Goal: Information Seeking & Learning: Learn about a topic

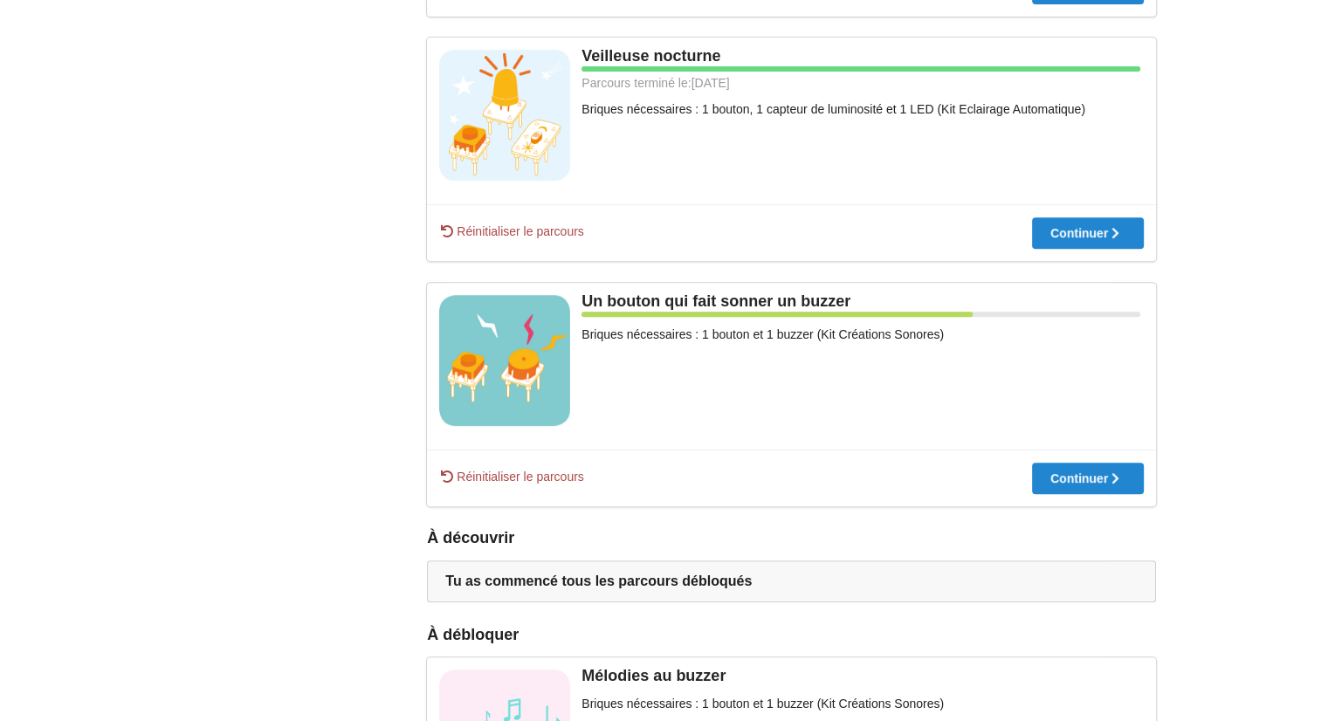
scroll to position [610, 0]
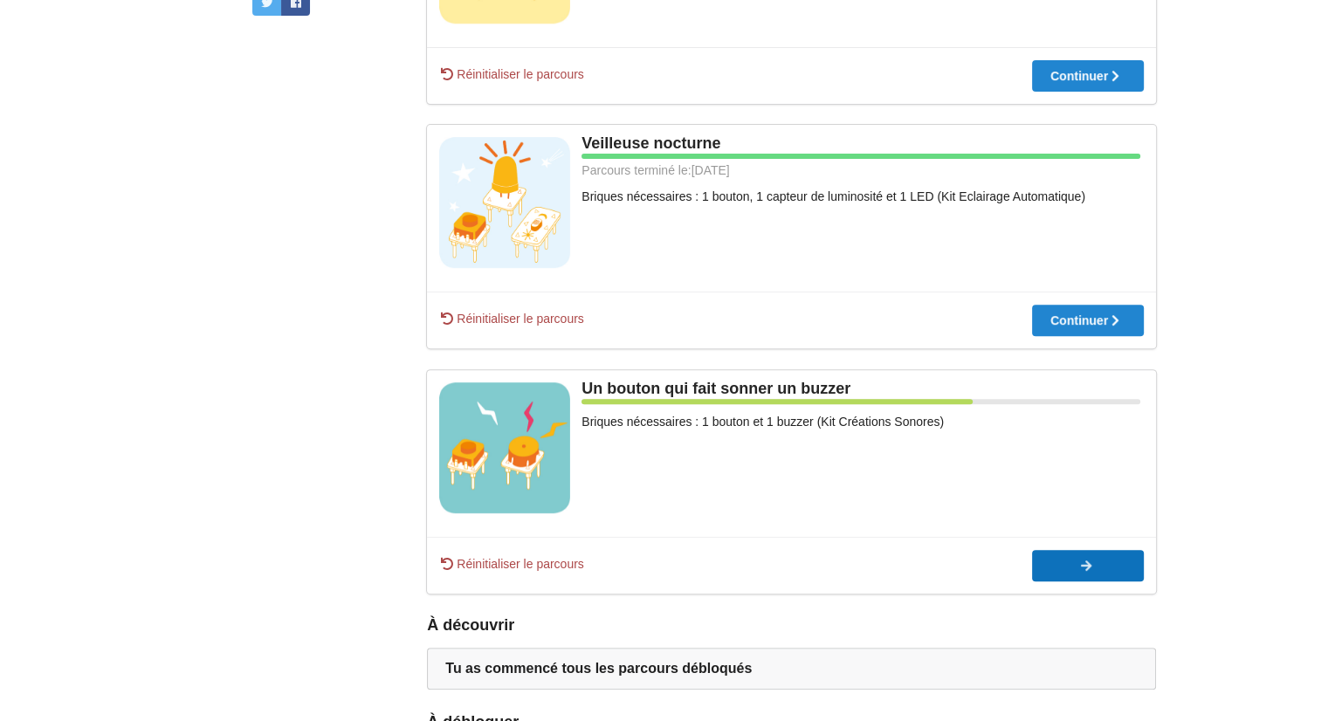
click at [1067, 564] on div at bounding box center [1088, 566] width 112 height 12
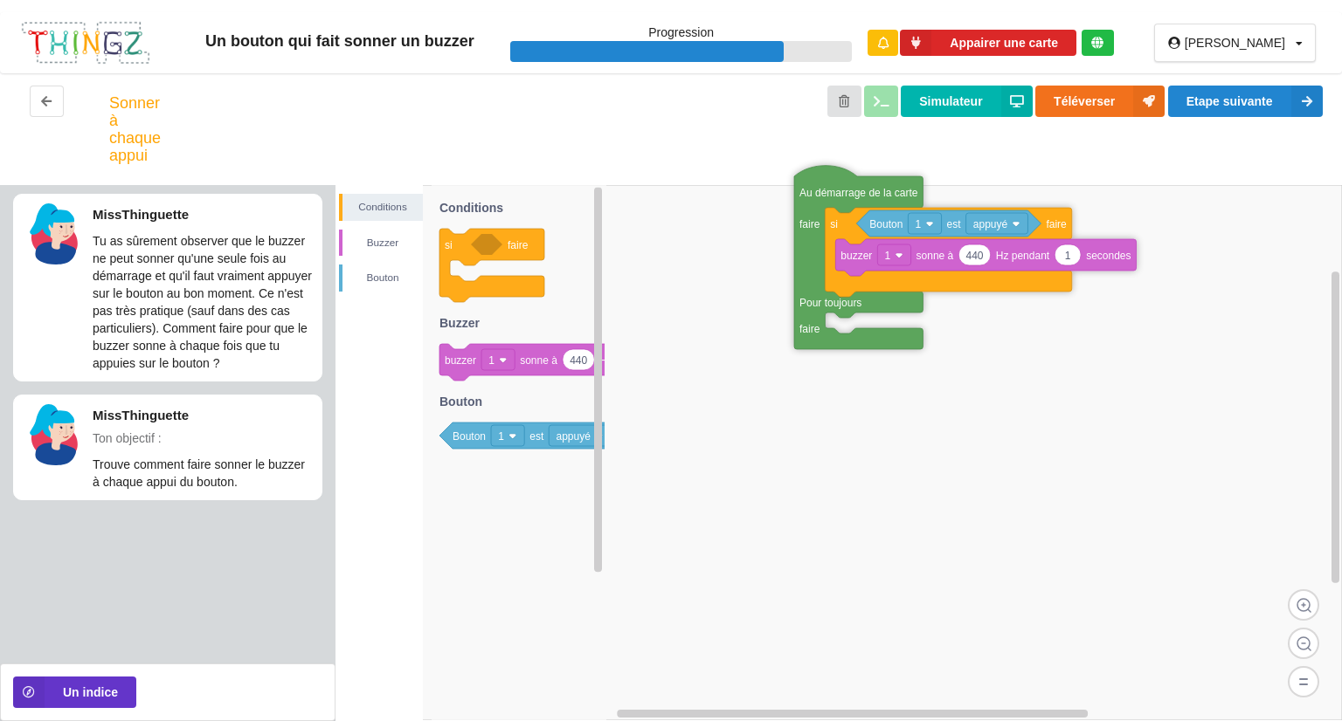
drag, startPoint x: 1011, startPoint y: 415, endPoint x: 822, endPoint y: 192, distance: 292.4
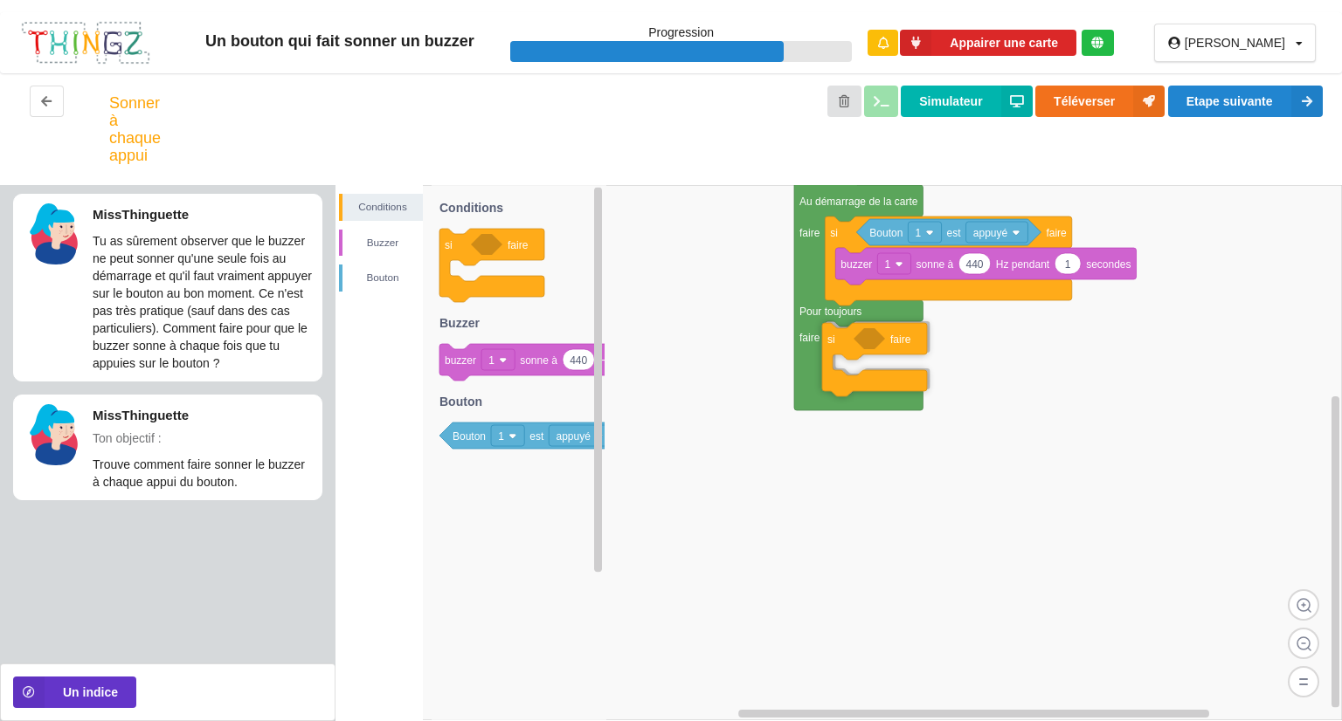
drag, startPoint x: 470, startPoint y: 245, endPoint x: 852, endPoint y: 340, distance: 394.0
click at [852, 340] on div "Conditions Buzzer [PERSON_NAME] 1 est appuyé 440 1 buzzer 1 sonne à Hz pendant …" at bounding box center [838, 453] width 1006 height 536
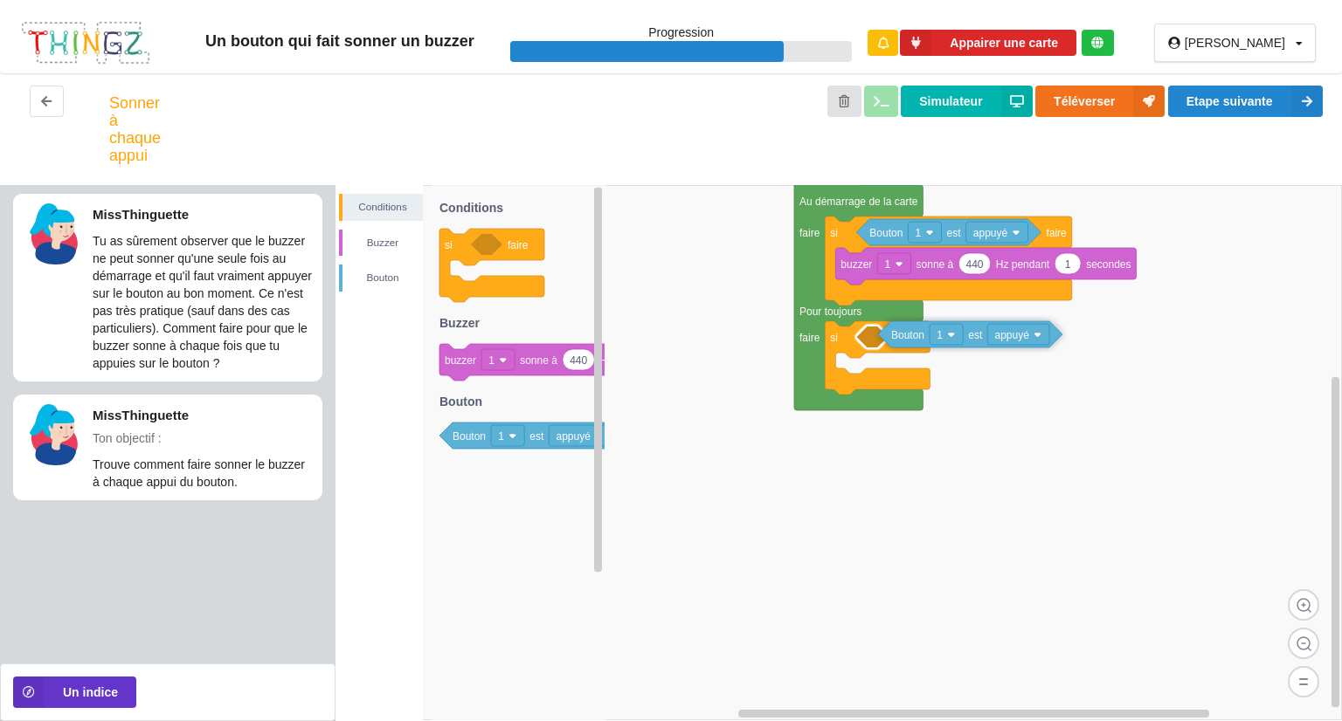
drag, startPoint x: 492, startPoint y: 427, endPoint x: 928, endPoint y: 326, distance: 447.4
click at [928, 326] on div "Conditions Buzzer [PERSON_NAME] 1 est appuyé 440 1 buzzer 1 sonne à Hz pendant …" at bounding box center [838, 453] width 1006 height 536
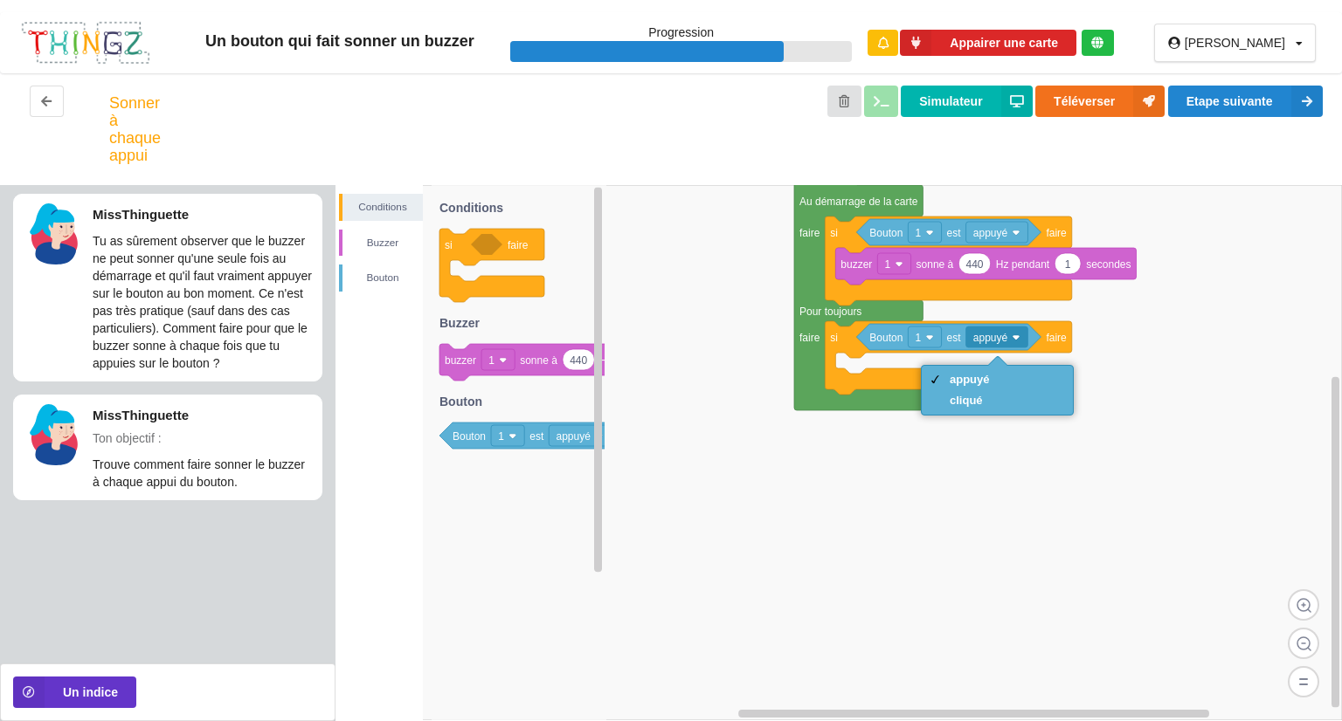
click at [1010, 473] on rect at bounding box center [838, 452] width 1006 height 535
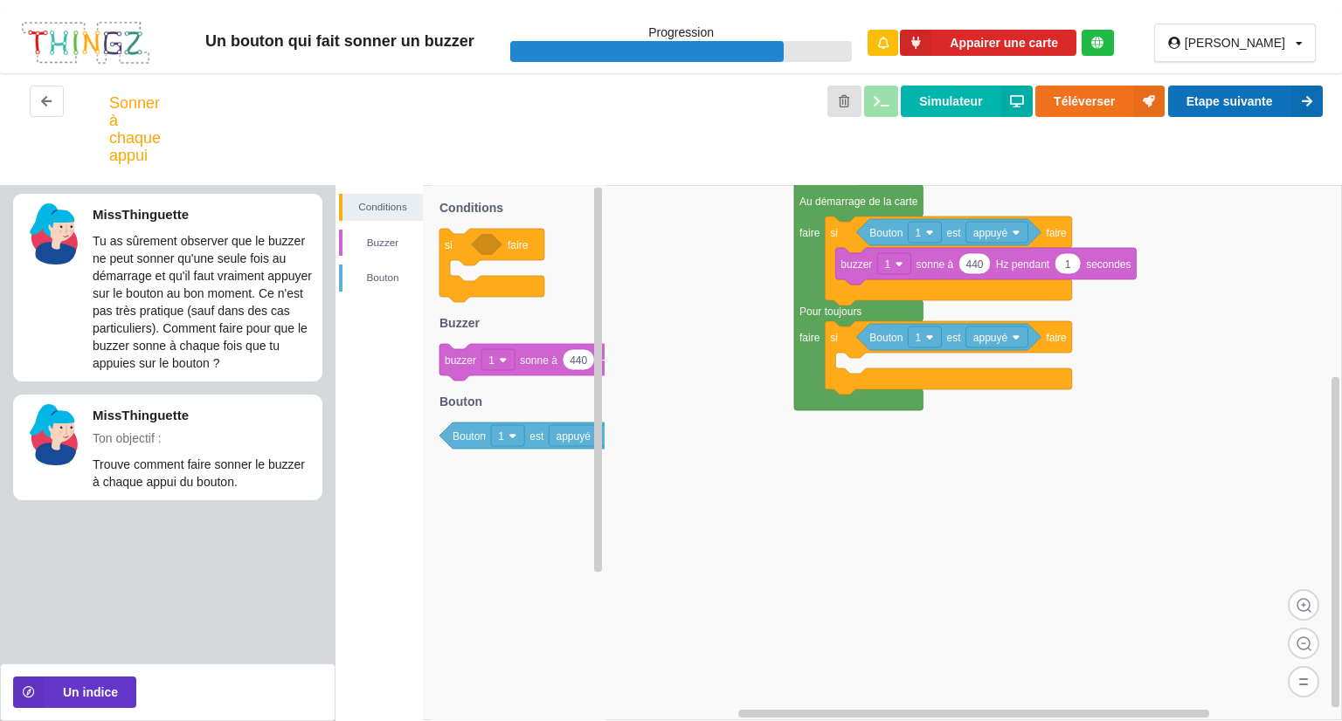
click at [1277, 102] on button "Etape suivante" at bounding box center [1245, 101] width 155 height 31
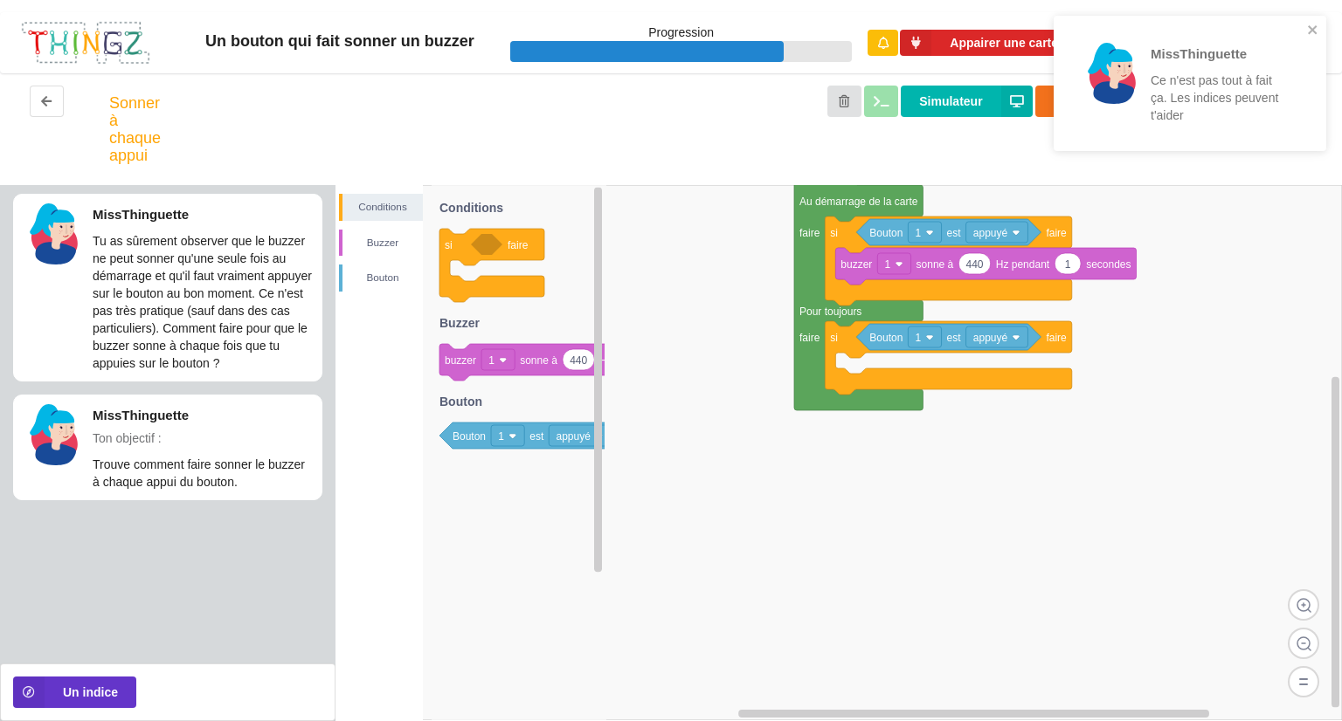
click at [1303, 26] on div "MissThinguette Ce n'est pas tout à fait ça. Les indices peuvent t'aider" at bounding box center [1183, 83] width 246 height 121
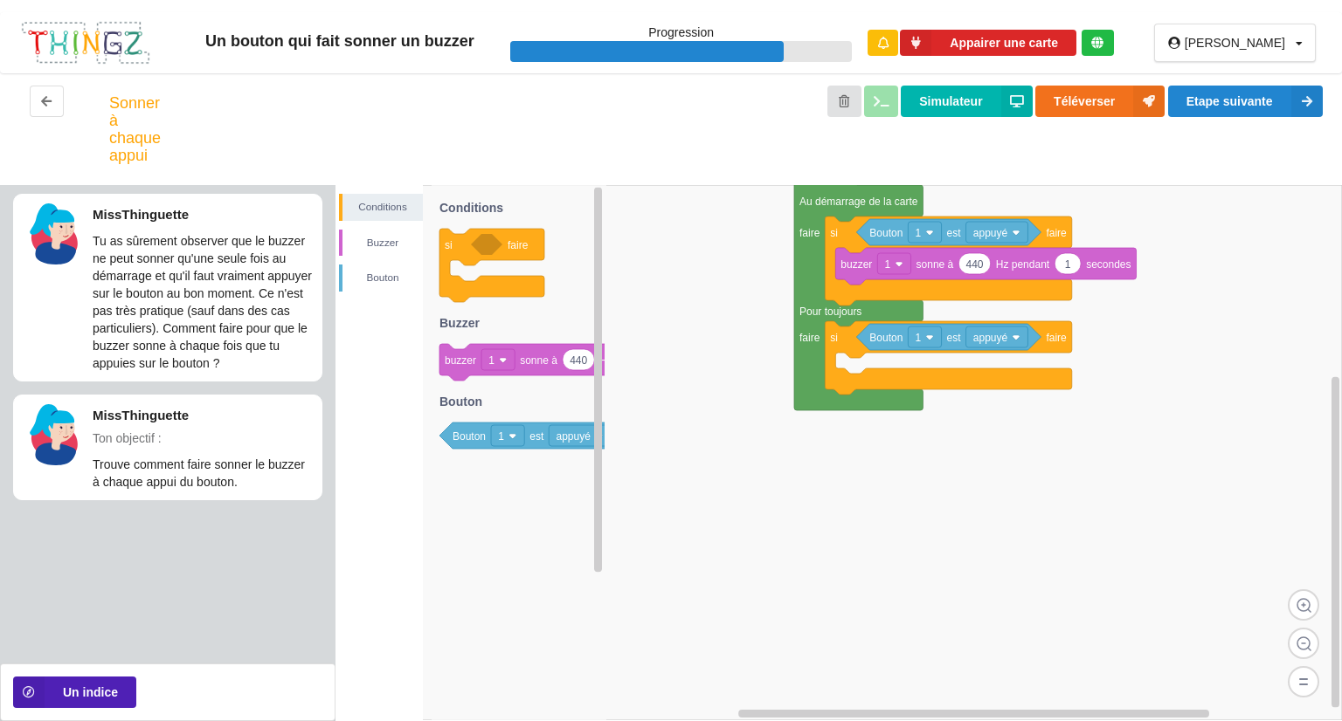
click at [64, 681] on button "Un indice" at bounding box center [74, 692] width 123 height 31
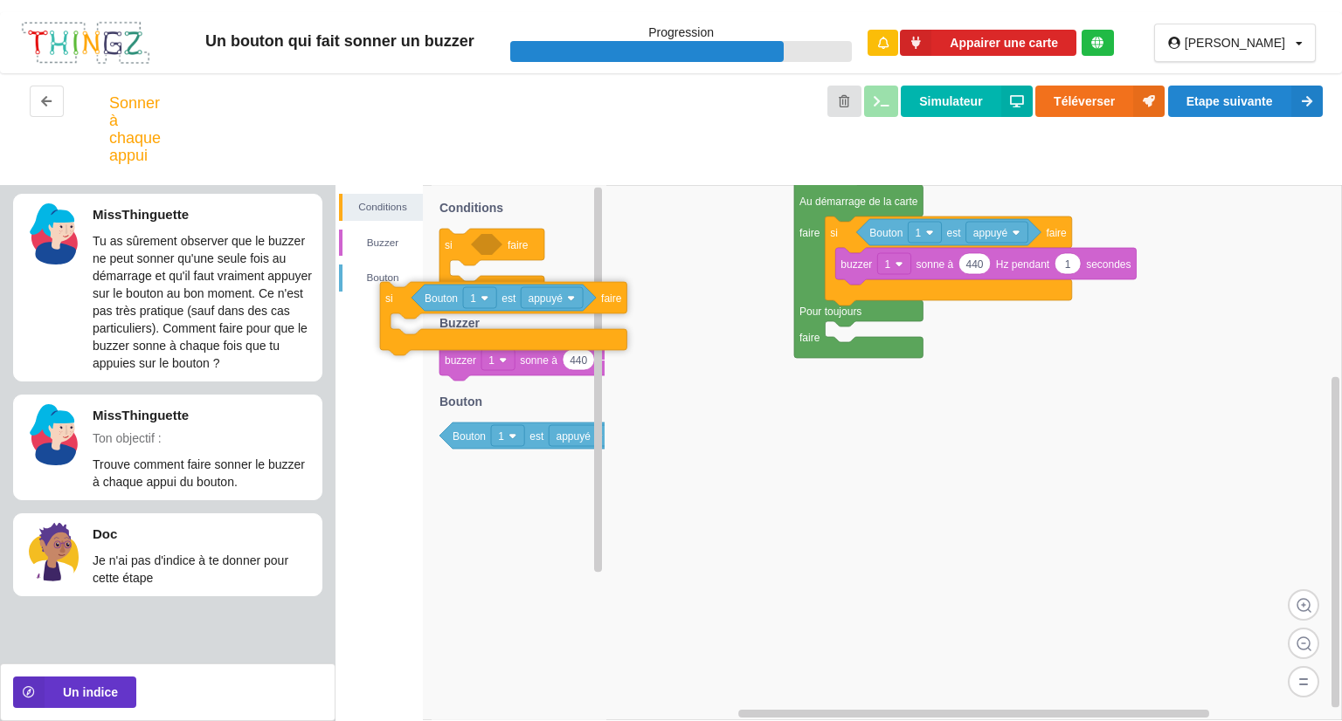
drag, startPoint x: 842, startPoint y: 340, endPoint x: 398, endPoint y: 300, distance: 445.4
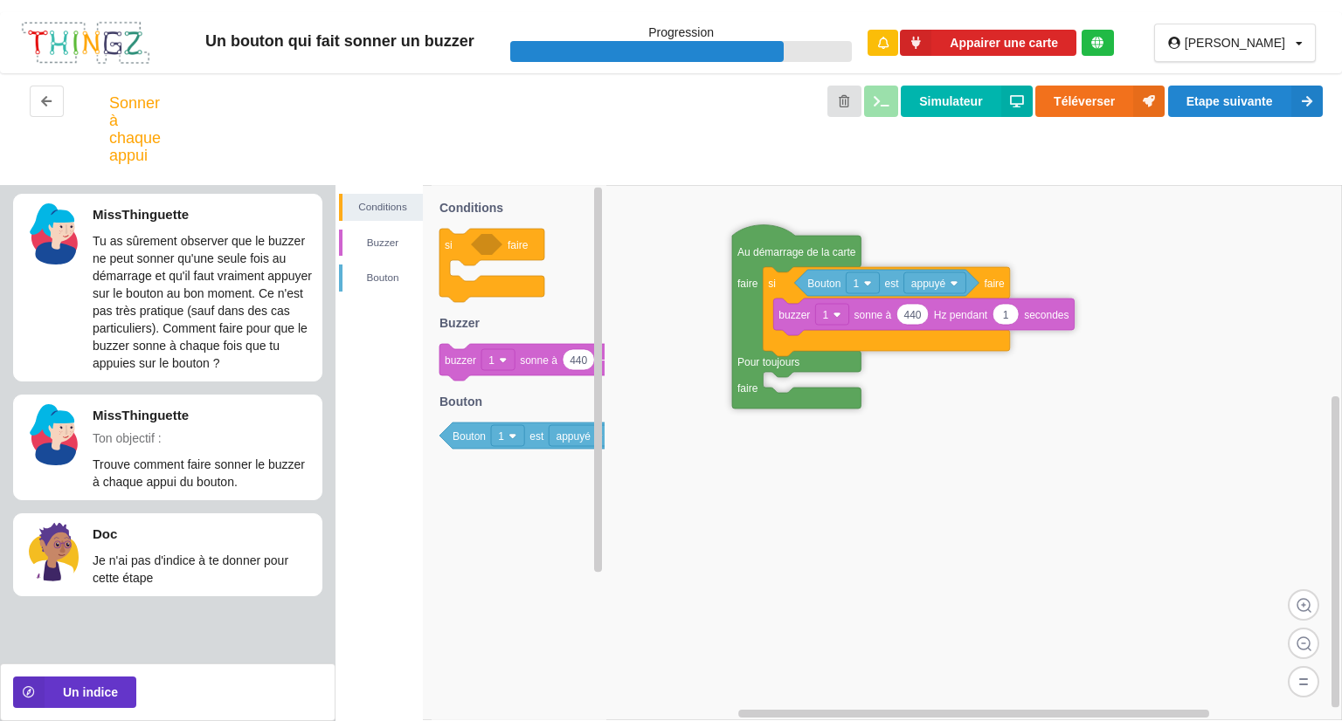
drag, startPoint x: 817, startPoint y: 210, endPoint x: 755, endPoint y: 261, distance: 80.1
click at [401, 251] on div "Buzzer" at bounding box center [382, 242] width 80 height 17
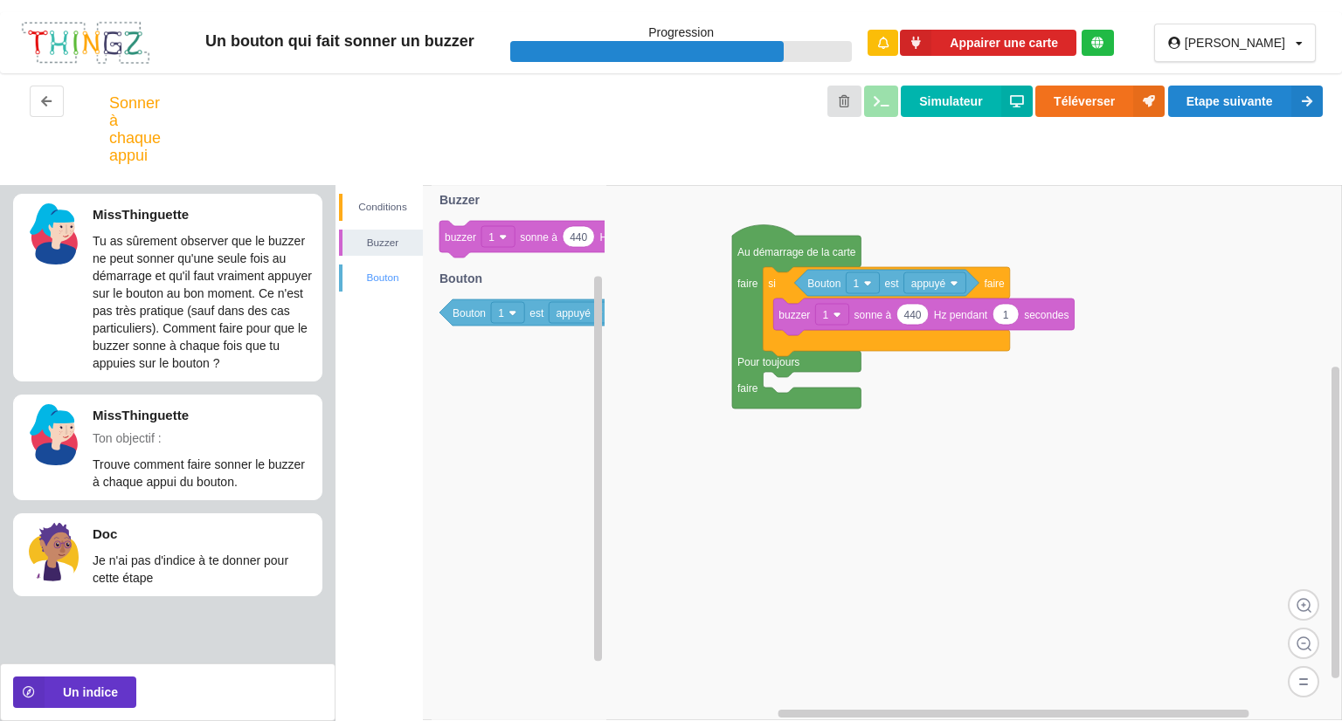
click at [394, 276] on div "Bouton" at bounding box center [382, 277] width 80 height 17
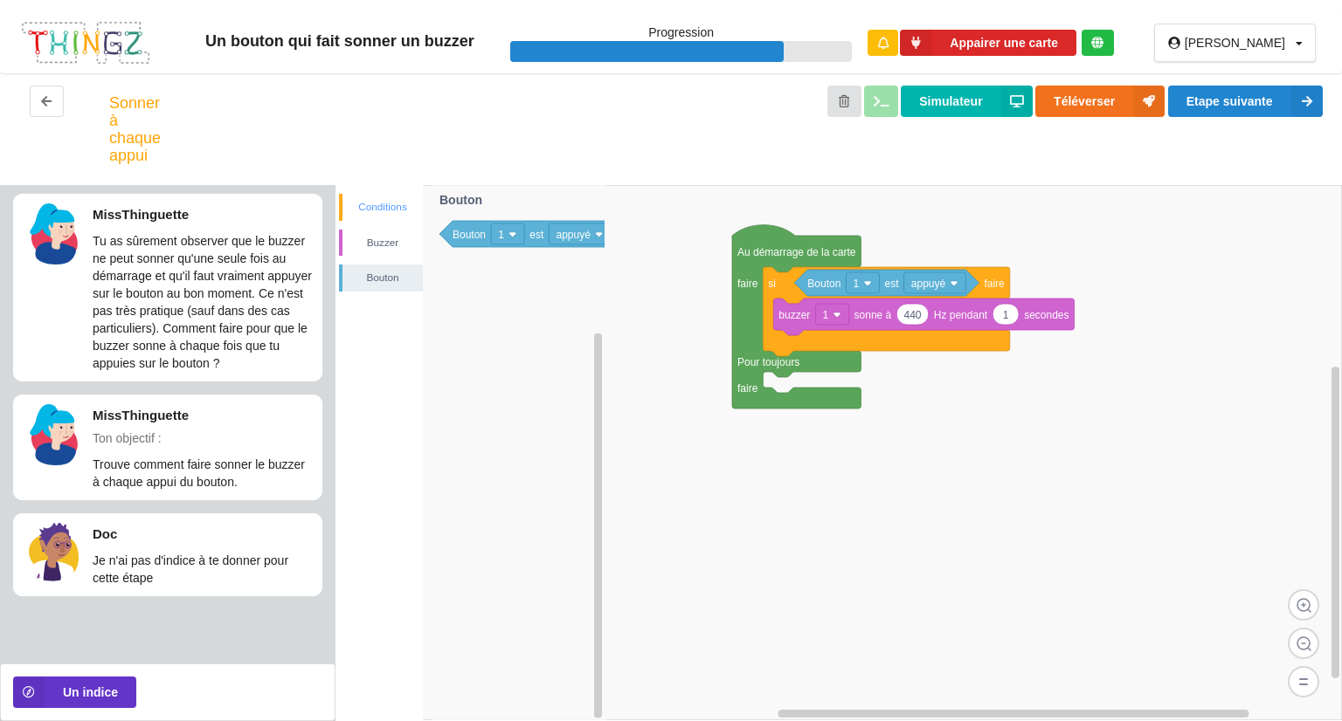
click at [366, 193] on div "Conditions Buzzer Bouton" at bounding box center [378, 453] width 87 height 536
click at [368, 203] on div "Conditions" at bounding box center [382, 206] width 80 height 17
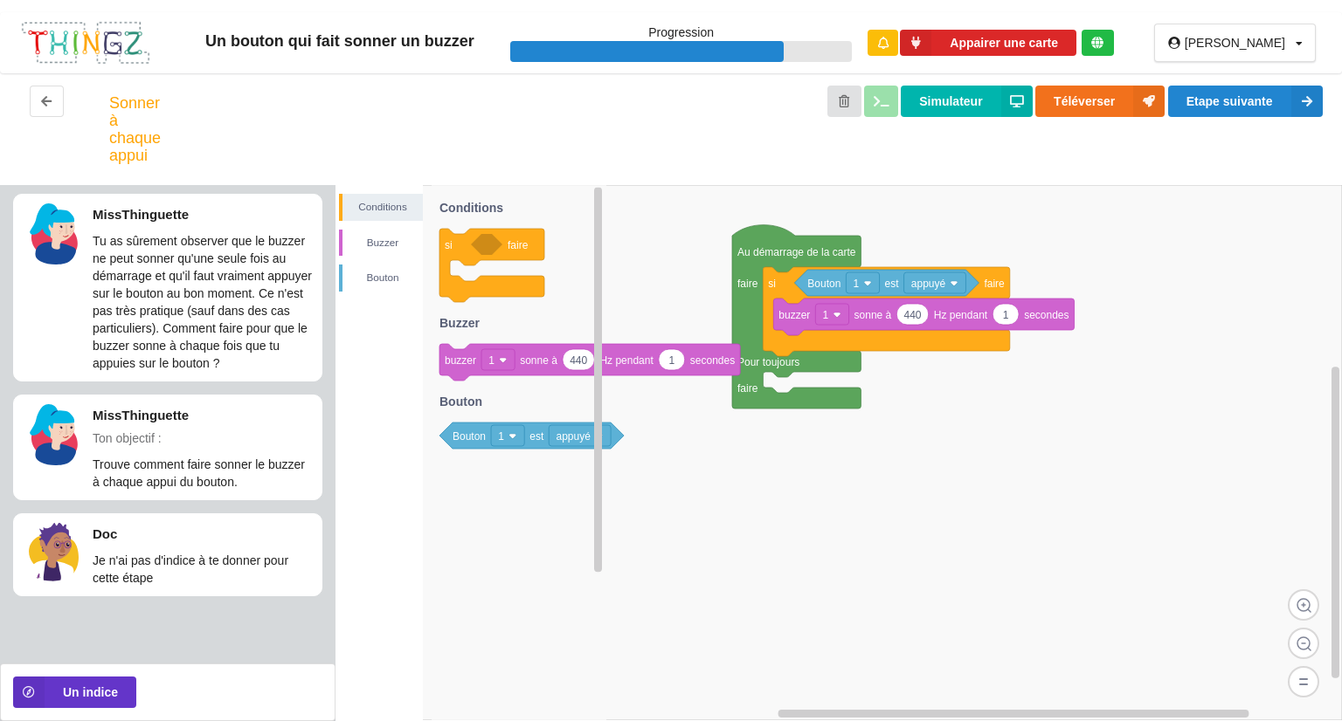
drag, startPoint x: 470, startPoint y: 354, endPoint x: 507, endPoint y: 386, distance: 48.9
click at [468, 453] on icon "si faire 440 1 buzzer 1 sonne à Hz pendant secondes Bouton 1 est appuyé Conditi…" at bounding box center [518, 452] width 175 height 535
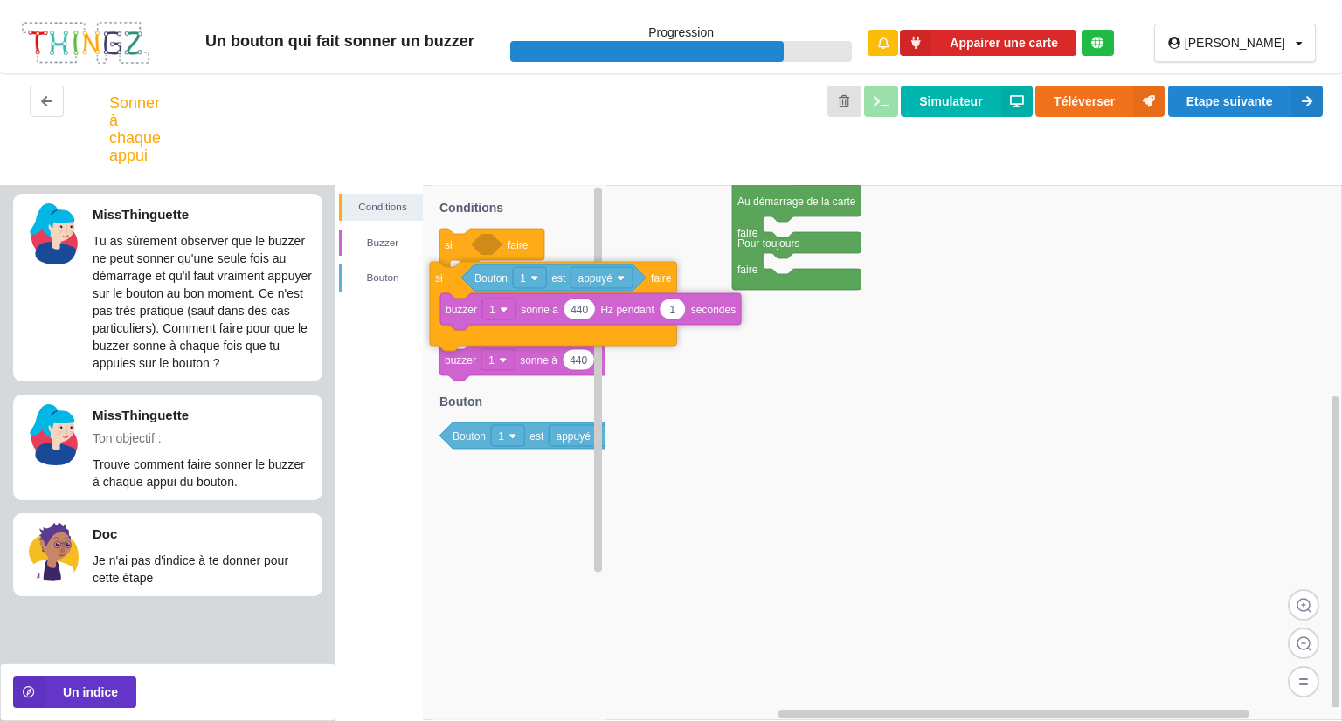
drag, startPoint x: 776, startPoint y: 231, endPoint x: 443, endPoint y: 276, distance: 335.8
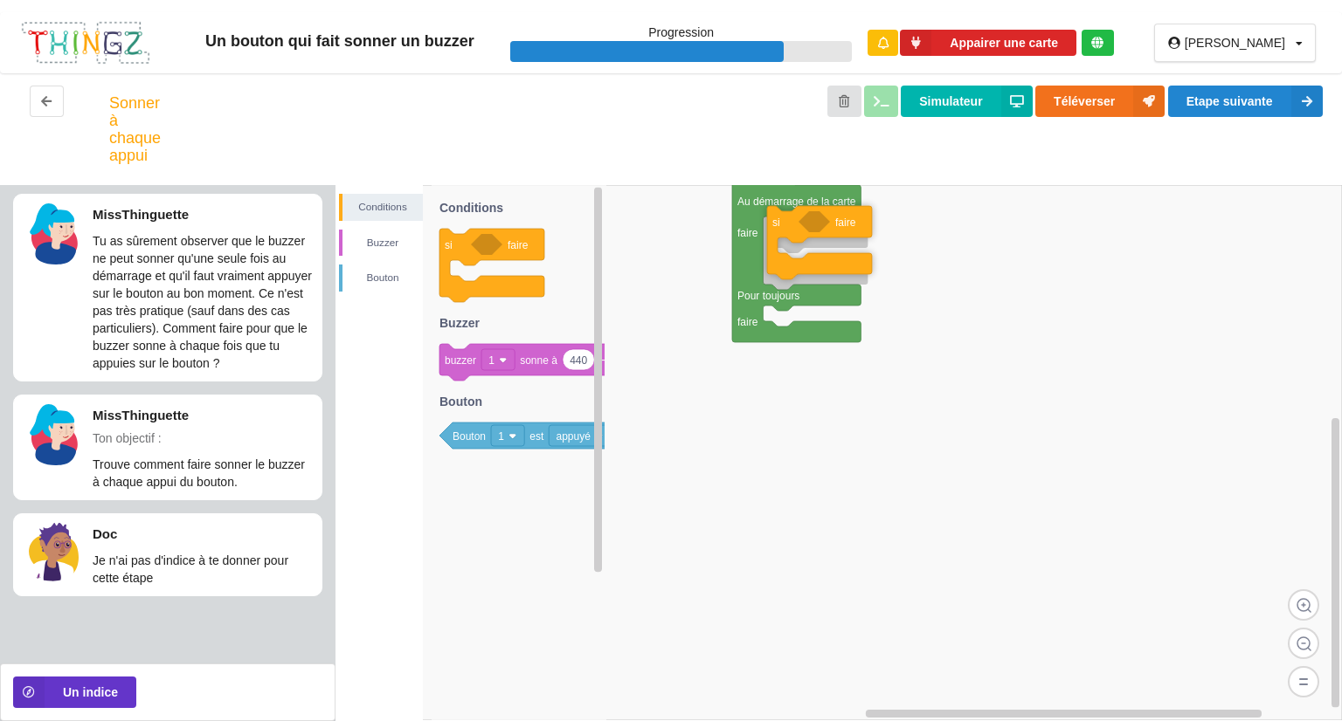
drag, startPoint x: 447, startPoint y: 244, endPoint x: 775, endPoint y: 221, distance: 328.3
click at [775, 221] on div "Conditions [PERSON_NAME] Au démarrage de la carte faire Pour toujours faire si …" at bounding box center [838, 453] width 1006 height 536
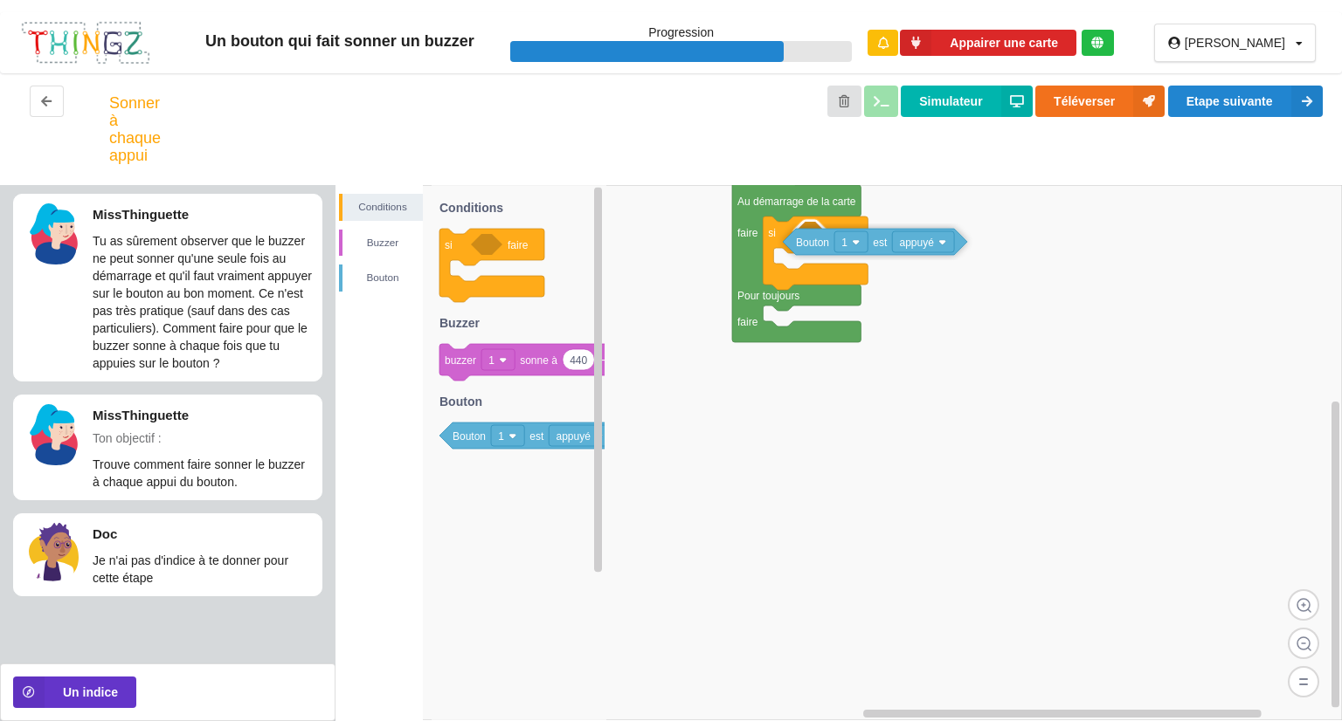
drag, startPoint x: 530, startPoint y: 440, endPoint x: 873, endPoint y: 246, distance: 394.2
click at [873, 246] on div "Conditions [PERSON_NAME] Au démarrage de la carte faire Pour toujours faire si …" at bounding box center [838, 453] width 1006 height 536
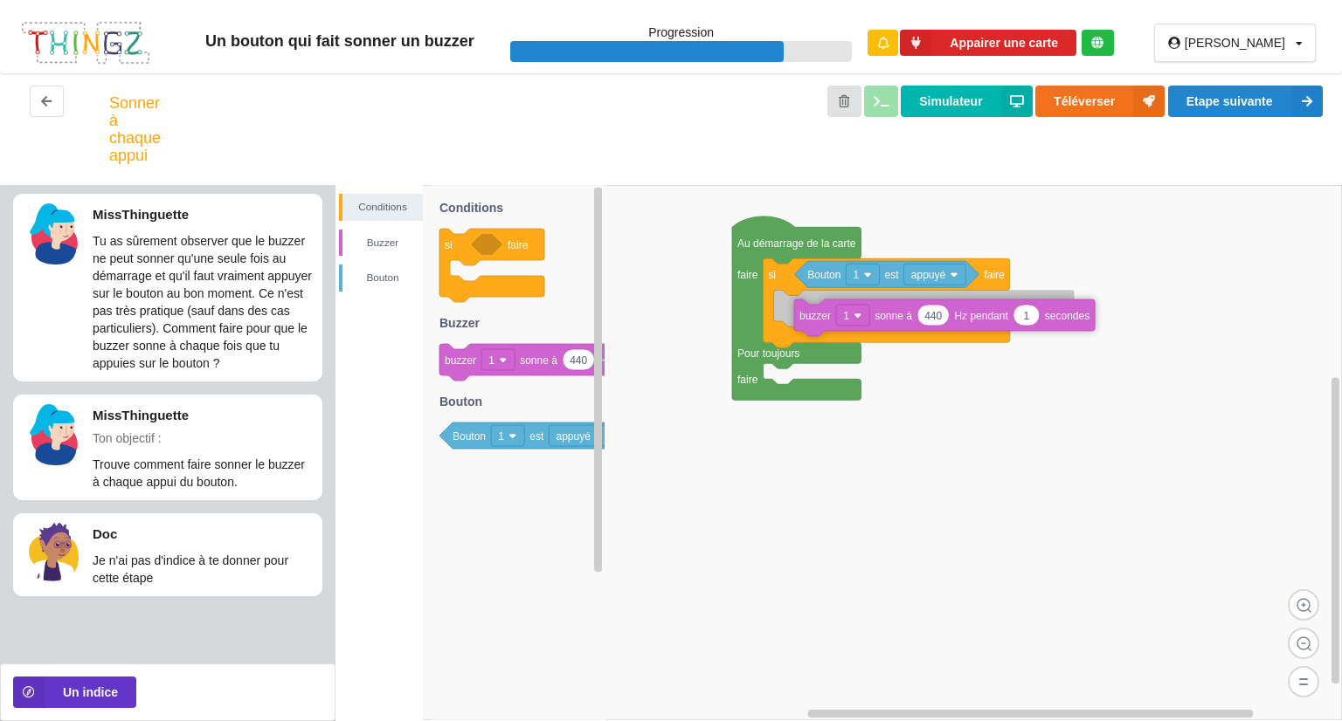
drag, startPoint x: 517, startPoint y: 368, endPoint x: 870, endPoint y: 323, distance: 355.6
click at [870, 323] on div "Conditions [PERSON_NAME] Au démarrage de la carte faire Pour toujours faire si …" at bounding box center [838, 453] width 1006 height 536
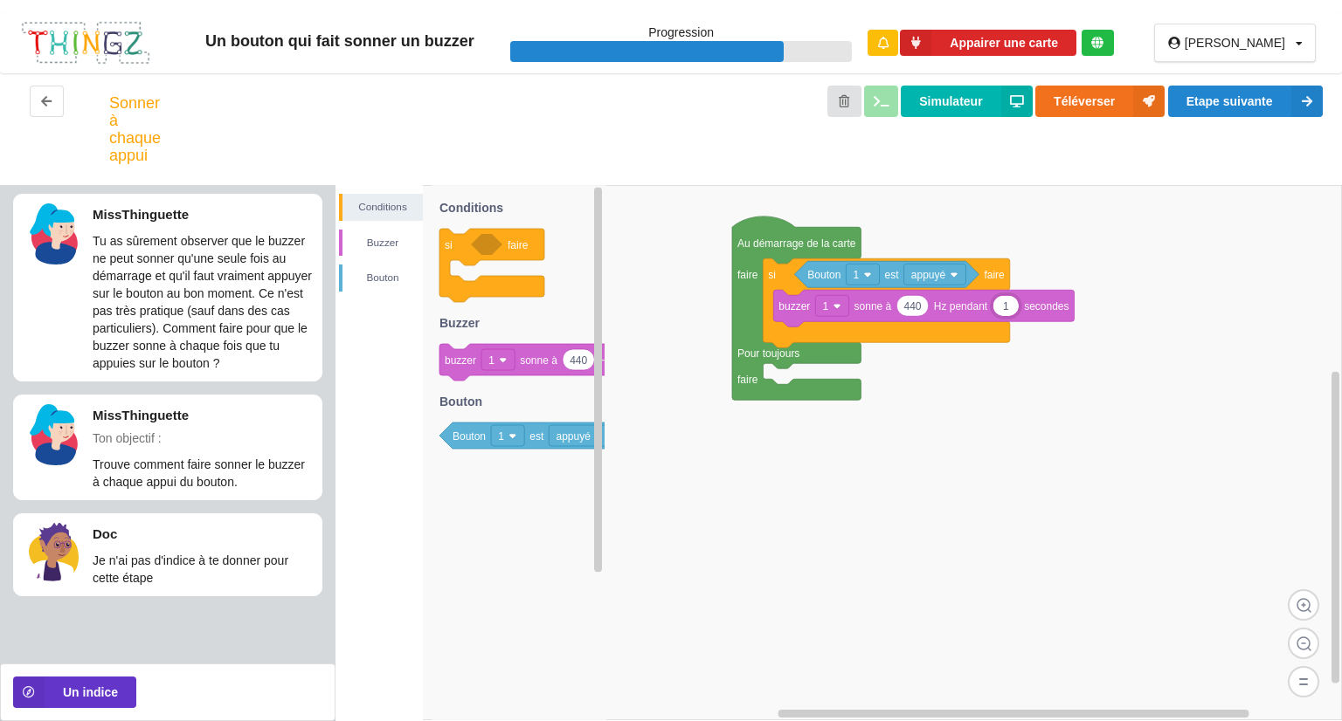
type input "3"
type input "1000"
click at [1245, 84] on div "Sonner à chaque appui Simulateur Téléverser Etape suivante" at bounding box center [671, 129] width 1342 height 112
click at [1245, 102] on button "Etape suivante" at bounding box center [1245, 101] width 155 height 31
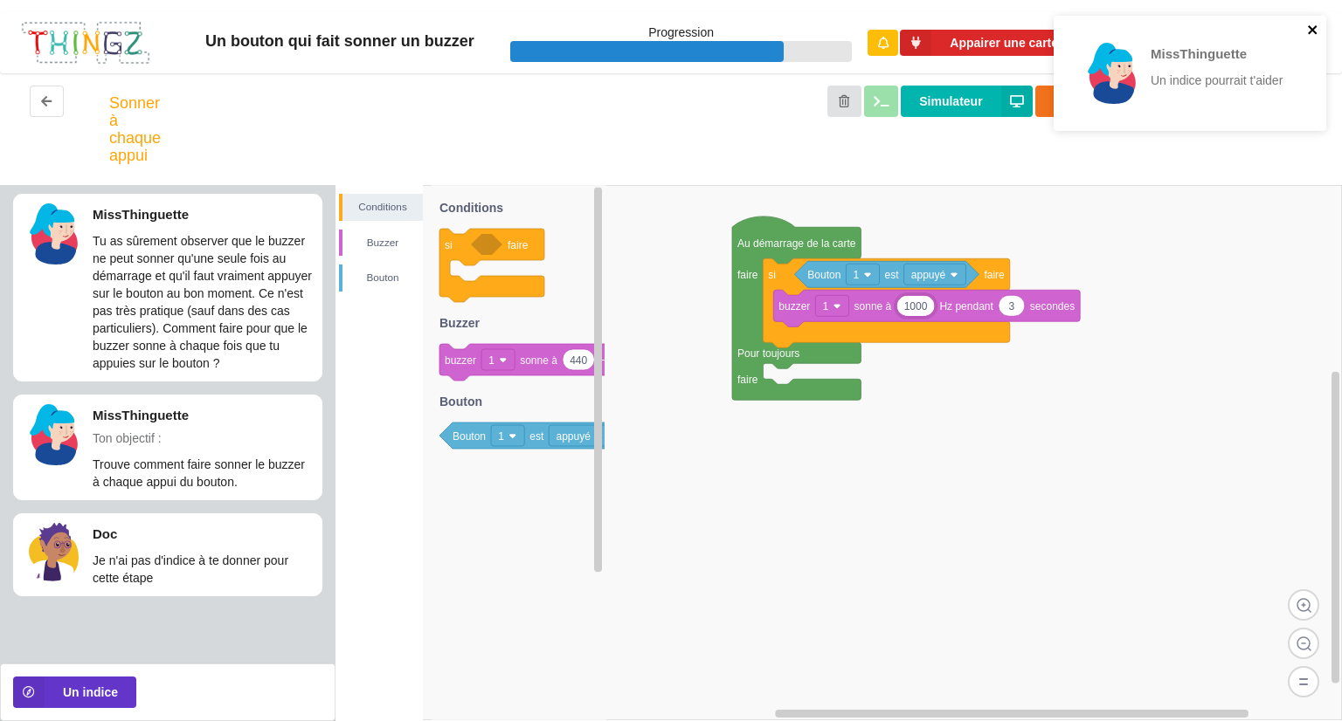
click at [1314, 25] on icon "close" at bounding box center [1313, 30] width 12 height 14
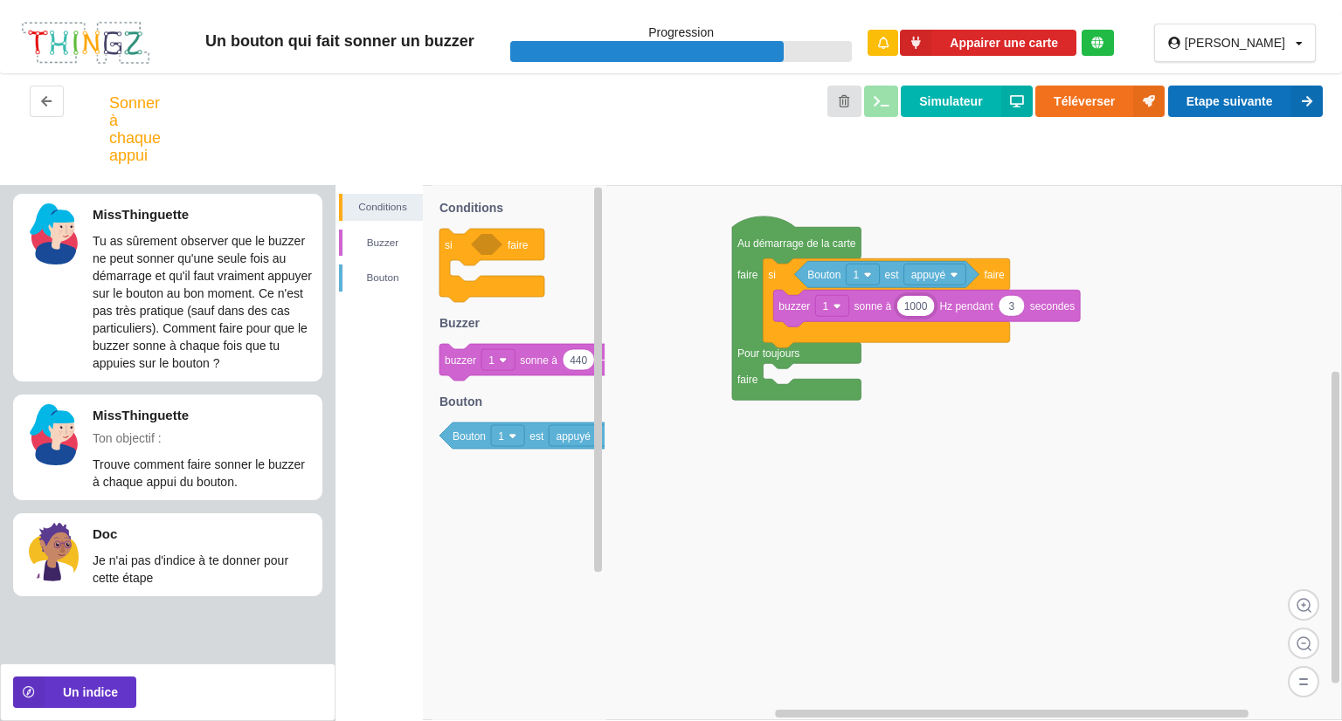
click at [1203, 98] on button "Etape suivante" at bounding box center [1245, 101] width 155 height 31
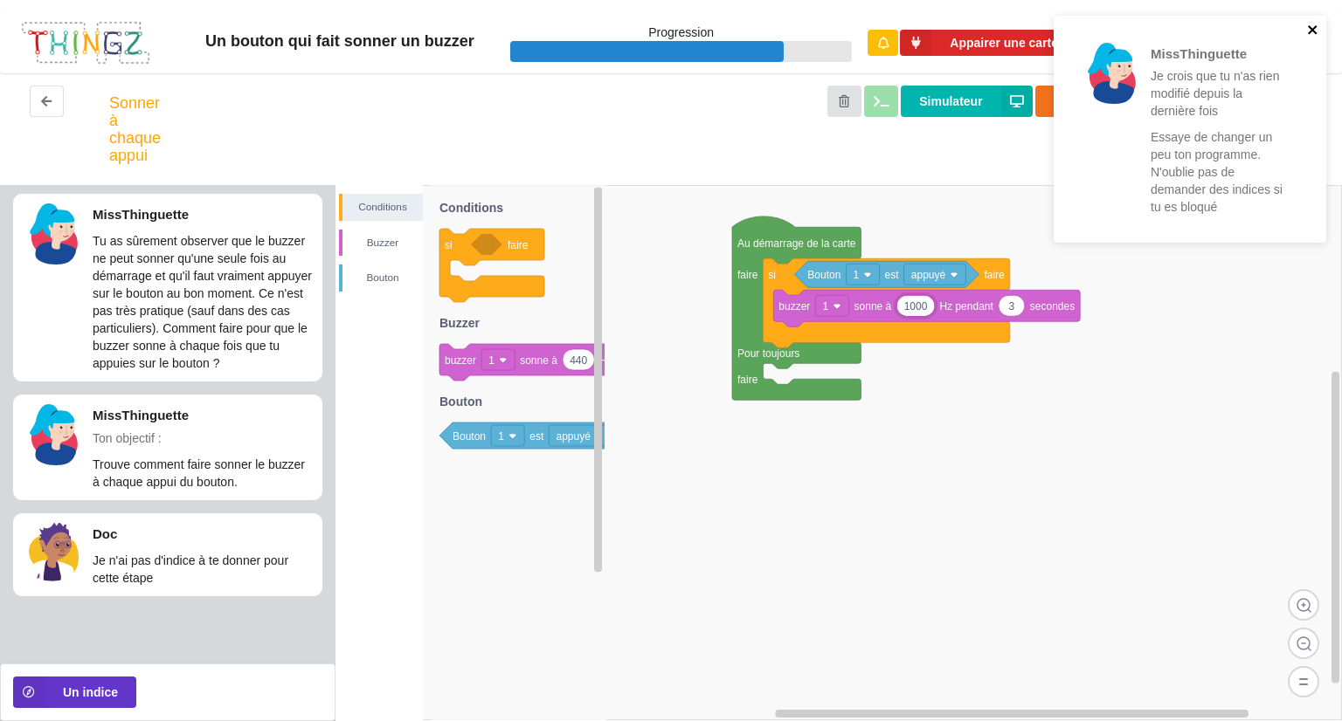
click at [1312, 27] on icon "close" at bounding box center [1313, 30] width 12 height 14
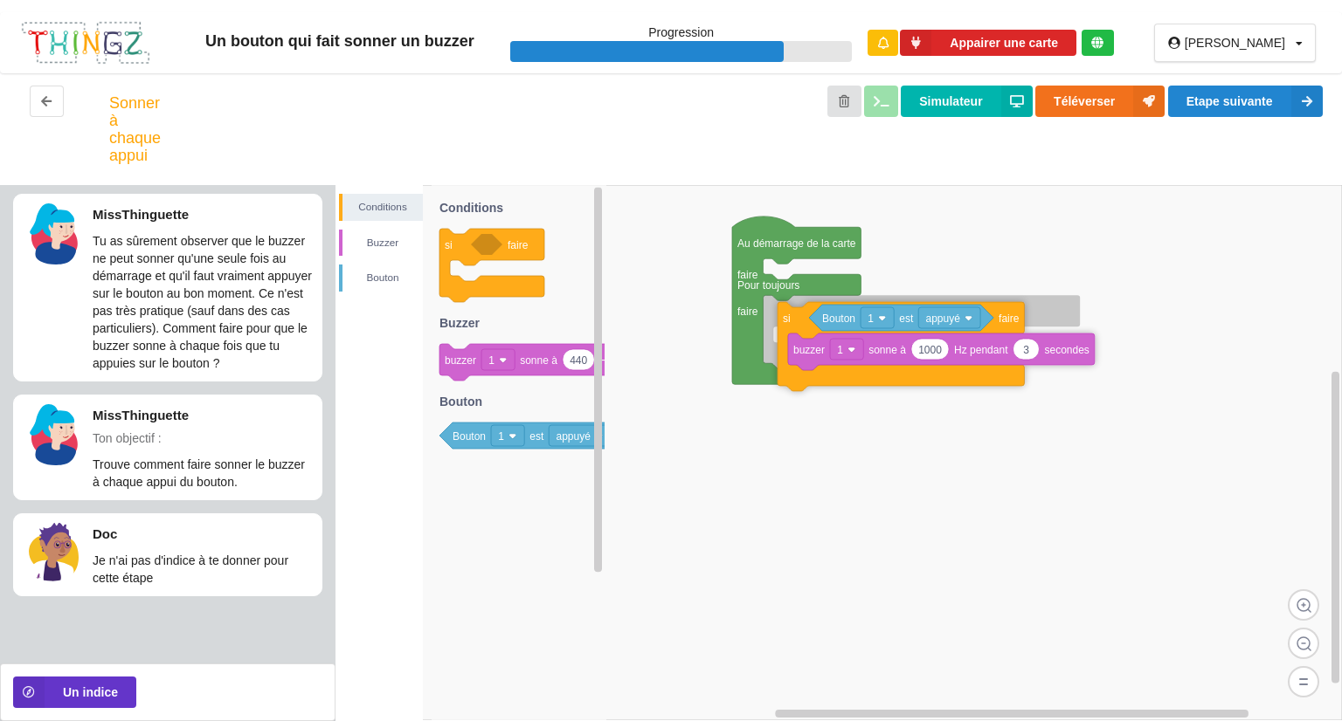
drag, startPoint x: 776, startPoint y: 273, endPoint x: 790, endPoint y: 315, distance: 44.2
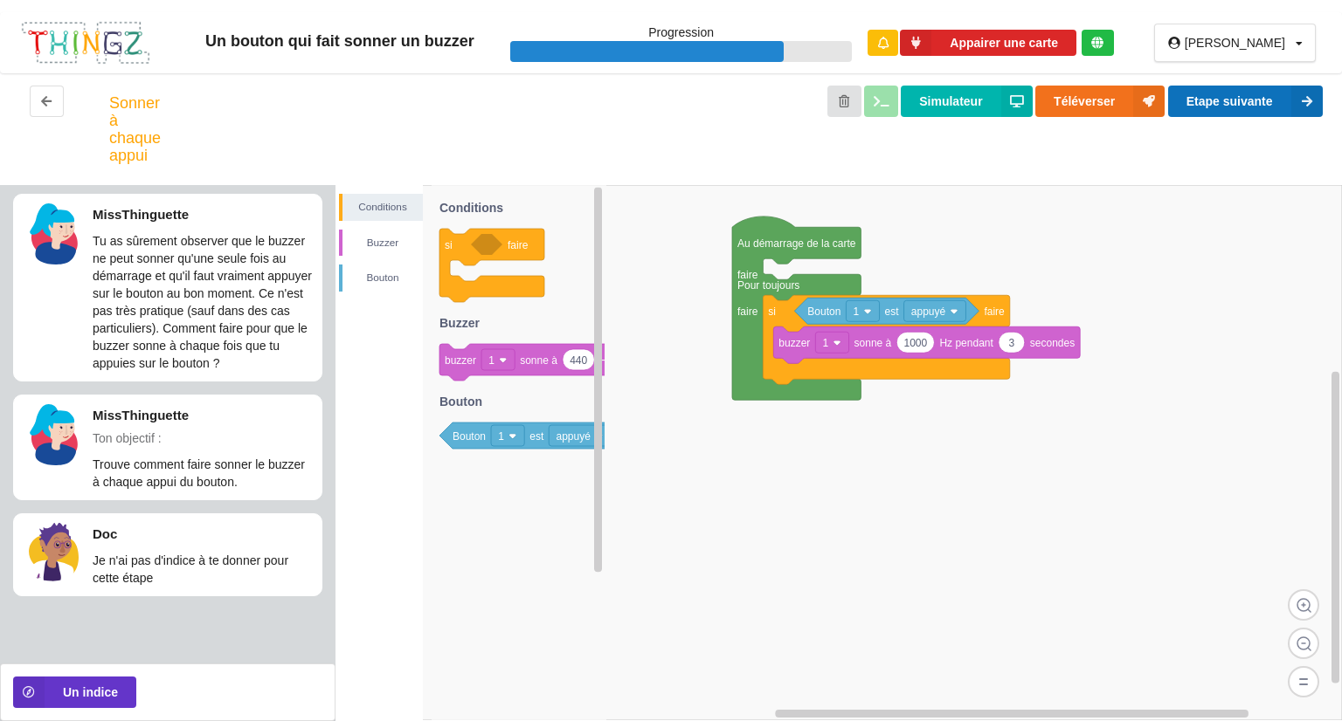
click at [1259, 102] on button "Etape suivante" at bounding box center [1245, 101] width 155 height 31
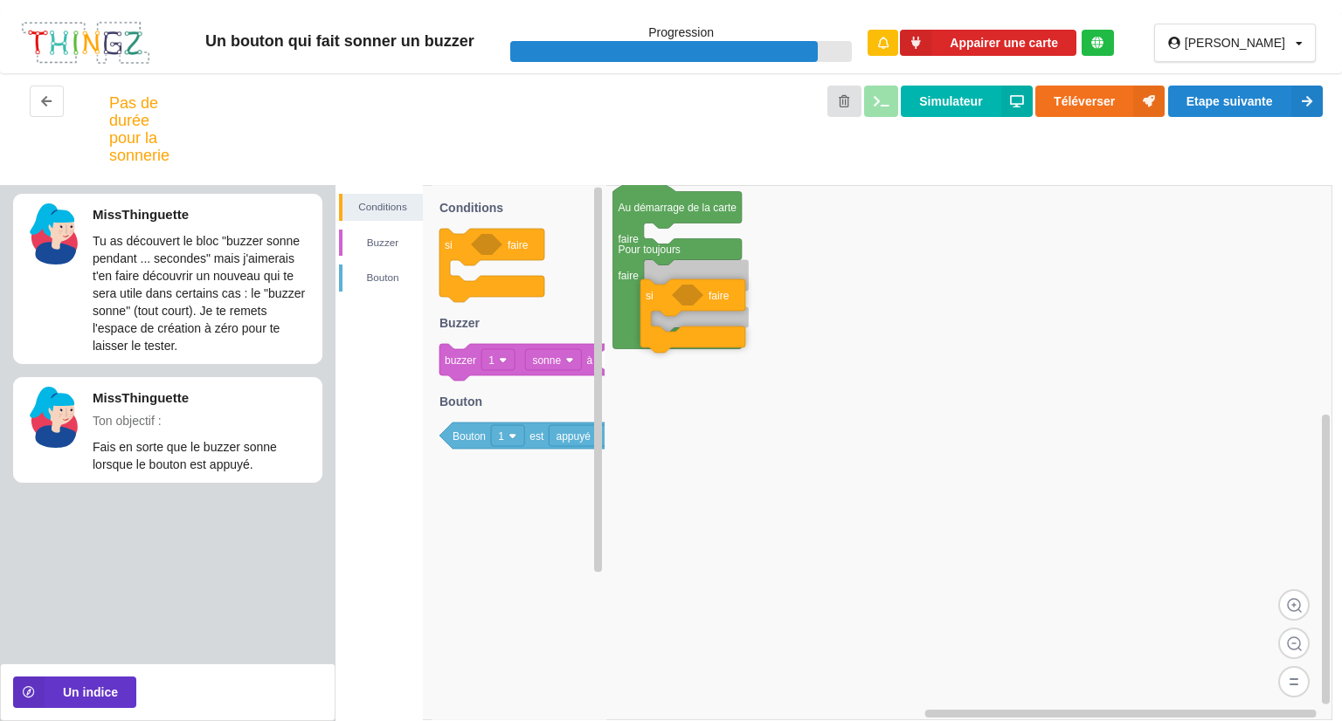
drag, startPoint x: 454, startPoint y: 244, endPoint x: 655, endPoint y: 294, distance: 207.2
click at [655, 294] on div "Conditions [PERSON_NAME] Au démarrage de la carte faire Pour toujours faire si …" at bounding box center [838, 453] width 1006 height 536
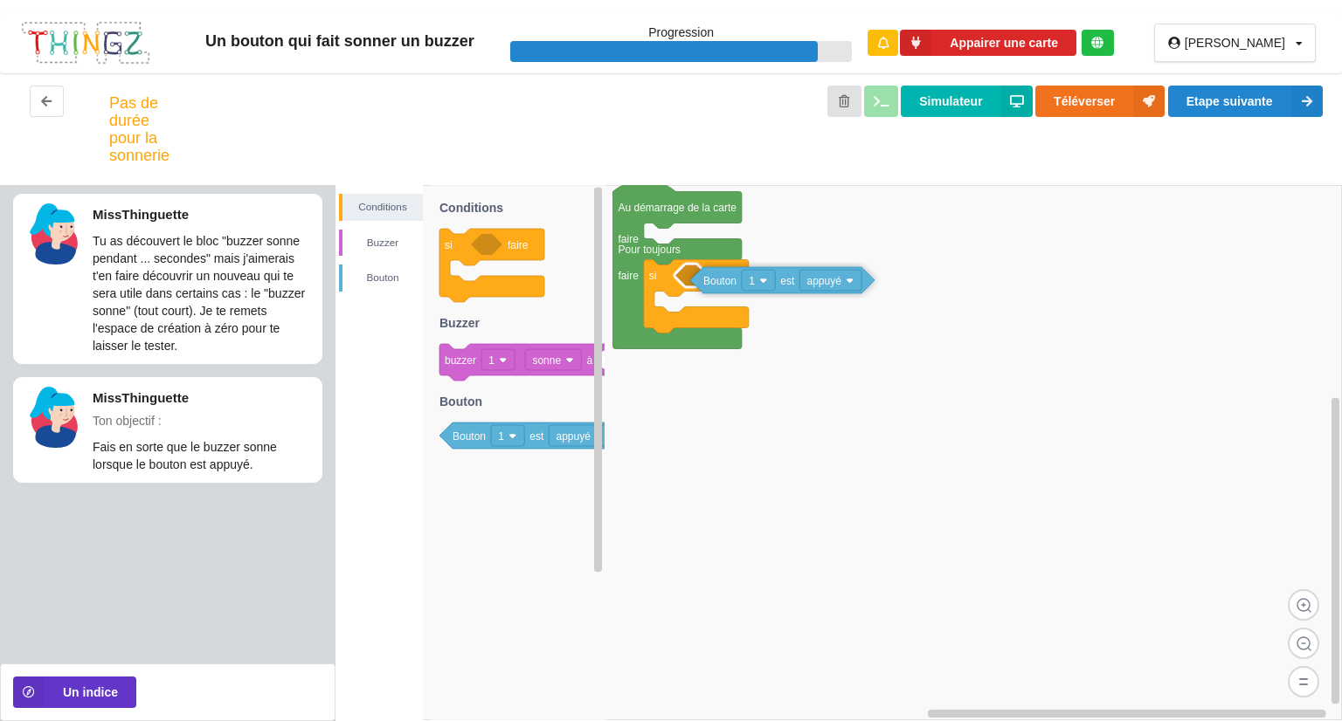
drag, startPoint x: 534, startPoint y: 435, endPoint x: 784, endPoint y: 279, distance: 295.0
click at [784, 279] on div "Conditions [PERSON_NAME] Au démarrage de la carte faire Pour toujours faire si …" at bounding box center [838, 453] width 1006 height 536
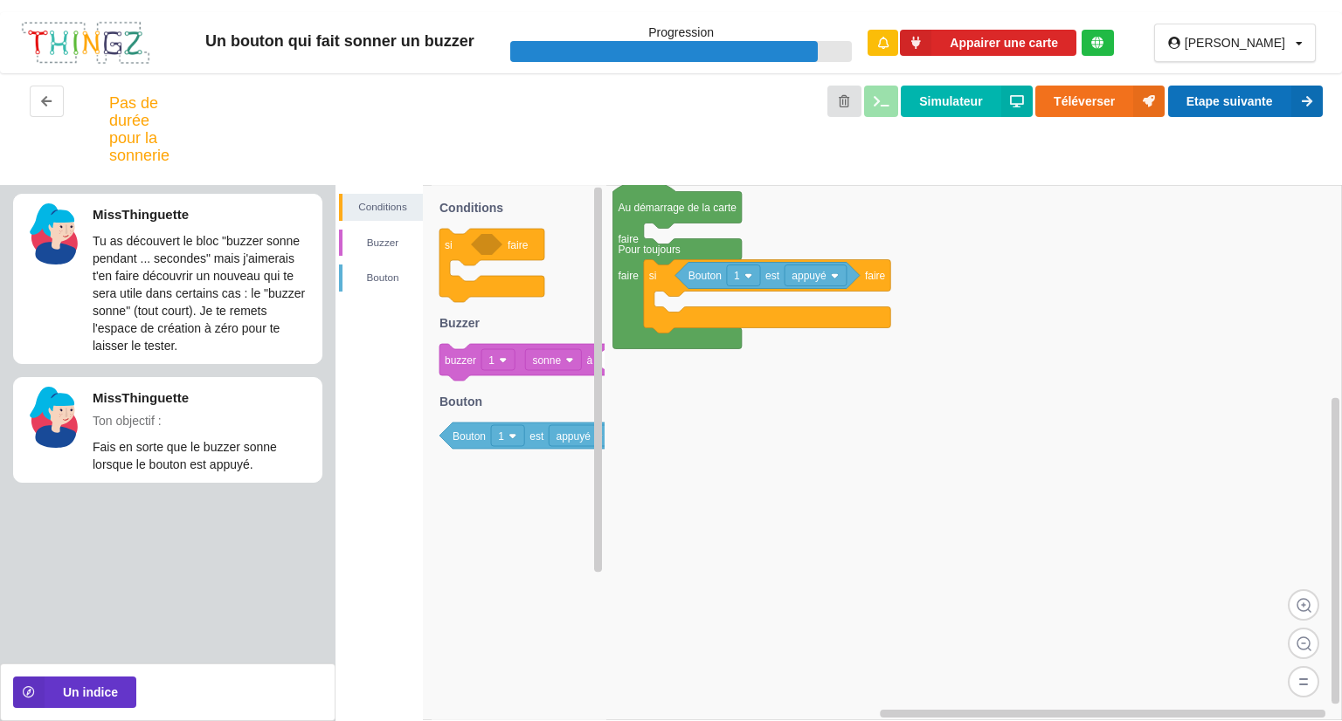
click at [1197, 115] on button "Etape suivante" at bounding box center [1245, 101] width 155 height 31
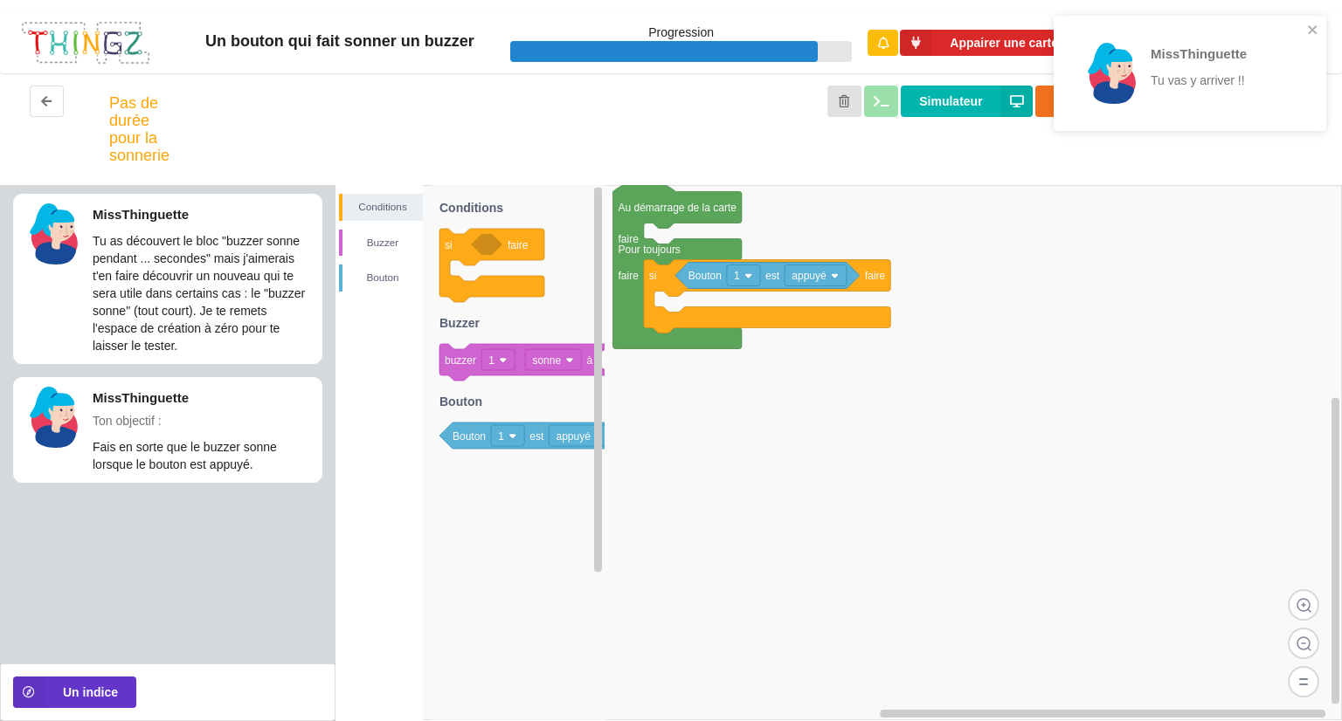
click at [1293, 19] on div "MissThinguette Tu vas y arriver !!" at bounding box center [1189, 73] width 272 height 115
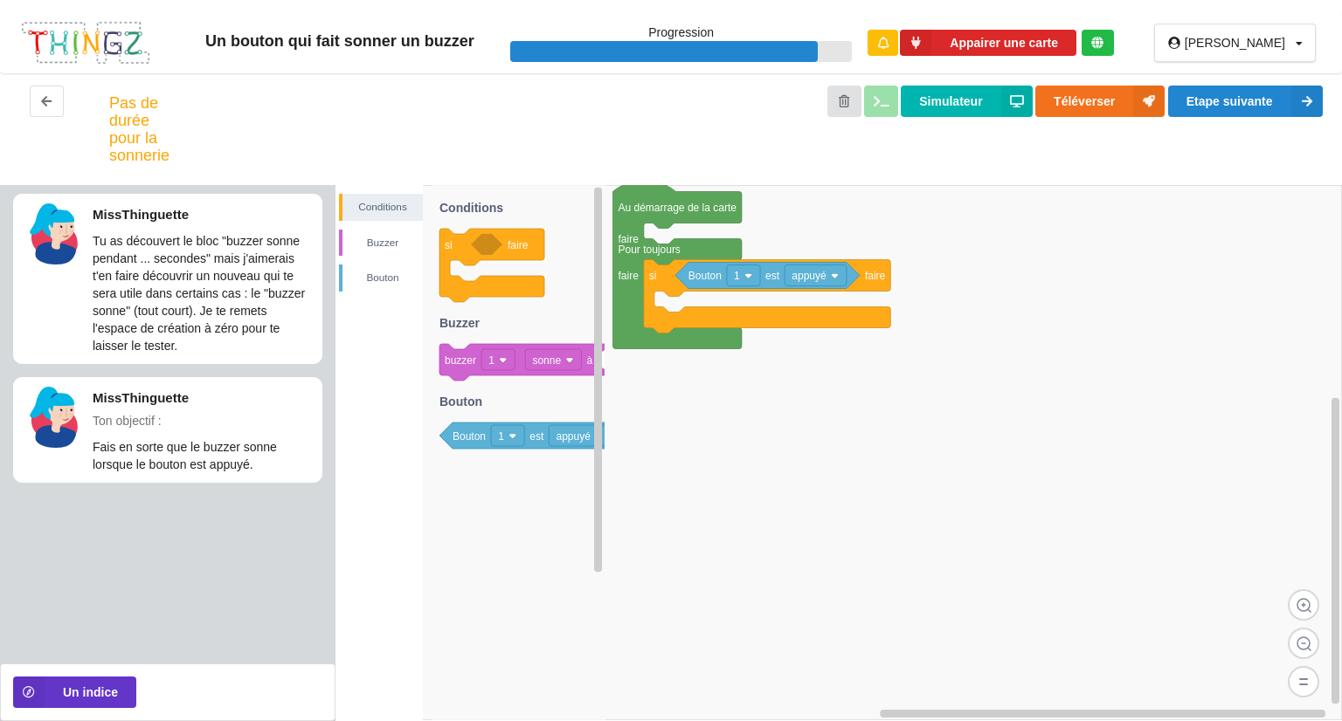
drag, startPoint x: 510, startPoint y: 355, endPoint x: 635, endPoint y: 424, distance: 142.3
click at [635, 424] on div "Conditions [PERSON_NAME] Au démarrage de la carte faire Pour toujours faire si …" at bounding box center [838, 453] width 1006 height 536
drag, startPoint x: 526, startPoint y: 367, endPoint x: 725, endPoint y: 314, distance: 206.1
click at [725, 314] on div "Conditions [PERSON_NAME] Au démarrage de la carte faire Pour toujours faire si …" at bounding box center [838, 453] width 1006 height 536
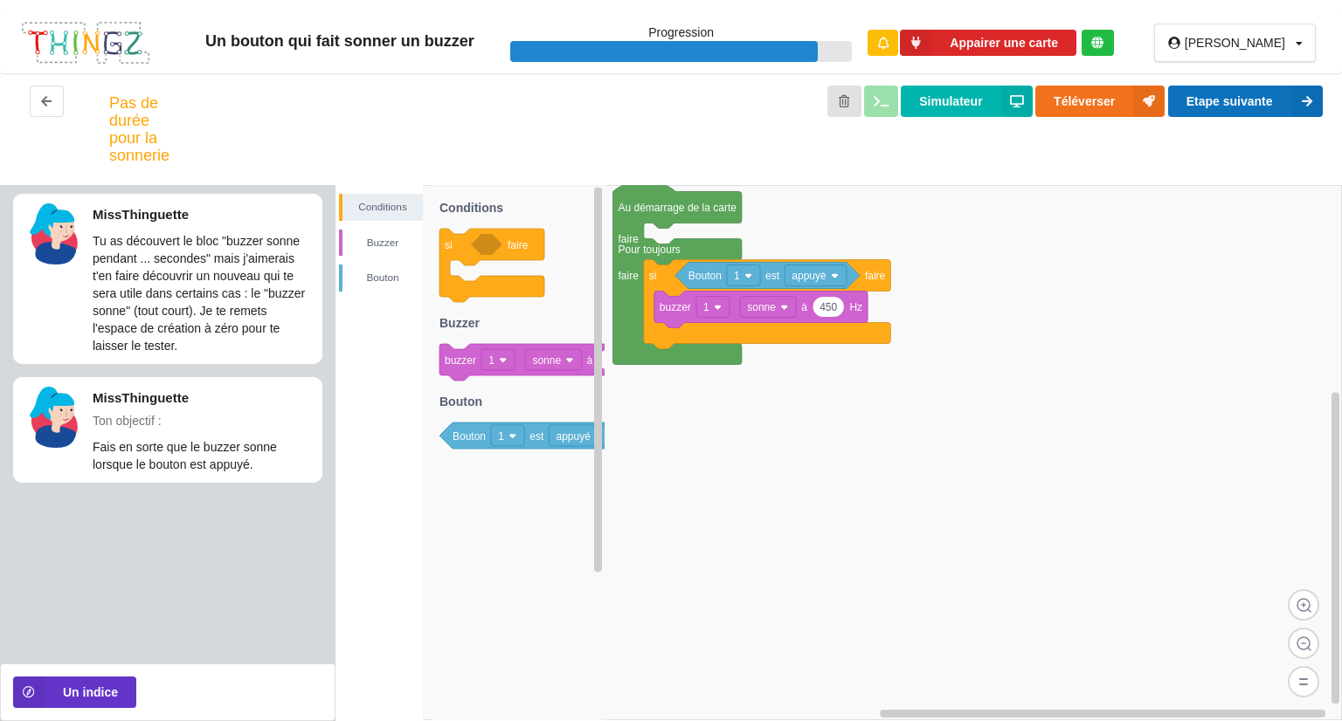
click at [1249, 103] on button "Etape suivante" at bounding box center [1245, 101] width 155 height 31
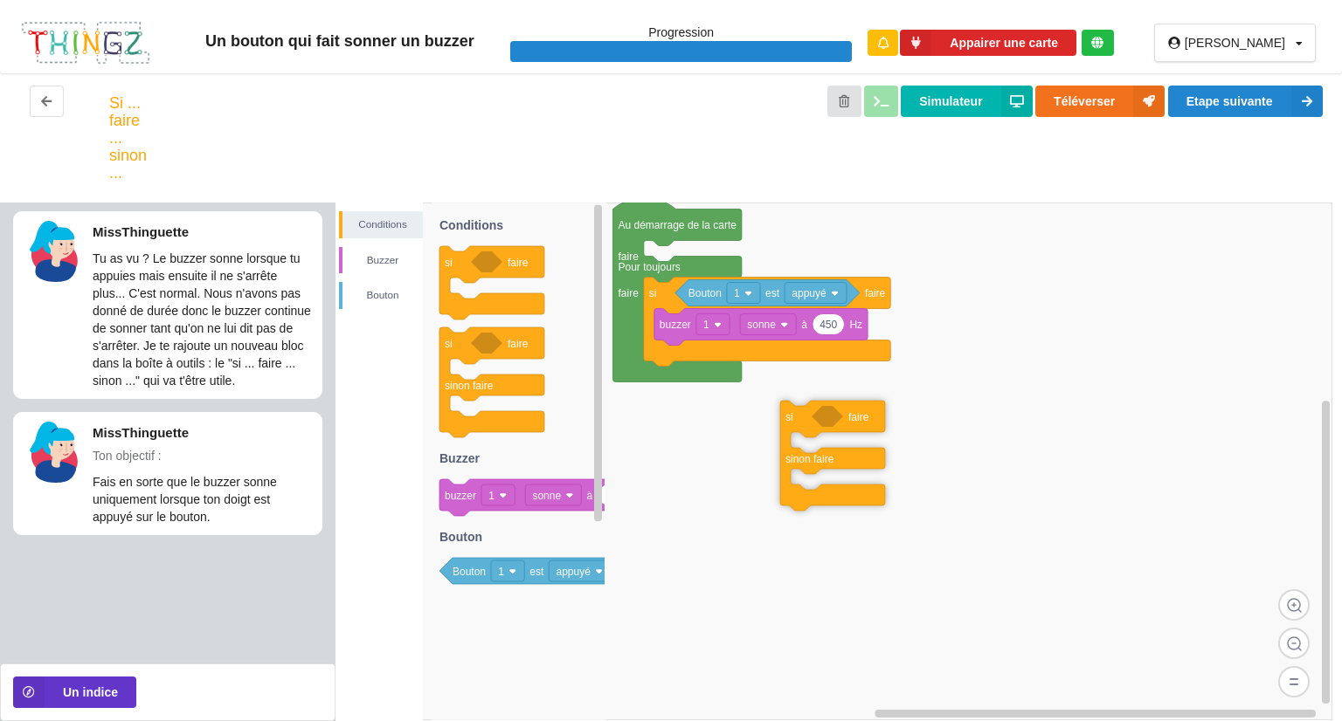
drag, startPoint x: 448, startPoint y: 359, endPoint x: 808, endPoint y: 435, distance: 367.8
click at [808, 435] on div "Conditions [PERSON_NAME] Au démarrage de la carte faire Pour toujours faire si …" at bounding box center [838, 462] width 1006 height 519
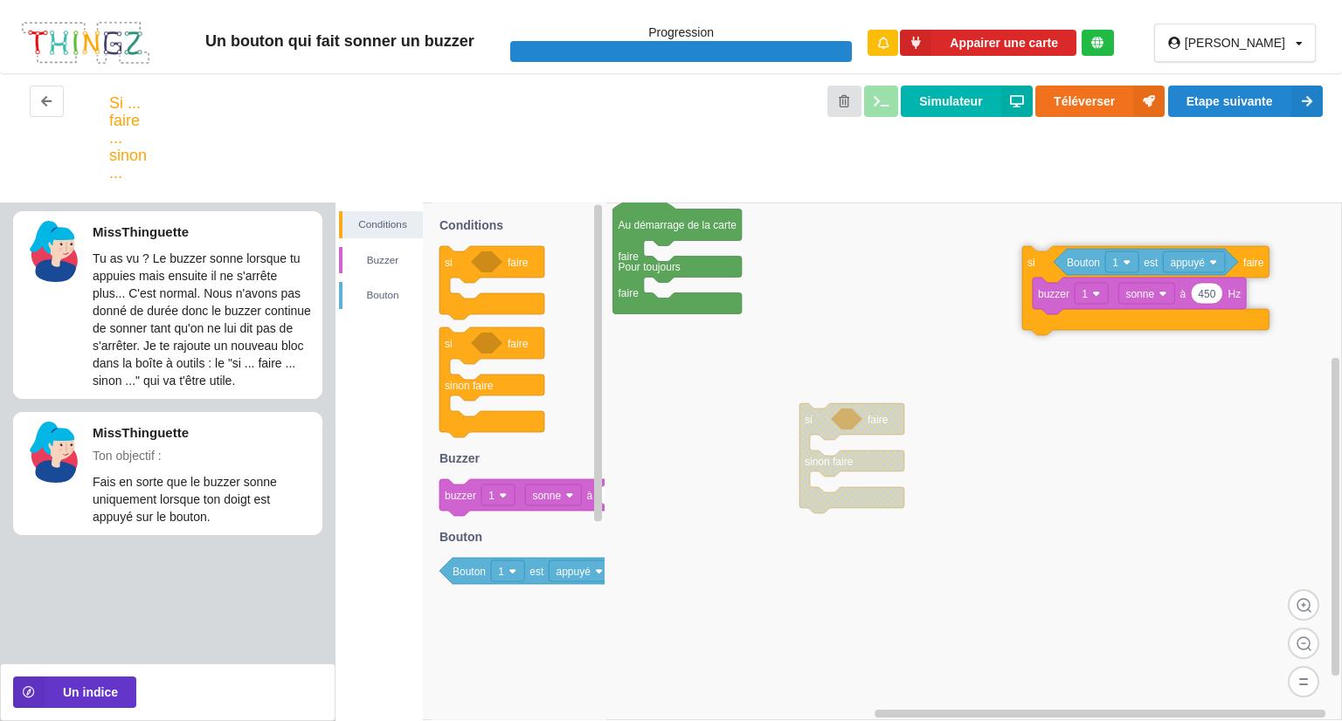
drag, startPoint x: 664, startPoint y: 295, endPoint x: 1056, endPoint y: 266, distance: 393.3
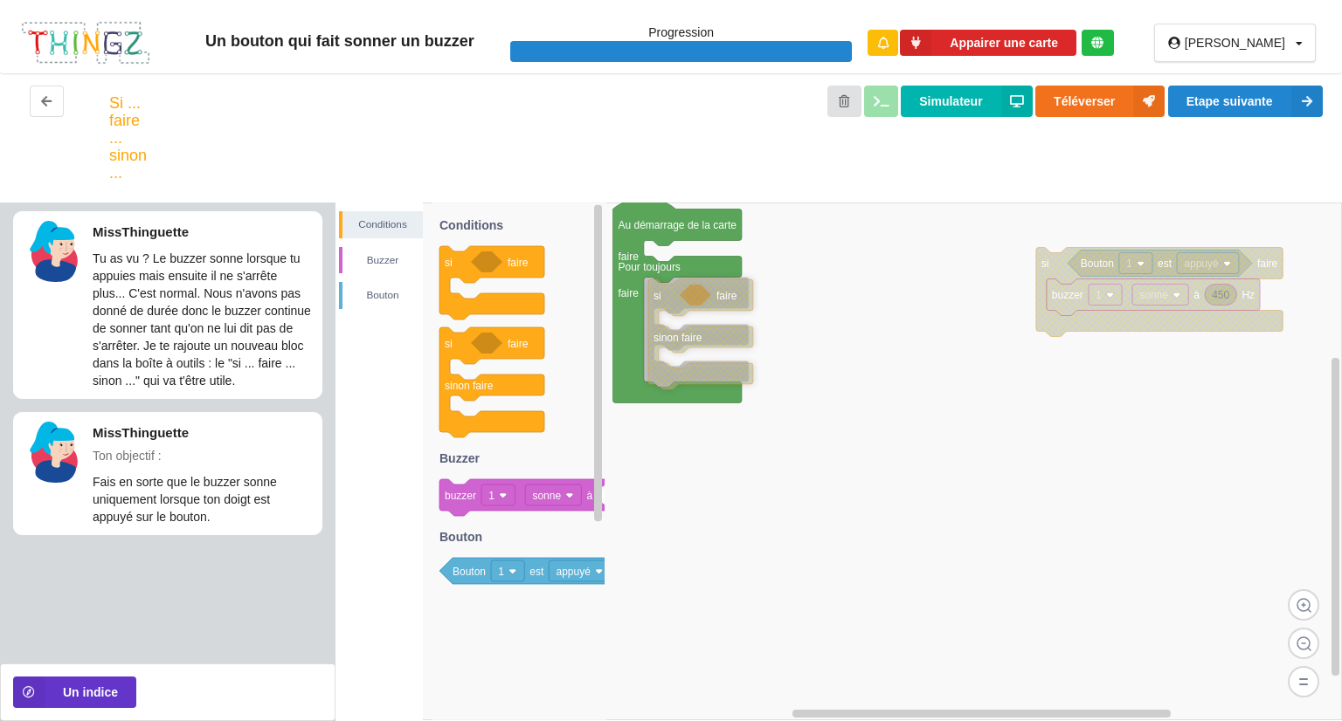
drag, startPoint x: 826, startPoint y: 431, endPoint x: 675, endPoint y: 307, distance: 195.5
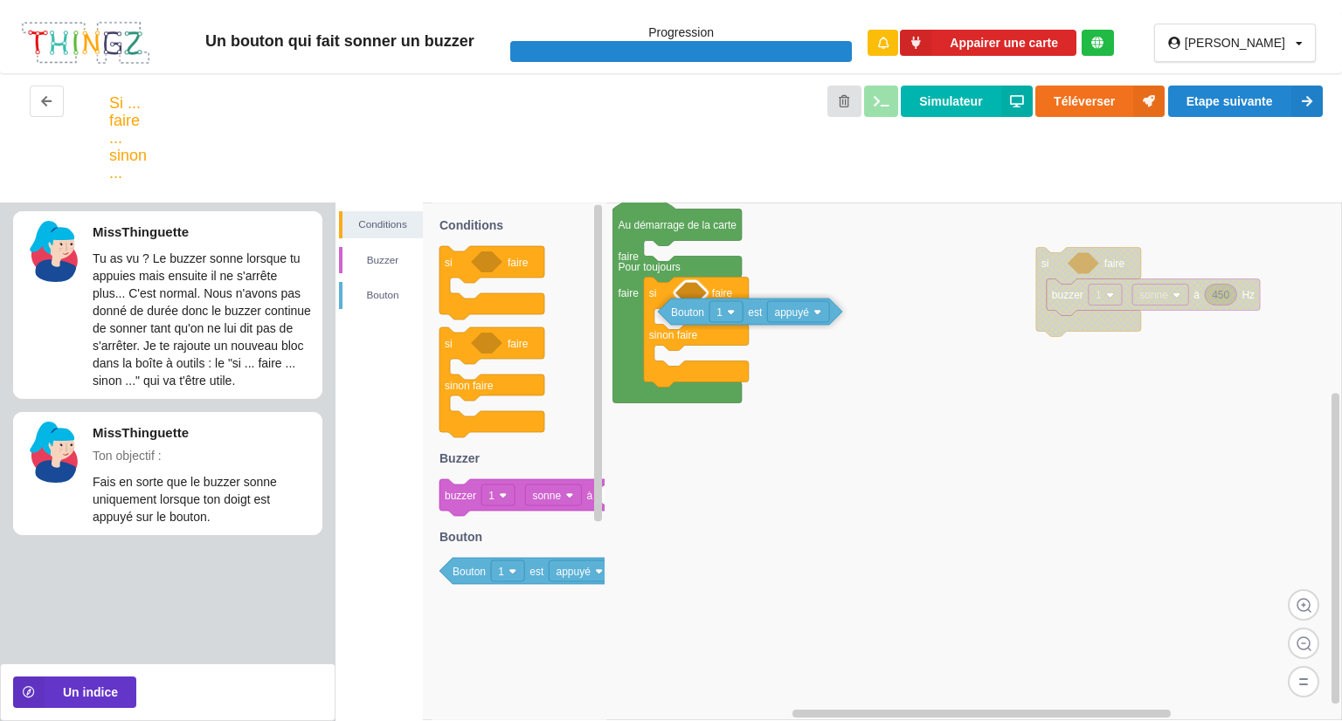
drag, startPoint x: 1105, startPoint y: 269, endPoint x: 699, endPoint y: 313, distance: 408.5
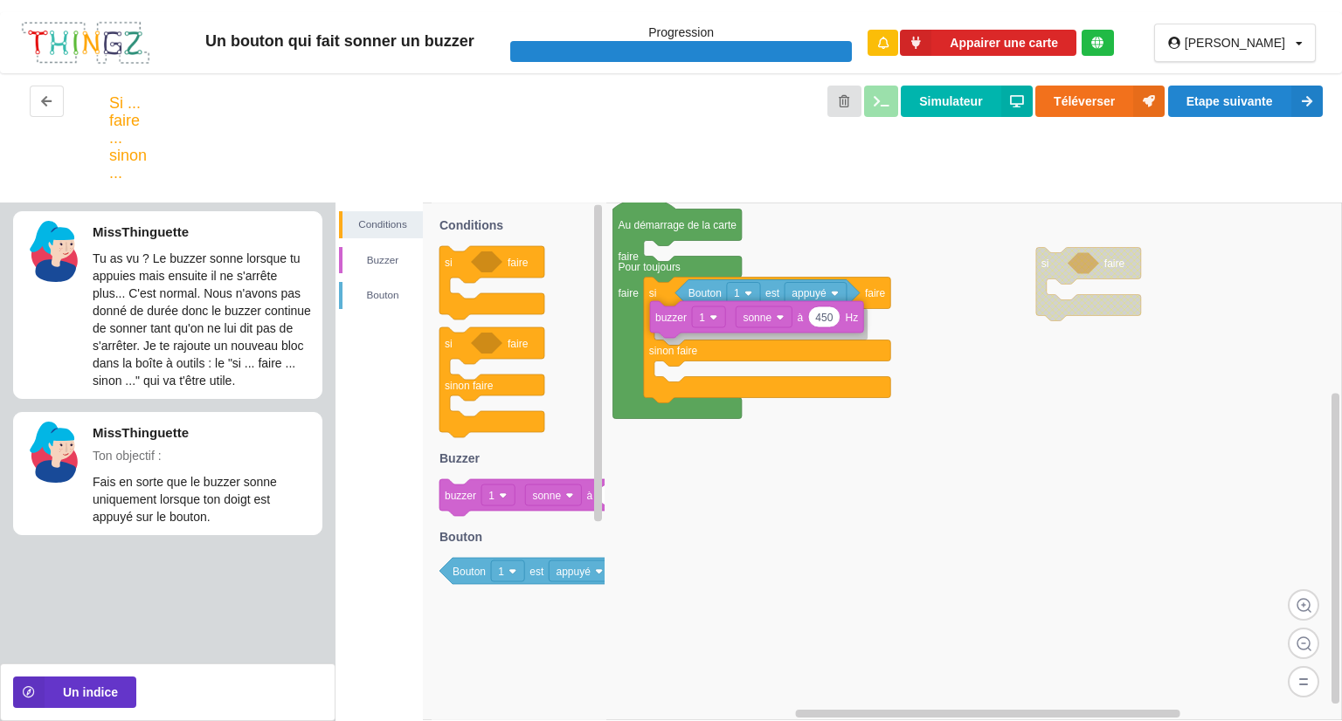
drag, startPoint x: 1066, startPoint y: 293, endPoint x: 670, endPoint y: 315, distance: 397.1
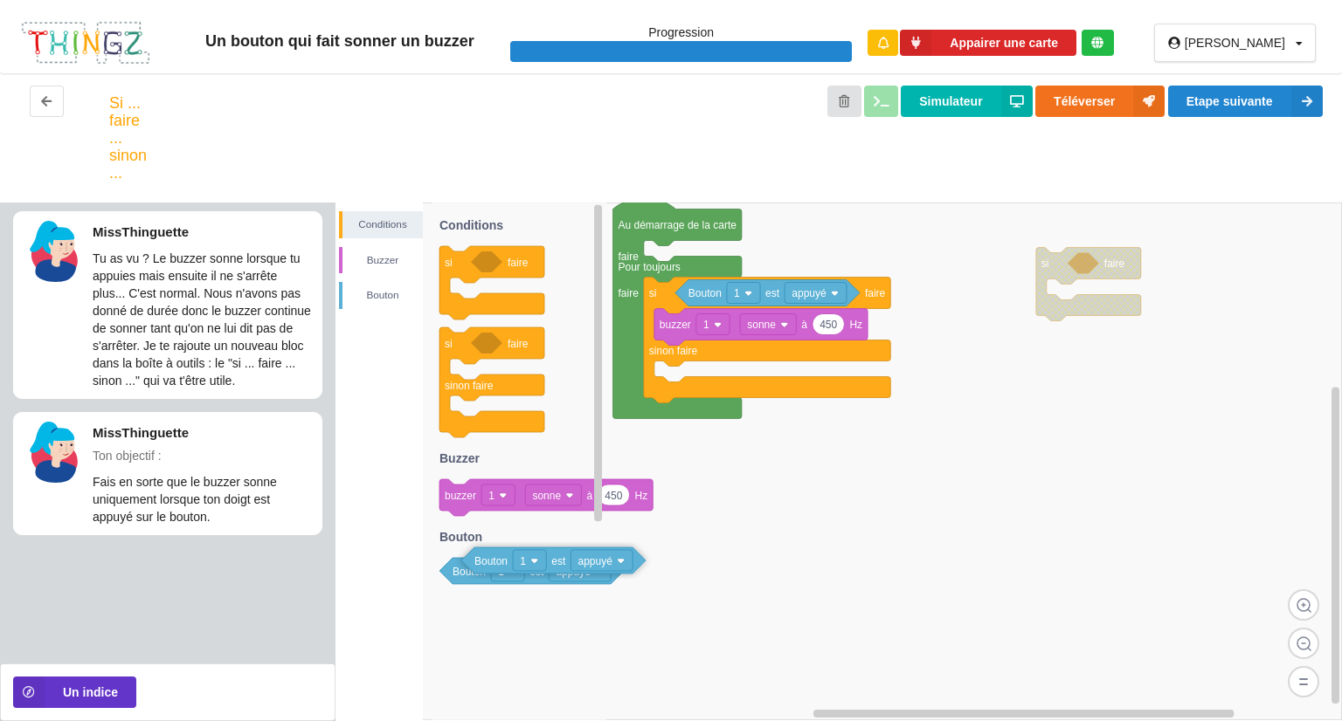
drag, startPoint x: 542, startPoint y: 580, endPoint x: 562, endPoint y: 560, distance: 29.0
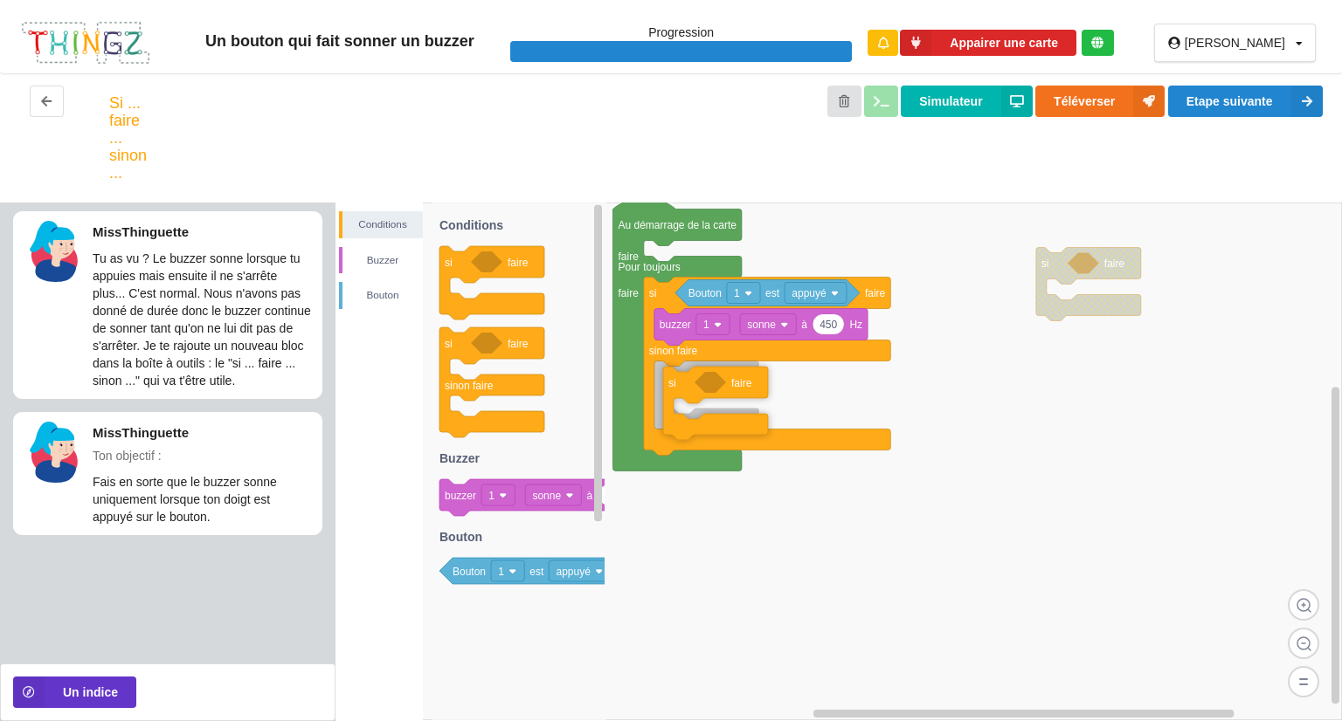
drag, startPoint x: 457, startPoint y: 263, endPoint x: 680, endPoint y: 383, distance: 254.0
click at [680, 383] on div "Conditions [PERSON_NAME] si faire Au démarrage de la carte faire Pour toujours …" at bounding box center [838, 462] width 1006 height 519
drag, startPoint x: 530, startPoint y: 574, endPoint x: 748, endPoint y: 387, distance: 286.8
click at [752, 381] on div "Conditions [PERSON_NAME] si faire Au démarrage de la carte faire Pour toujours …" at bounding box center [838, 462] width 1006 height 519
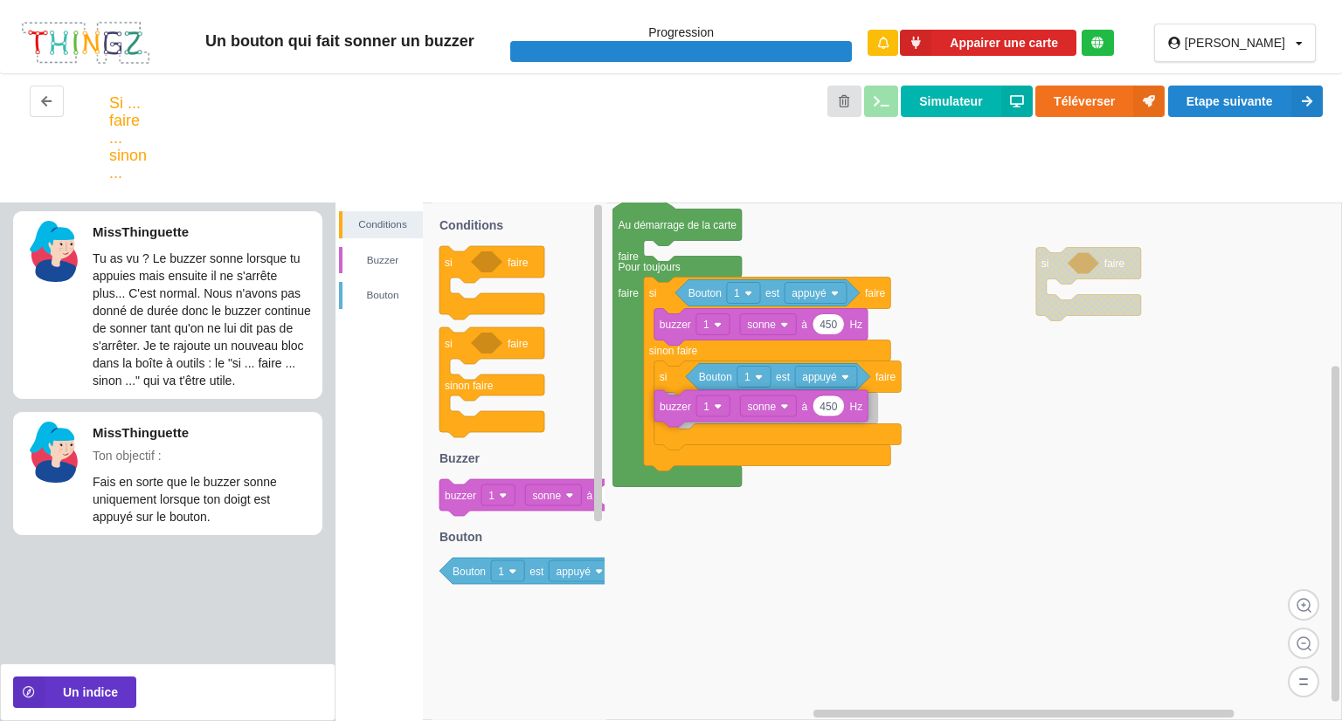
drag, startPoint x: 522, startPoint y: 498, endPoint x: 737, endPoint y: 409, distance: 232.6
click at [737, 409] on div "Conditions [PERSON_NAME] si faire Au démarrage de la carte faire Pour toujours …" at bounding box center [838, 462] width 1006 height 519
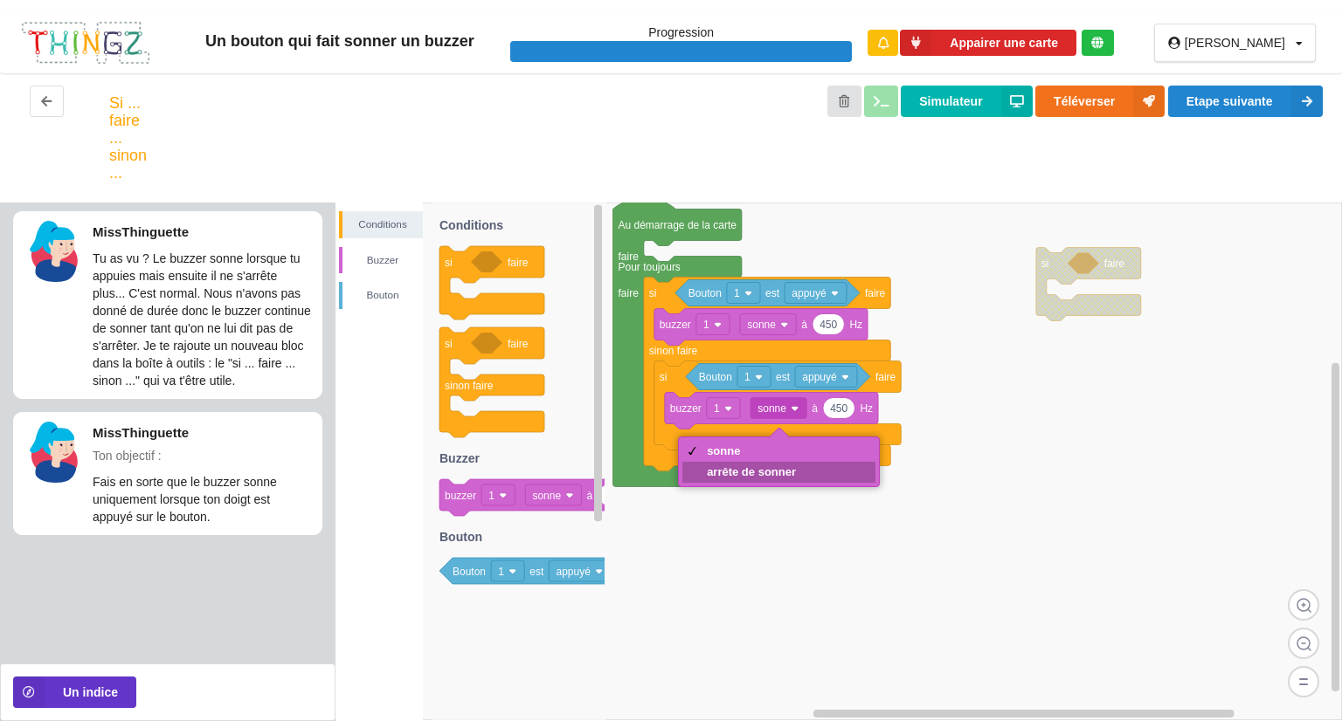
click at [755, 469] on div "arrête de sonner" at bounding box center [751, 472] width 89 height 13
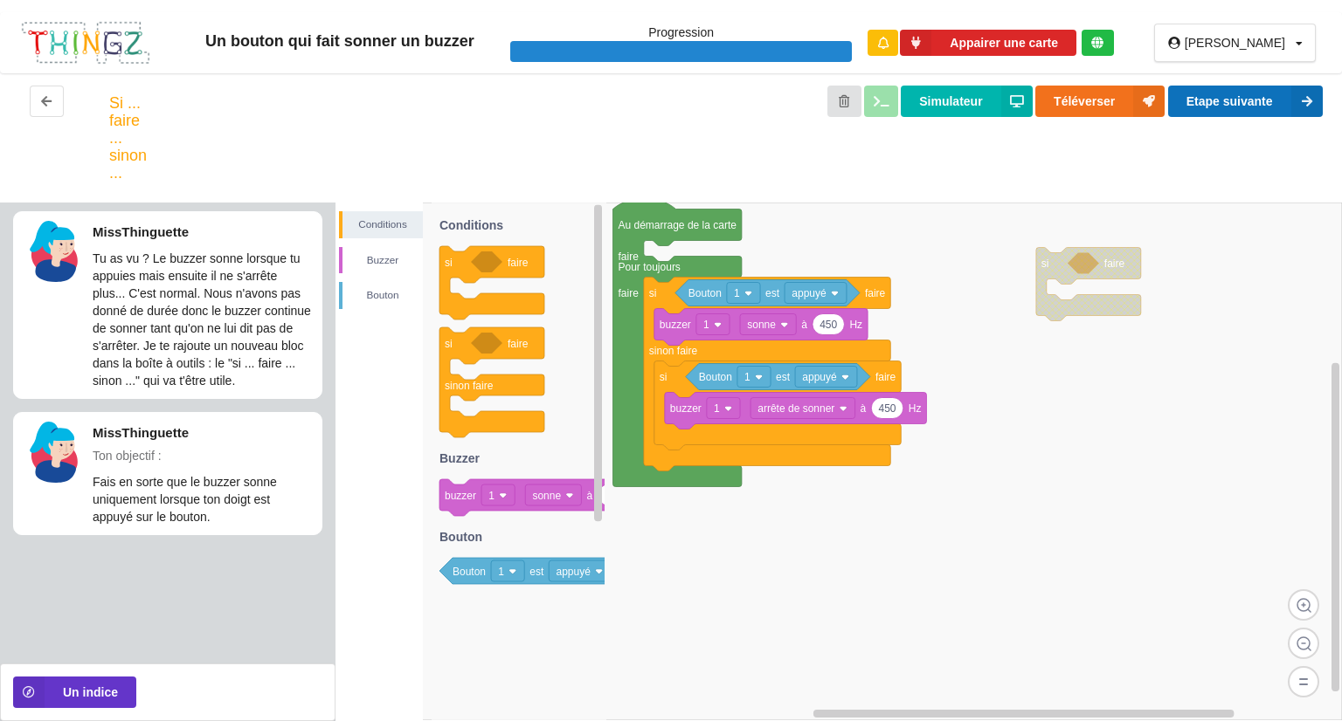
click at [1217, 106] on button "Etape suivante" at bounding box center [1245, 101] width 155 height 31
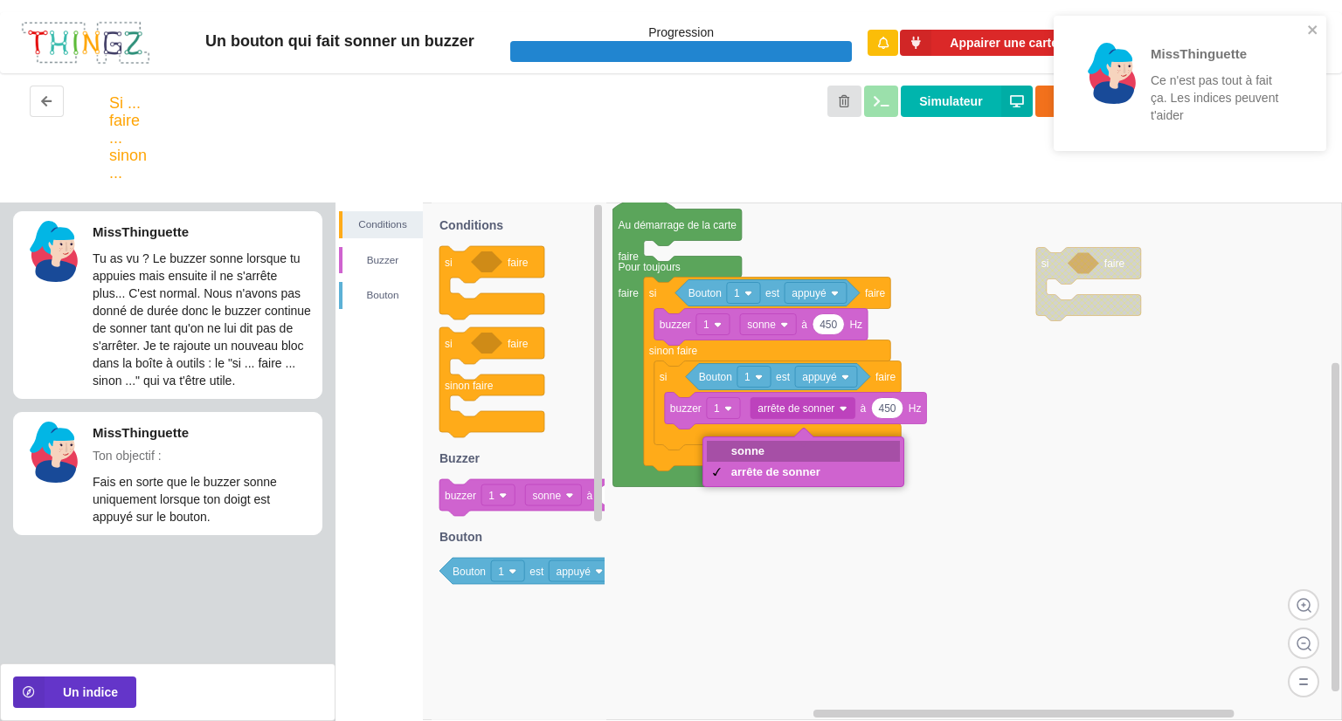
click at [775, 445] on div "sonne" at bounding box center [775, 451] width 89 height 13
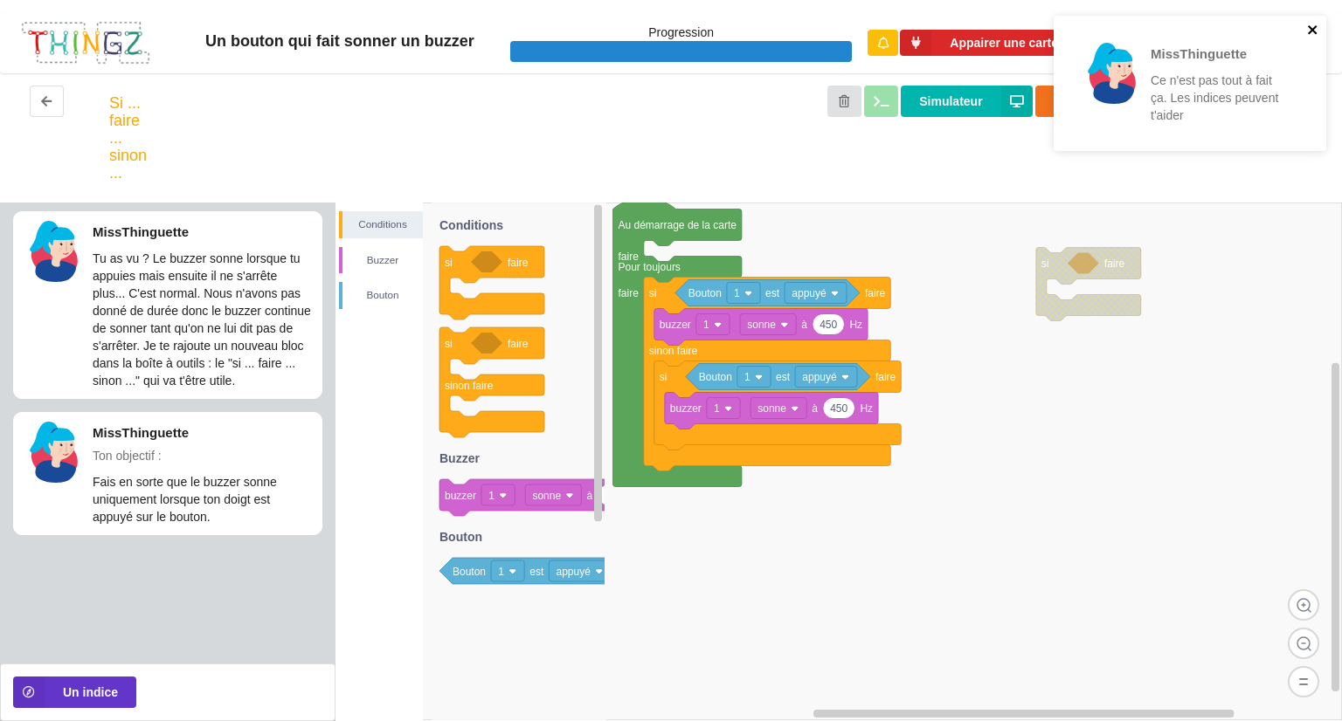
click at [1317, 29] on icon "close" at bounding box center [1313, 30] width 12 height 14
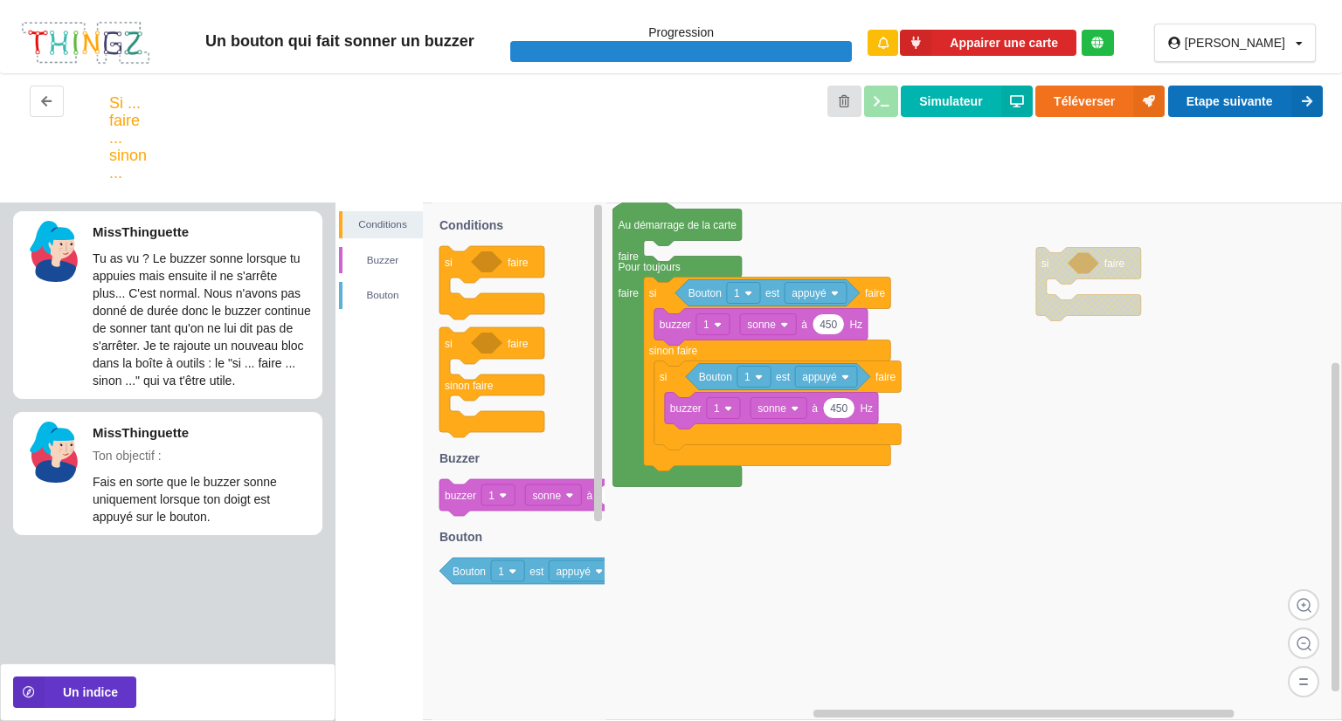
click at [1268, 96] on button "Etape suivante" at bounding box center [1245, 101] width 155 height 31
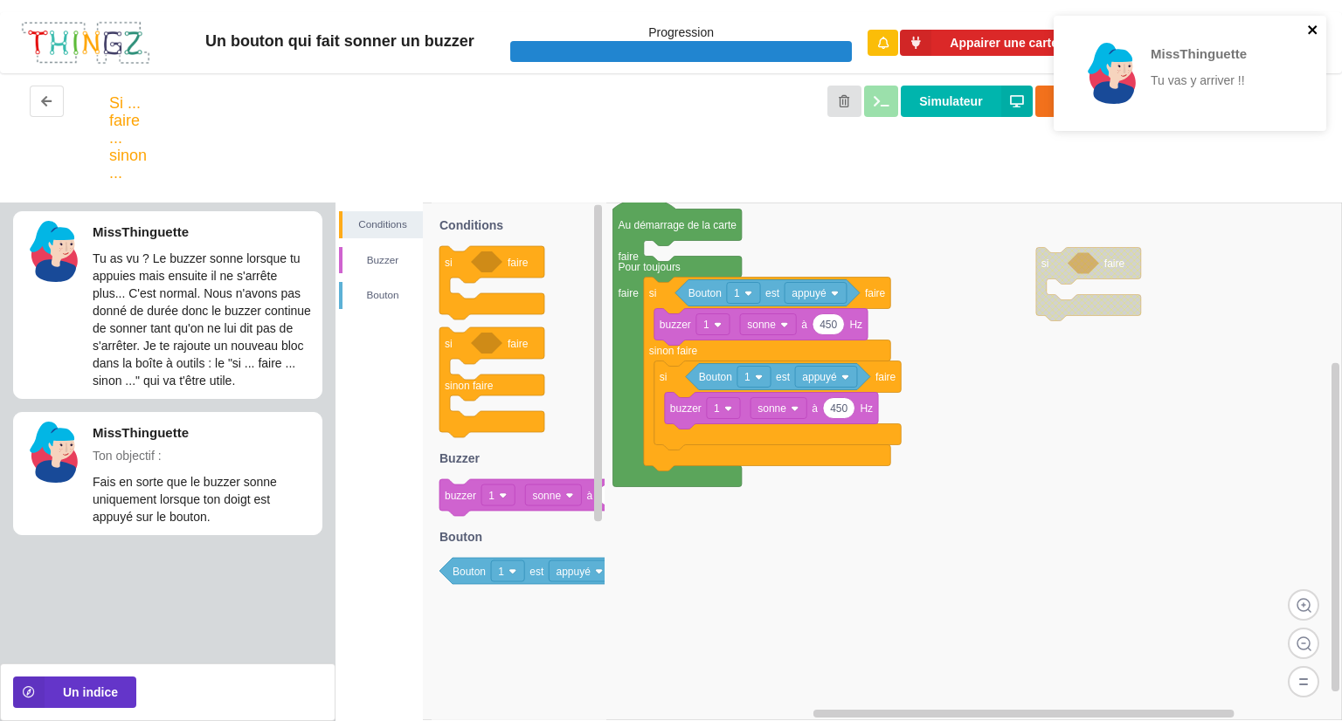
click at [1312, 24] on icon "close" at bounding box center [1313, 30] width 12 height 14
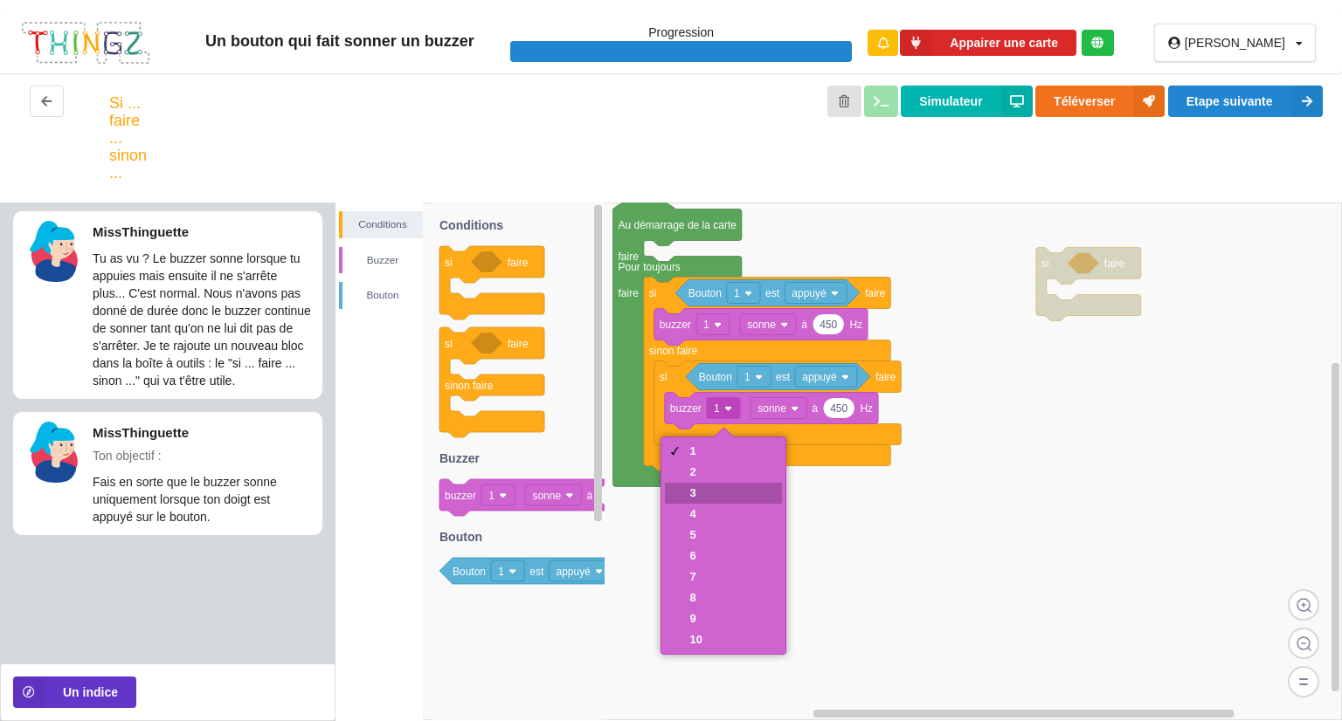
click at [702, 486] on div "3" at bounding box center [723, 493] width 116 height 21
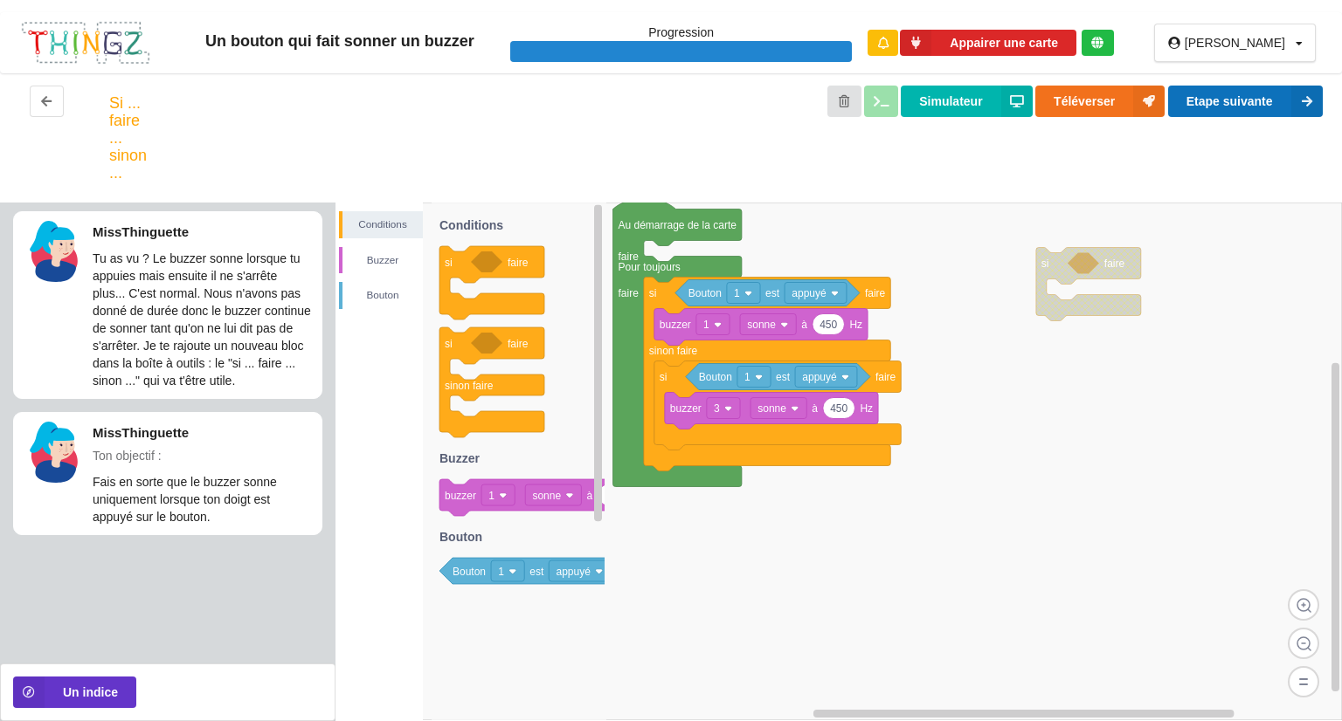
click at [1233, 100] on button "Etape suivante" at bounding box center [1245, 101] width 155 height 31
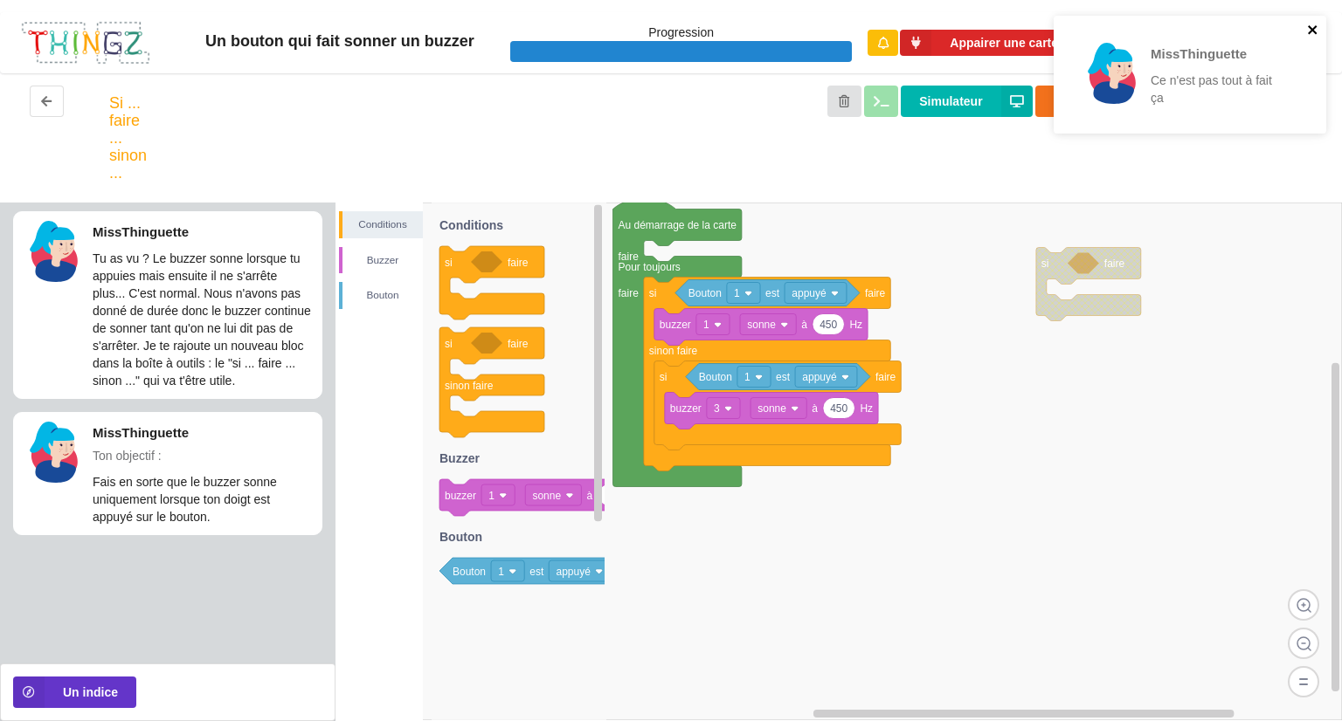
click at [1308, 26] on icon "close" at bounding box center [1311, 29] width 9 height 9
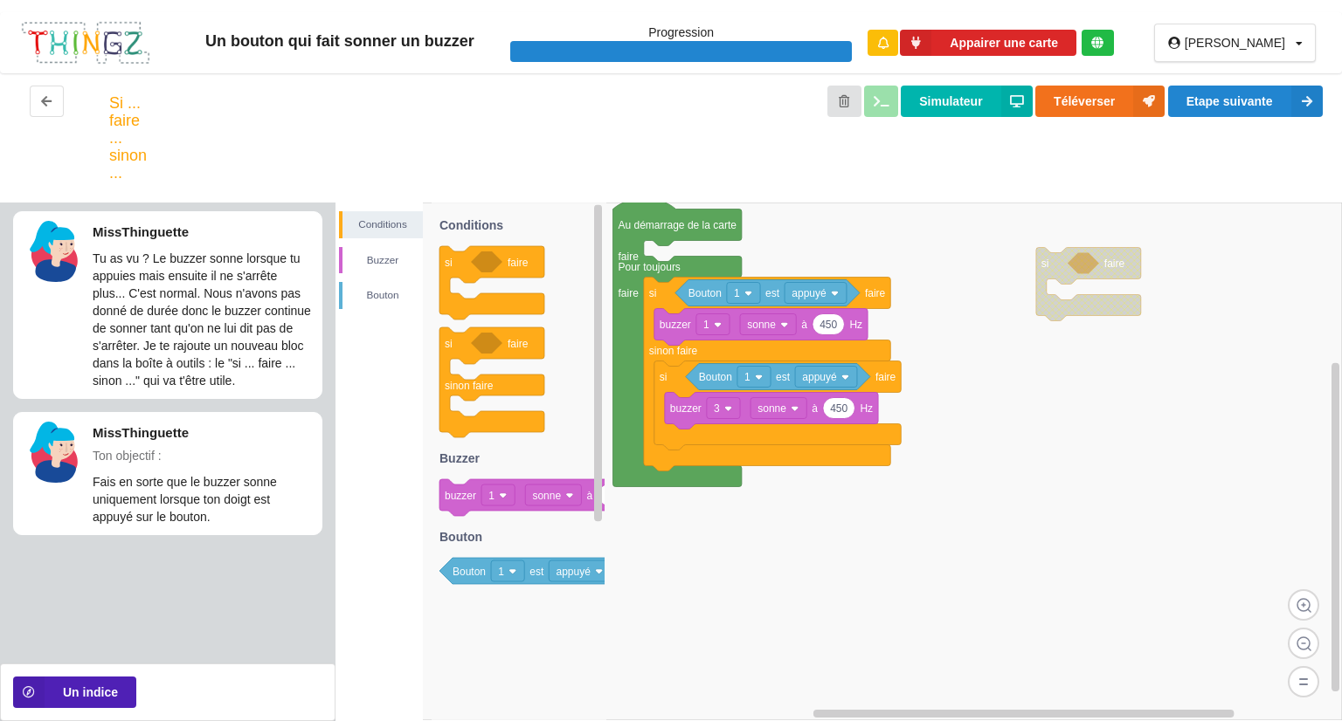
click at [98, 691] on button "Un indice" at bounding box center [74, 692] width 123 height 31
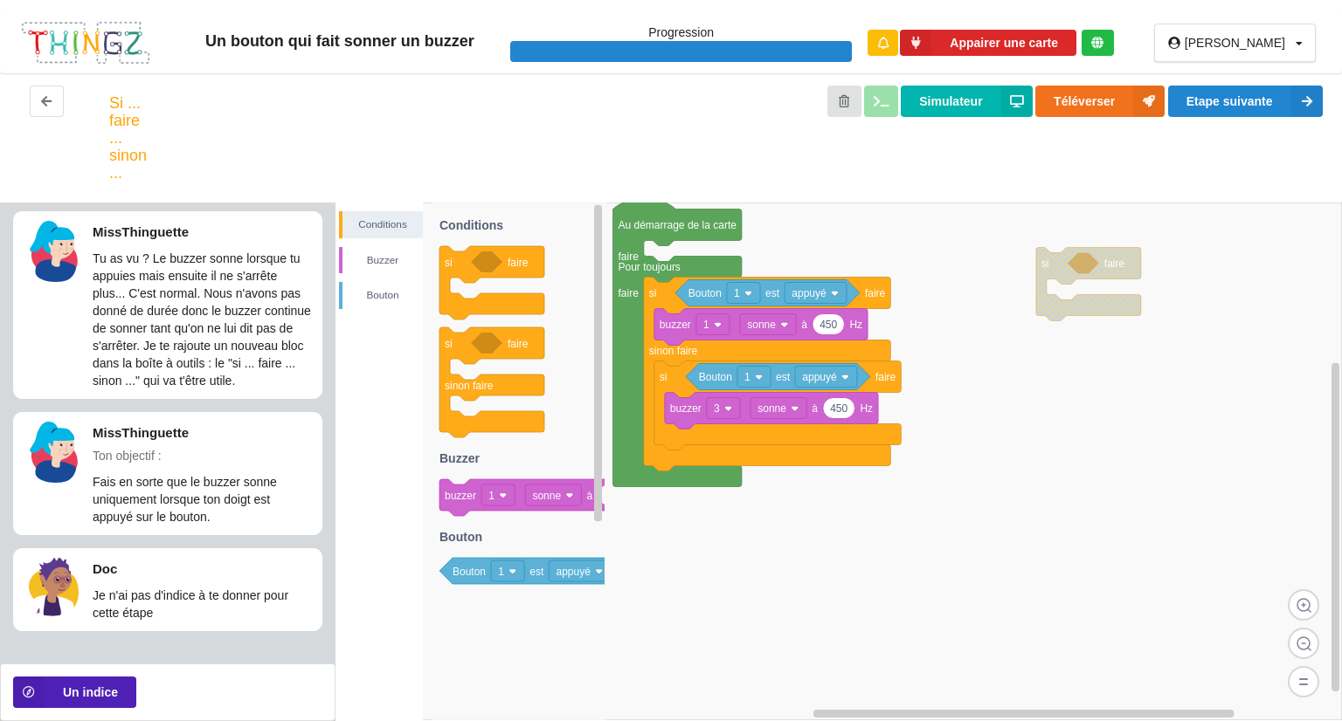
scroll to position [17, 0]
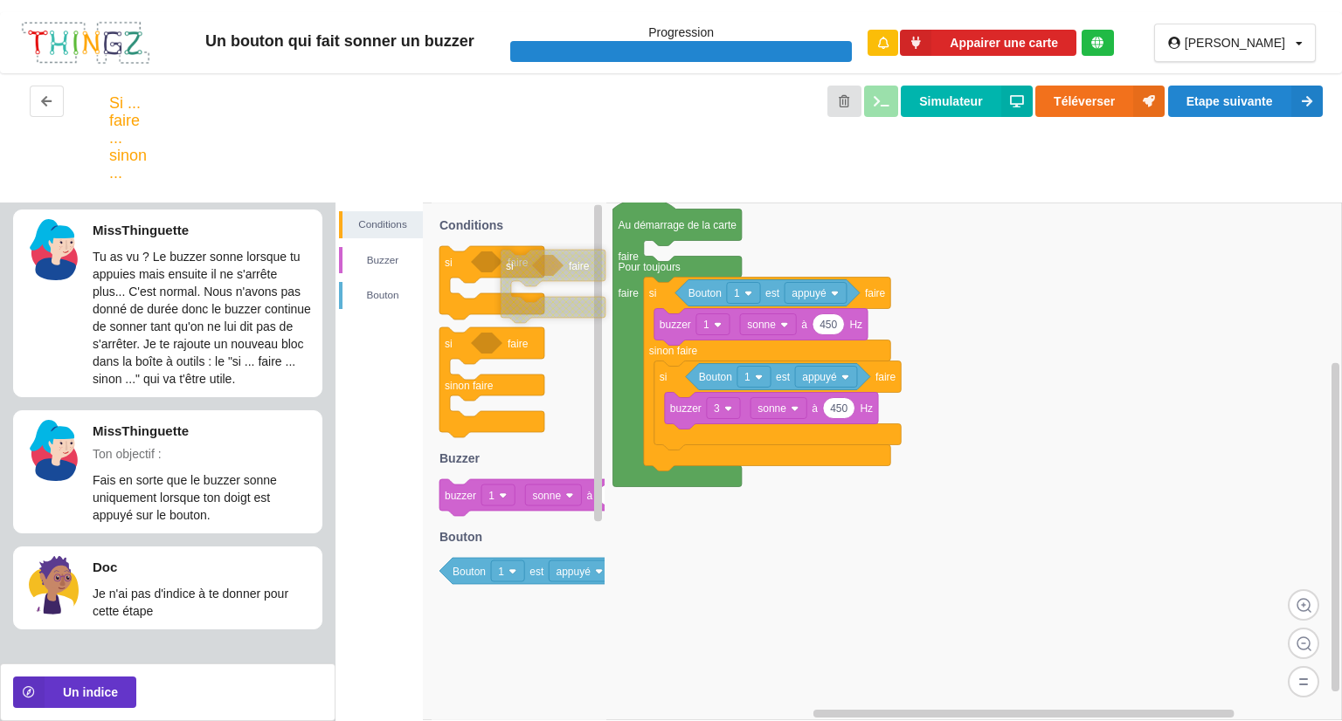
drag, startPoint x: 1058, startPoint y: 266, endPoint x: 522, endPoint y: 269, distance: 535.4
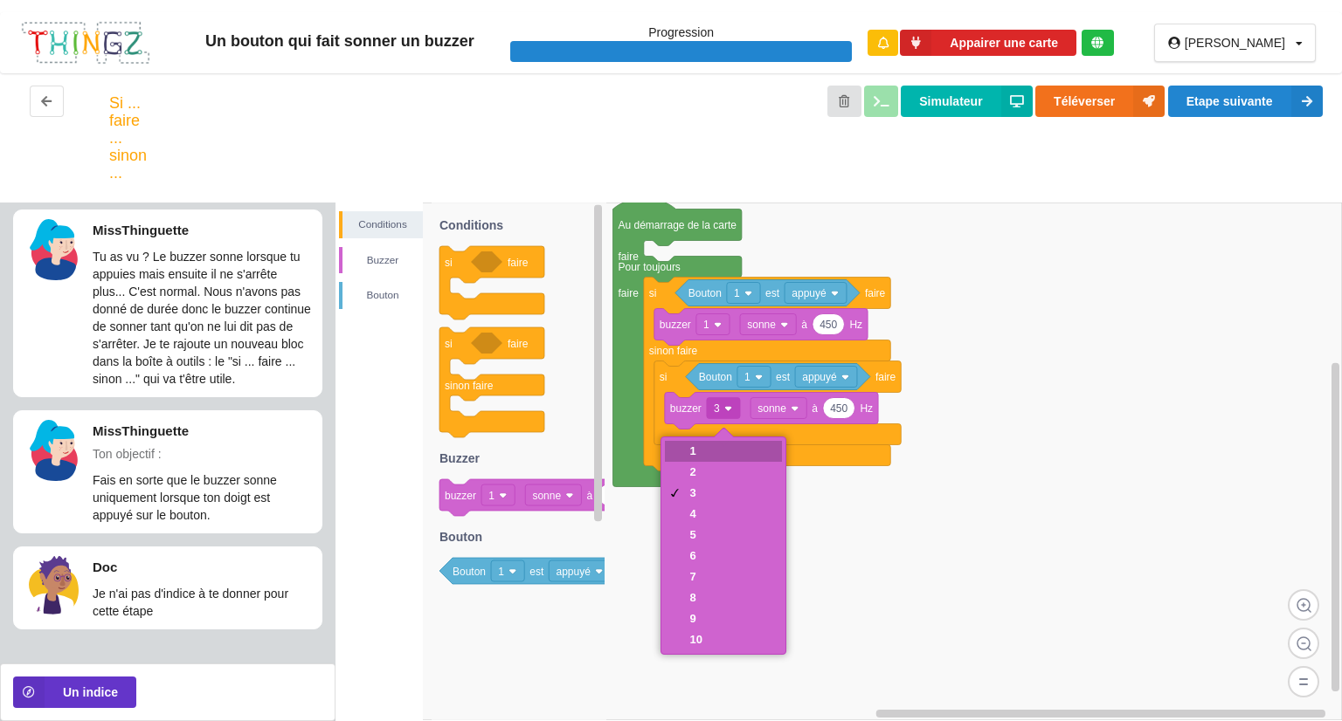
click at [713, 448] on div "1" at bounding box center [723, 451] width 116 height 21
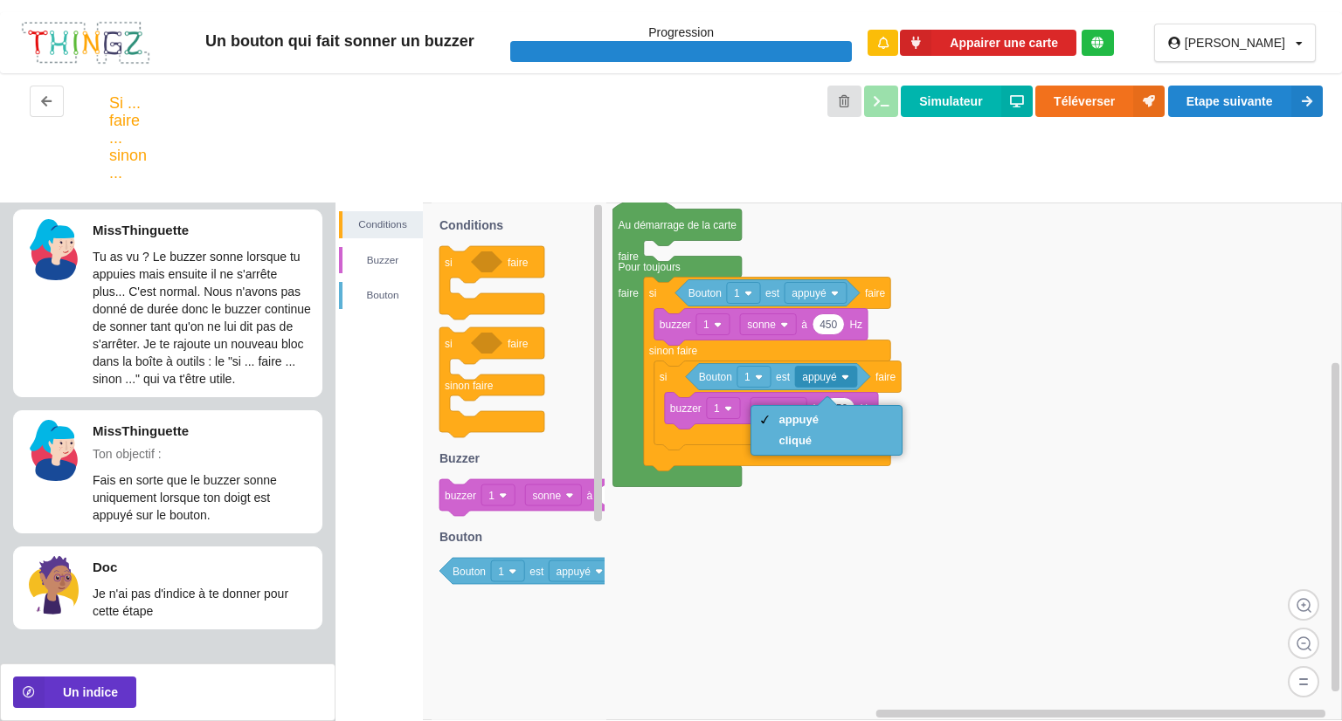
click at [1100, 398] on rect at bounding box center [838, 462] width 1006 height 518
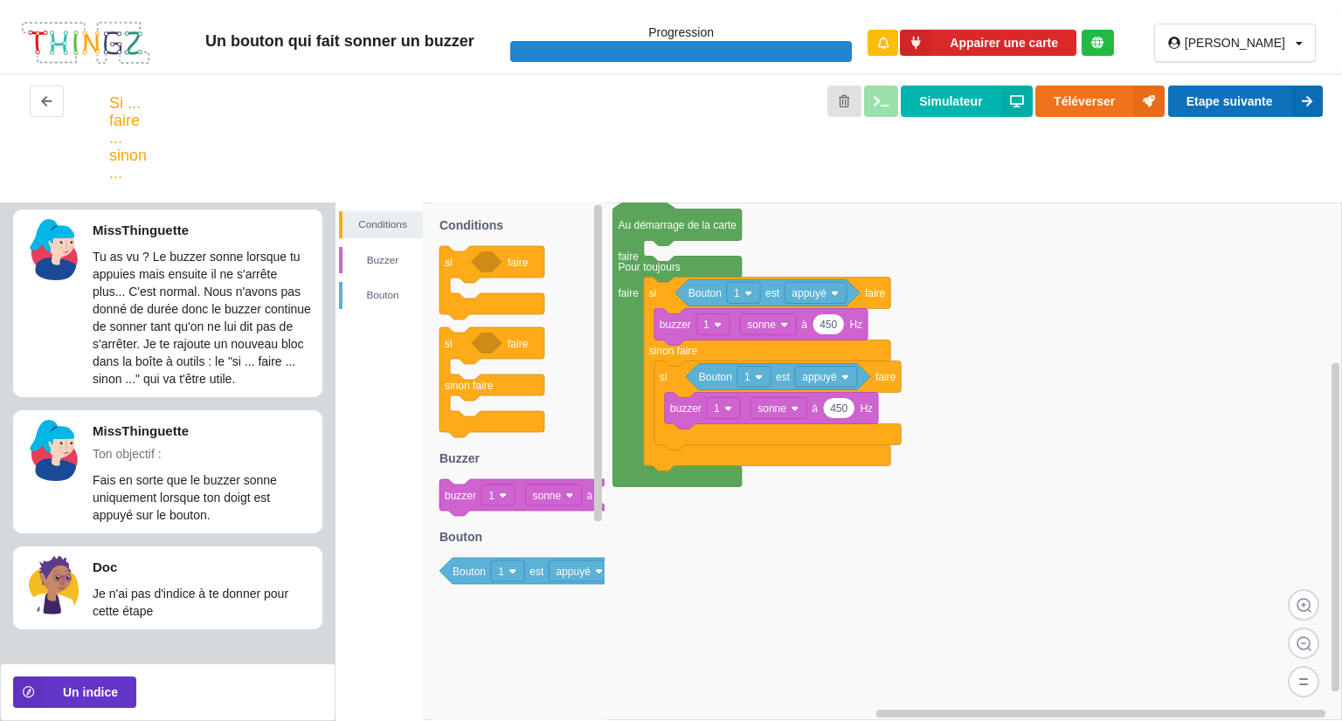
click at [1198, 93] on button "Etape suivante" at bounding box center [1245, 101] width 155 height 31
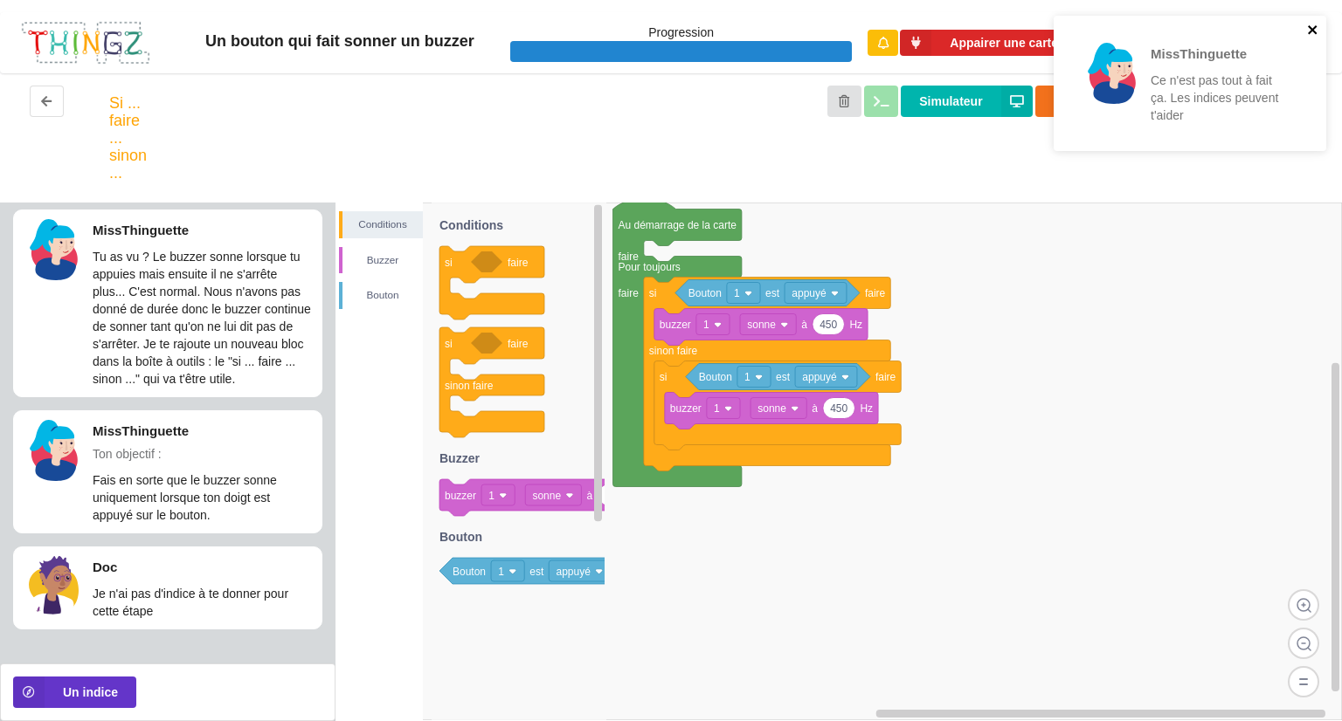
click at [1309, 27] on icon "close" at bounding box center [1311, 29] width 9 height 9
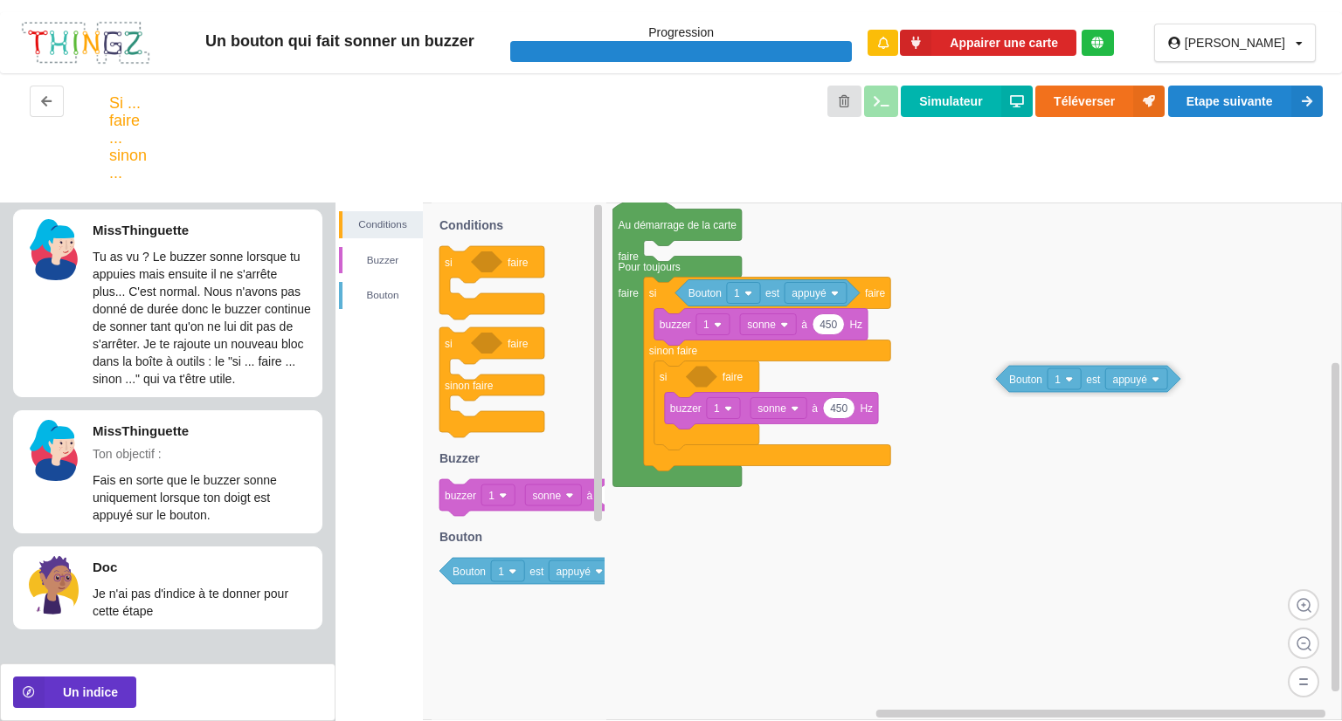
drag, startPoint x: 783, startPoint y: 378, endPoint x: 1101, endPoint y: 375, distance: 317.9
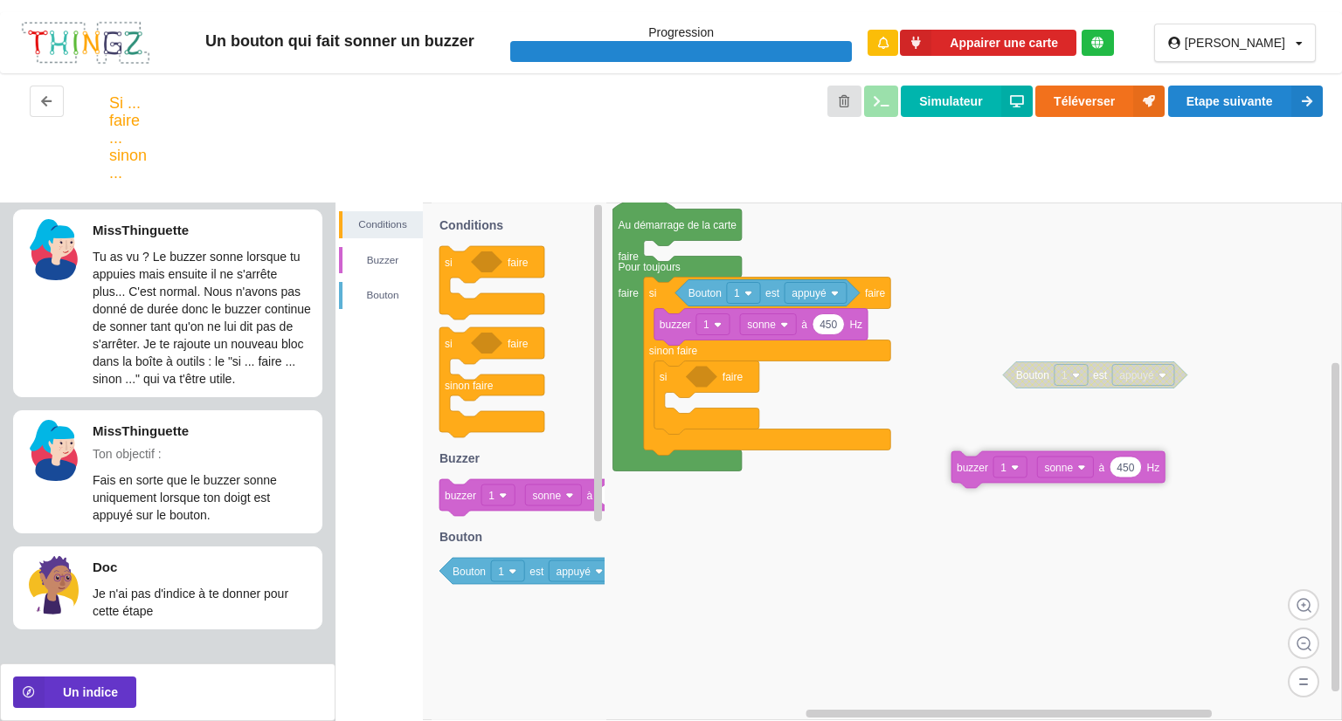
drag, startPoint x: 793, startPoint y: 405, endPoint x: 1080, endPoint y: 464, distance: 293.2
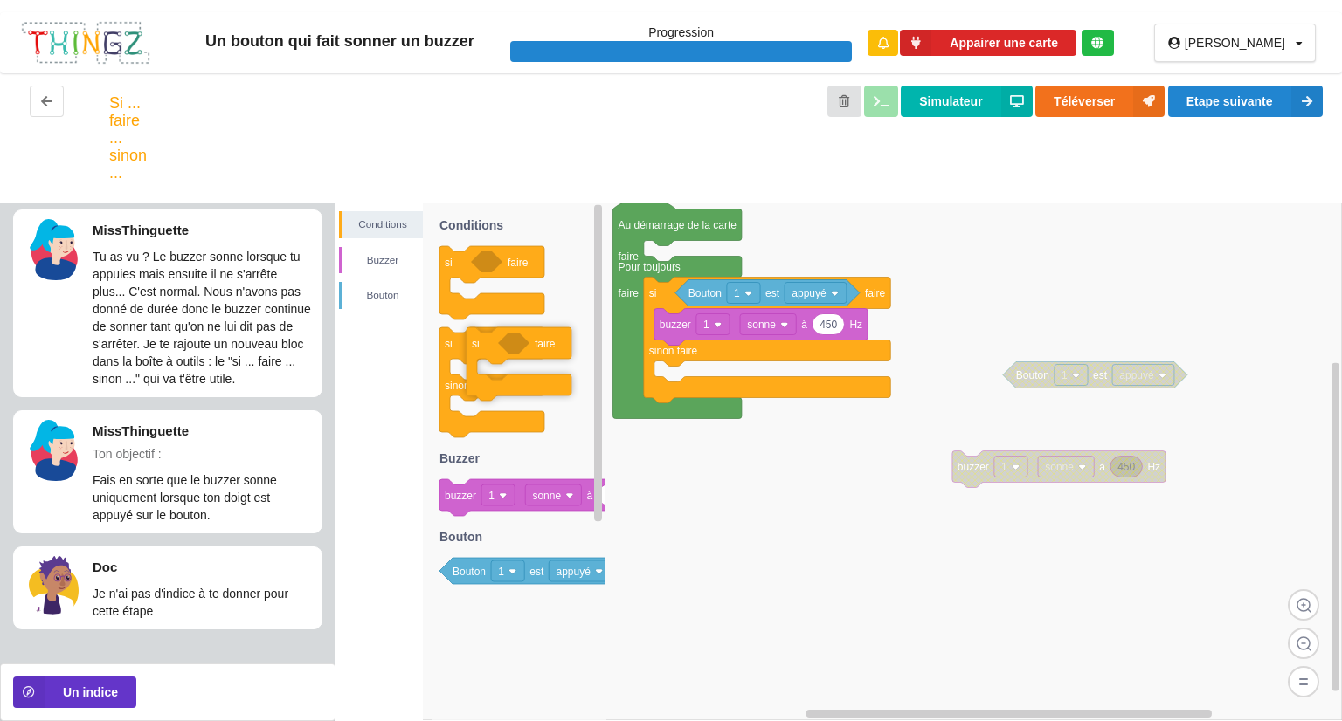
drag, startPoint x: 693, startPoint y: 381, endPoint x: 506, endPoint y: 347, distance: 190.8
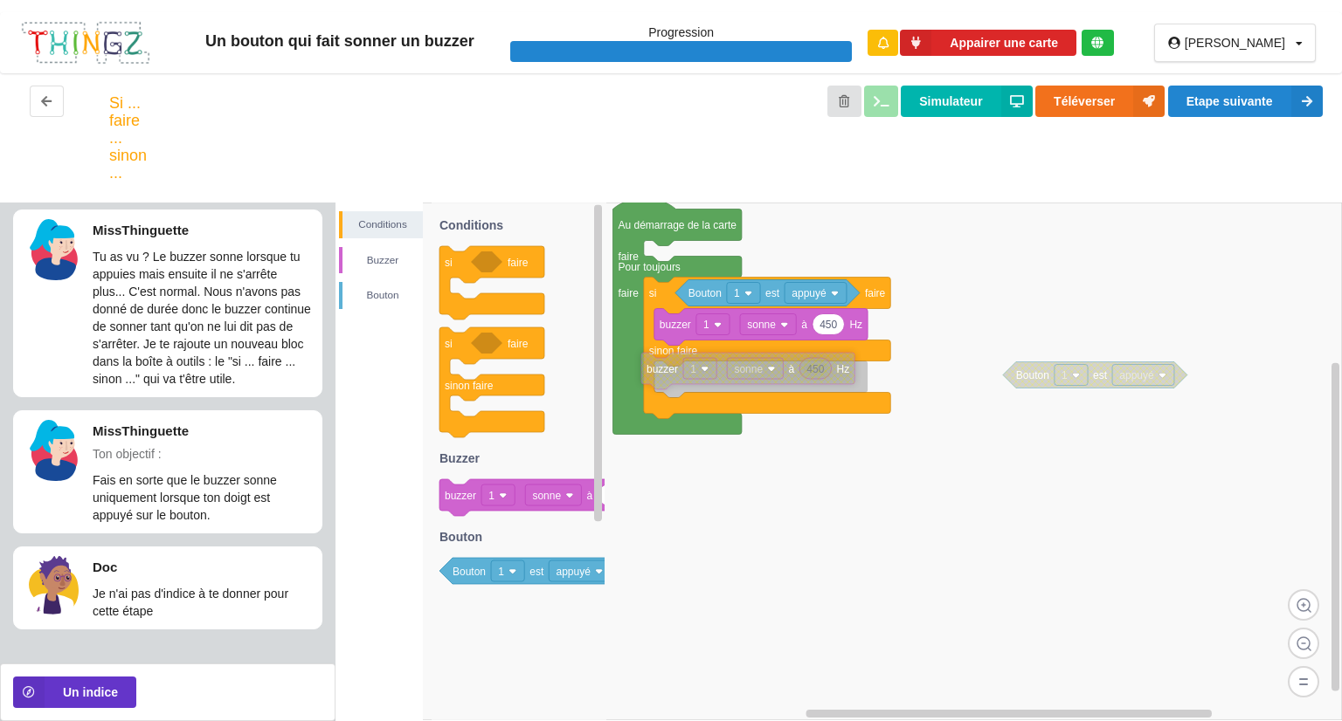
drag, startPoint x: 1024, startPoint y: 471, endPoint x: 713, endPoint y: 373, distance: 326.0
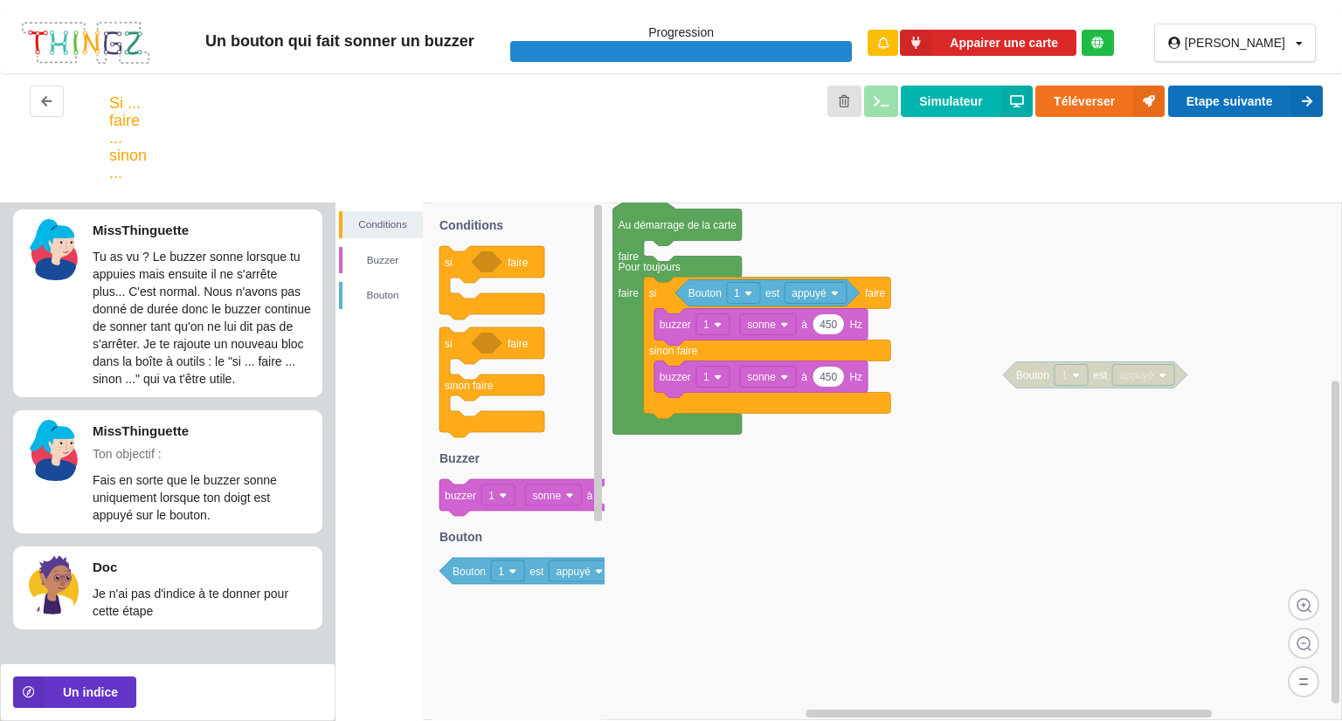
click at [1203, 96] on button "Etape suivante" at bounding box center [1245, 101] width 155 height 31
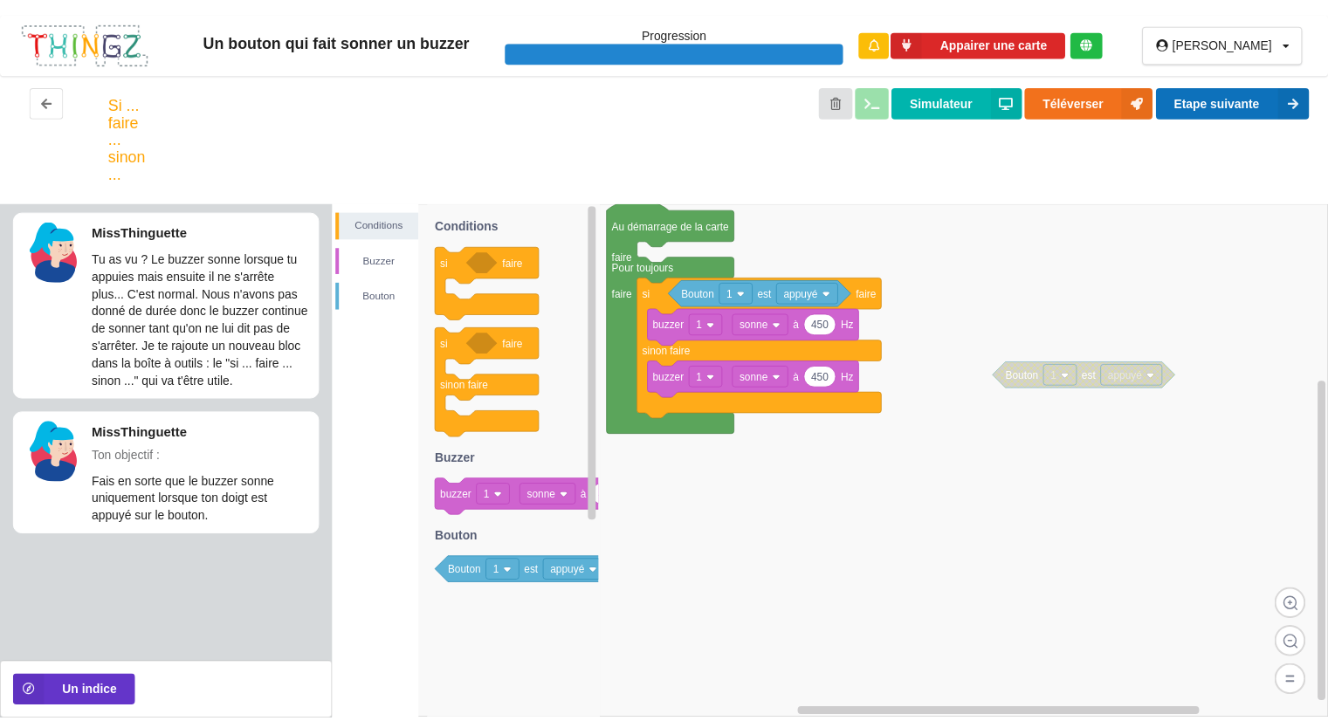
scroll to position [0, 0]
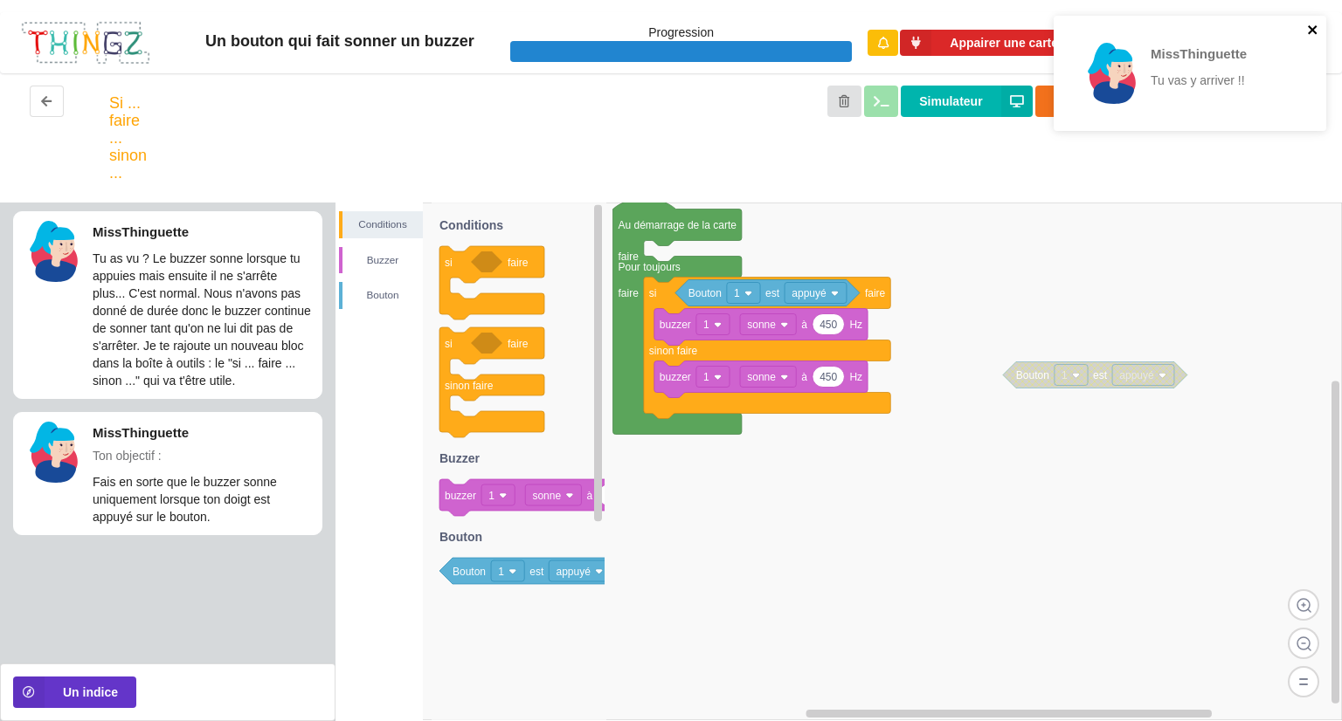
click at [1316, 25] on icon "close" at bounding box center [1313, 30] width 12 height 14
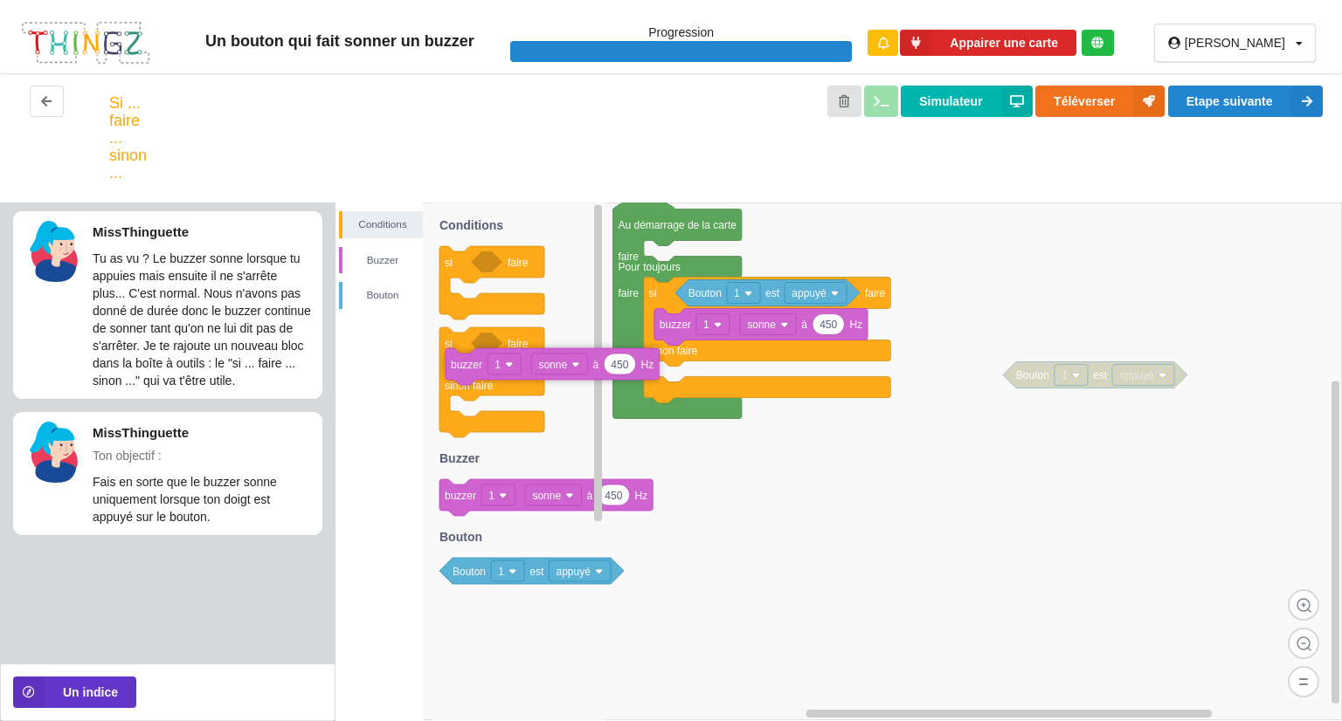
drag, startPoint x: 730, startPoint y: 375, endPoint x: 518, endPoint y: 358, distance: 212.9
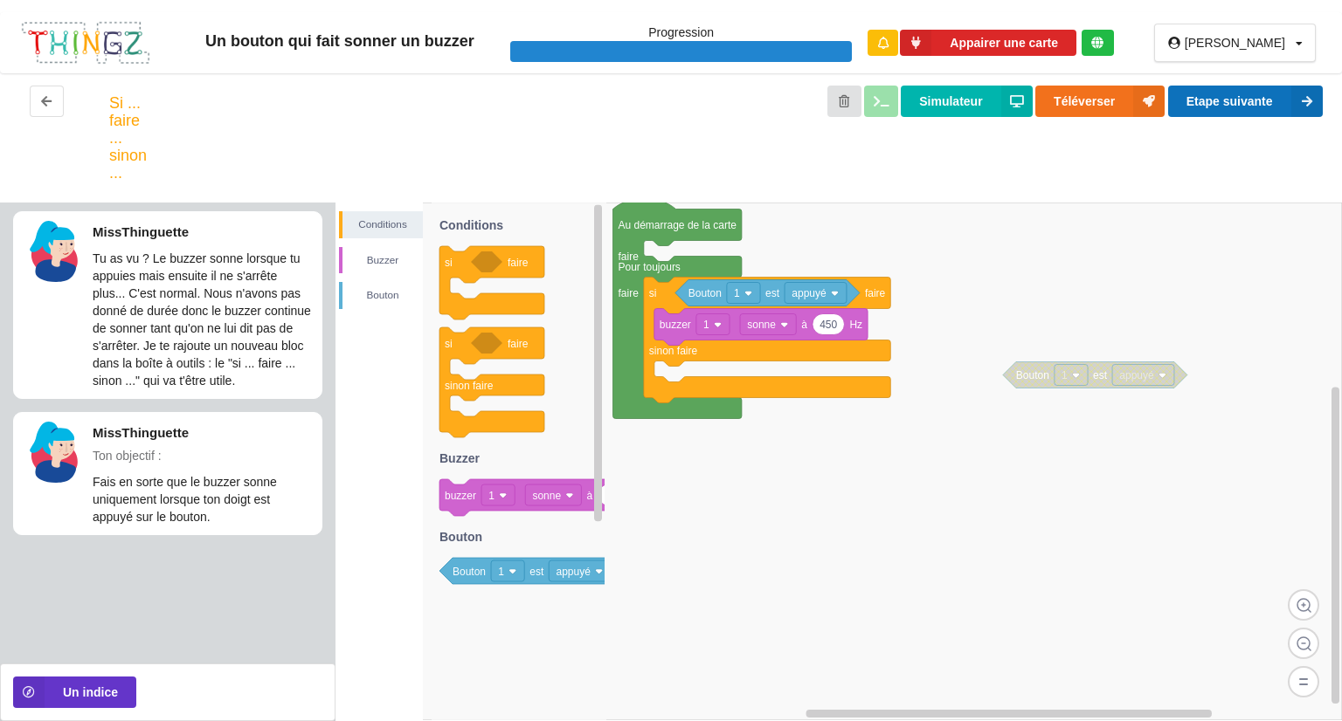
click at [1254, 104] on button "Etape suivante" at bounding box center [1245, 101] width 155 height 31
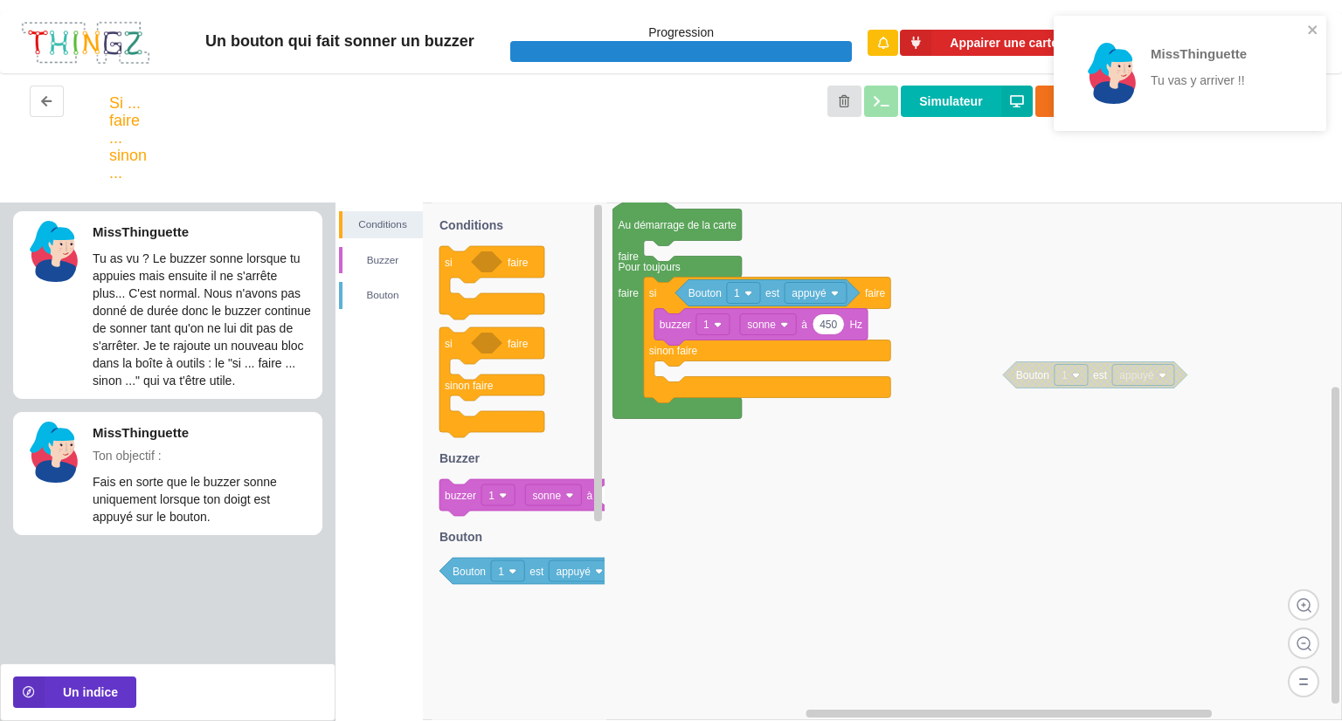
click at [1304, 28] on div "MissThinguette Tu vas y arriver !!" at bounding box center [1183, 73] width 246 height 101
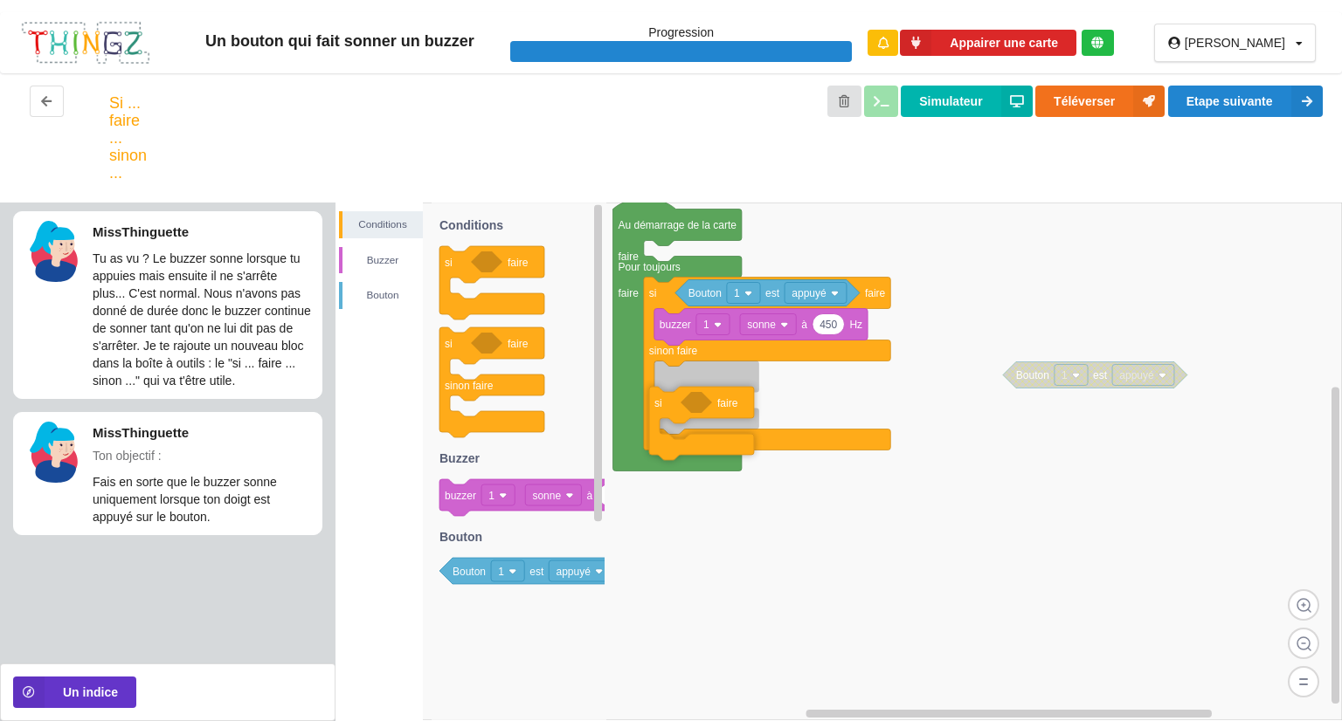
drag, startPoint x: 451, startPoint y: 256, endPoint x: 660, endPoint y: 397, distance: 252.4
click at [660, 397] on div "Conditions Buzzer Bouton Bouton 1 est appuyé Au démarrage de la carte faire Pou…" at bounding box center [838, 462] width 1006 height 519
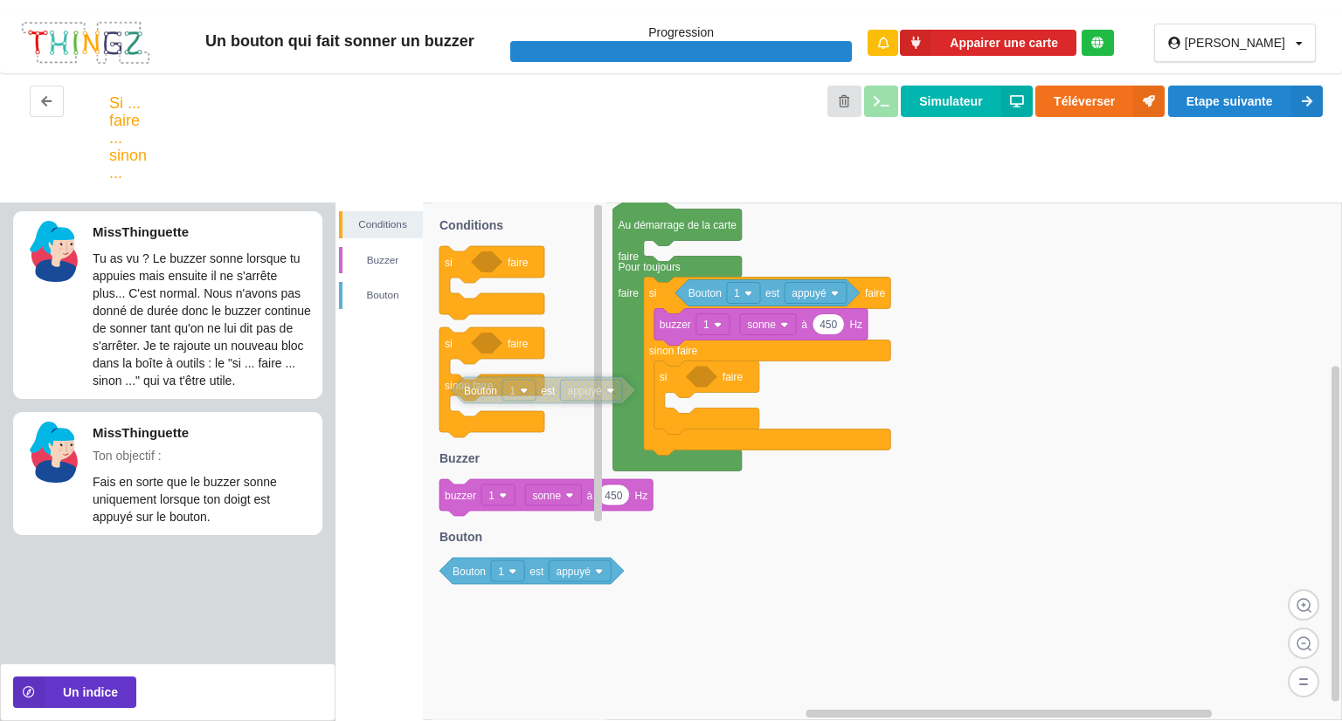
drag, startPoint x: 1030, startPoint y: 379, endPoint x: 472, endPoint y: 388, distance: 558.2
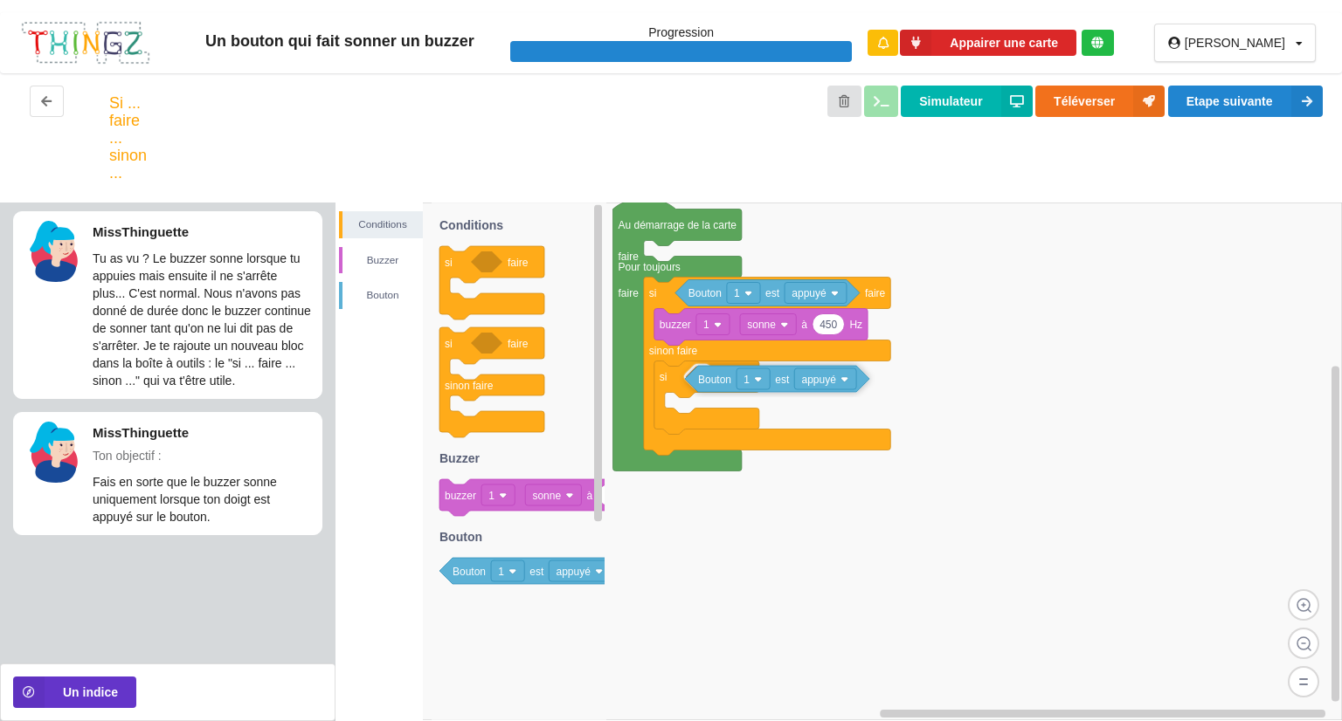
drag, startPoint x: 460, startPoint y: 574, endPoint x: 702, endPoint y: 376, distance: 312.2
click at [702, 376] on div "Conditions [PERSON_NAME] Au démarrage de la carte faire Pour toujours faire si …" at bounding box center [838, 462] width 1006 height 519
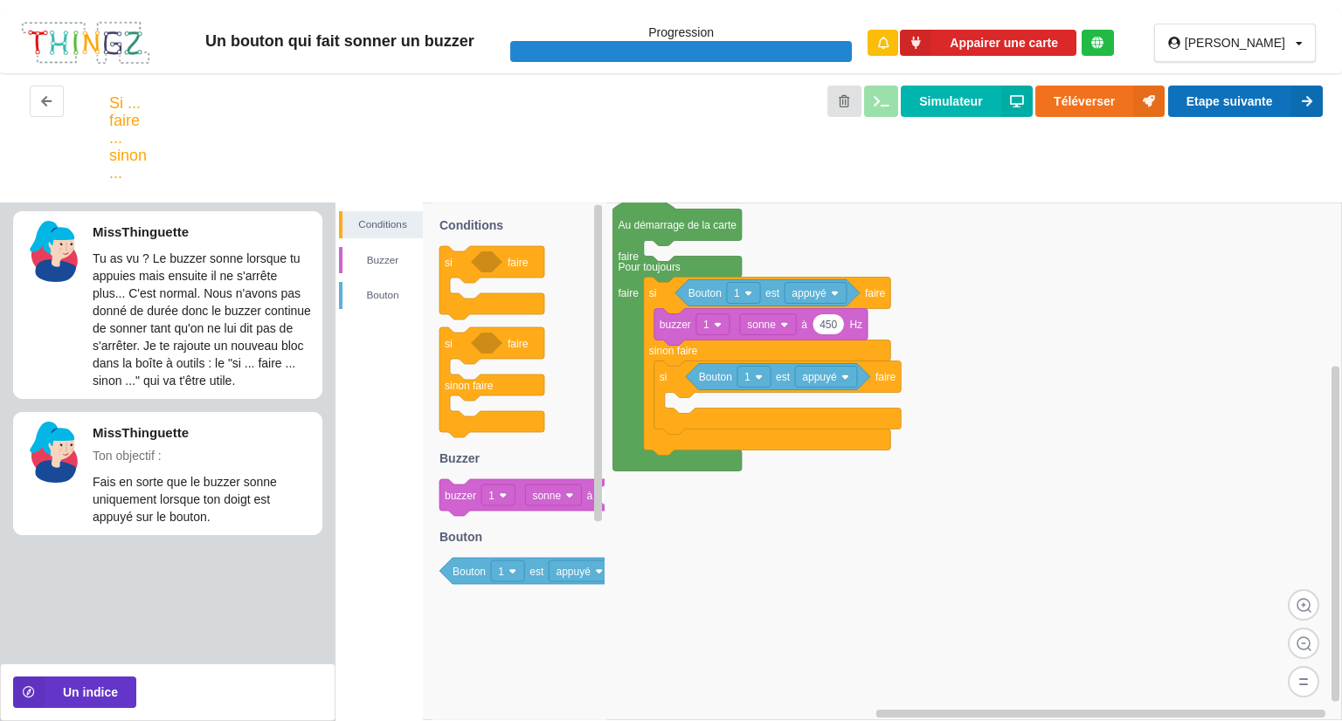
click at [1277, 104] on button "Etape suivante" at bounding box center [1245, 101] width 155 height 31
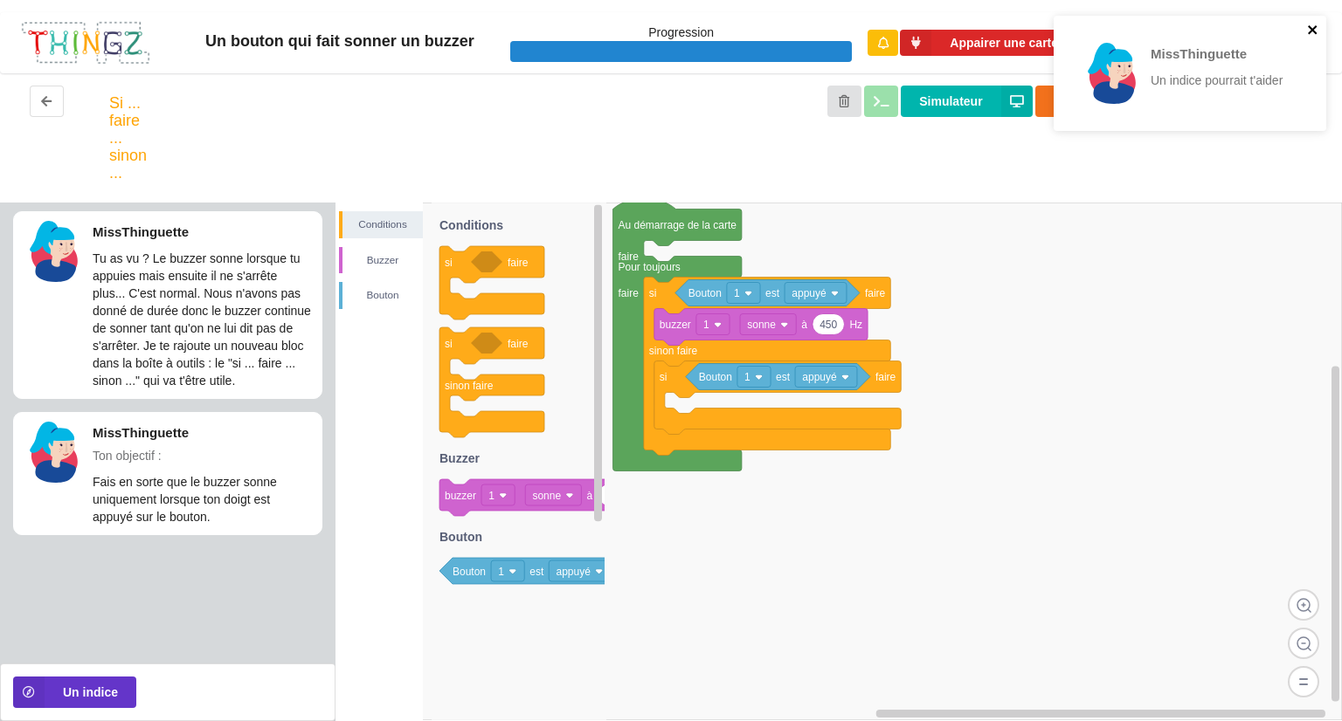
click at [1310, 23] on icon "close" at bounding box center [1313, 30] width 12 height 14
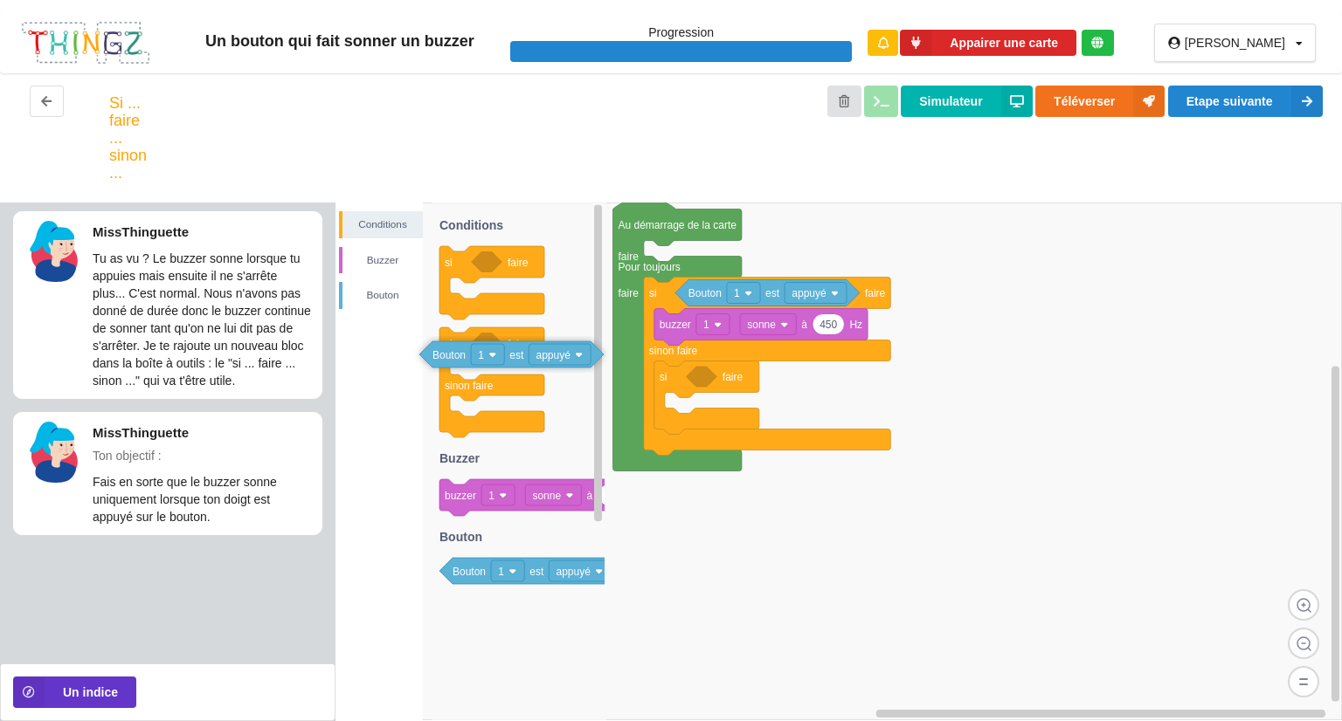
drag, startPoint x: 788, startPoint y: 383, endPoint x: 521, endPoint y: 361, distance: 267.3
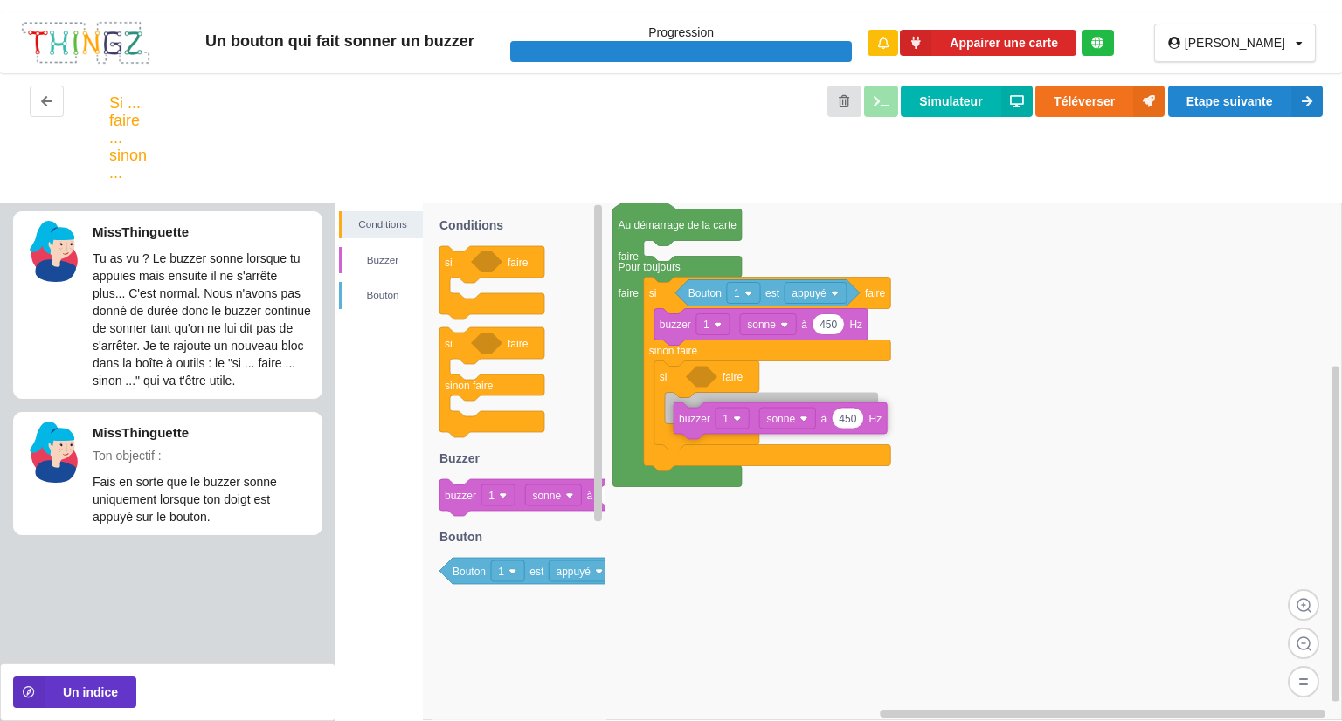
drag, startPoint x: 522, startPoint y: 499, endPoint x: 757, endPoint y: 420, distance: 247.7
click at [757, 420] on div "Conditions [PERSON_NAME] Au démarrage de la carte faire Pour toujours faire si …" at bounding box center [838, 462] width 1006 height 519
click at [1106, 418] on rect at bounding box center [838, 462] width 1006 height 518
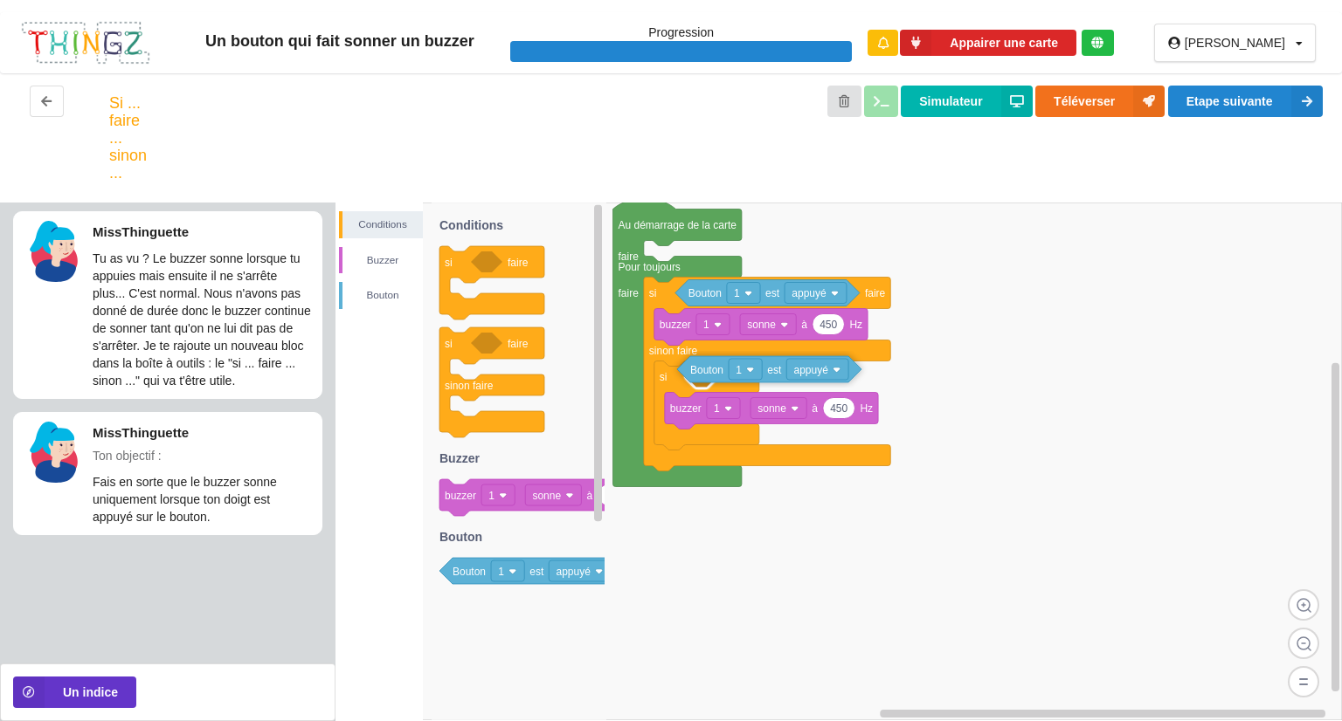
drag, startPoint x: 495, startPoint y: 577, endPoint x: 733, endPoint y: 376, distance: 311.7
click at [733, 376] on div "Conditions [PERSON_NAME] Au démarrage de la carte faire Pour toujours faire si …" at bounding box center [838, 462] width 1006 height 519
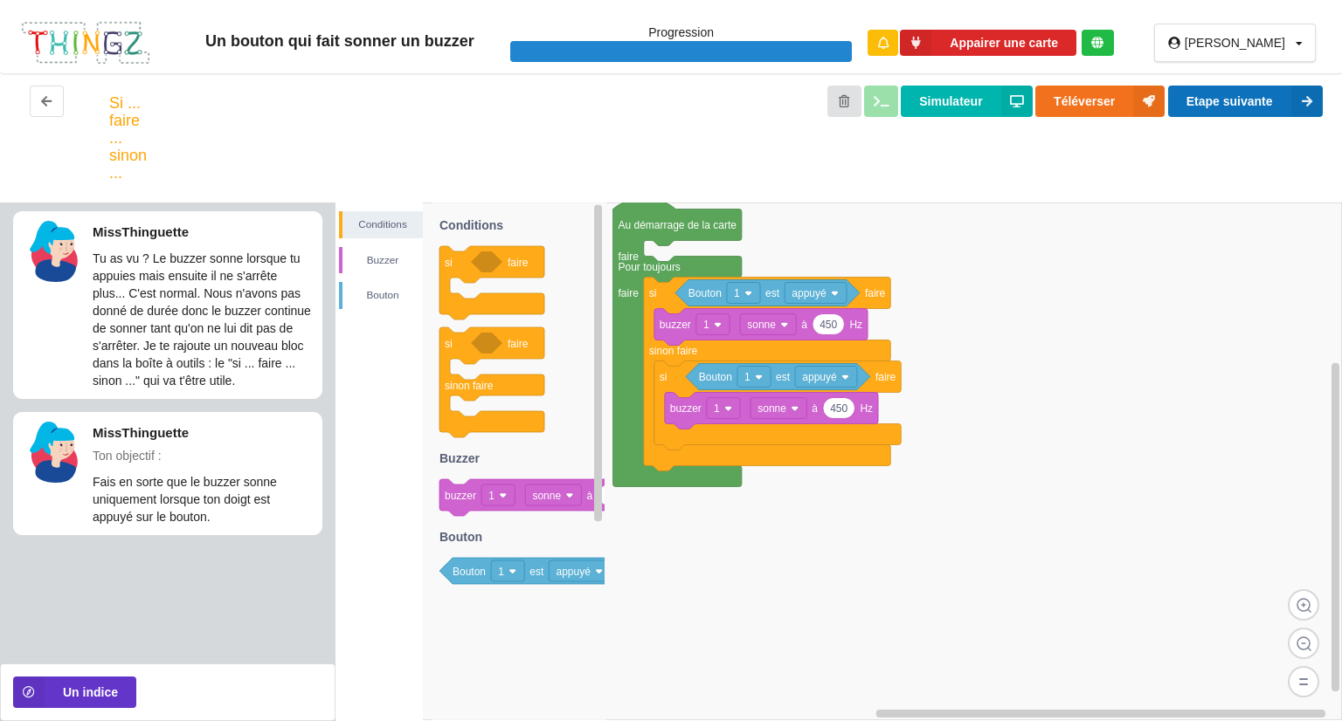
click at [1198, 102] on button "Etape suivante" at bounding box center [1245, 101] width 155 height 31
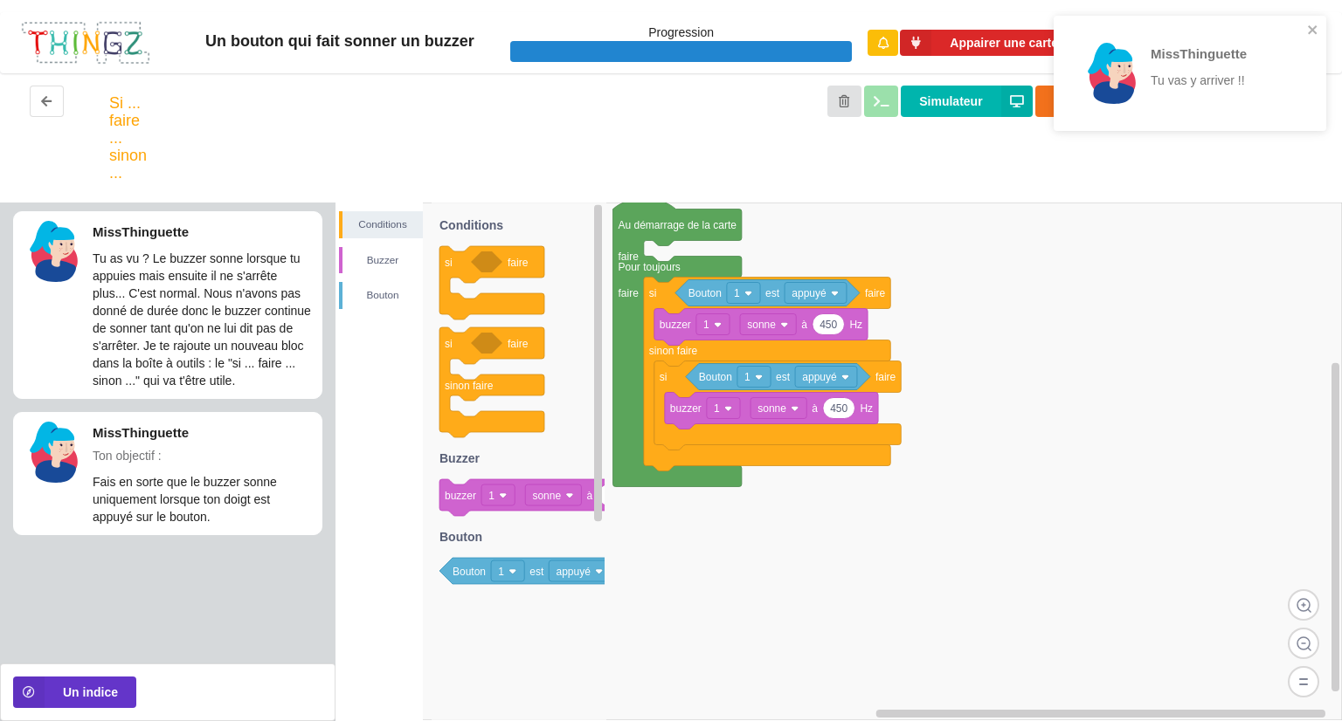
click at [1328, 10] on div "Un bouton qui fait sonner un buzzer Progression Appairer une carte [PERSON_NAME…" at bounding box center [671, 36] width 1342 height 73
click at [1314, 23] on div "MissThinguette Tu vas y arriver !!" at bounding box center [1189, 73] width 272 height 115
click at [1313, 25] on icon "close" at bounding box center [1313, 30] width 12 height 14
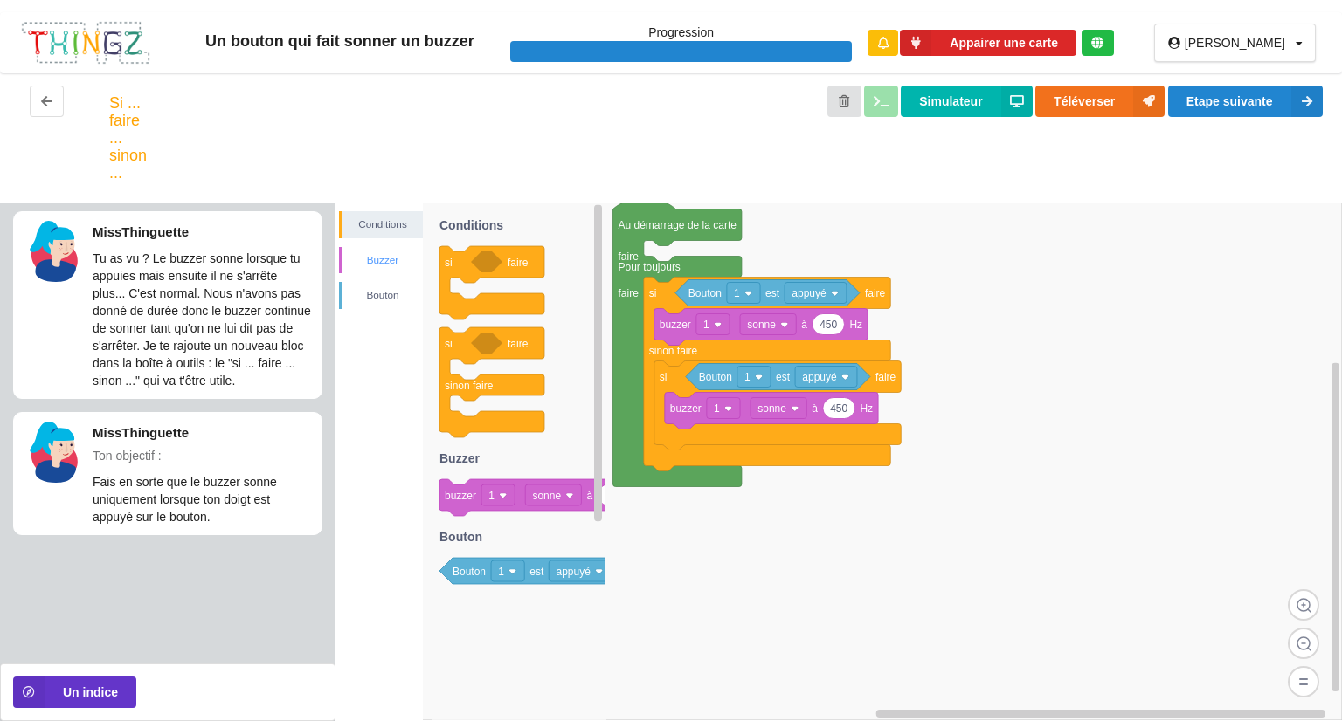
click at [397, 265] on div "Buzzer" at bounding box center [382, 260] width 80 height 17
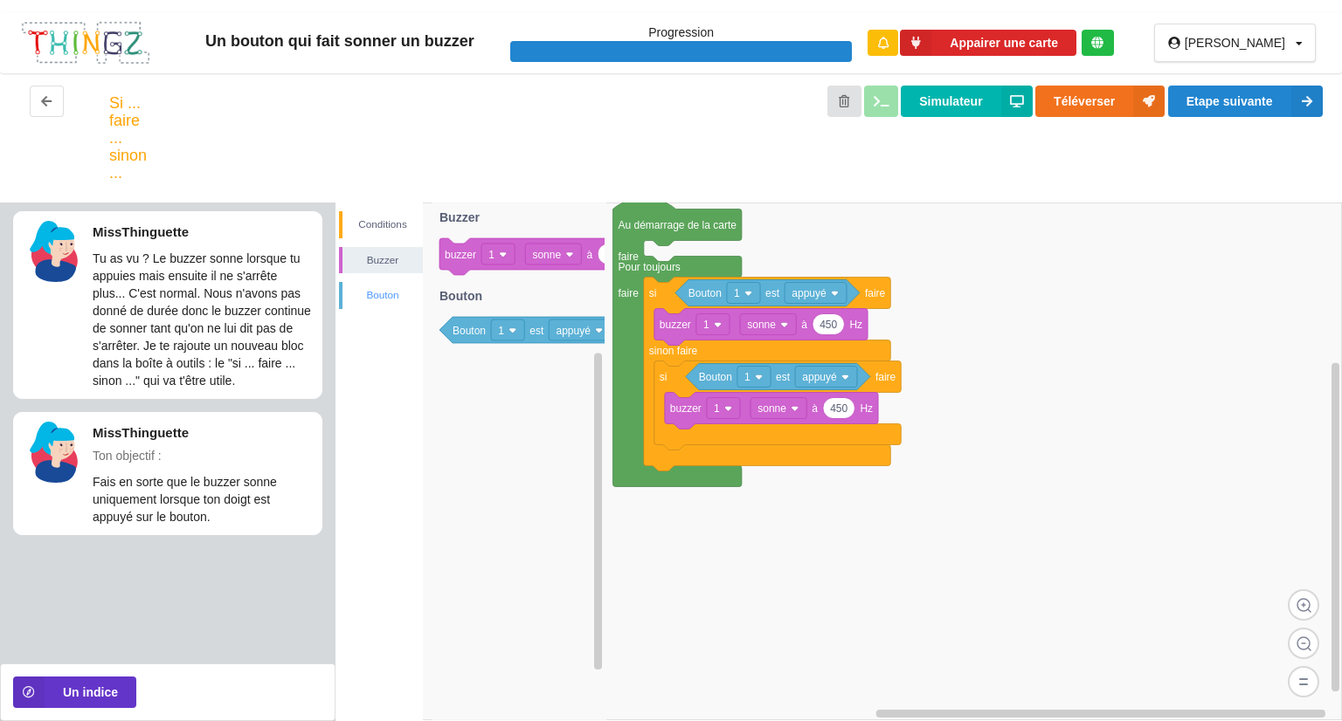
click at [362, 304] on div "Bouton" at bounding box center [382, 294] width 80 height 17
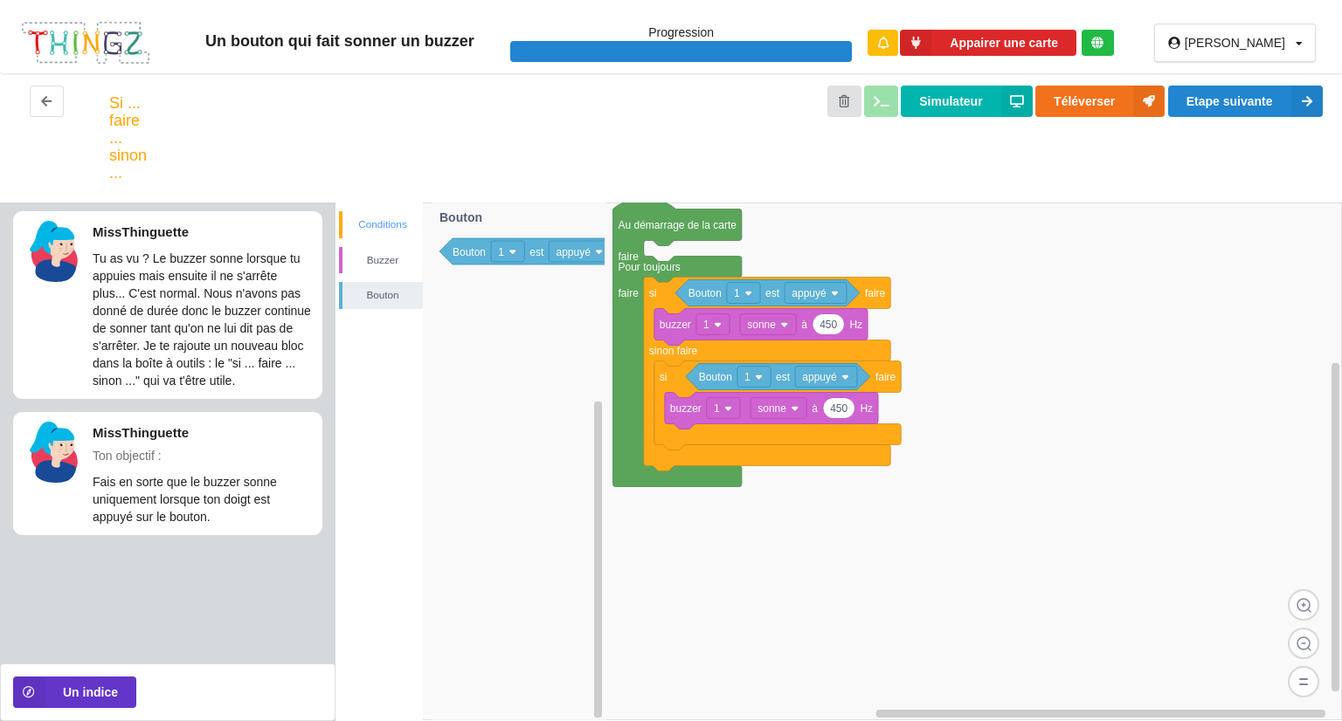
click at [412, 229] on div "Conditions" at bounding box center [382, 224] width 80 height 17
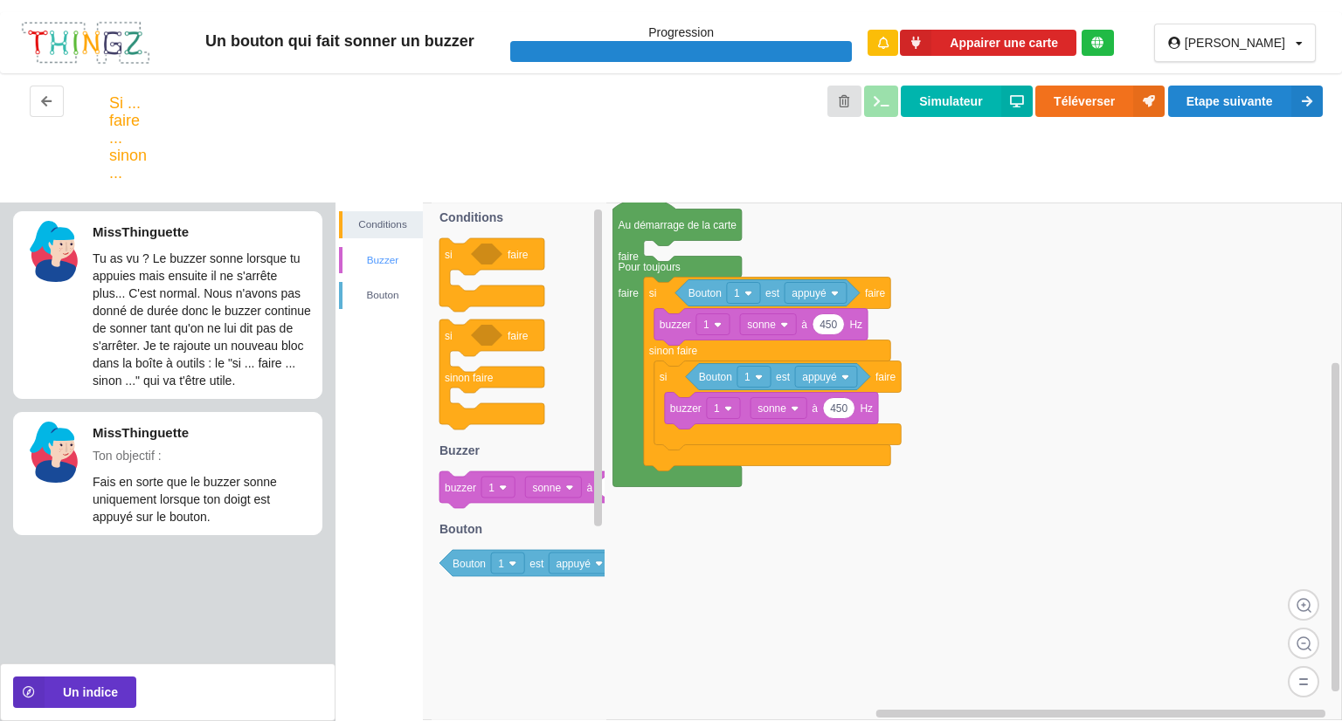
click at [390, 245] on div "Conditions Buzzer Bouton" at bounding box center [378, 260] width 87 height 98
click at [376, 258] on div "Buzzer" at bounding box center [382, 260] width 80 height 17
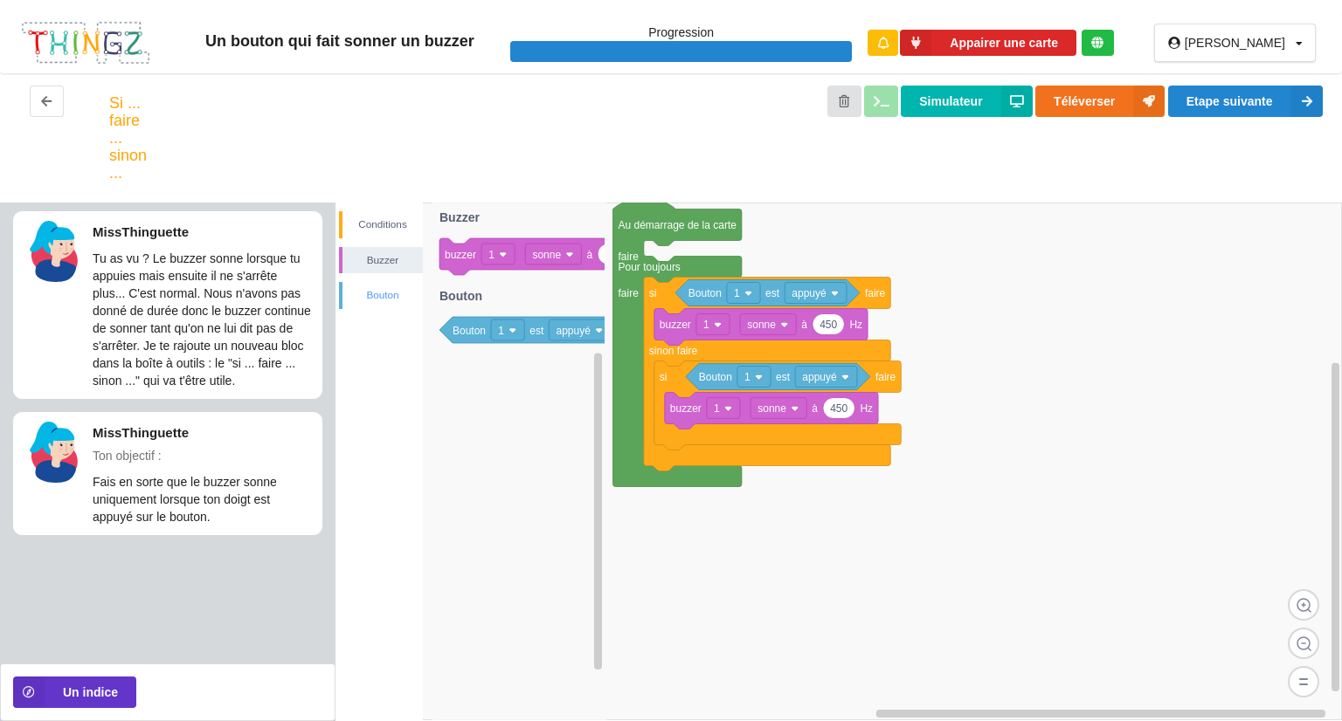
click at [379, 293] on div "Bouton" at bounding box center [382, 294] width 80 height 17
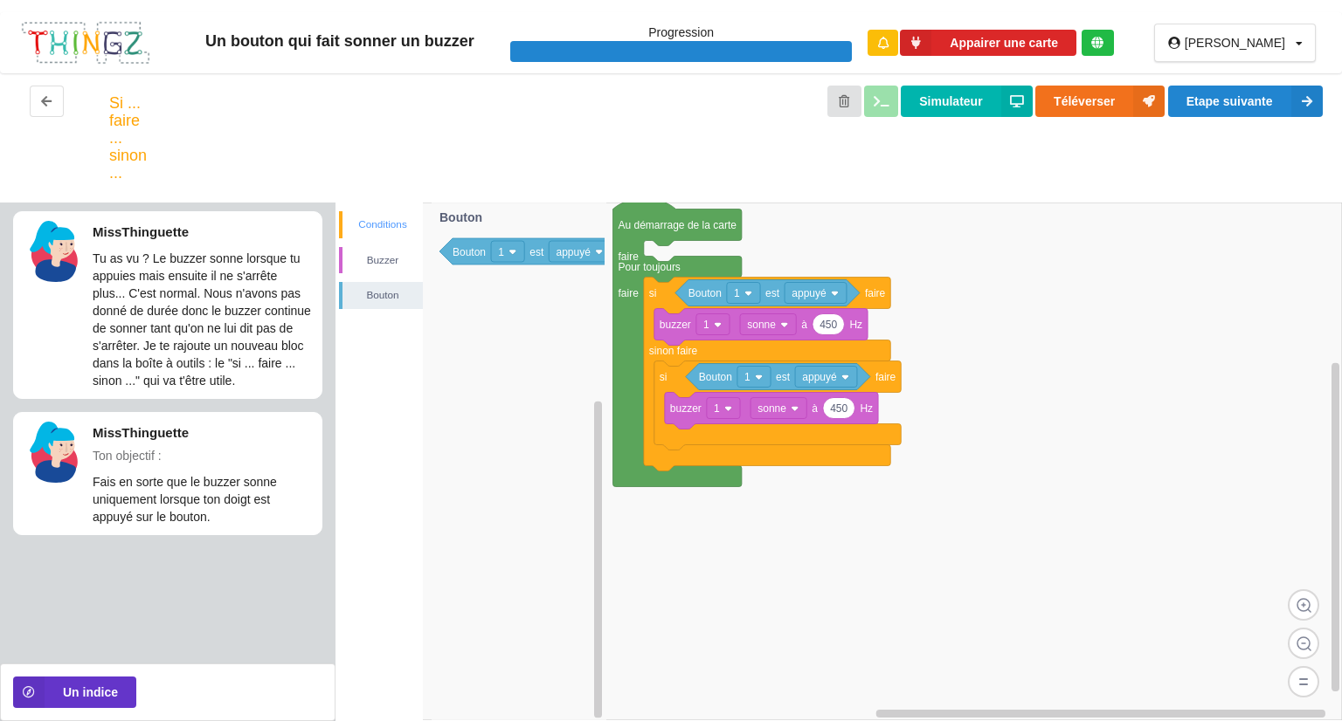
click at [371, 222] on div "Conditions" at bounding box center [382, 224] width 80 height 17
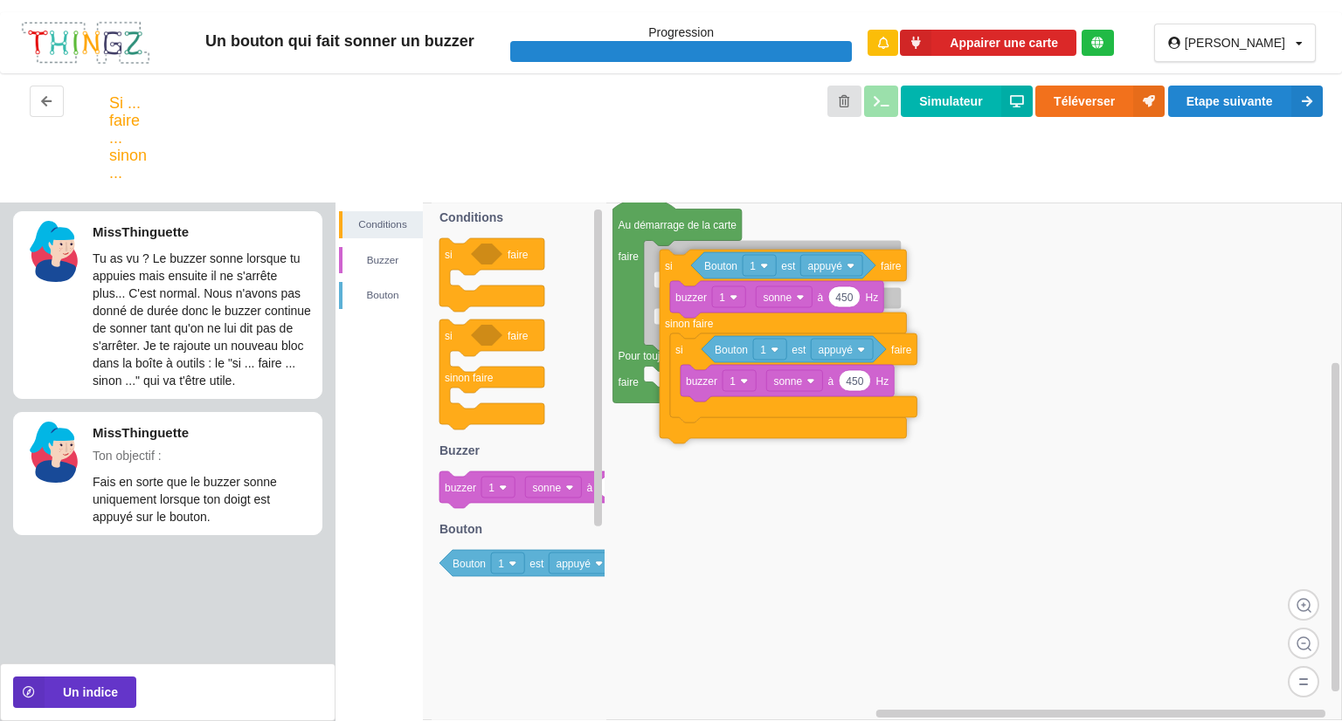
drag, startPoint x: 657, startPoint y: 305, endPoint x: 671, endPoint y: 274, distance: 33.6
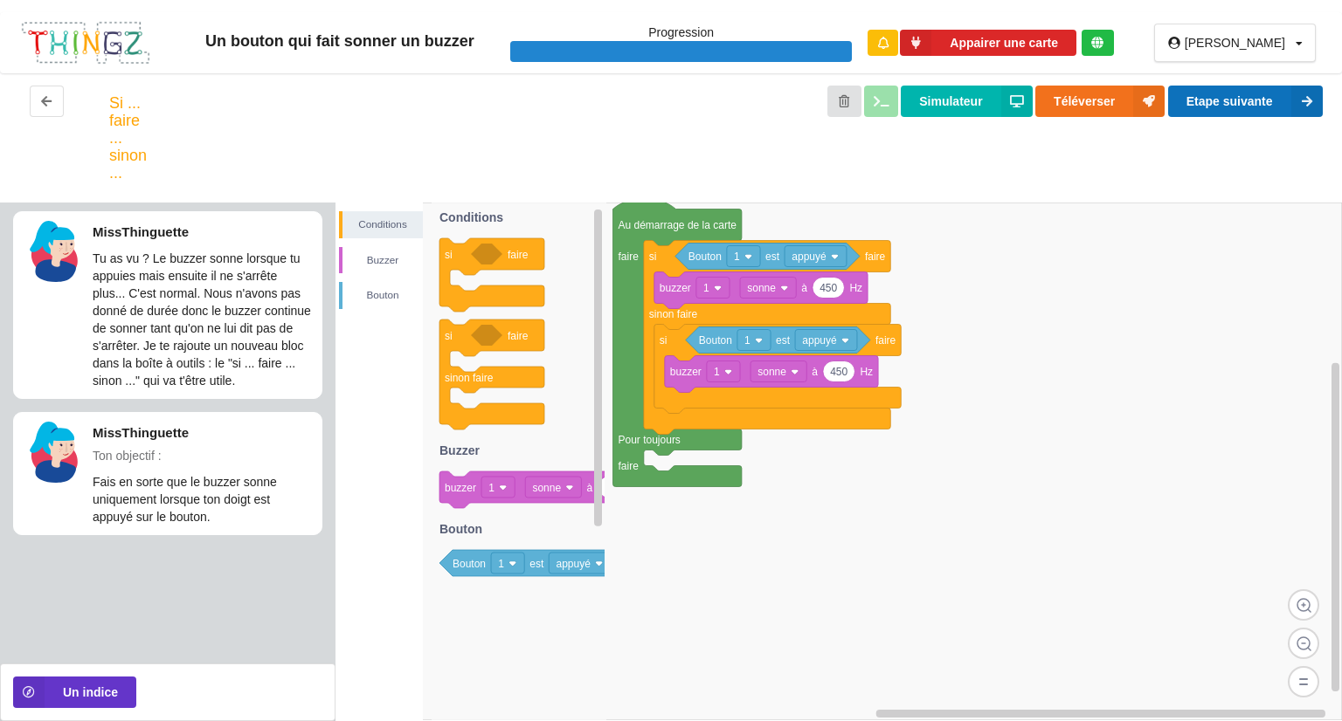
click at [1189, 105] on button "Etape suivante" at bounding box center [1245, 101] width 155 height 31
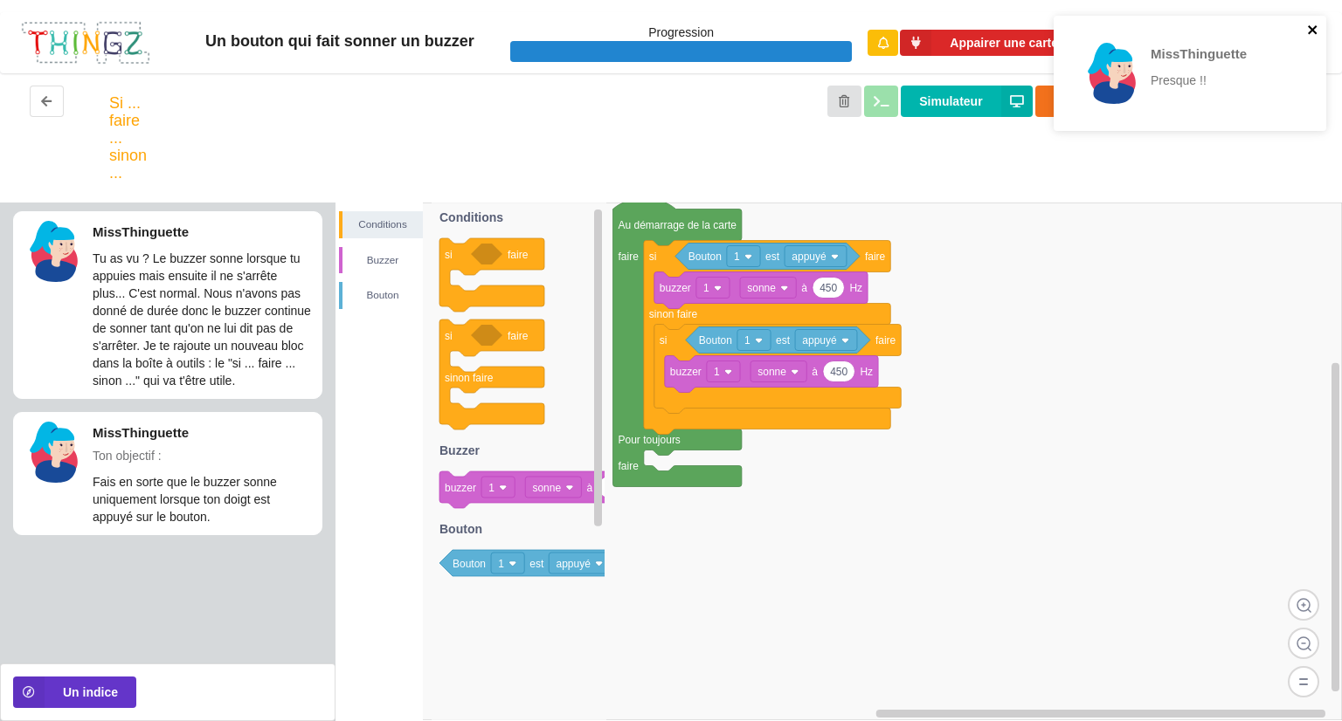
click at [1314, 31] on icon "close" at bounding box center [1311, 29] width 9 height 9
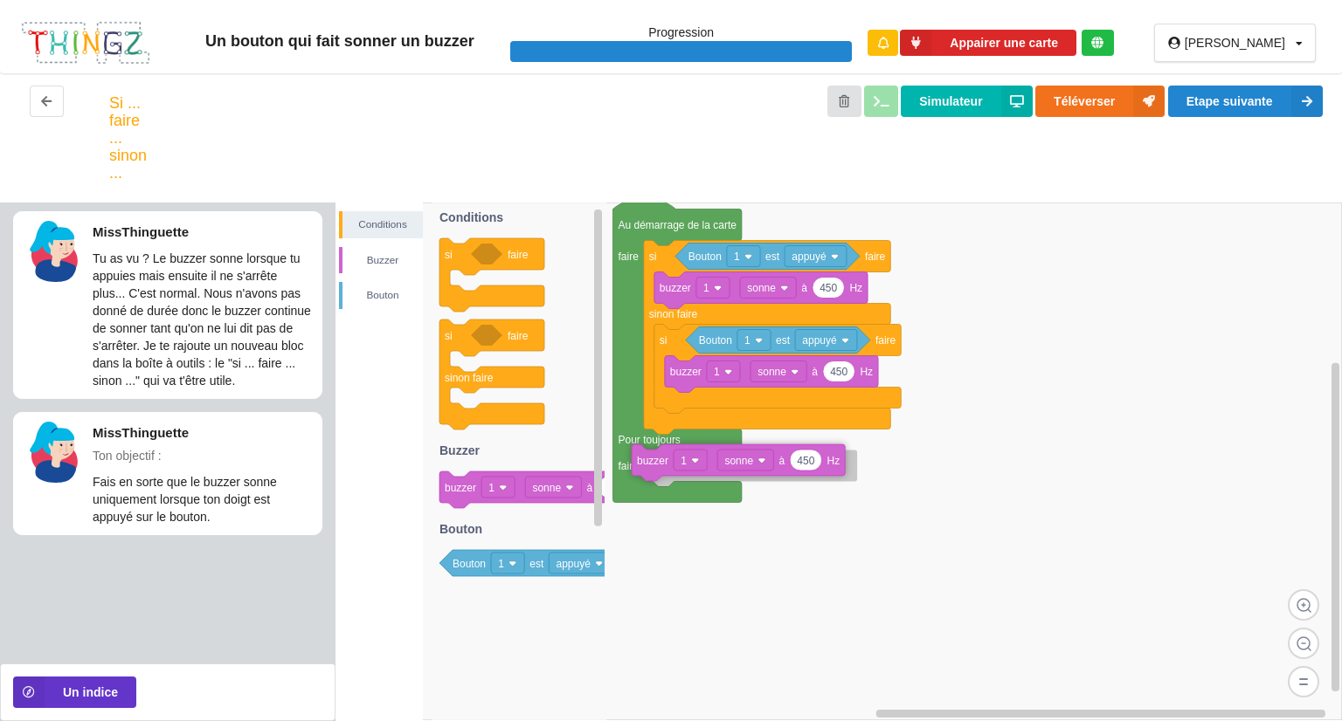
drag, startPoint x: 454, startPoint y: 486, endPoint x: 646, endPoint y: 459, distance: 194.0
click at [646, 459] on div "Conditions [PERSON_NAME] Au démarrage de la carte faire Pour toujours faire si …" at bounding box center [838, 462] width 1006 height 519
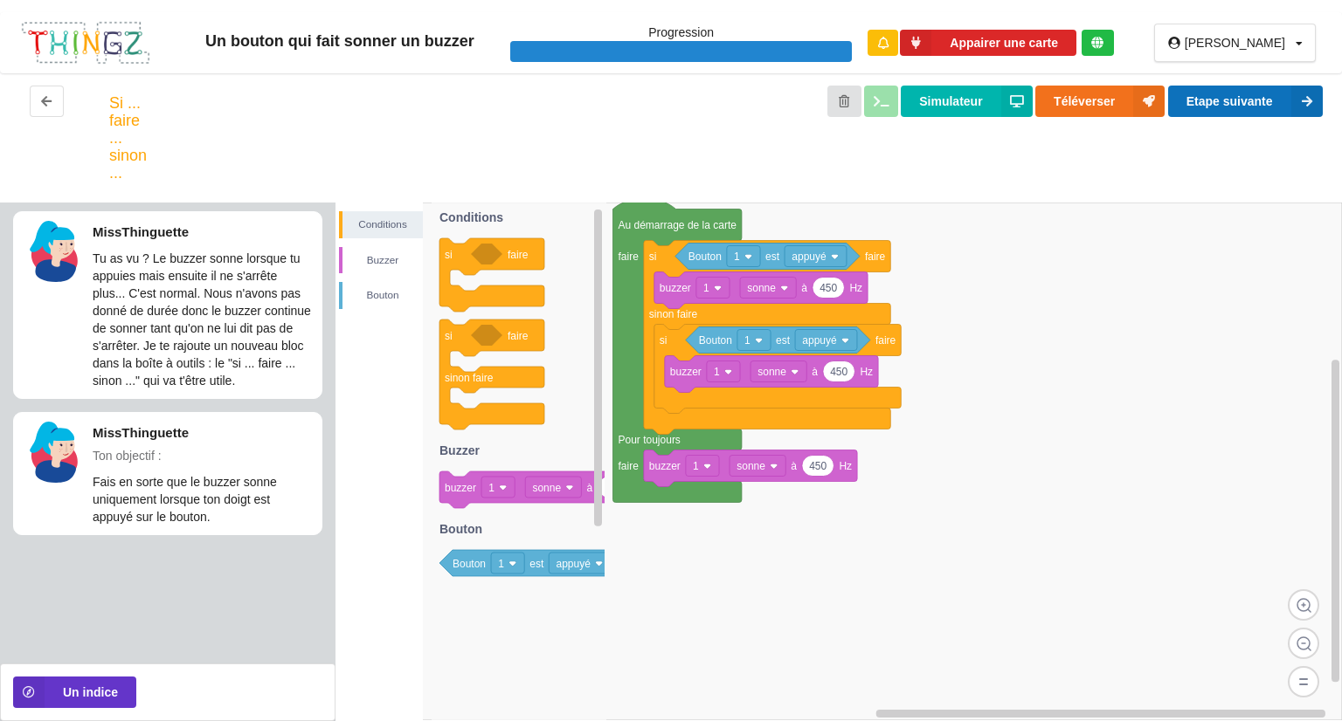
click at [1244, 92] on button "Etape suivante" at bounding box center [1245, 101] width 155 height 31
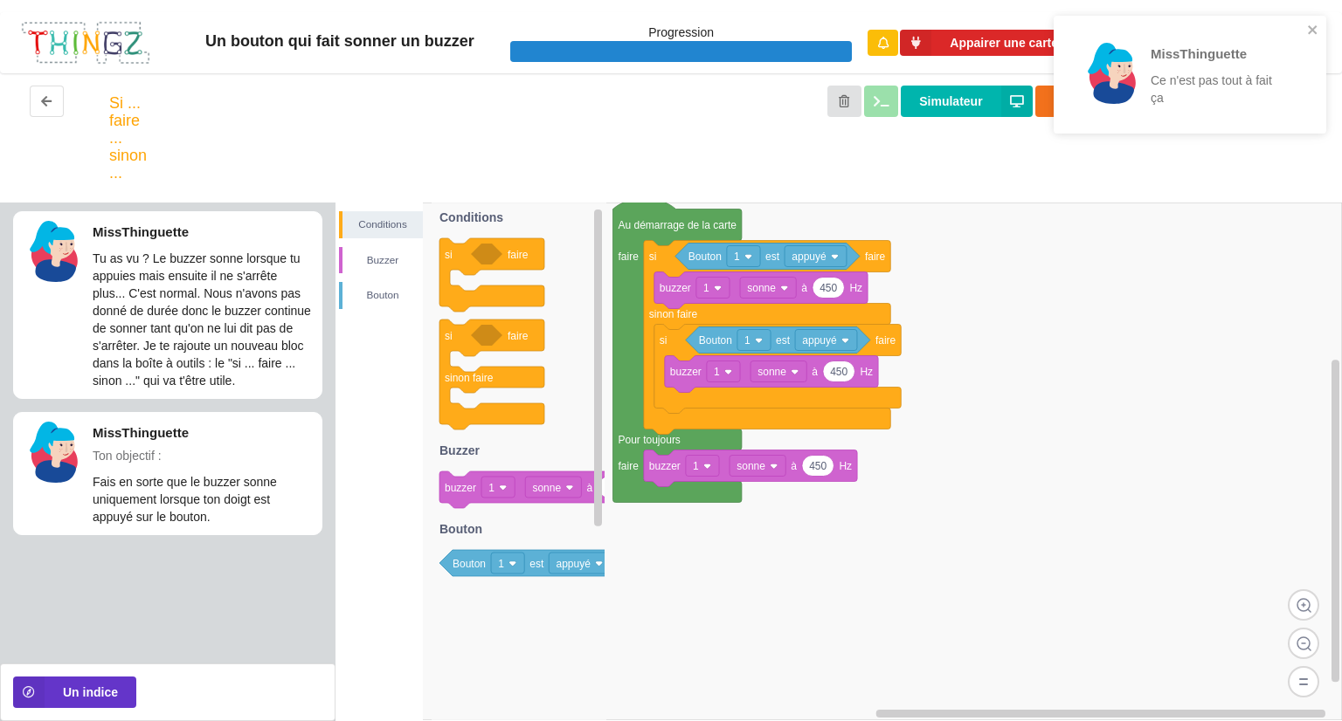
click at [1302, 30] on div "MissThinguette Ce n'est pas tout à fait ça" at bounding box center [1183, 75] width 246 height 104
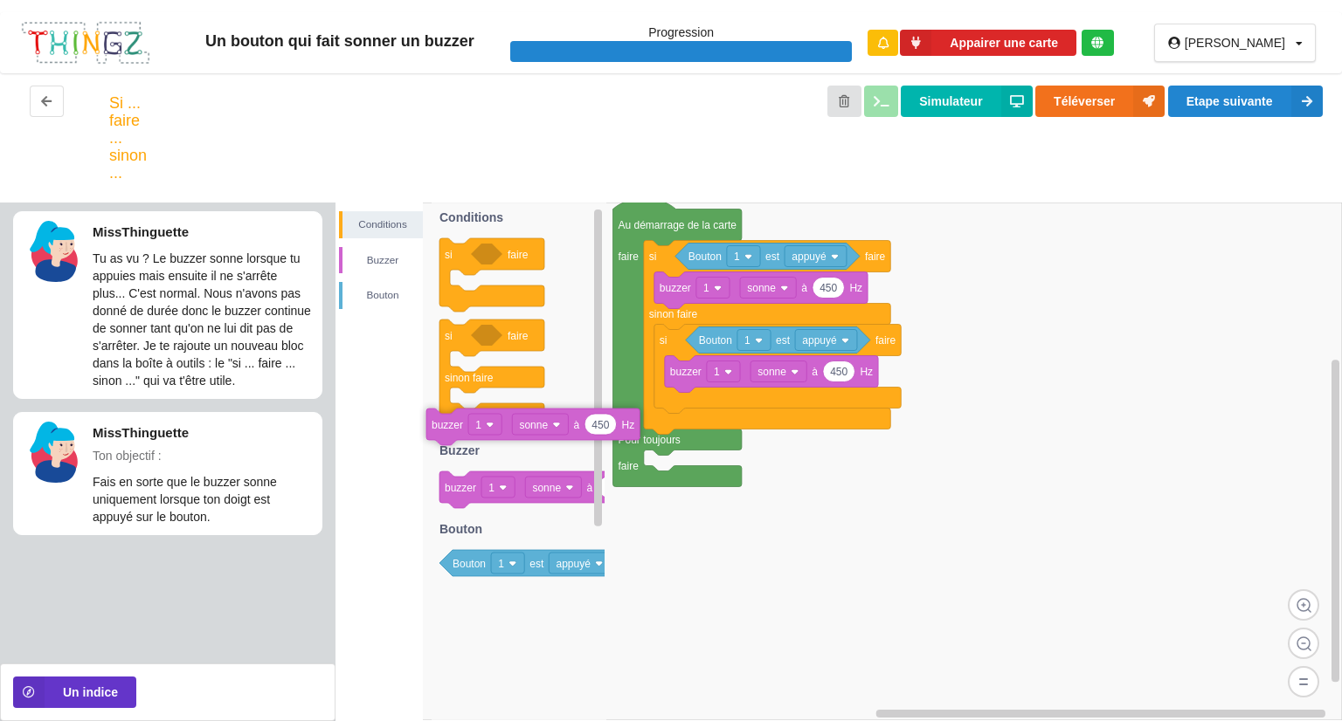
drag, startPoint x: 686, startPoint y: 478, endPoint x: 468, endPoint y: 436, distance: 221.5
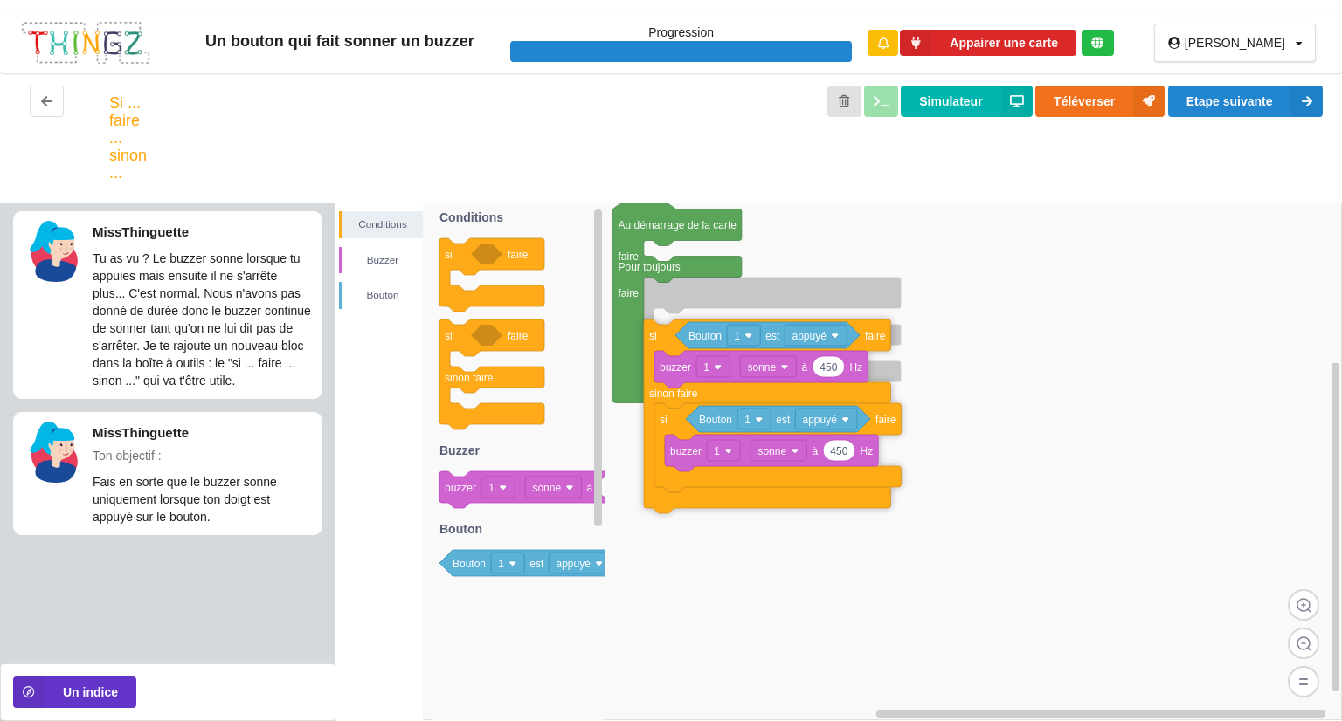
drag, startPoint x: 667, startPoint y: 262, endPoint x: 669, endPoint y: 337, distance: 75.1
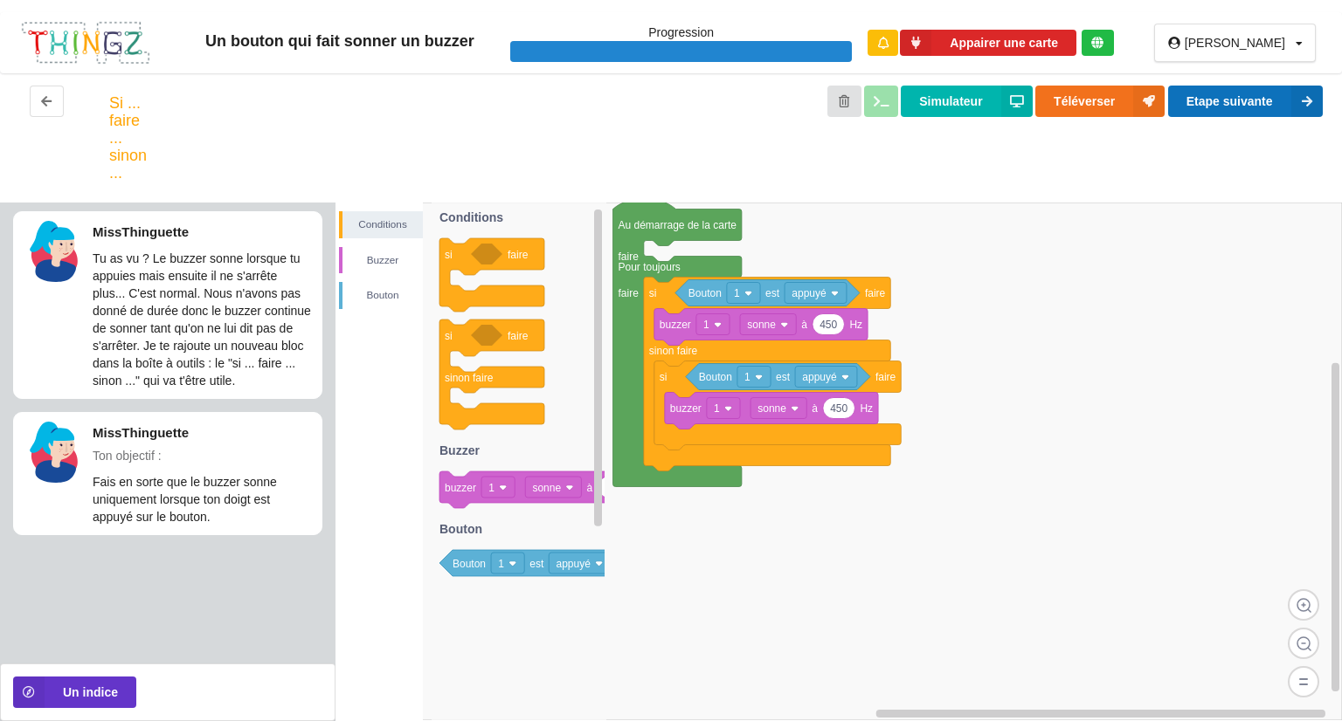
click at [1198, 95] on button "Etape suivante" at bounding box center [1245, 101] width 155 height 31
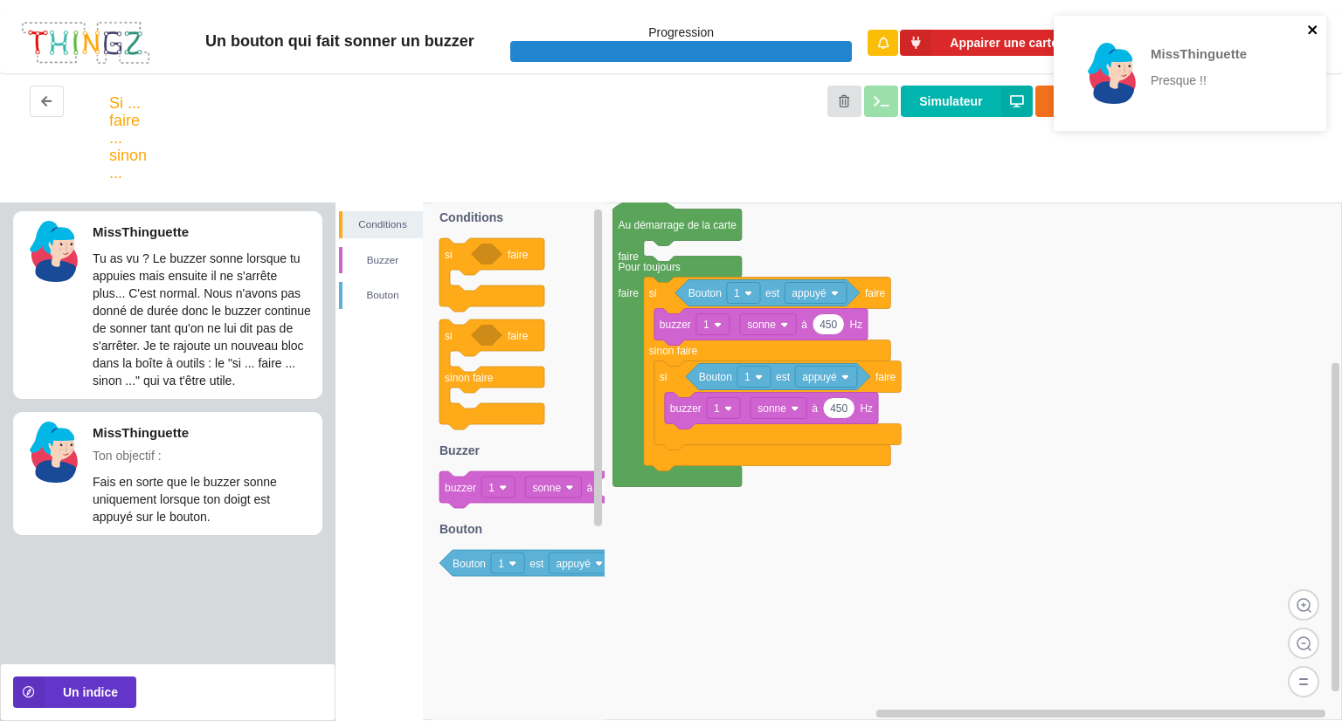
click at [1314, 31] on icon "close" at bounding box center [1311, 29] width 9 height 9
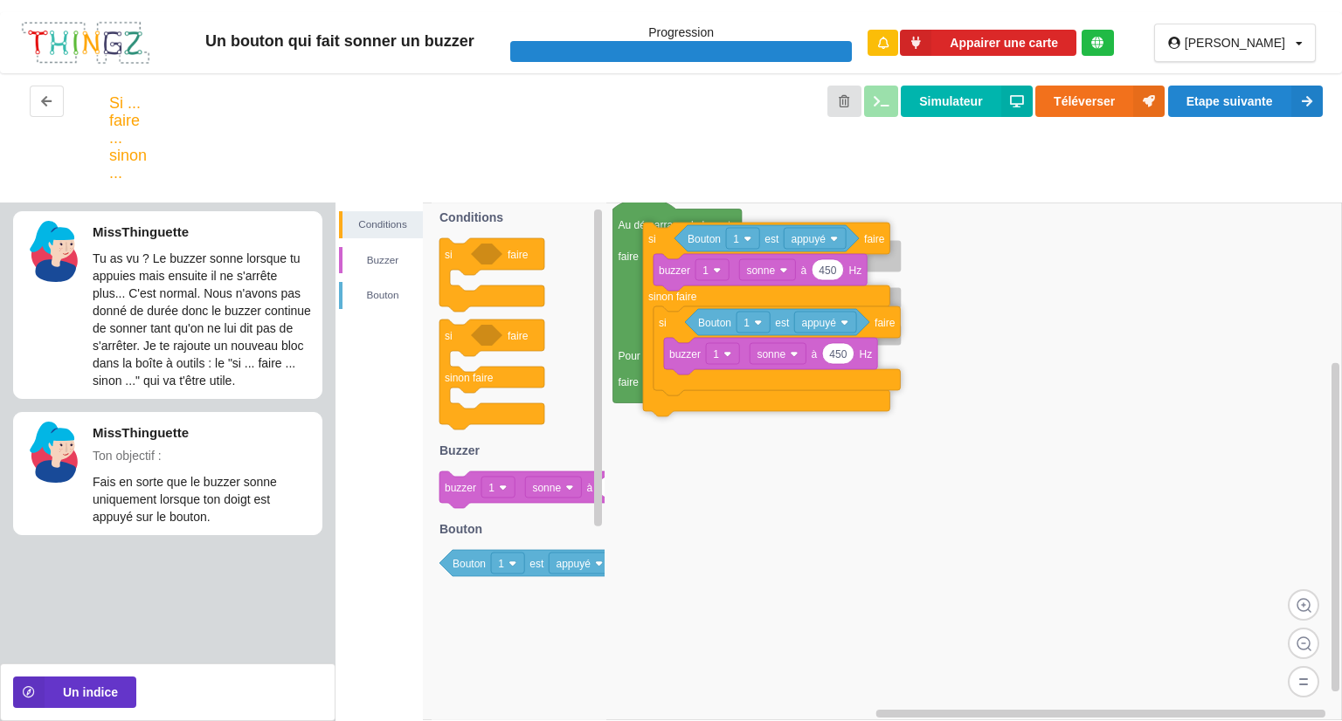
drag, startPoint x: 663, startPoint y: 305, endPoint x: 662, endPoint y: 250, distance: 55.0
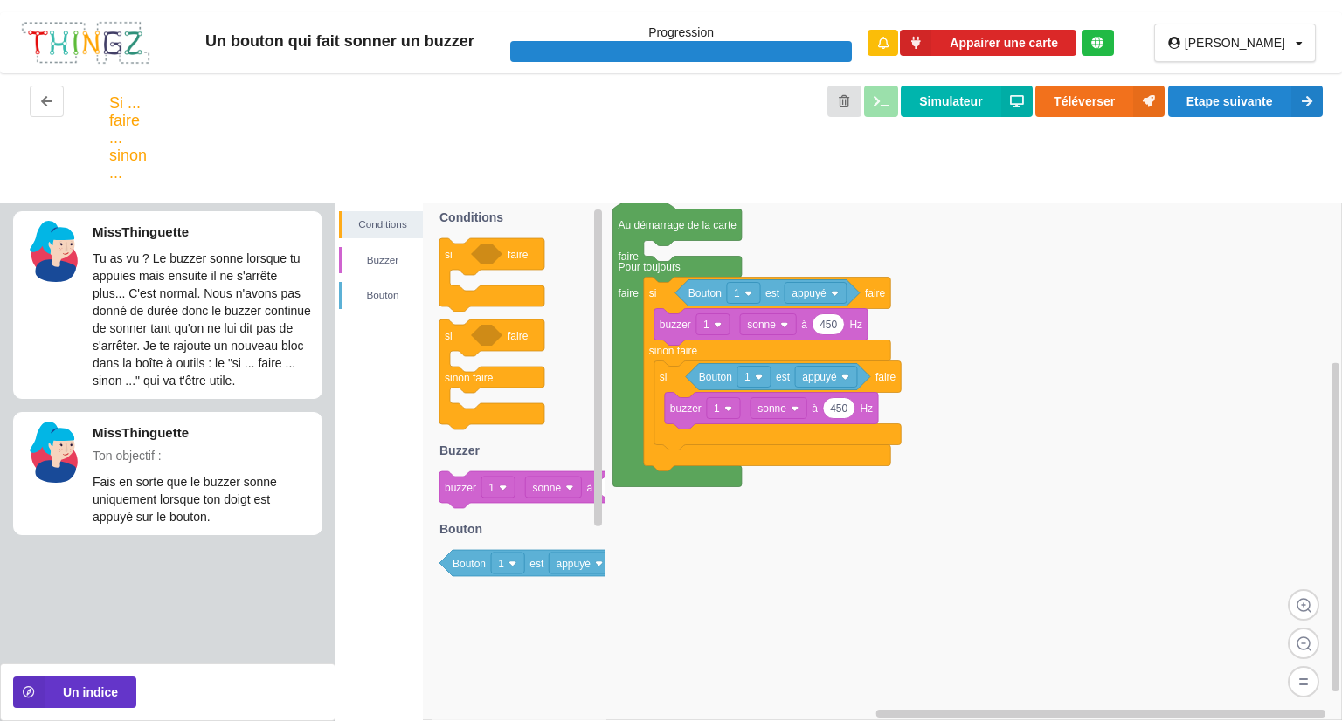
drag, startPoint x: 1341, startPoint y: 623, endPoint x: 824, endPoint y: 370, distance: 574.6
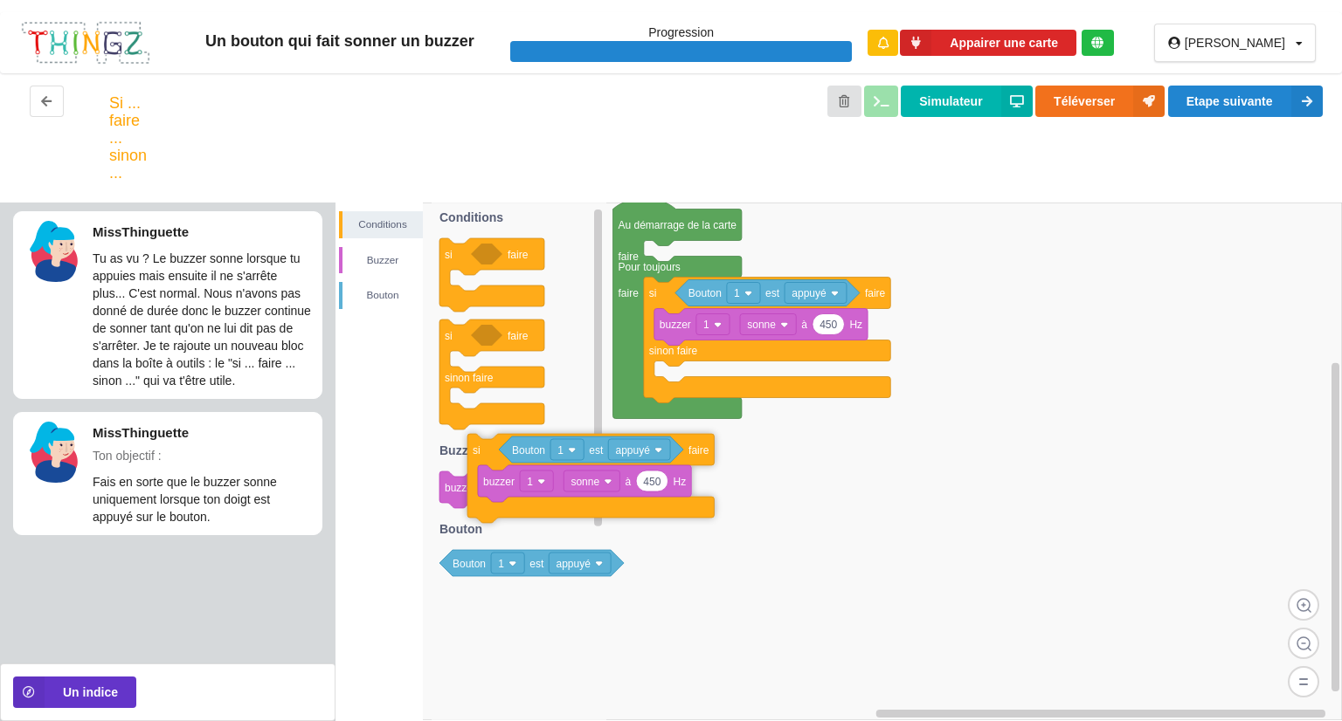
drag, startPoint x: 674, startPoint y: 380, endPoint x: 451, endPoint y: 435, distance: 230.3
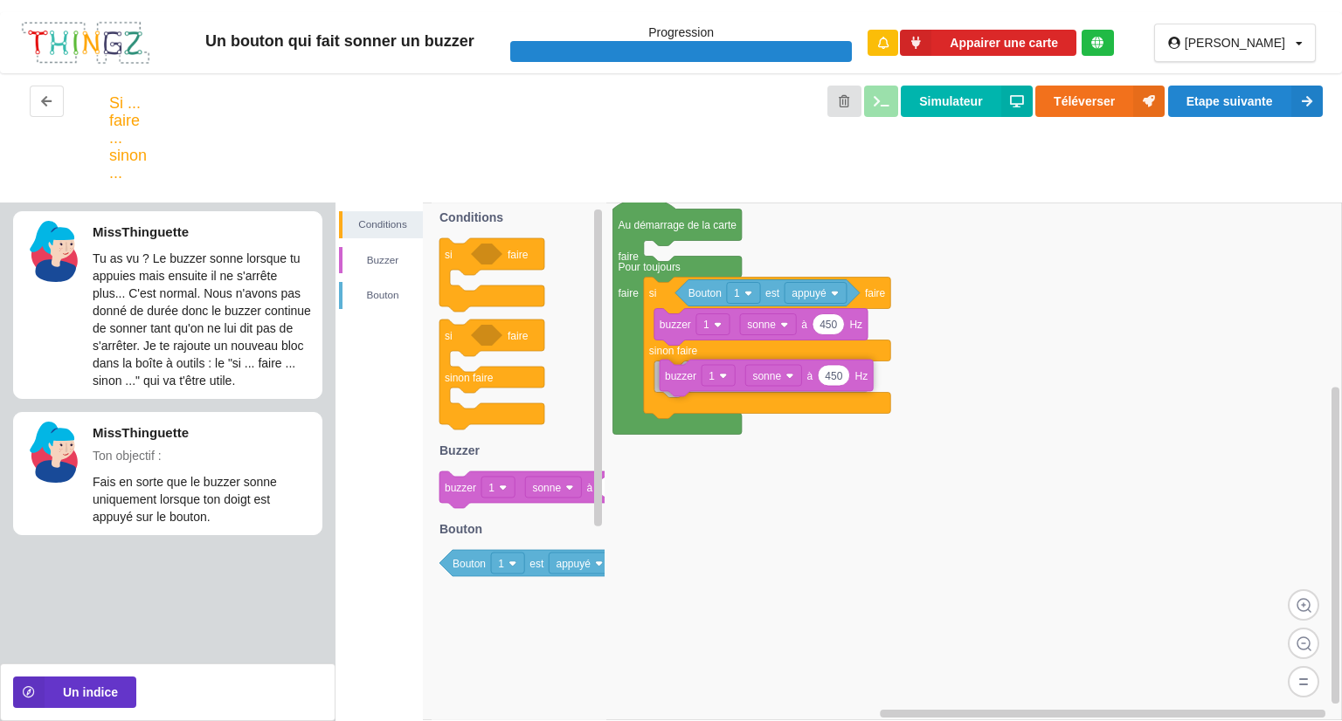
drag, startPoint x: 453, startPoint y: 486, endPoint x: 673, endPoint y: 375, distance: 246.1
click at [673, 375] on div "Conditions [PERSON_NAME] Au démarrage de la carte faire Pour toujours faire si …" at bounding box center [838, 462] width 1006 height 519
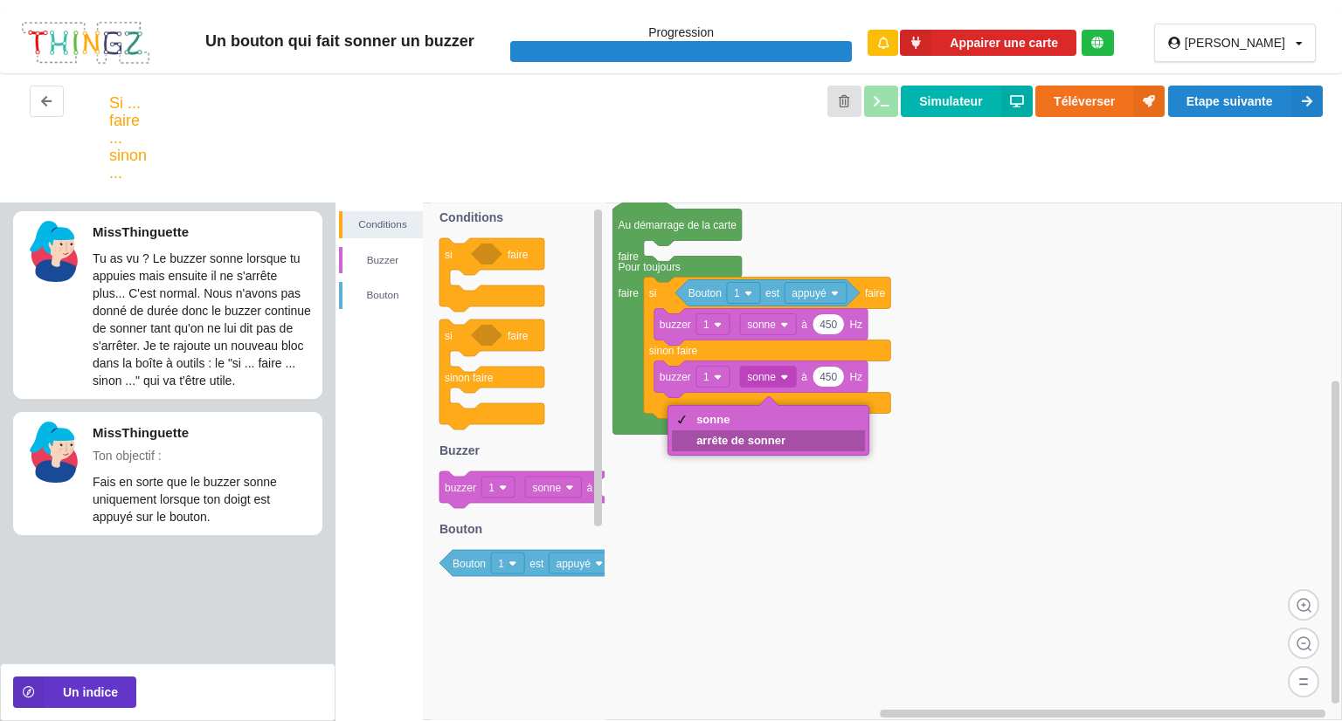
click at [762, 438] on div "arrête de sonner" at bounding box center [740, 440] width 89 height 13
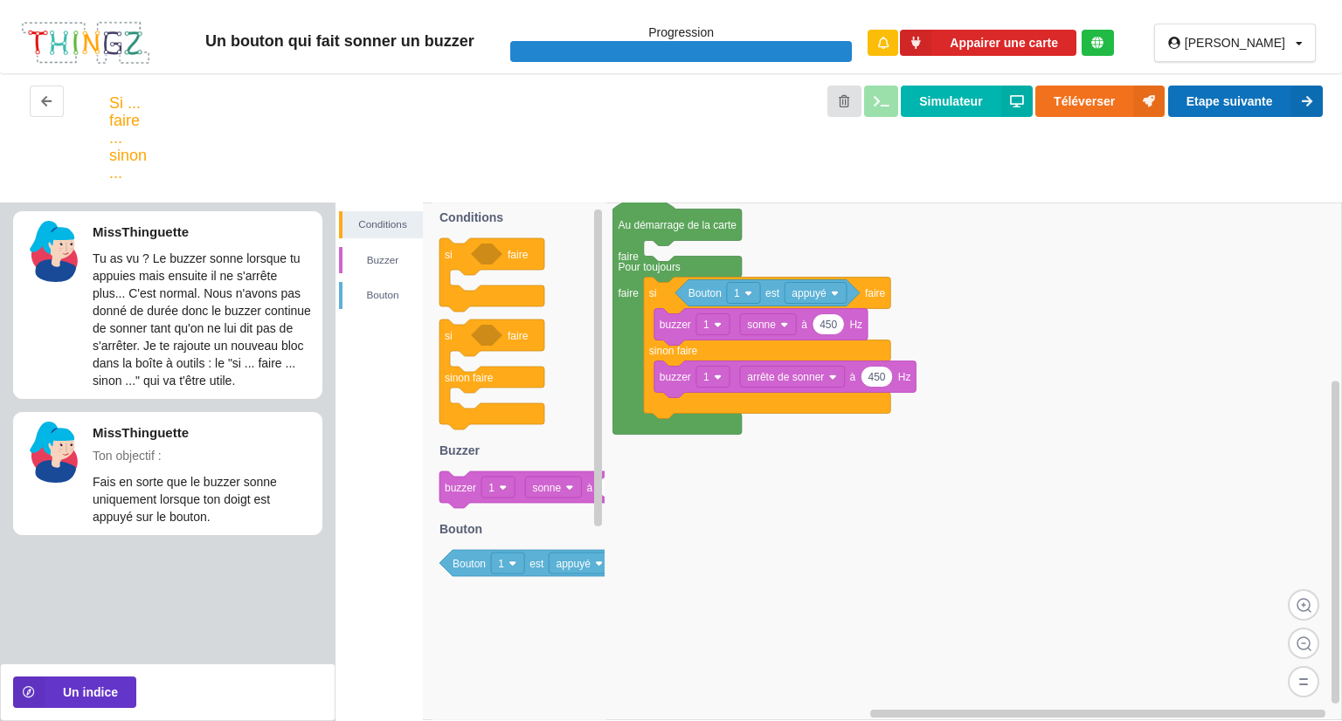
click at [1249, 103] on button "Etape suivante" at bounding box center [1245, 101] width 155 height 31
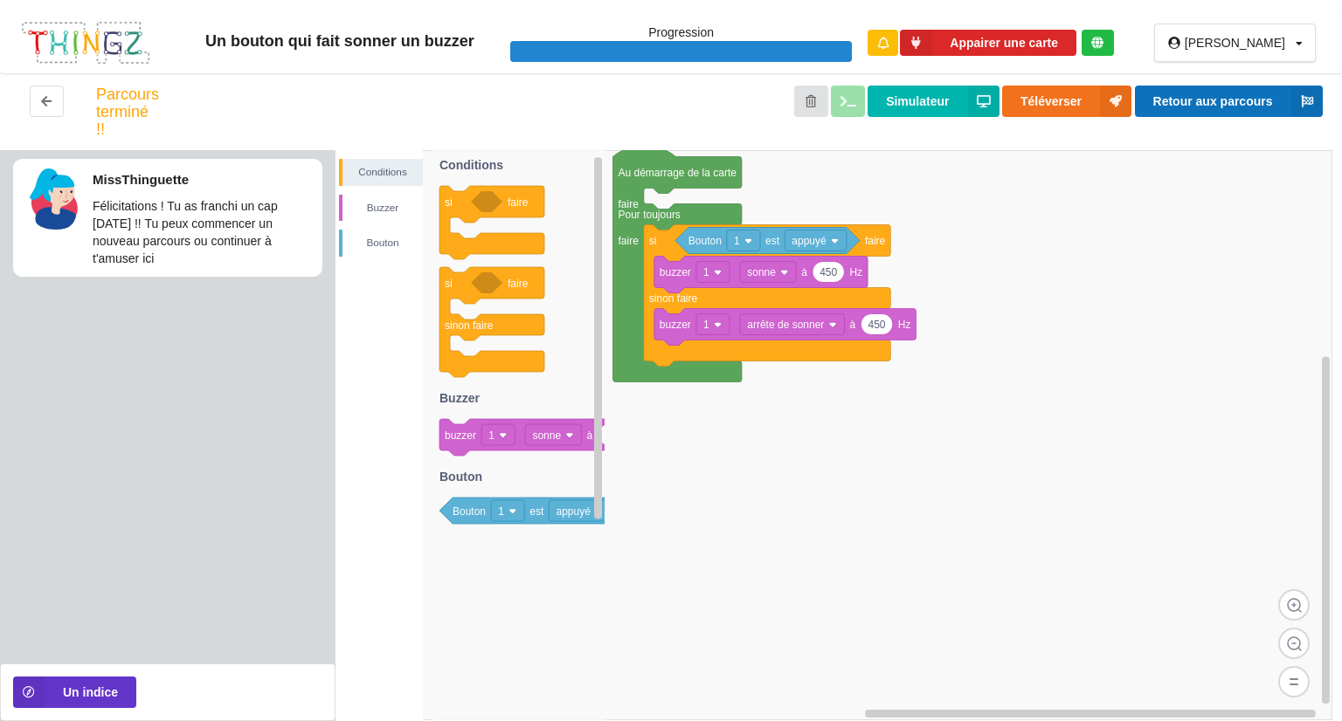
click at [1260, 99] on button "Retour aux parcours" at bounding box center [1229, 101] width 188 height 31
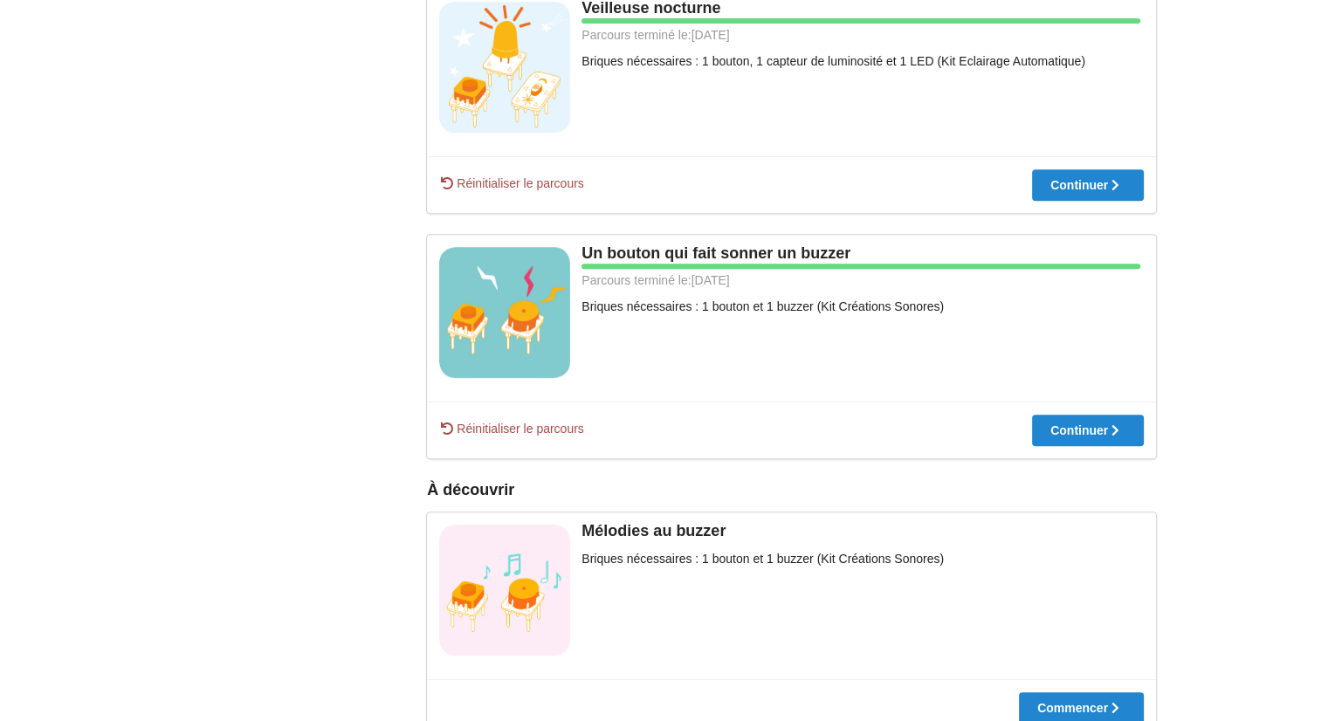
scroll to position [890, 0]
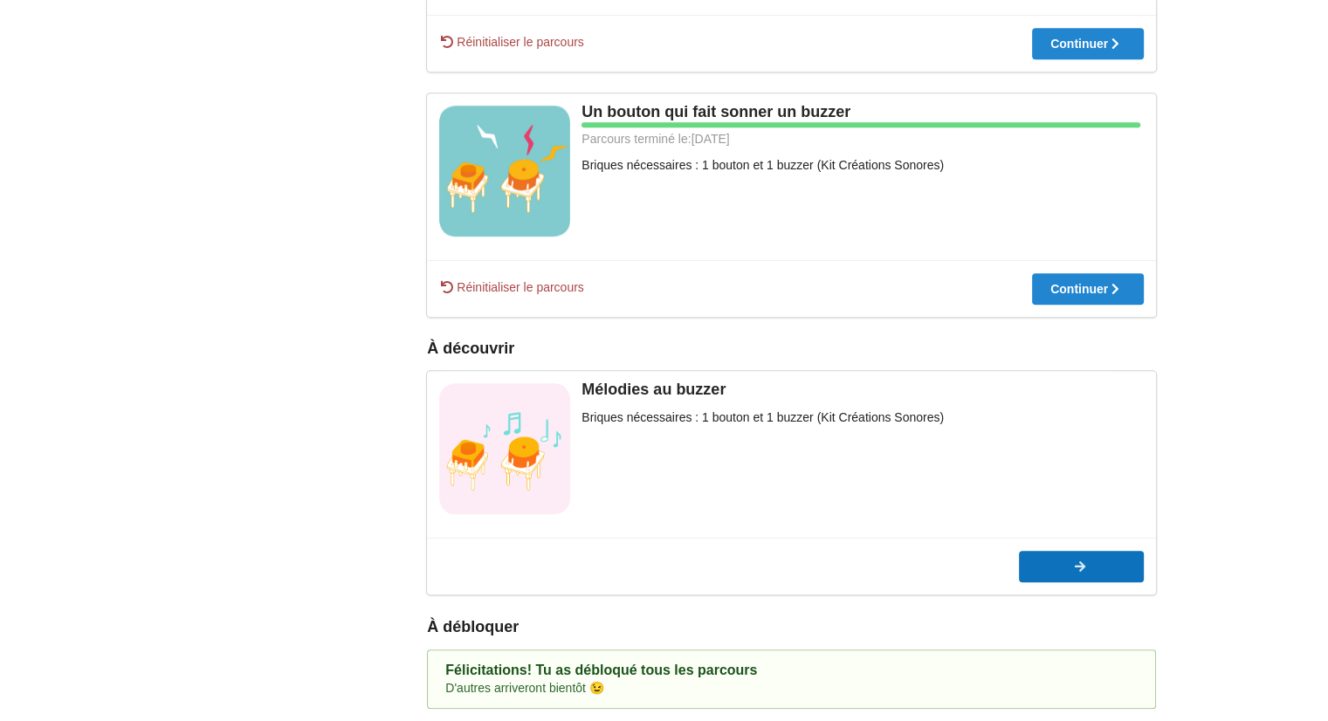
click at [1038, 558] on button "Commencer" at bounding box center [1081, 566] width 125 height 31
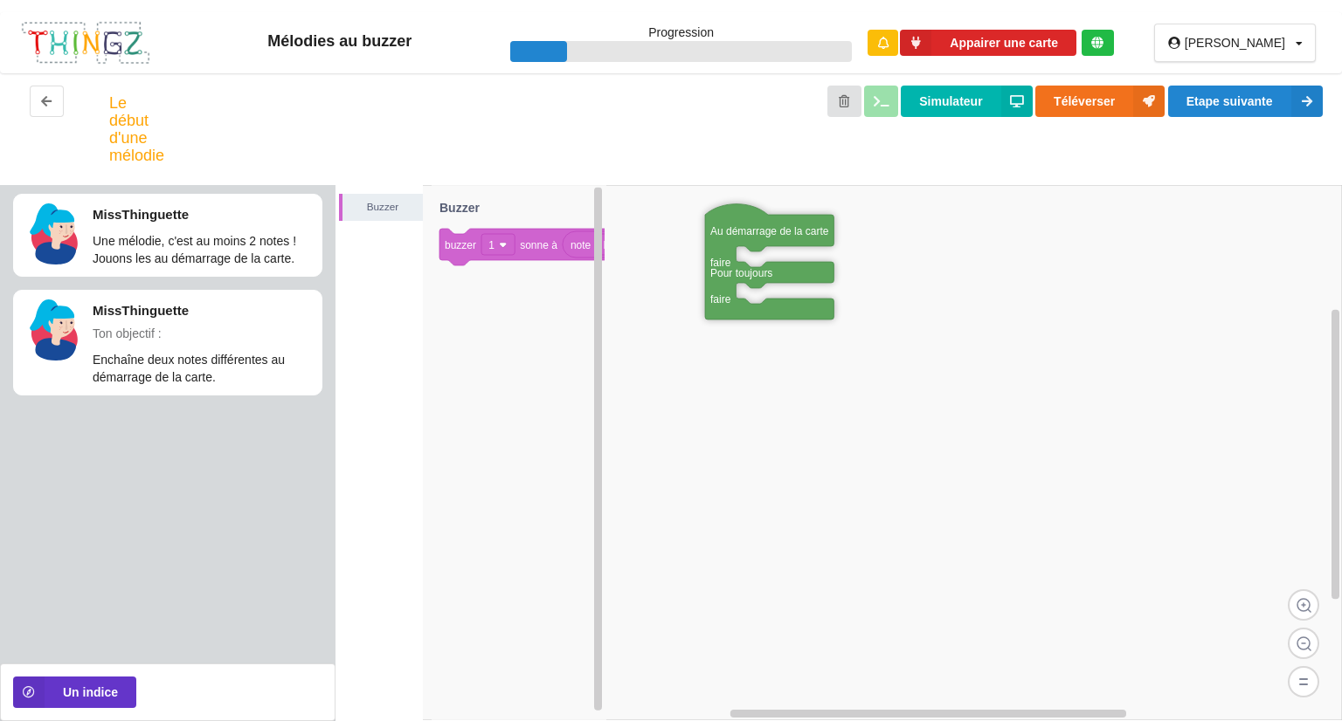
drag, startPoint x: 1030, startPoint y: 396, endPoint x: 752, endPoint y: 224, distance: 326.3
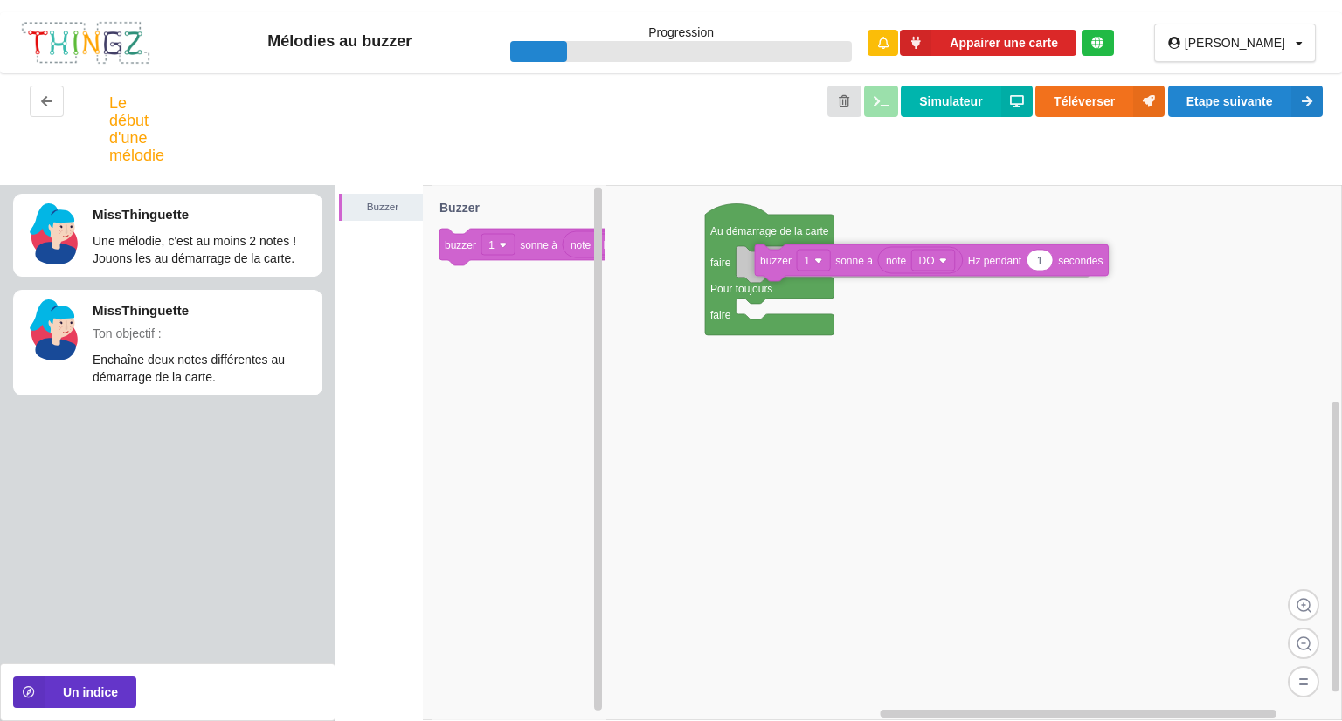
drag, startPoint x: 533, startPoint y: 238, endPoint x: 848, endPoint y: 254, distance: 315.7
click at [848, 254] on div "Buzzer Au démarrage de la carte faire Pour toujours faire note DO 1 buzzer 1 so…" at bounding box center [838, 453] width 1006 height 536
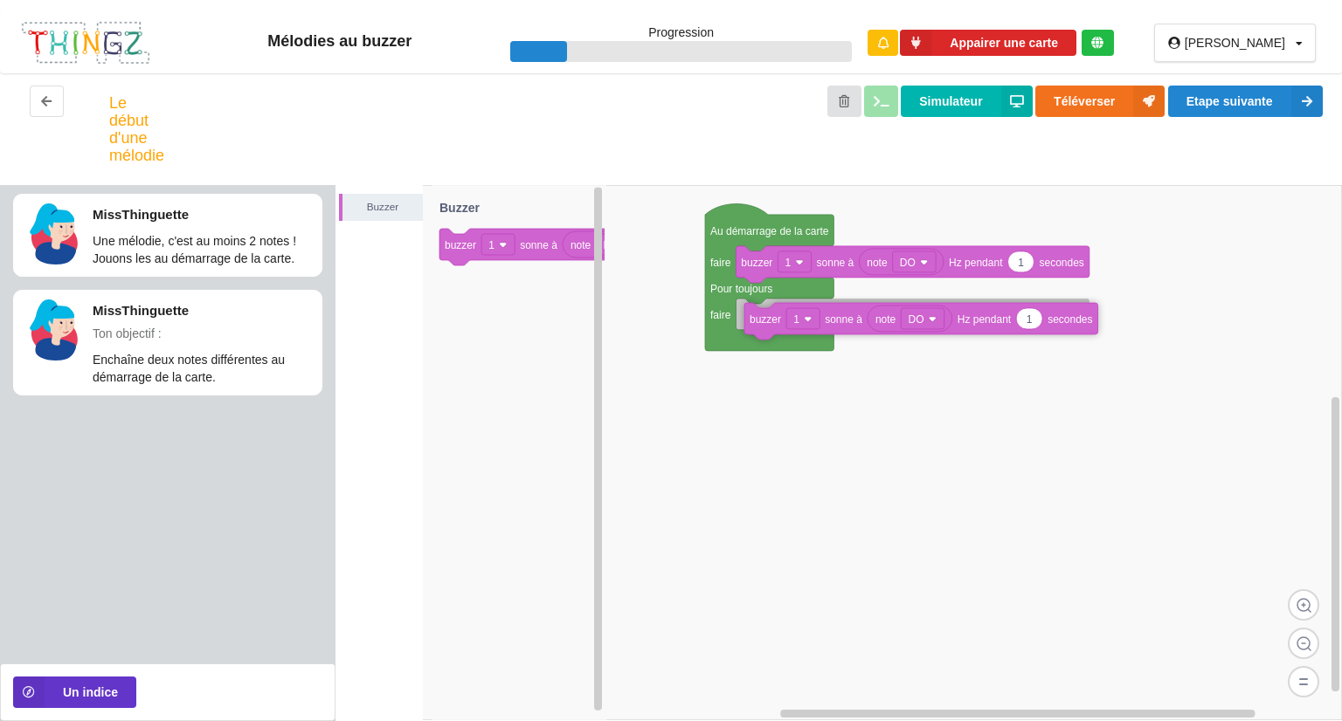
drag, startPoint x: 459, startPoint y: 238, endPoint x: 764, endPoint y: 313, distance: 313.7
click at [764, 313] on div "Buzzer Au démarrage de la carte faire Pour toujours faire note DO 1 buzzer 1 so…" at bounding box center [838, 453] width 1006 height 536
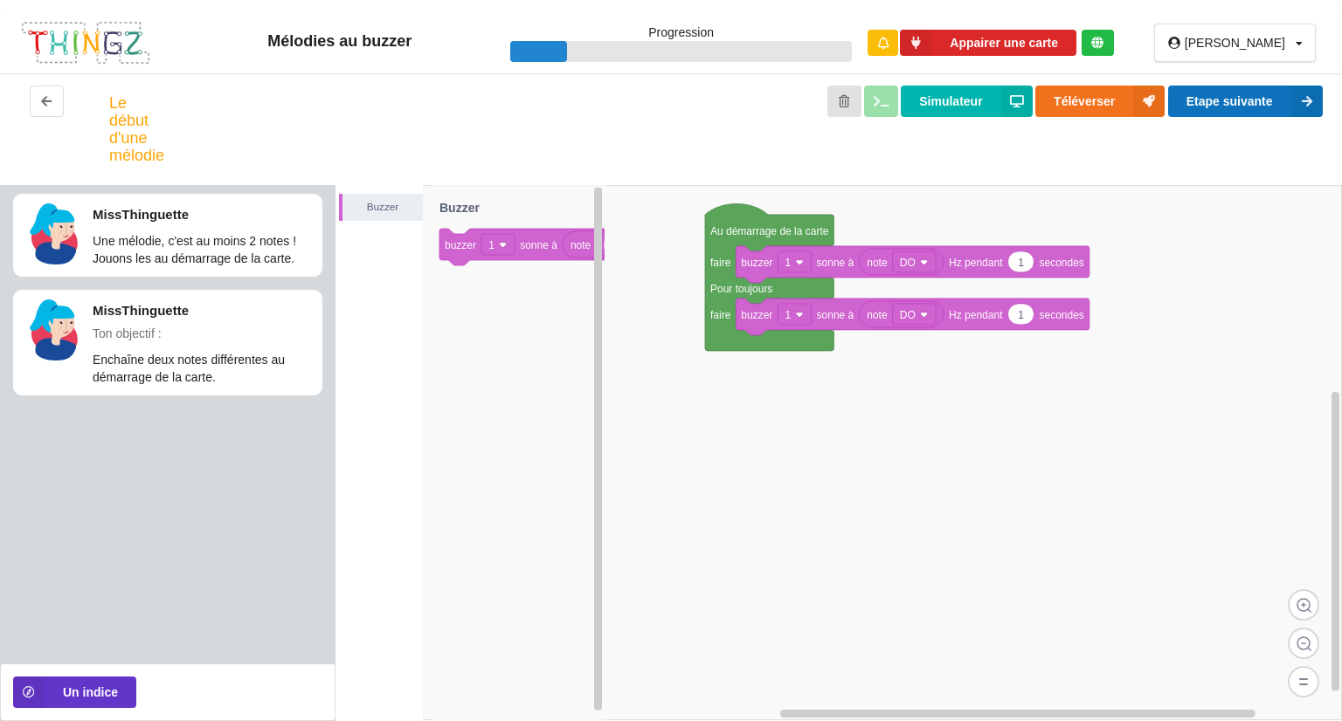
click at [1213, 86] on button "Etape suivante" at bounding box center [1245, 101] width 155 height 31
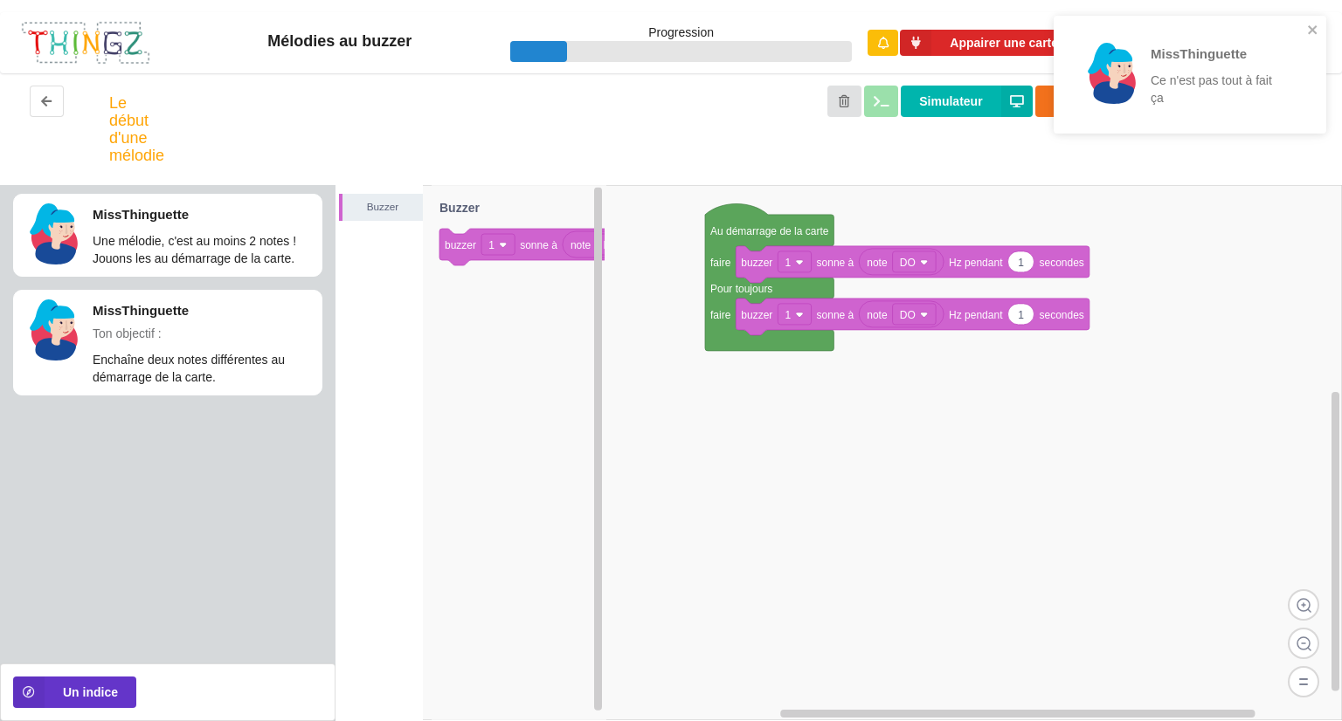
click at [1314, 20] on div "MissThinguette Ce n'est pas tout à fait ça" at bounding box center [1189, 75] width 272 height 118
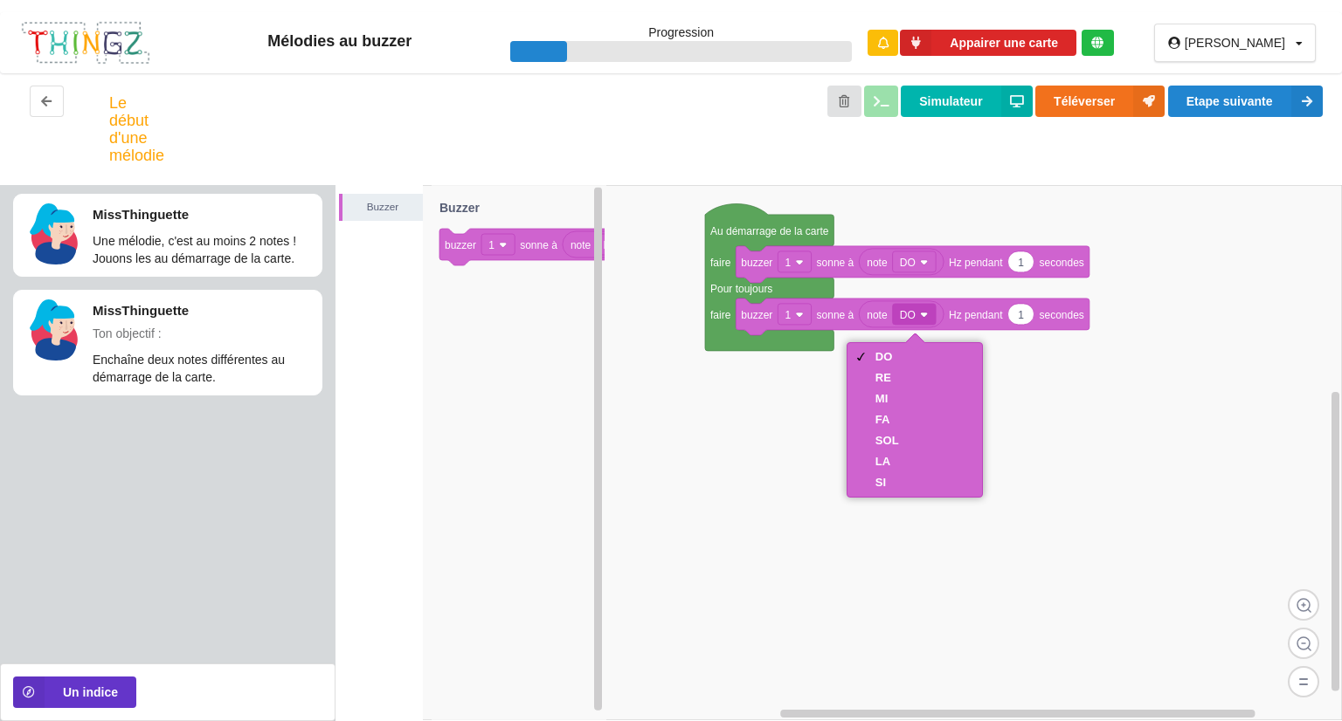
click at [1073, 383] on rect at bounding box center [838, 452] width 1006 height 535
click at [884, 371] on div "RE" at bounding box center [887, 377] width 24 height 13
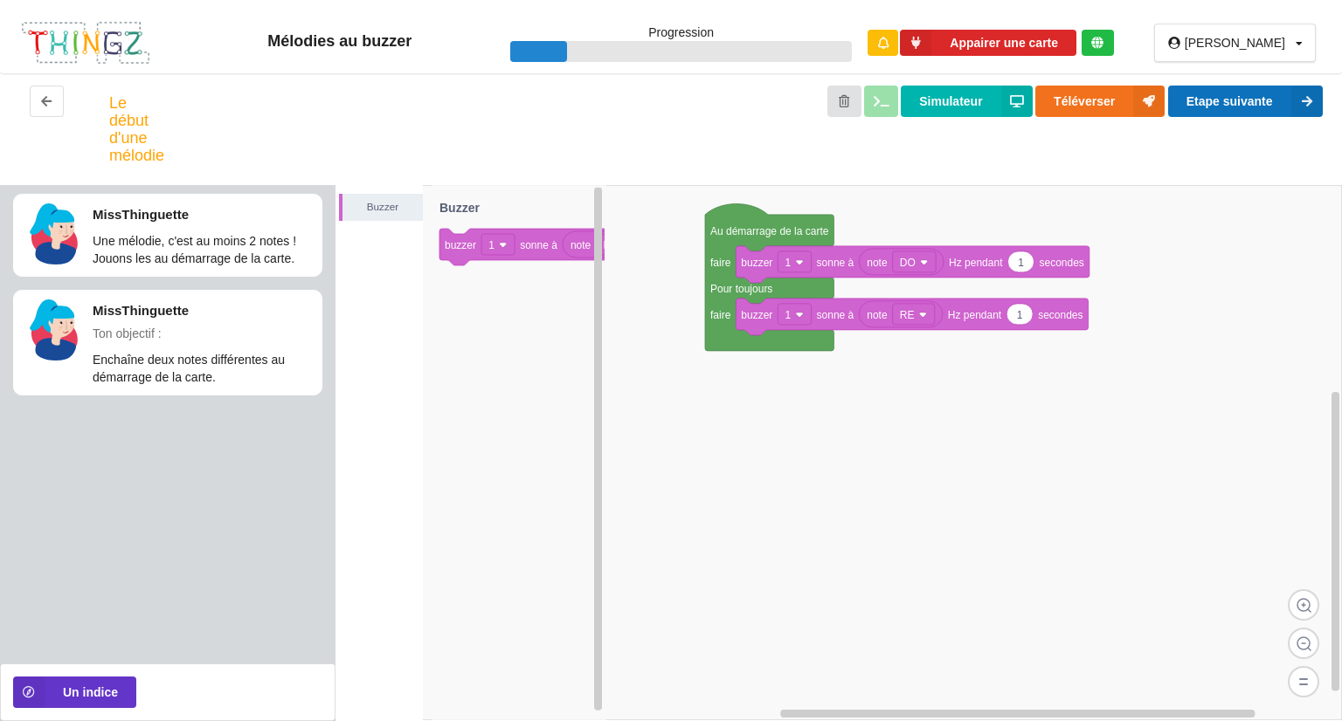
click at [1217, 109] on button "Etape suivante" at bounding box center [1245, 101] width 155 height 31
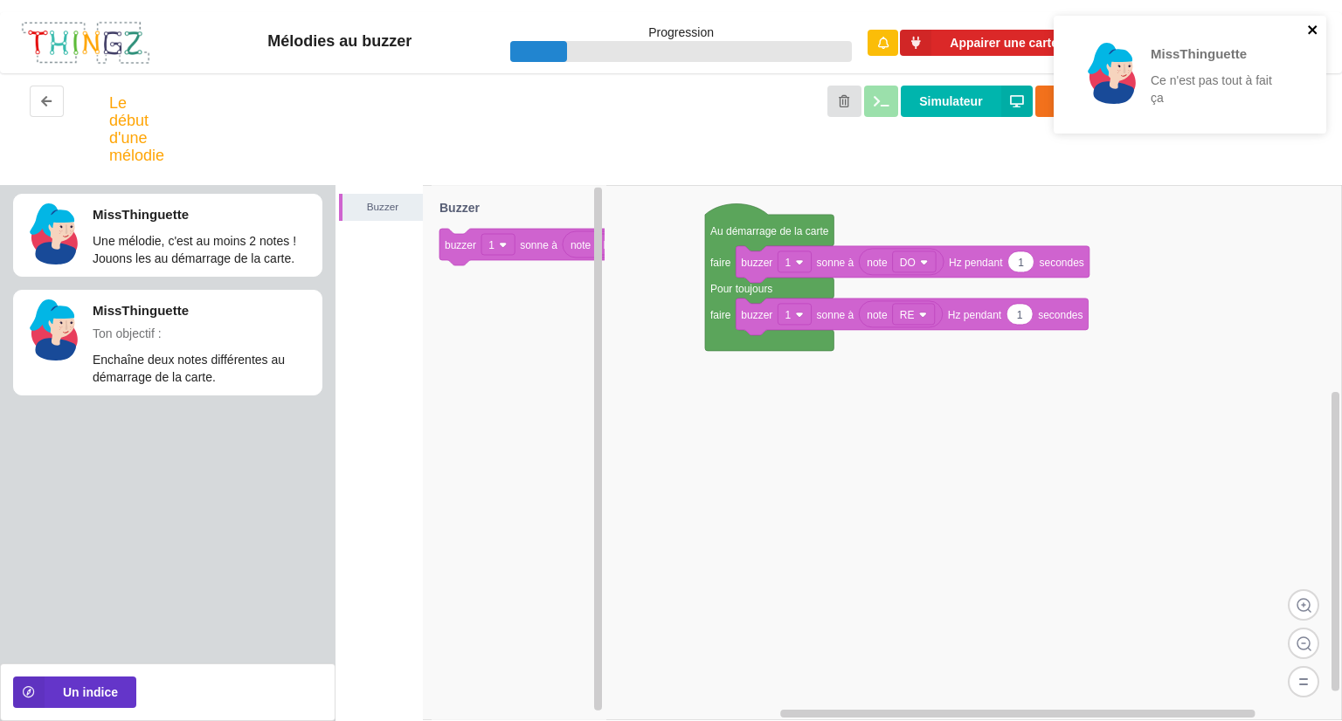
click at [1317, 27] on icon "close" at bounding box center [1313, 30] width 12 height 14
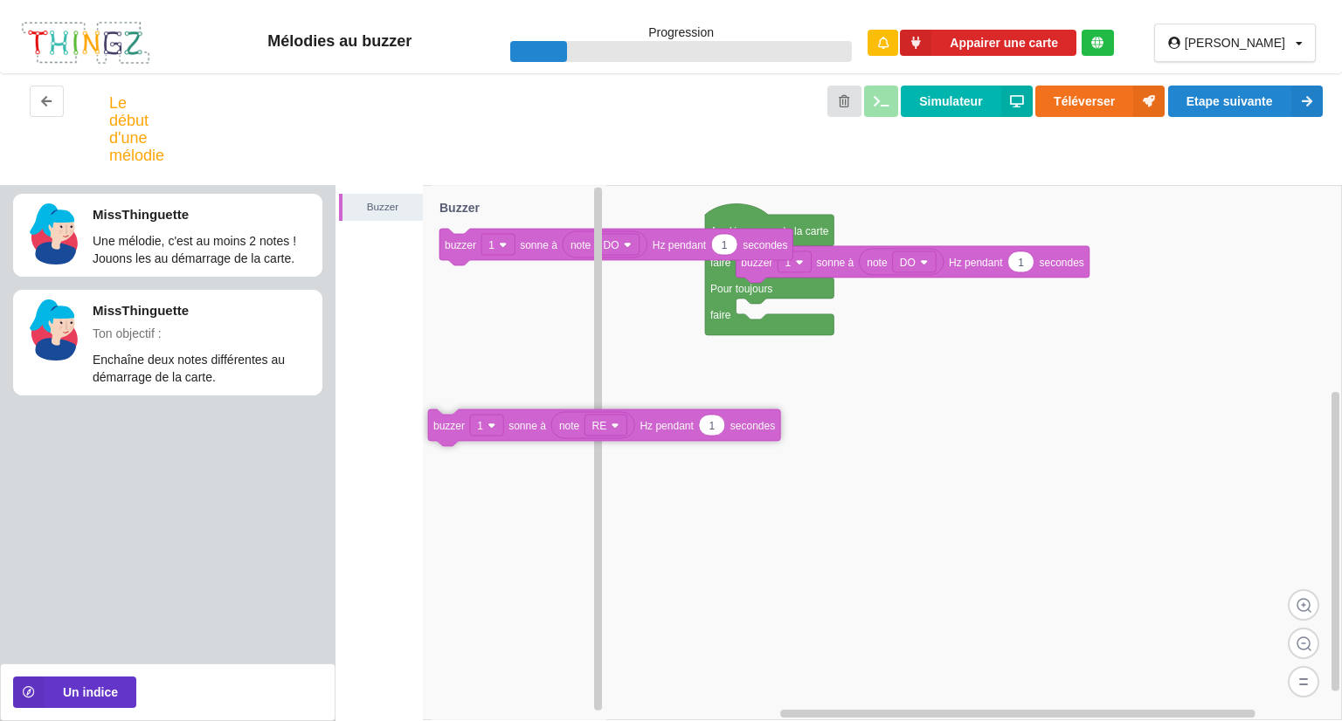
drag, startPoint x: 845, startPoint y: 319, endPoint x: 476, endPoint y: 419, distance: 382.9
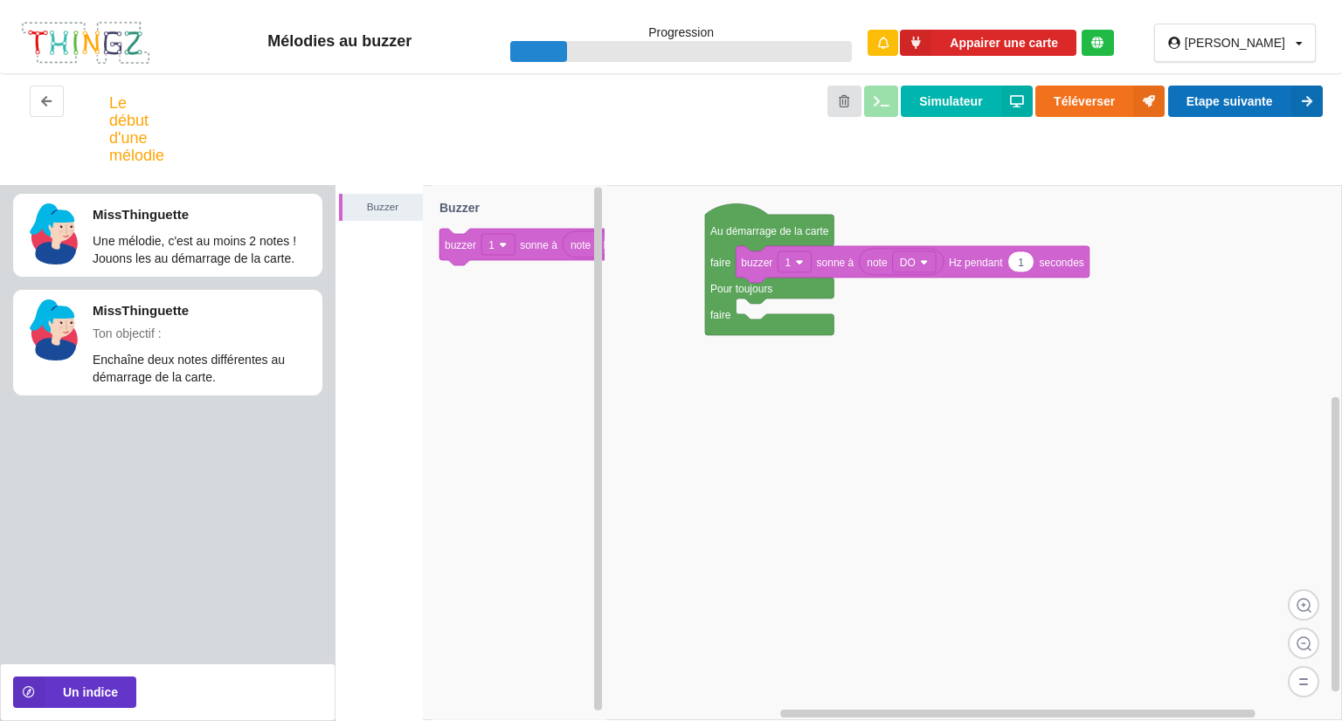
click at [1200, 99] on button "Etape suivante" at bounding box center [1245, 101] width 155 height 31
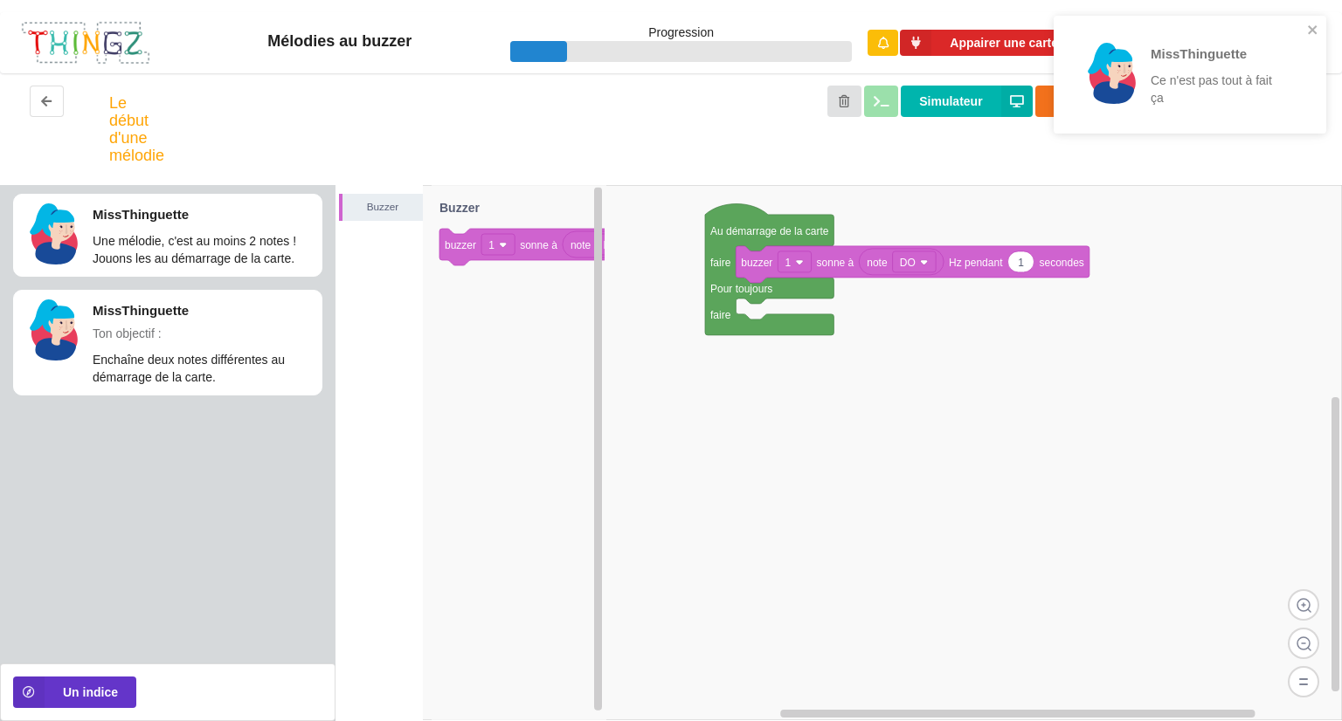
click at [1307, 16] on div "MissThinguette Ce n'est pas tout à fait ça" at bounding box center [1189, 75] width 272 height 118
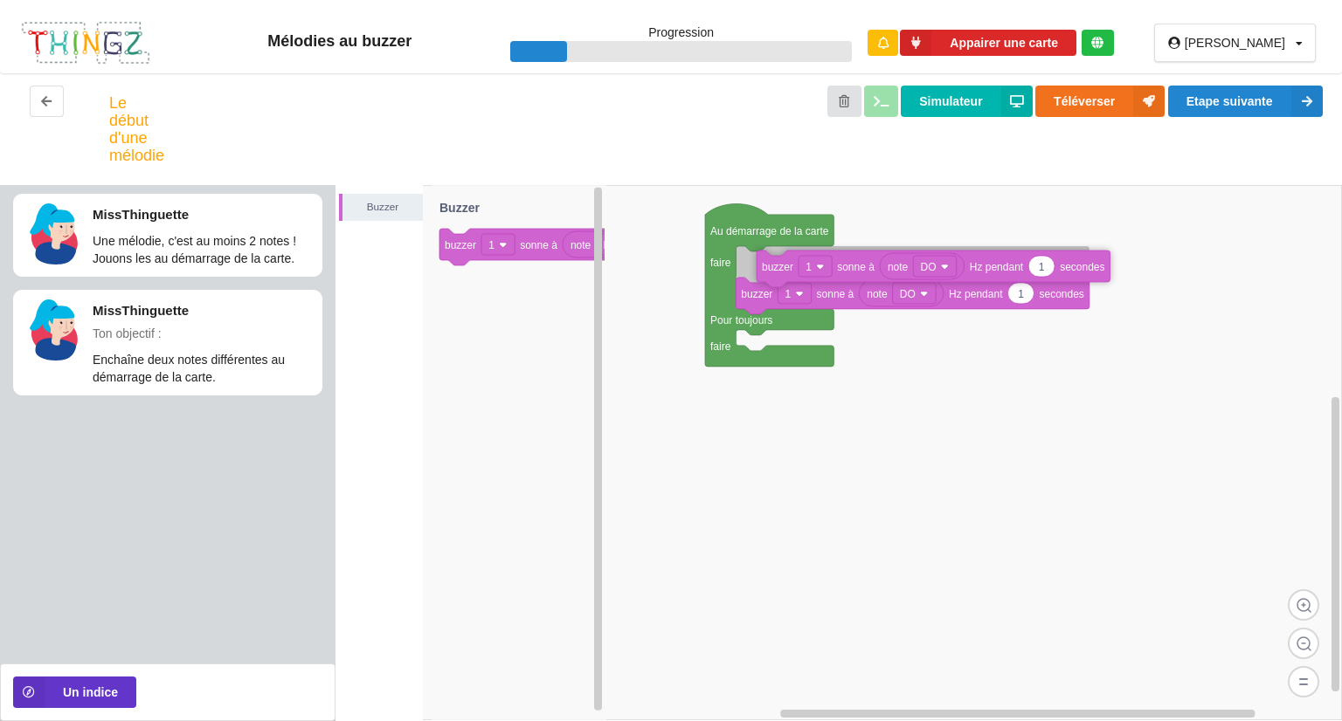
drag, startPoint x: 521, startPoint y: 244, endPoint x: 838, endPoint y: 266, distance: 317.8
click at [838, 266] on div "Buzzer Au démarrage de la carte faire Pour toujours faire note DO 1 buzzer 1 so…" at bounding box center [838, 453] width 1006 height 536
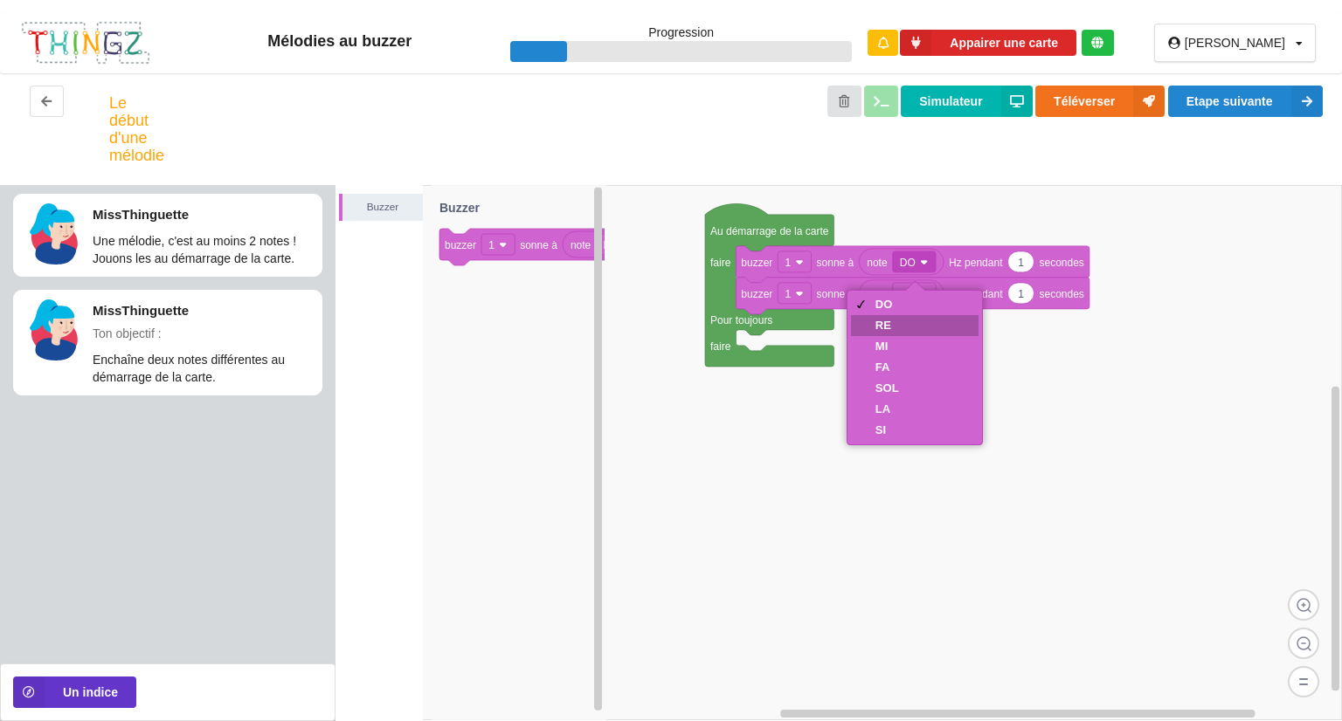
click at [884, 319] on div "RE" at bounding box center [887, 325] width 24 height 13
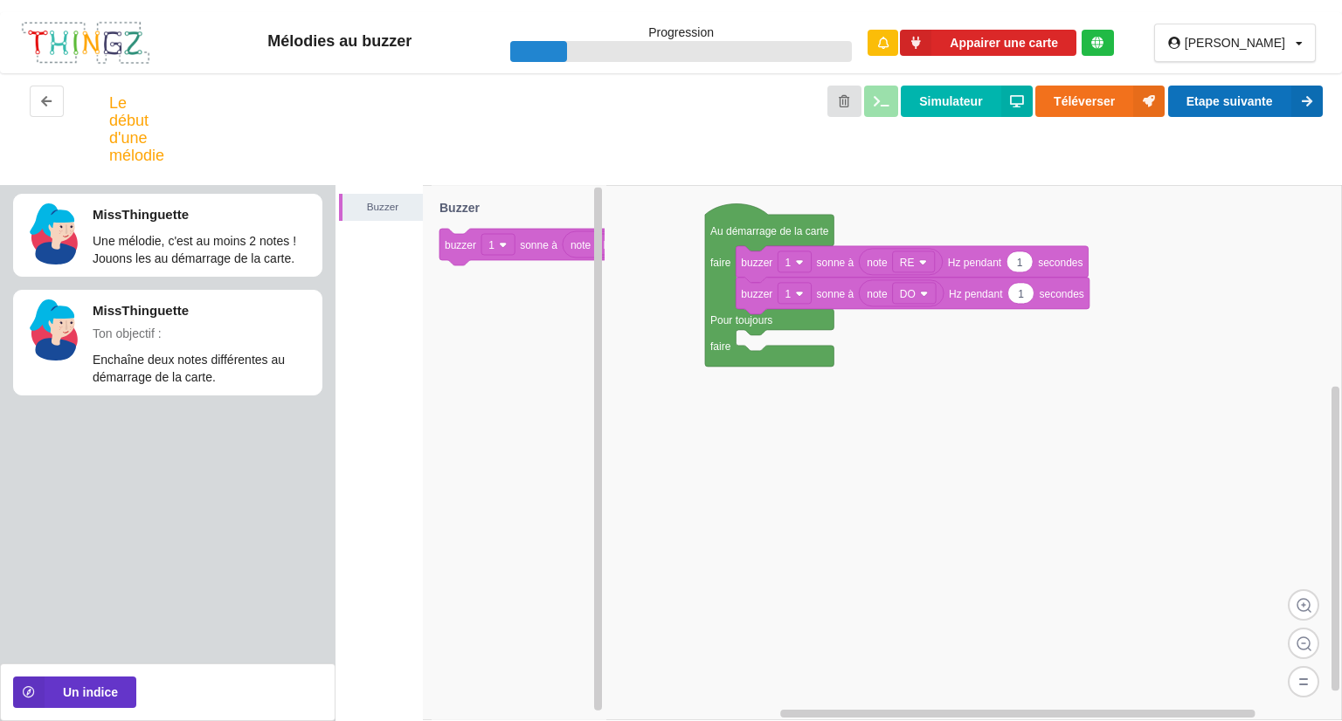
click at [1237, 92] on button "Etape suivante" at bounding box center [1245, 101] width 155 height 31
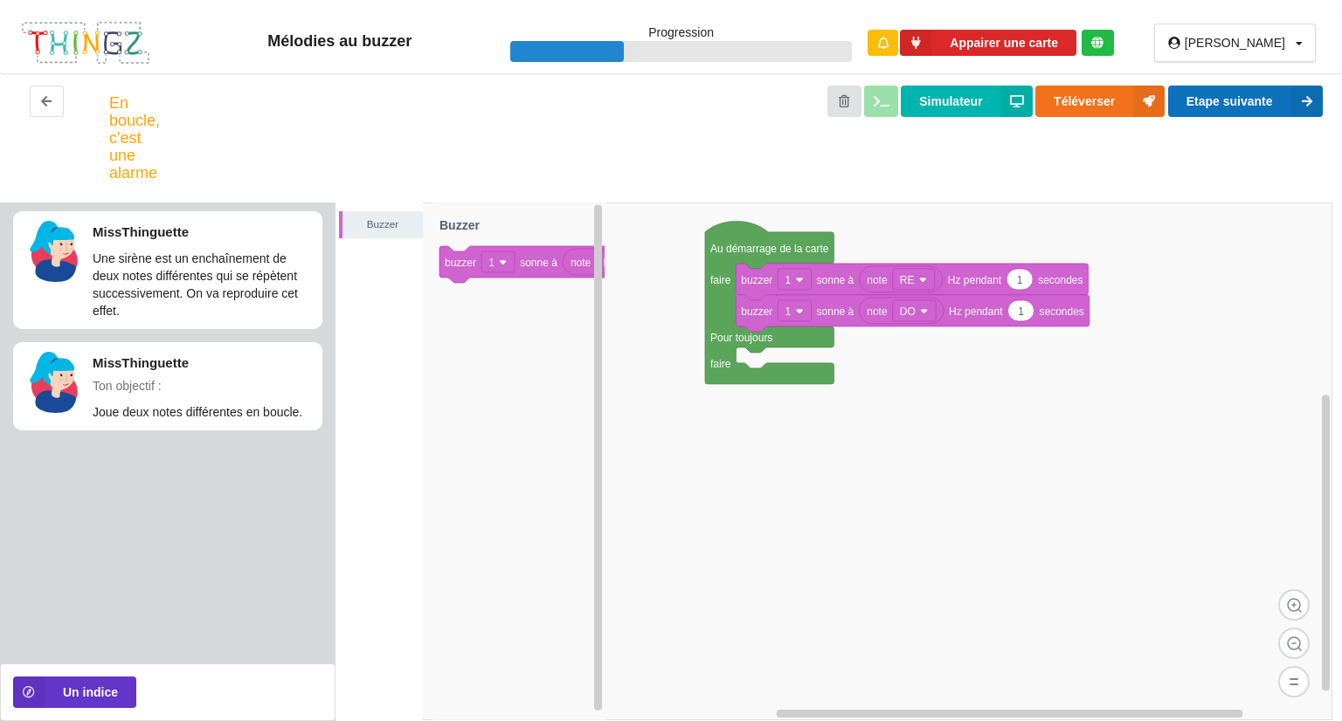
click at [1195, 100] on button "Etape suivante" at bounding box center [1245, 101] width 155 height 31
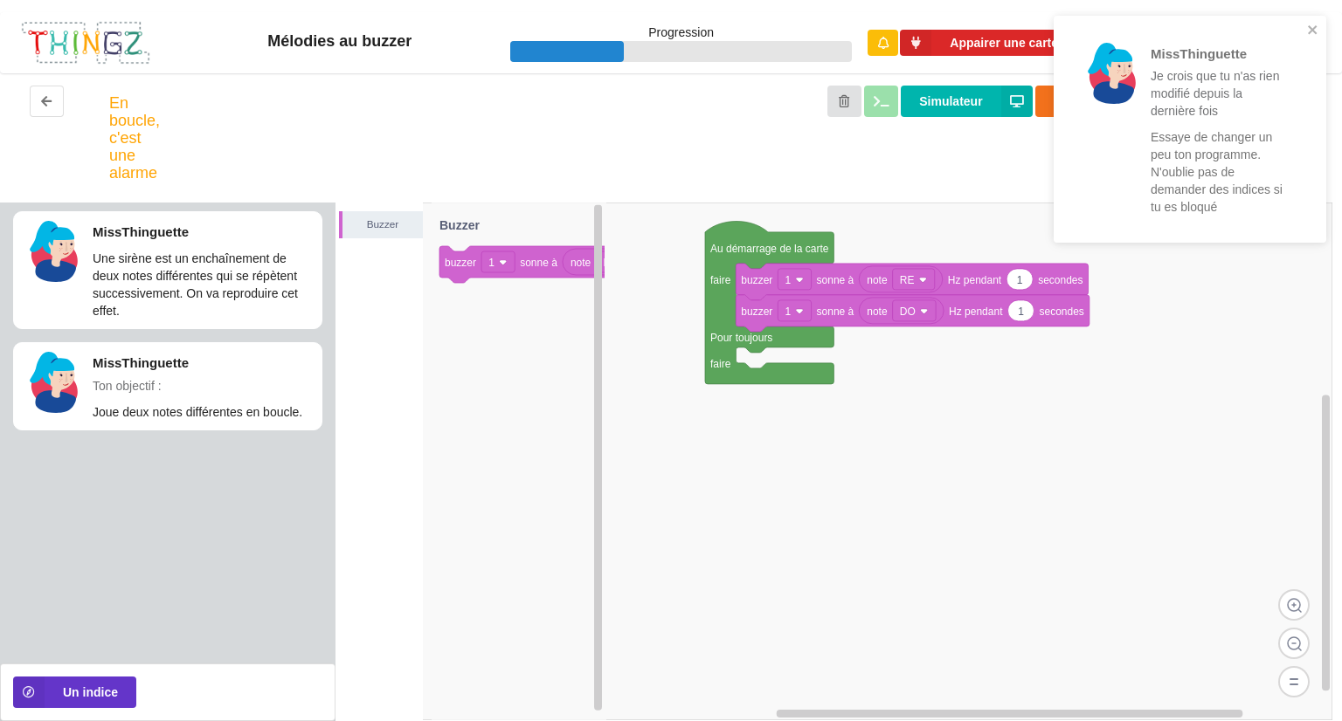
click at [1304, 35] on div "MissThinguette Je crois que tu n'as rien modifié depuis la dernière fois Essaye…" at bounding box center [1183, 129] width 246 height 213
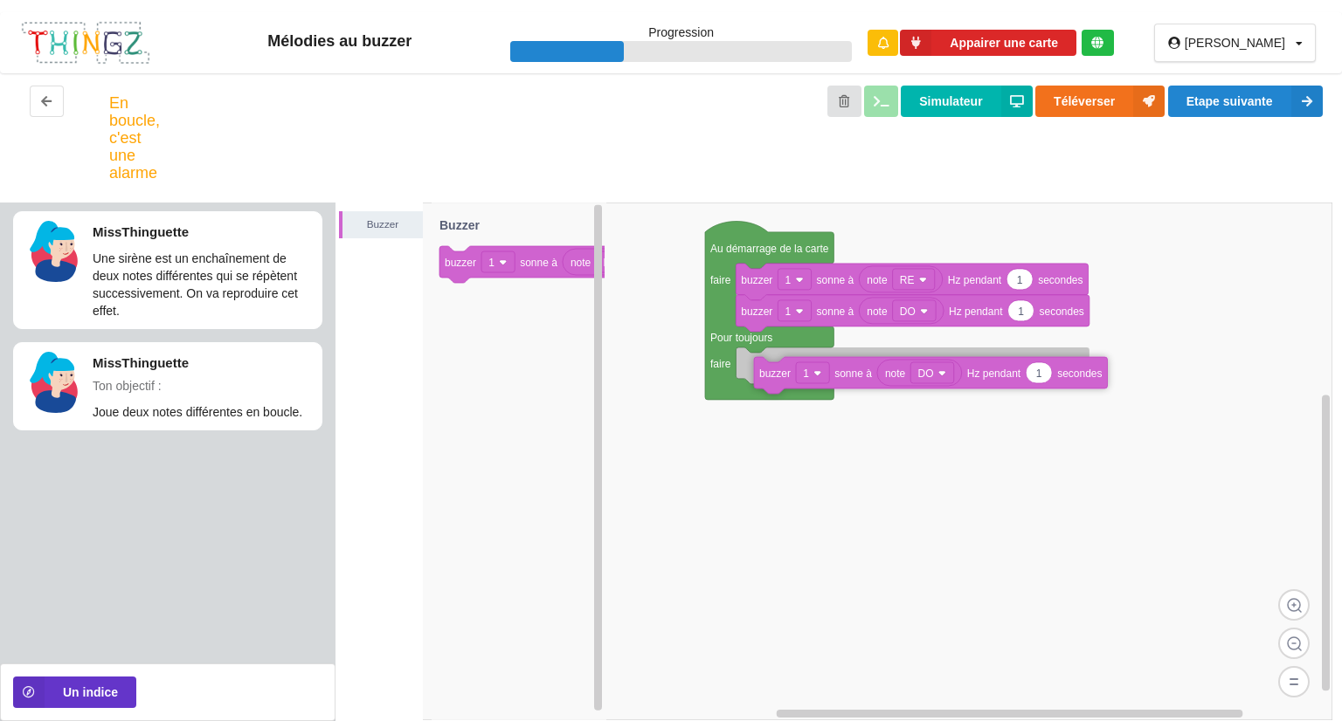
drag, startPoint x: 451, startPoint y: 256, endPoint x: 765, endPoint y: 367, distance: 333.4
click at [765, 367] on div "Buzzer Au démarrage de la carte faire Pour toujours faire 1 buzzer 1 sonne à Hz…" at bounding box center [838, 462] width 1006 height 519
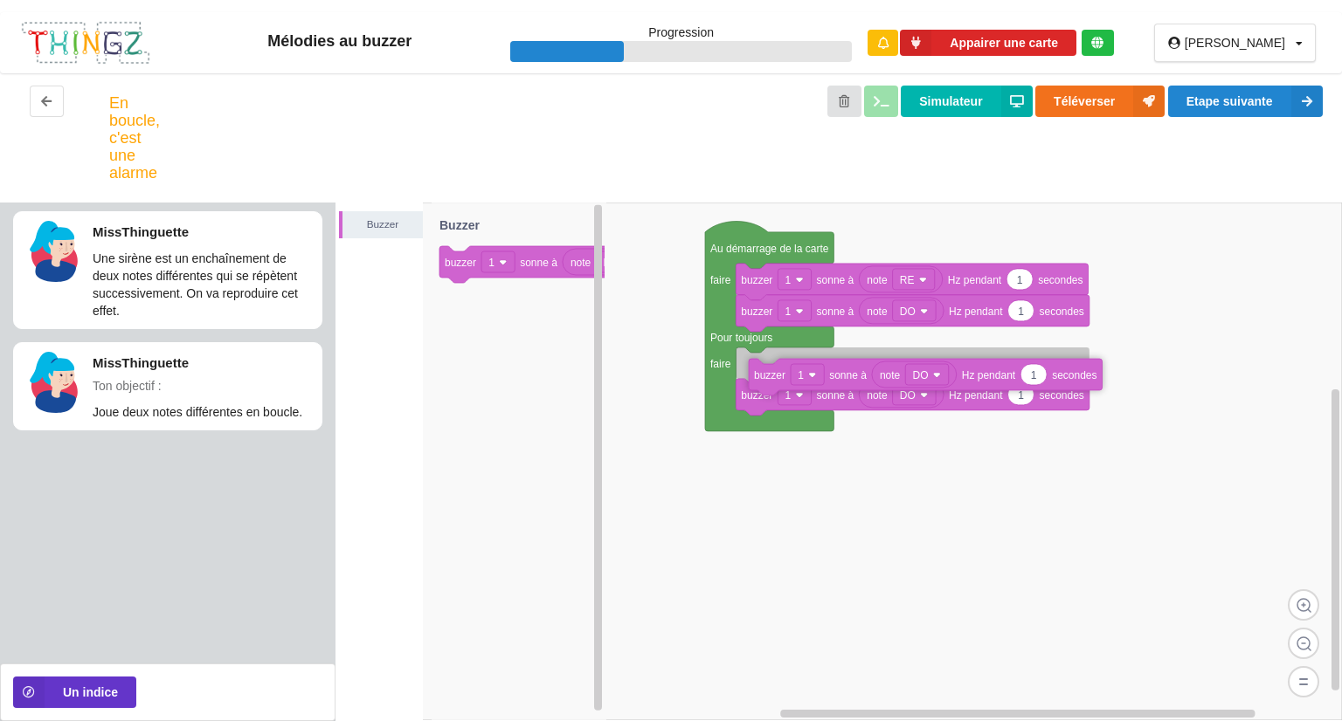
drag, startPoint x: 519, startPoint y: 256, endPoint x: 817, endPoint y: 353, distance: 314.0
click at [817, 354] on div "Buzzer Au démarrage de la carte faire Pour toujours faire 1 buzzer 1 sonne à Hz…" at bounding box center [838, 462] width 1006 height 519
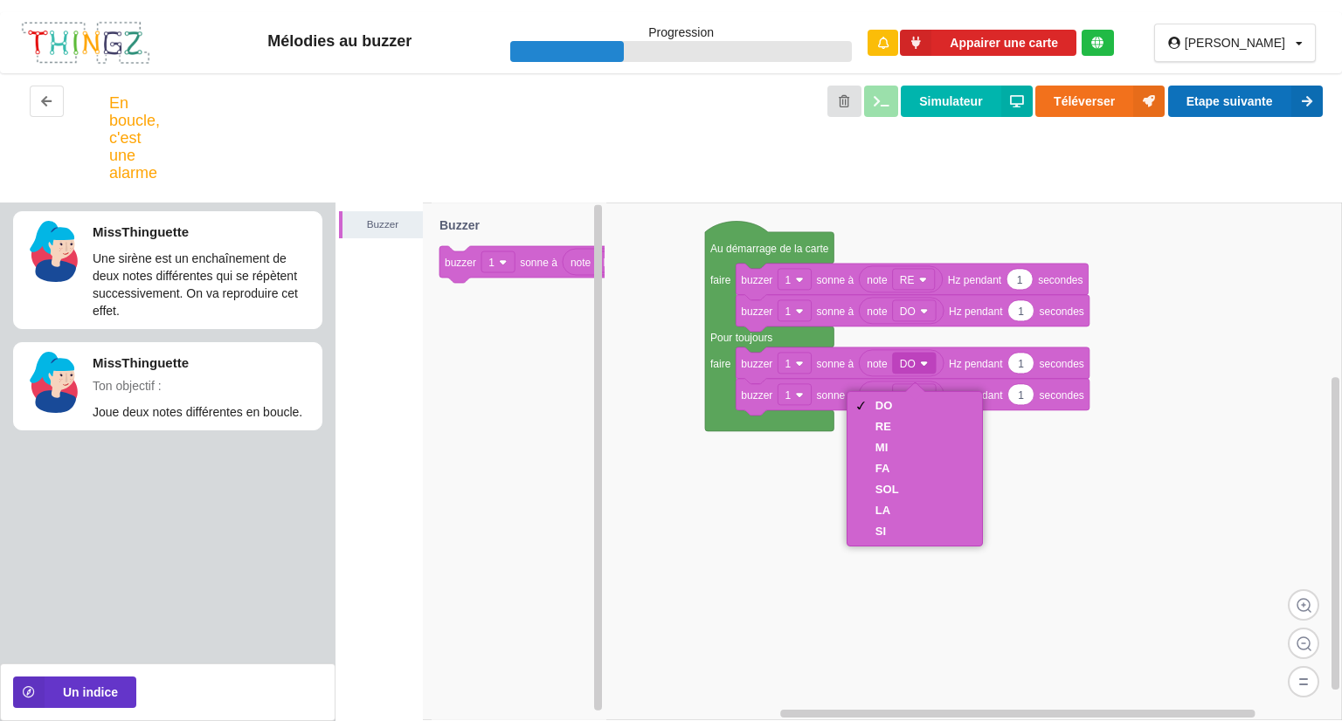
click at [1221, 100] on button "Etape suivante" at bounding box center [1245, 101] width 155 height 31
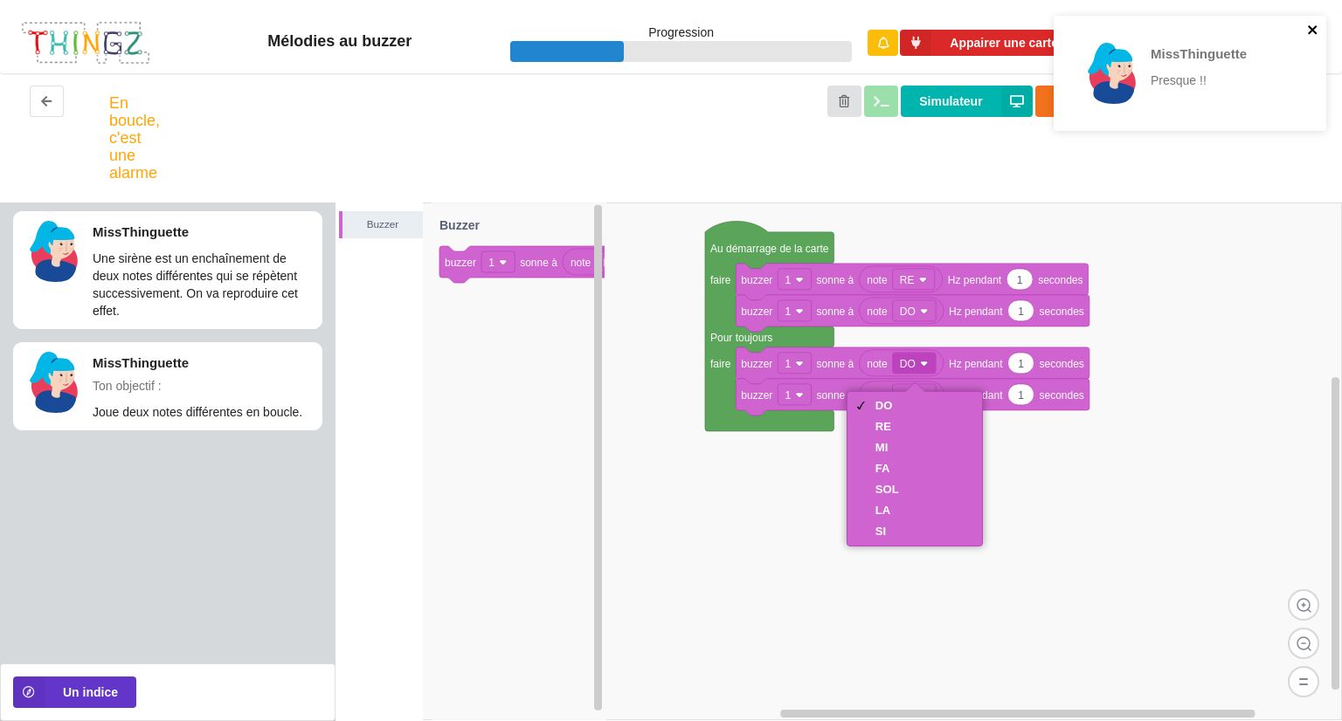
click at [1311, 32] on icon "close" at bounding box center [1313, 30] width 12 height 14
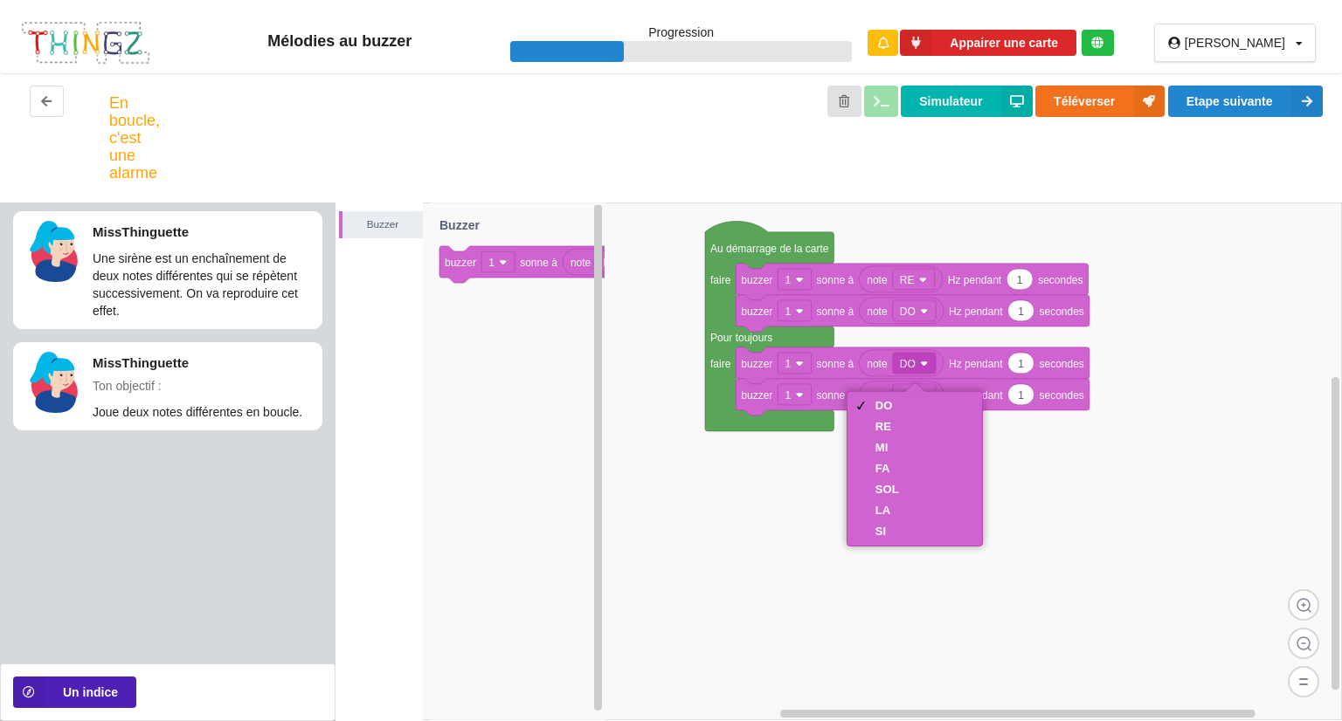
click at [104, 699] on button "Un indice" at bounding box center [74, 692] width 123 height 31
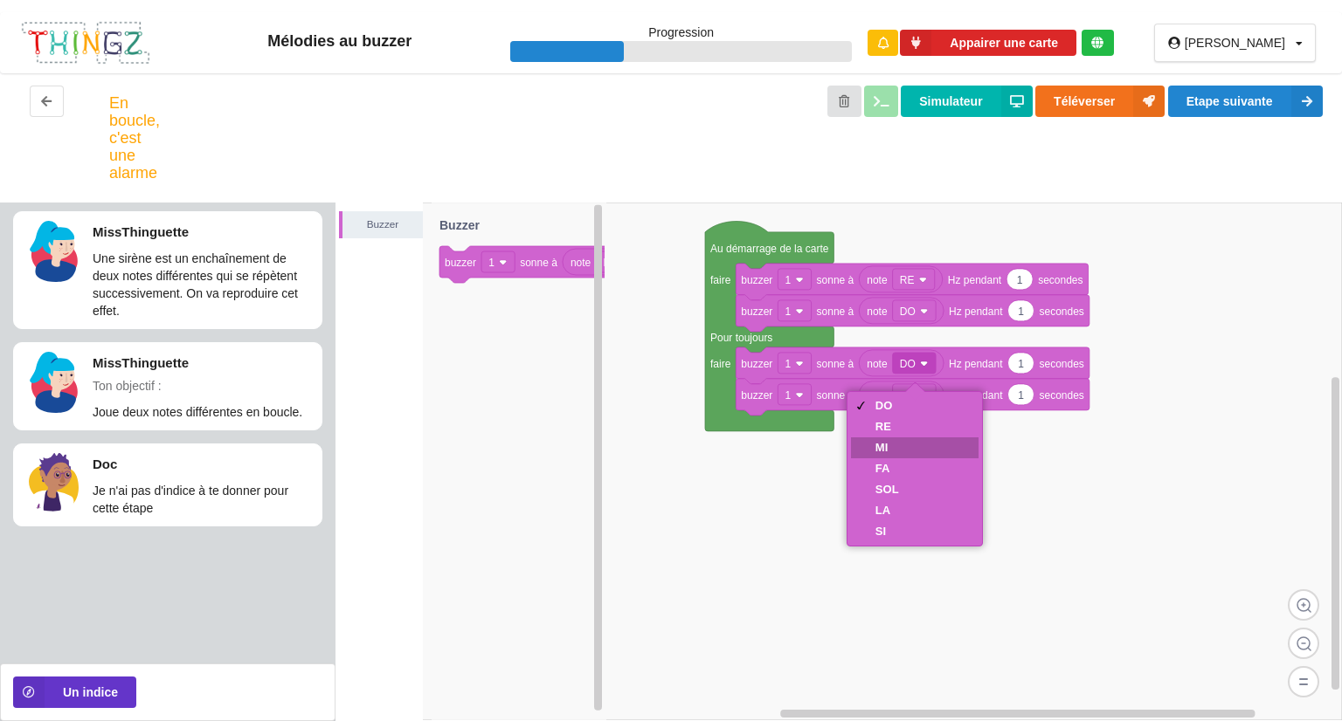
click at [885, 443] on div "MI" at bounding box center [887, 447] width 24 height 13
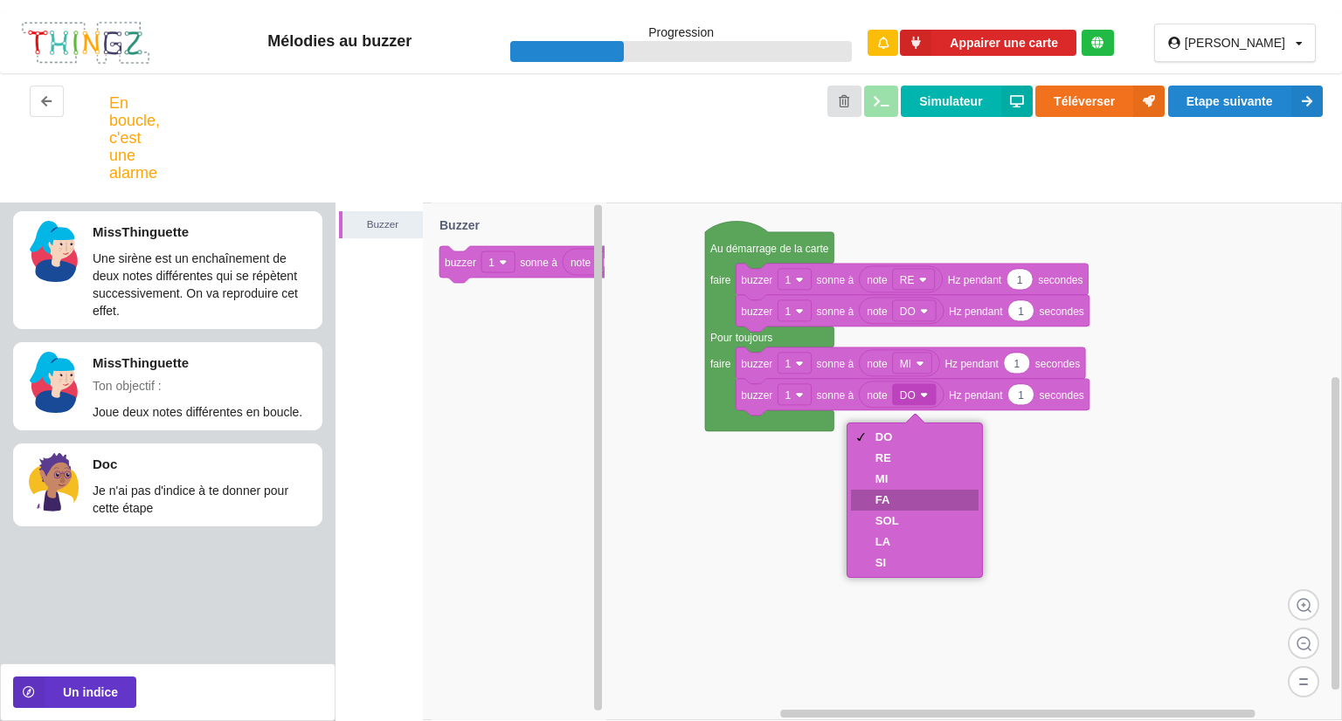
click at [877, 500] on div "FA" at bounding box center [887, 499] width 24 height 13
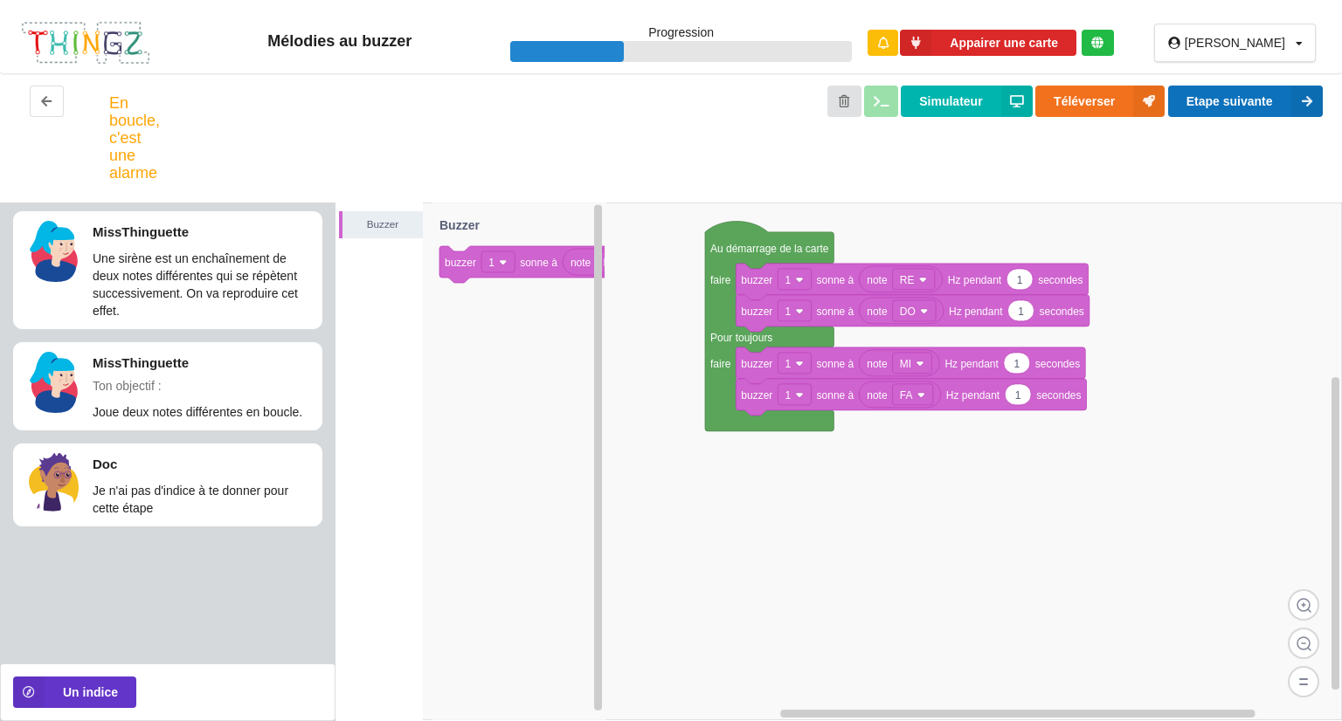
click at [1193, 92] on button "Etape suivante" at bounding box center [1245, 101] width 155 height 31
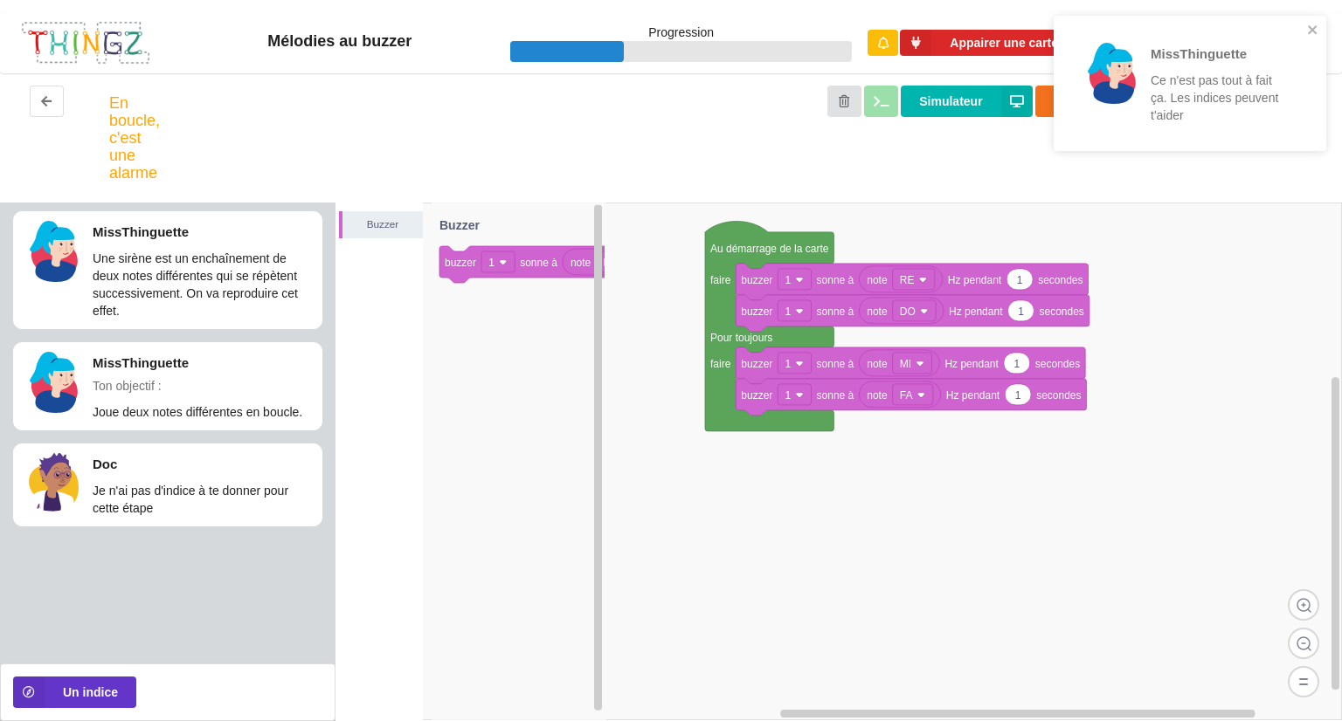
click at [1304, 22] on div "MissThinguette Ce n'est pas tout à fait ça. Les indices peuvent t'aider" at bounding box center [1189, 83] width 272 height 135
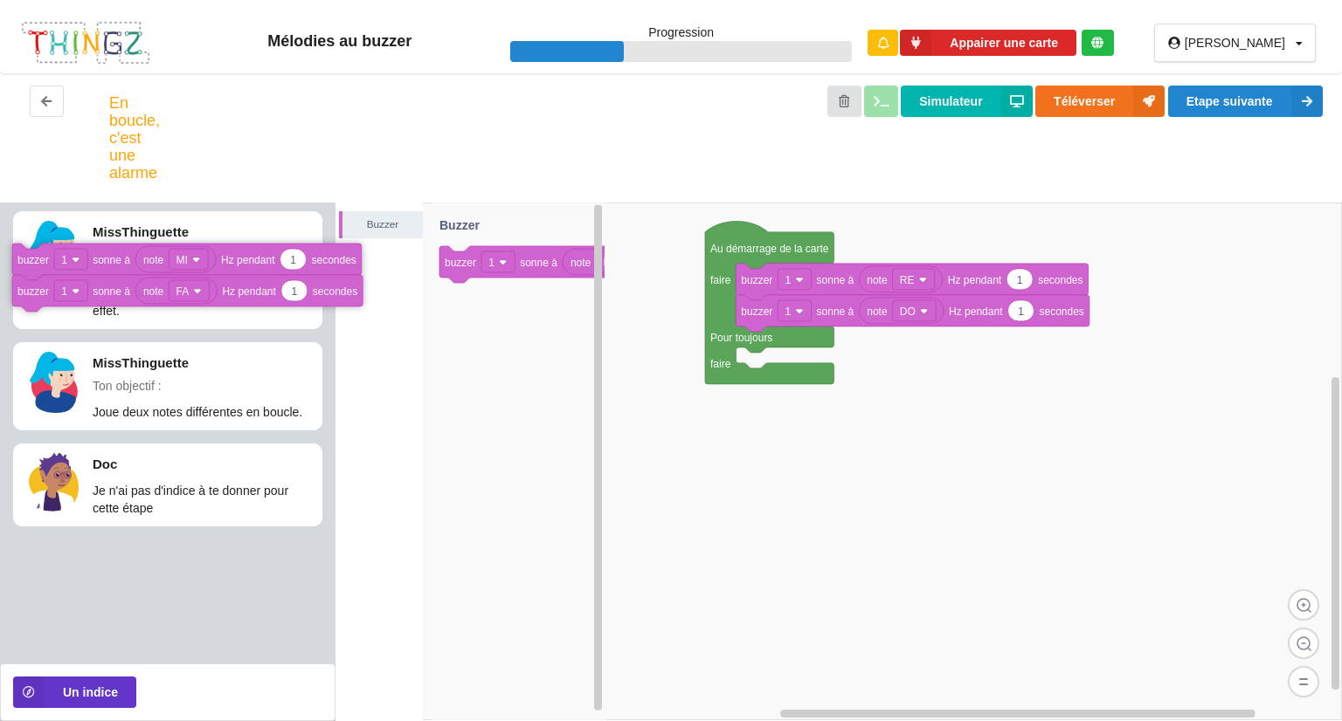
drag, startPoint x: 773, startPoint y: 360, endPoint x: 50, endPoint y: 256, distance: 730.6
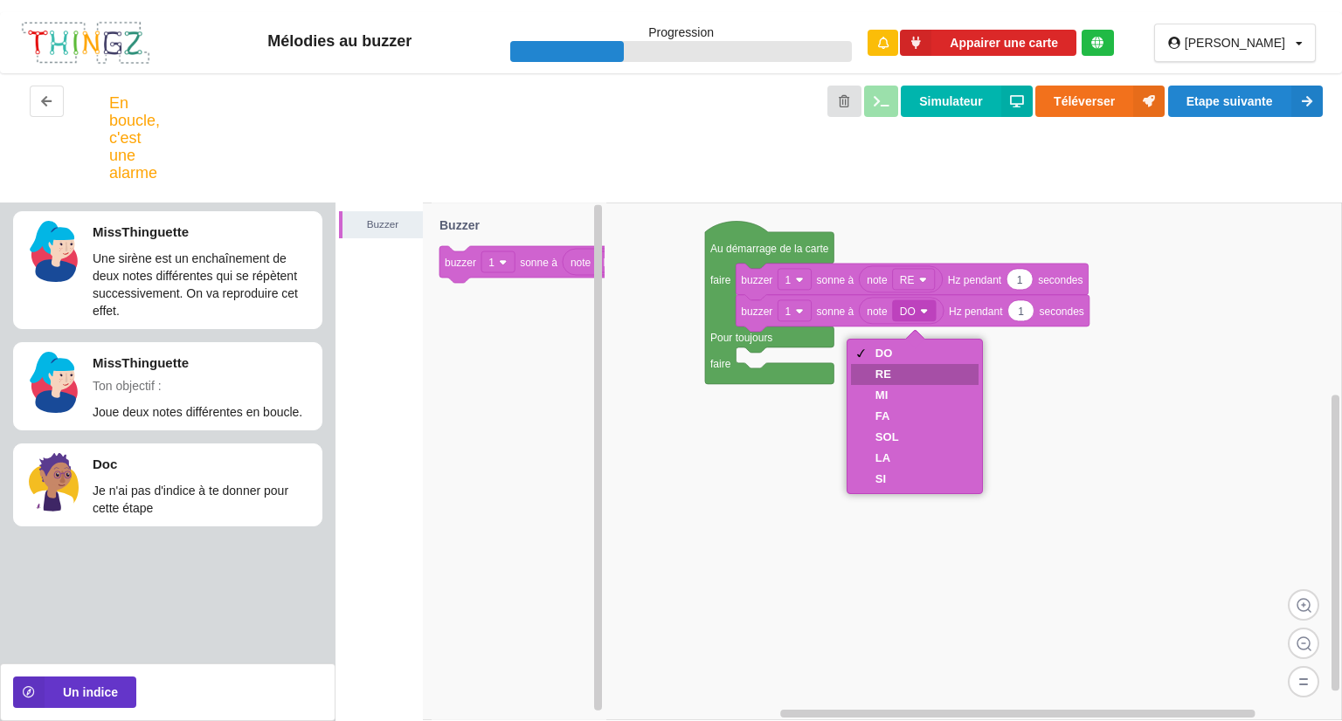
click at [908, 378] on div "RE" at bounding box center [915, 374] width 128 height 21
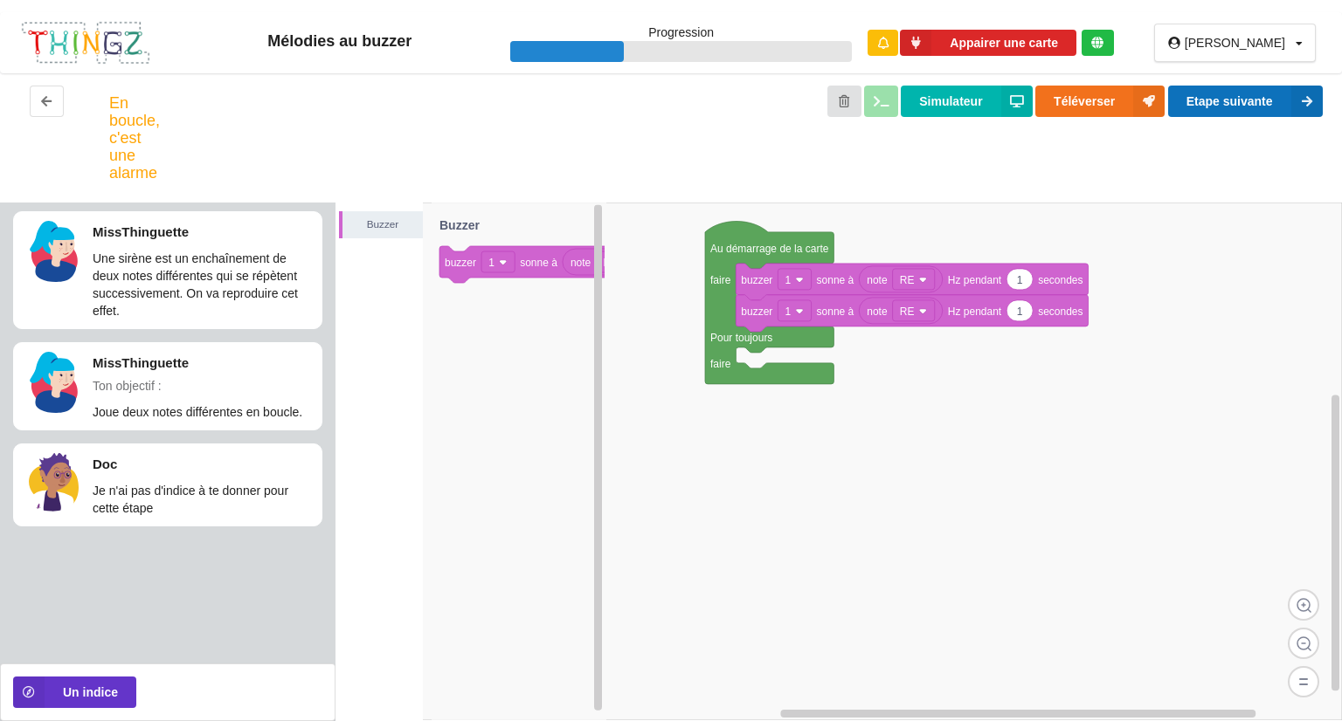
click at [1219, 102] on button "Etape suivante" at bounding box center [1245, 101] width 155 height 31
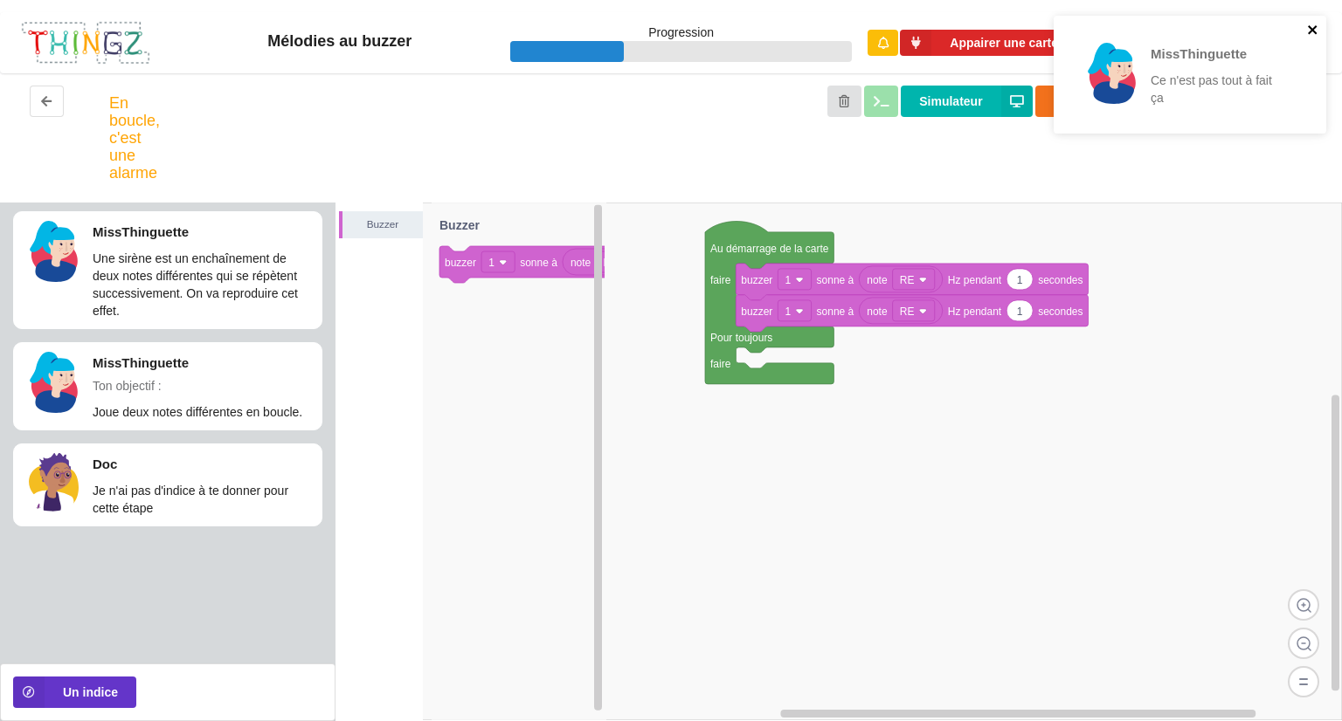
click at [1315, 31] on icon "close" at bounding box center [1313, 30] width 12 height 14
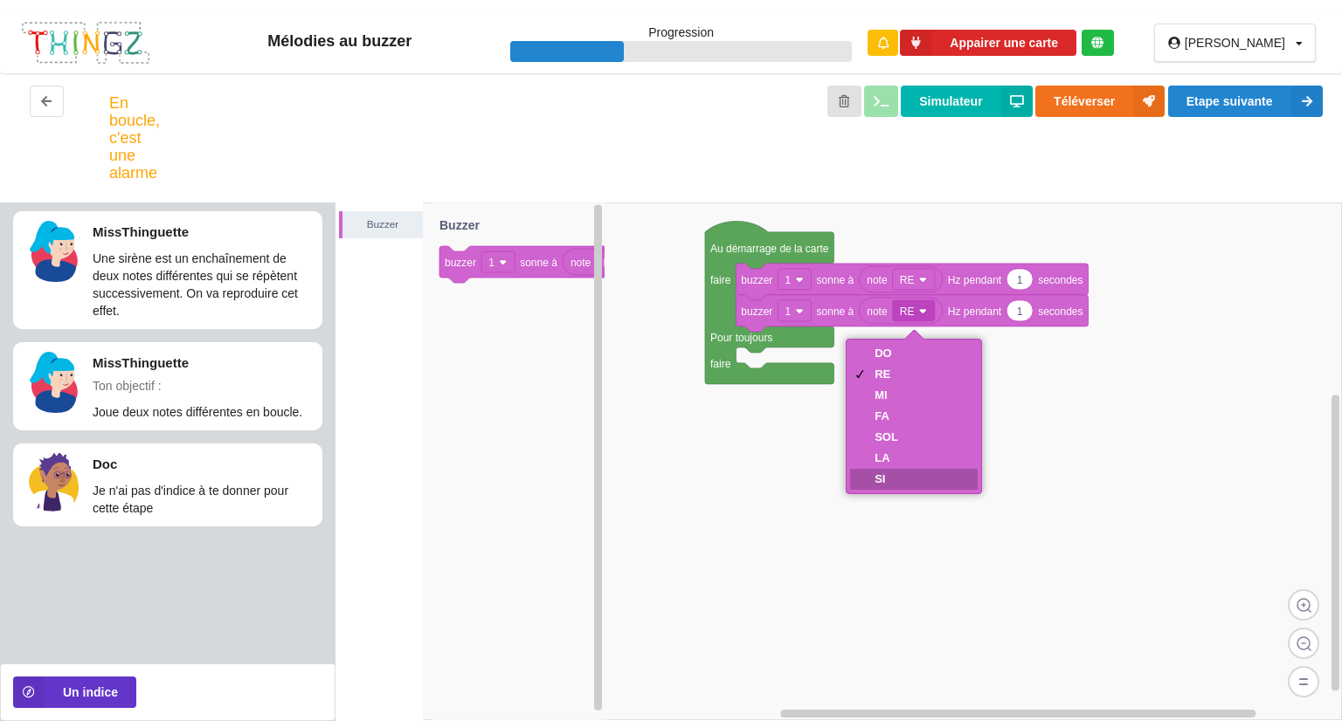
click at [880, 486] on div "SI" at bounding box center [914, 479] width 128 height 21
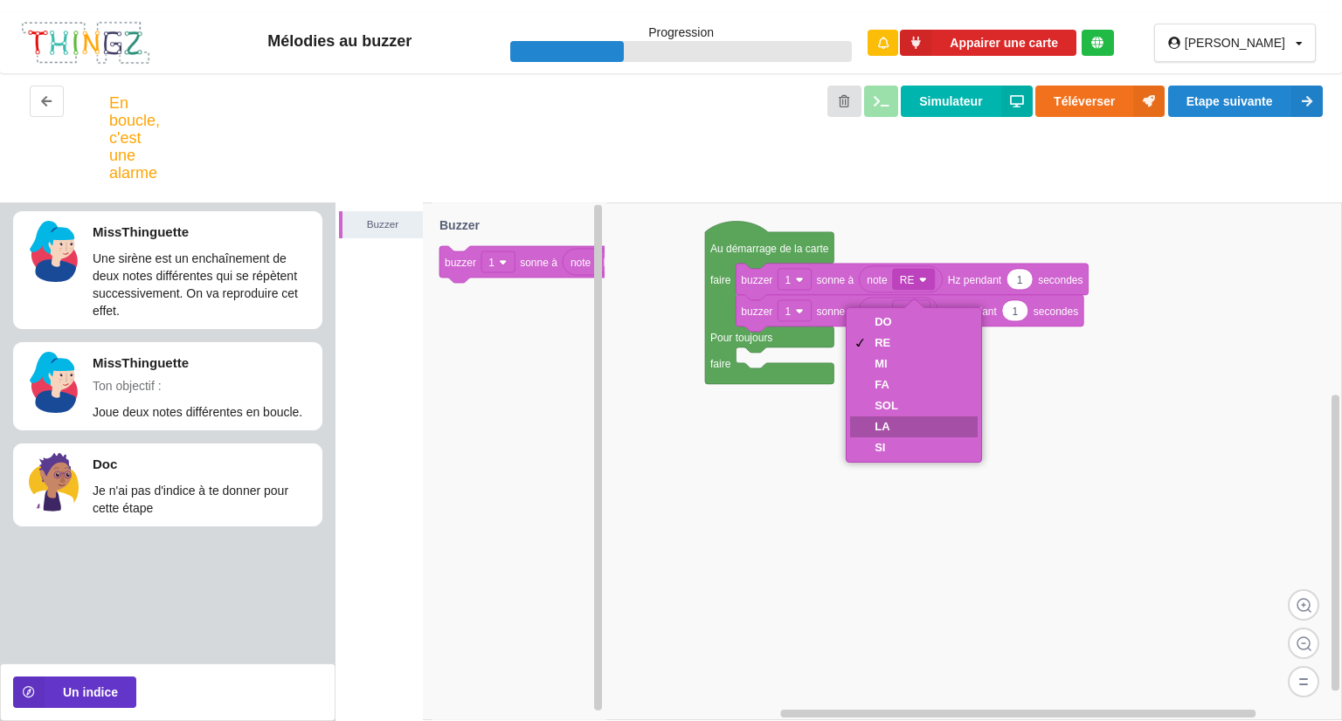
click at [908, 423] on div "LA" at bounding box center [914, 427] width 128 height 21
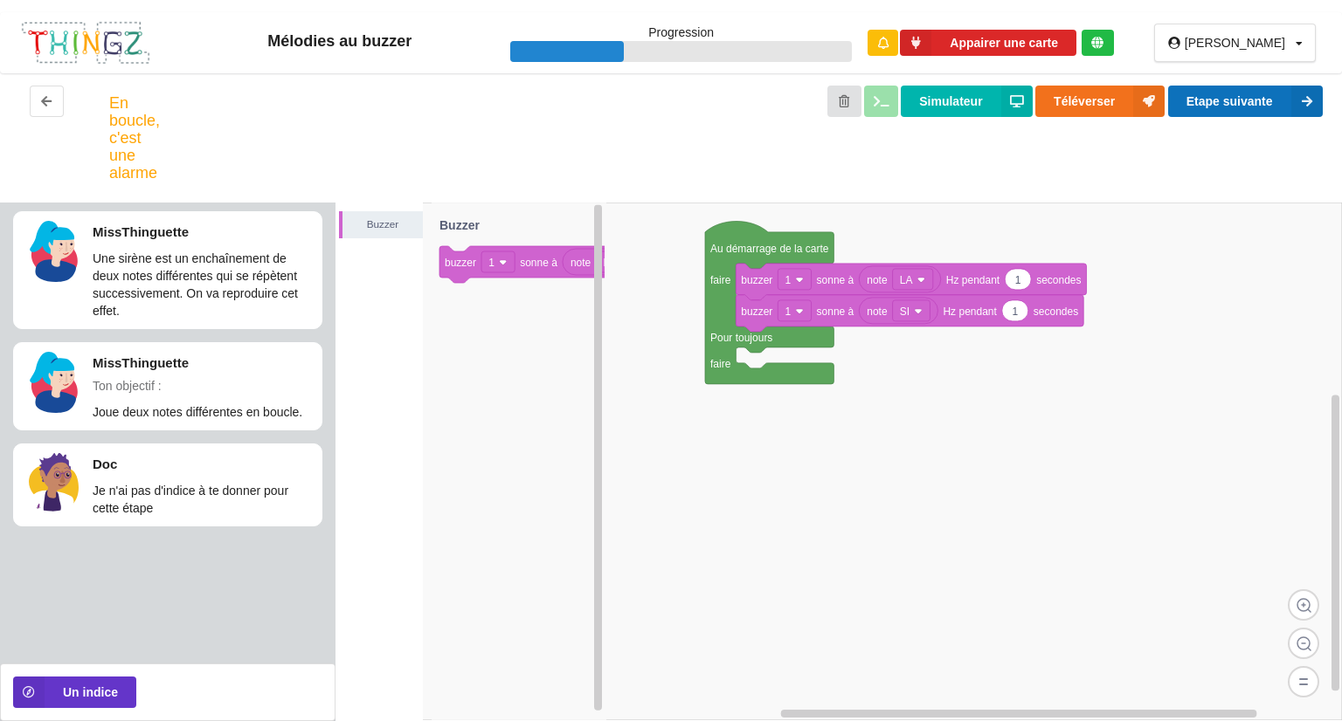
click at [1289, 94] on button "Etape suivante" at bounding box center [1245, 101] width 155 height 31
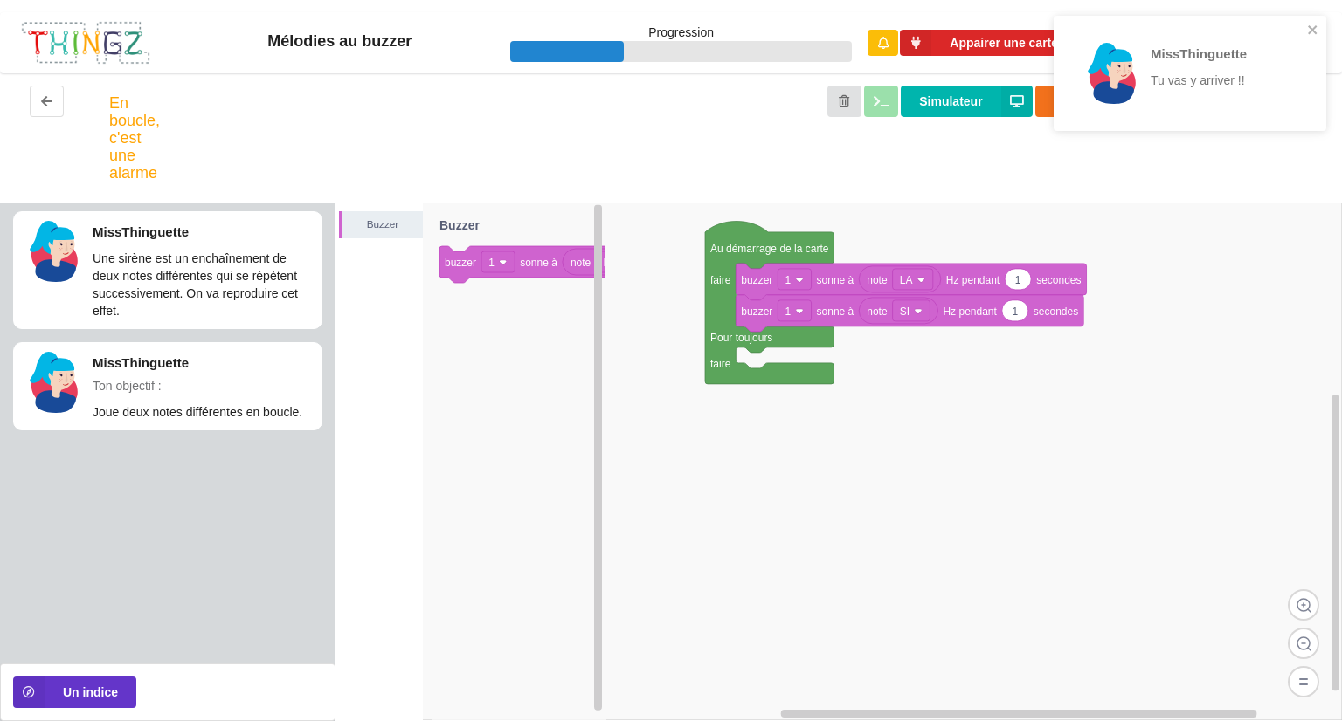
click at [1319, 22] on div "MissThinguette Tu vas y arriver !!" at bounding box center [1189, 73] width 272 height 115
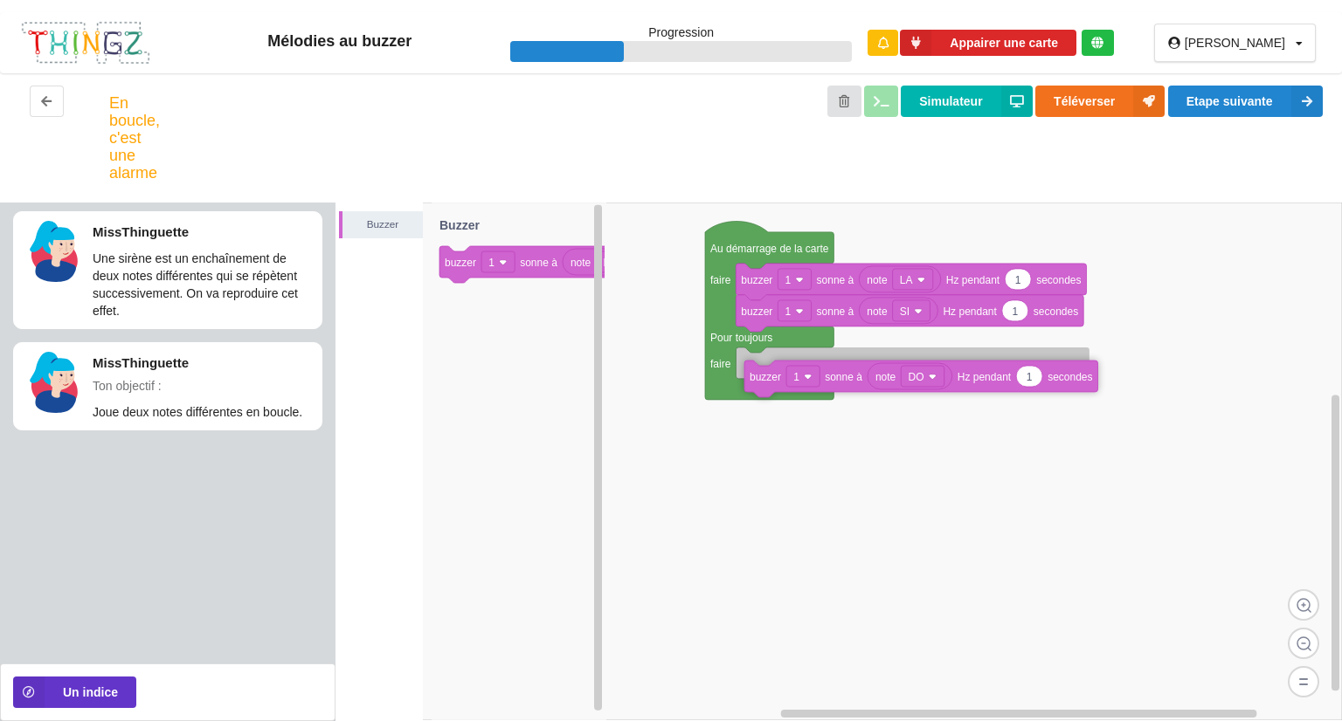
drag, startPoint x: 524, startPoint y: 270, endPoint x: 831, endPoint y: 381, distance: 326.8
click at [829, 383] on div "Buzzer Au démarrage de la carte faire Pour toujours faire 1 buzzer 1 sonne à Hz…" at bounding box center [838, 462] width 1006 height 519
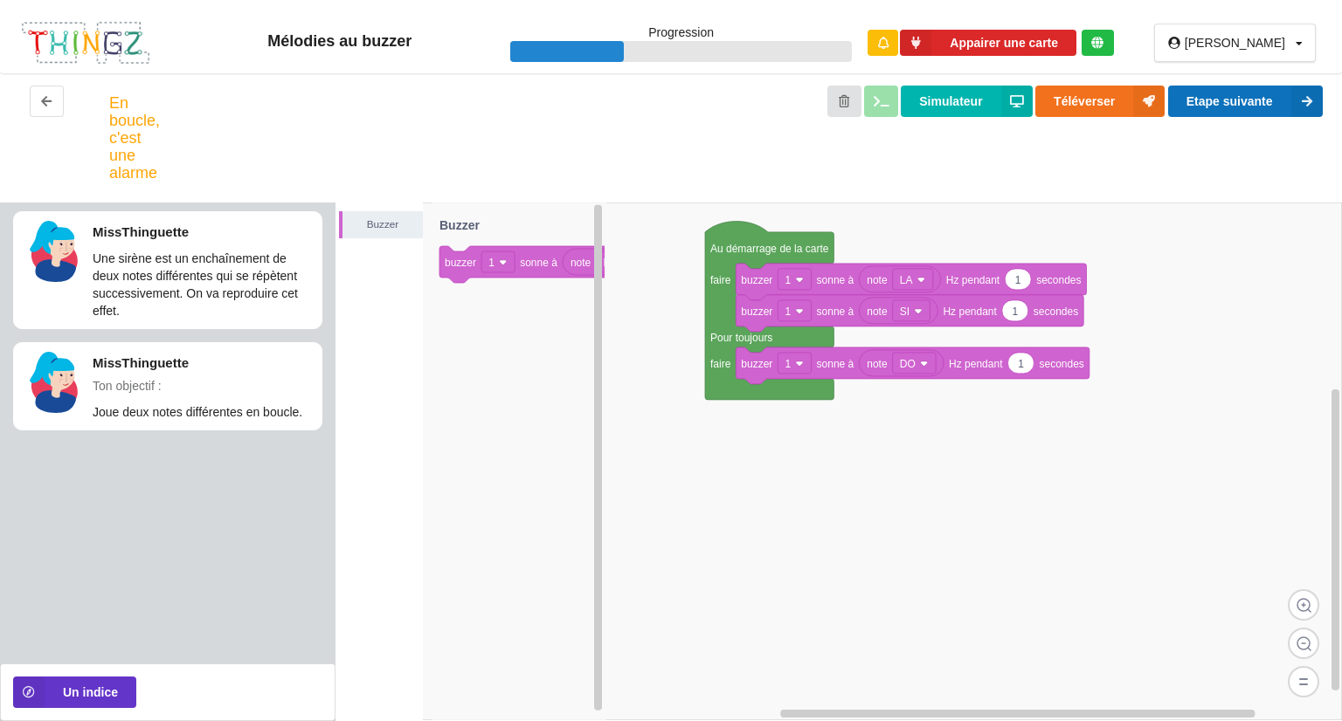
click at [1255, 92] on button "Etape suivante" at bounding box center [1245, 101] width 155 height 31
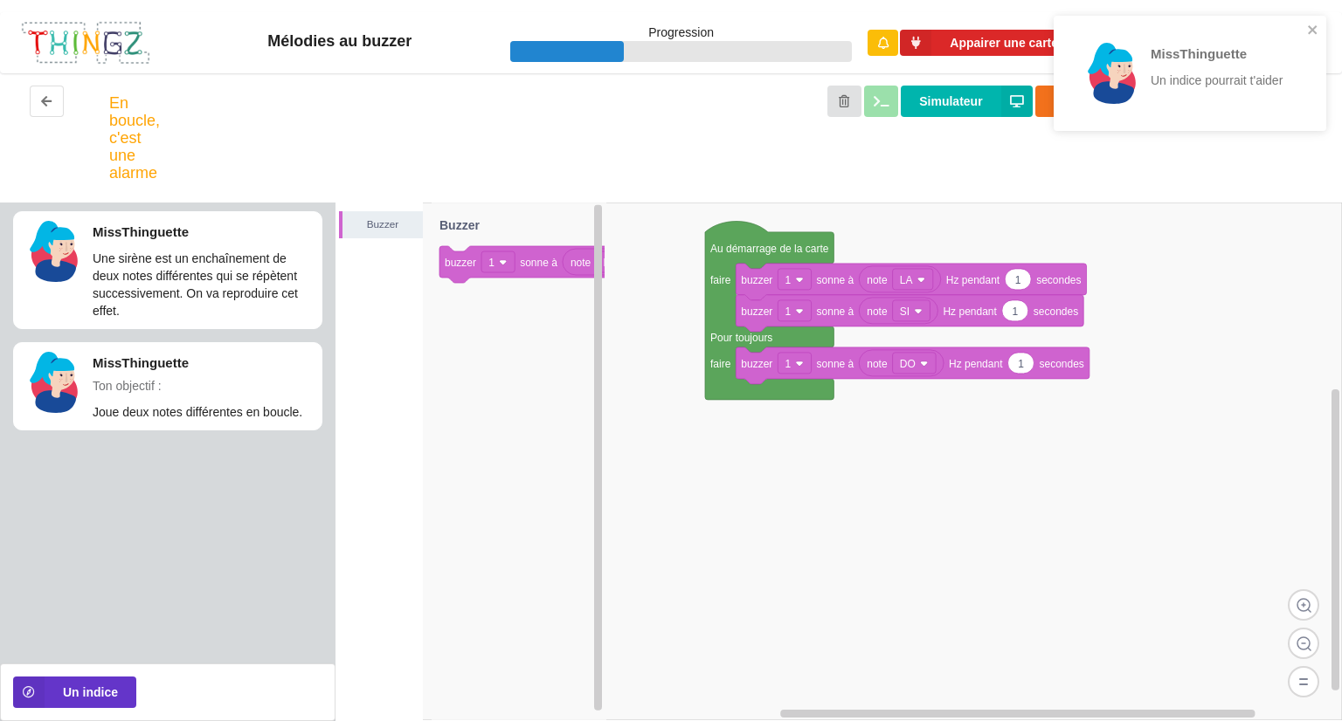
click at [1311, 10] on div "Mélodies au buzzer Progression Appairer une carte [PERSON_NAME] Profil Déconnex…" at bounding box center [671, 36] width 1342 height 73
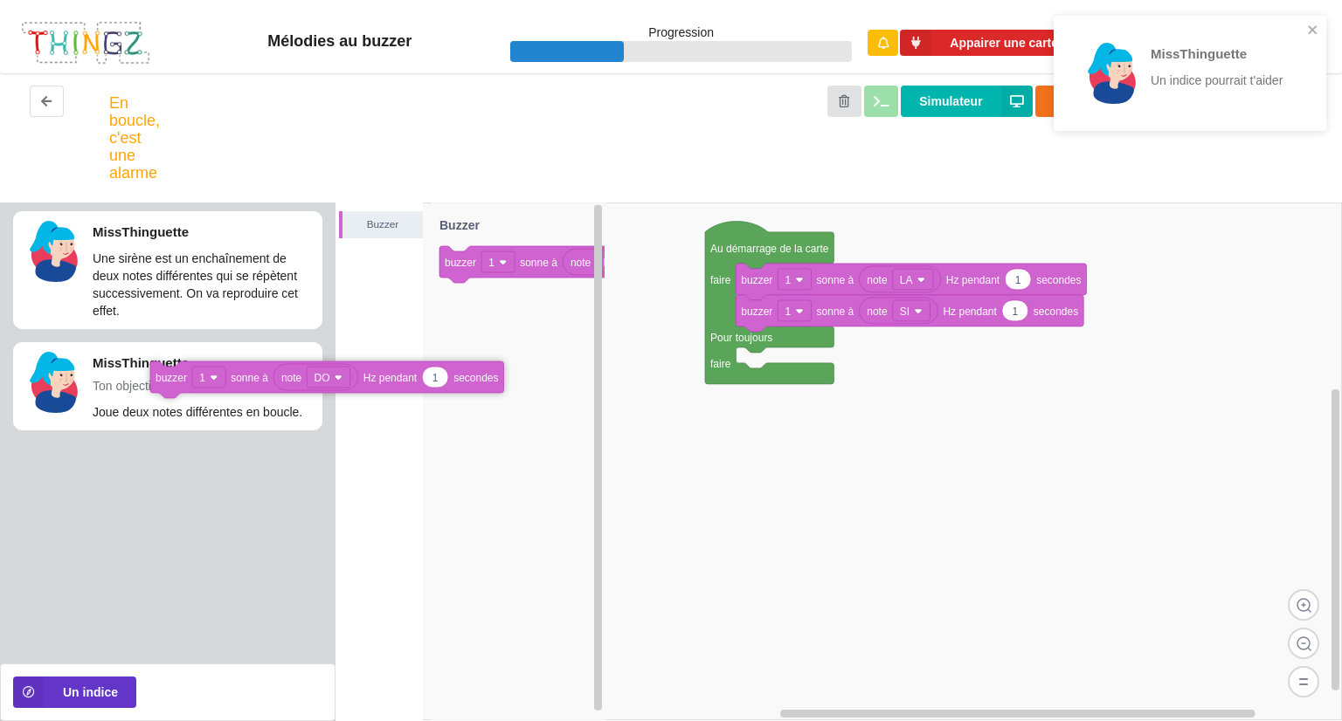
drag, startPoint x: 852, startPoint y: 362, endPoint x: 349, endPoint y: 358, distance: 502.2
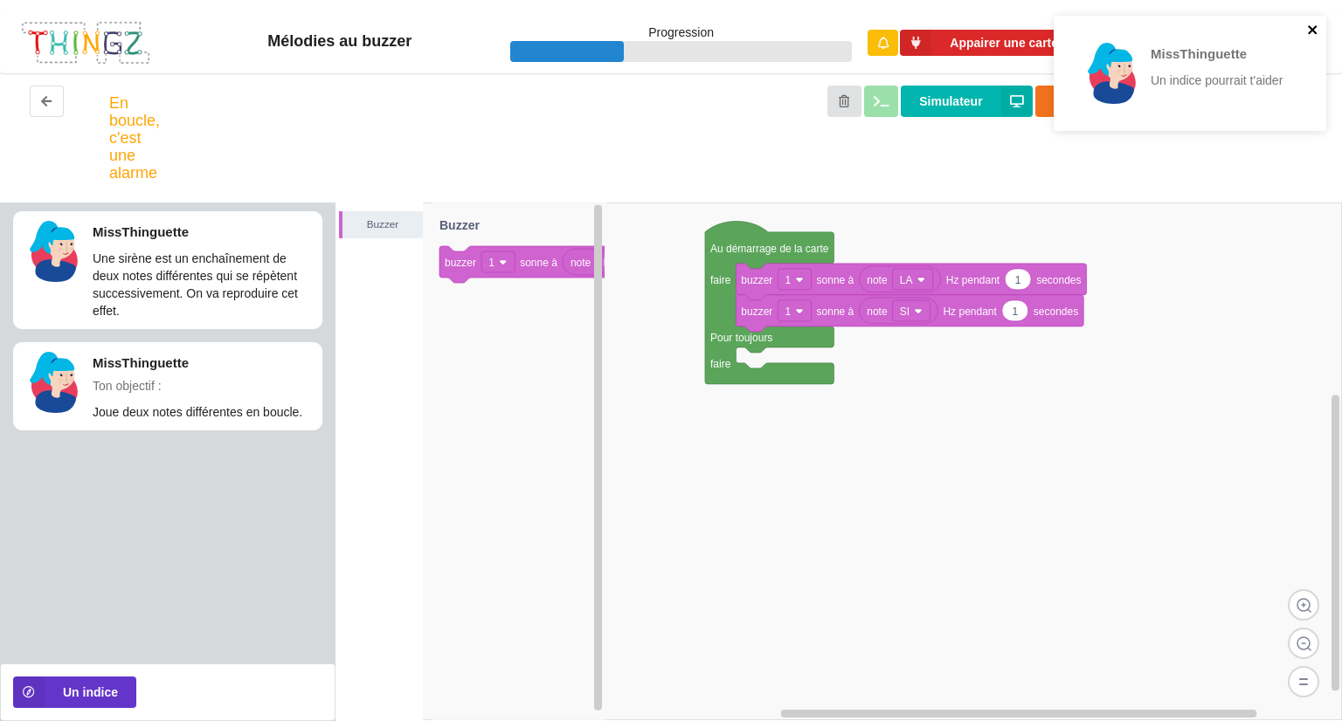
click at [1307, 29] on icon "close" at bounding box center [1311, 29] width 9 height 9
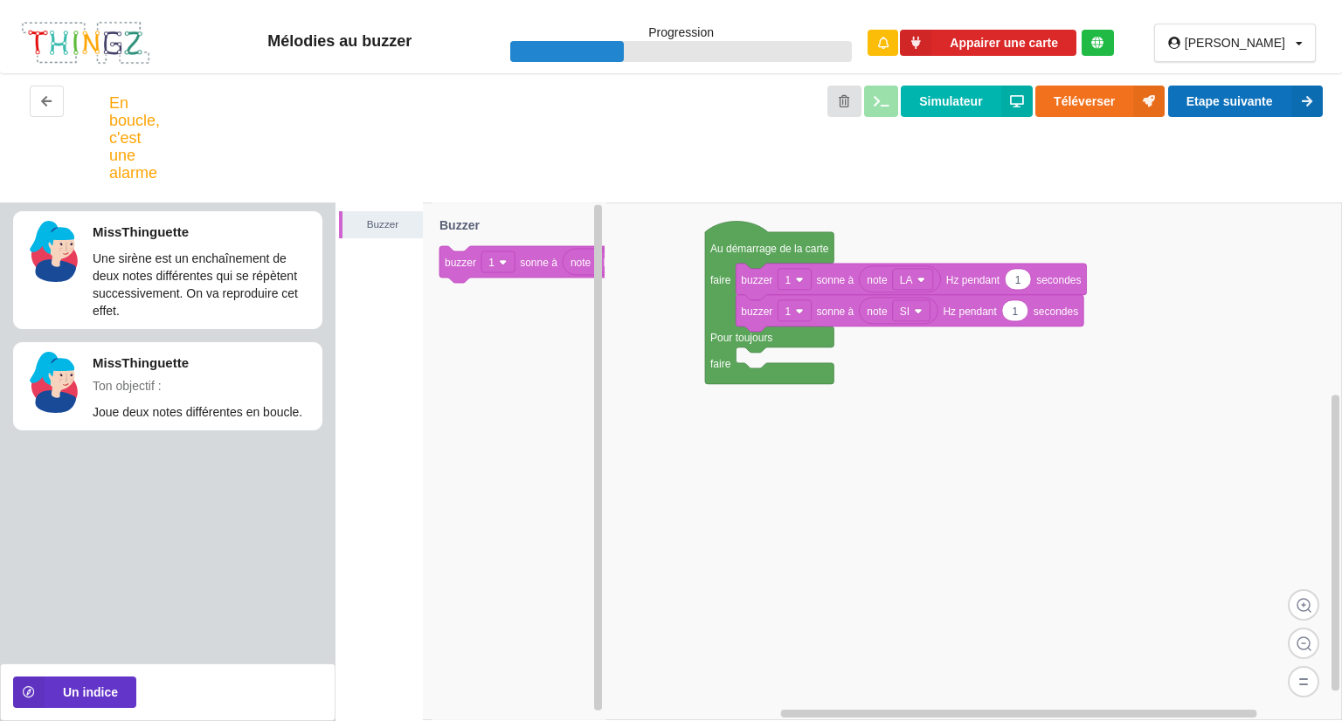
click at [1243, 100] on button "Etape suivante" at bounding box center [1245, 101] width 155 height 31
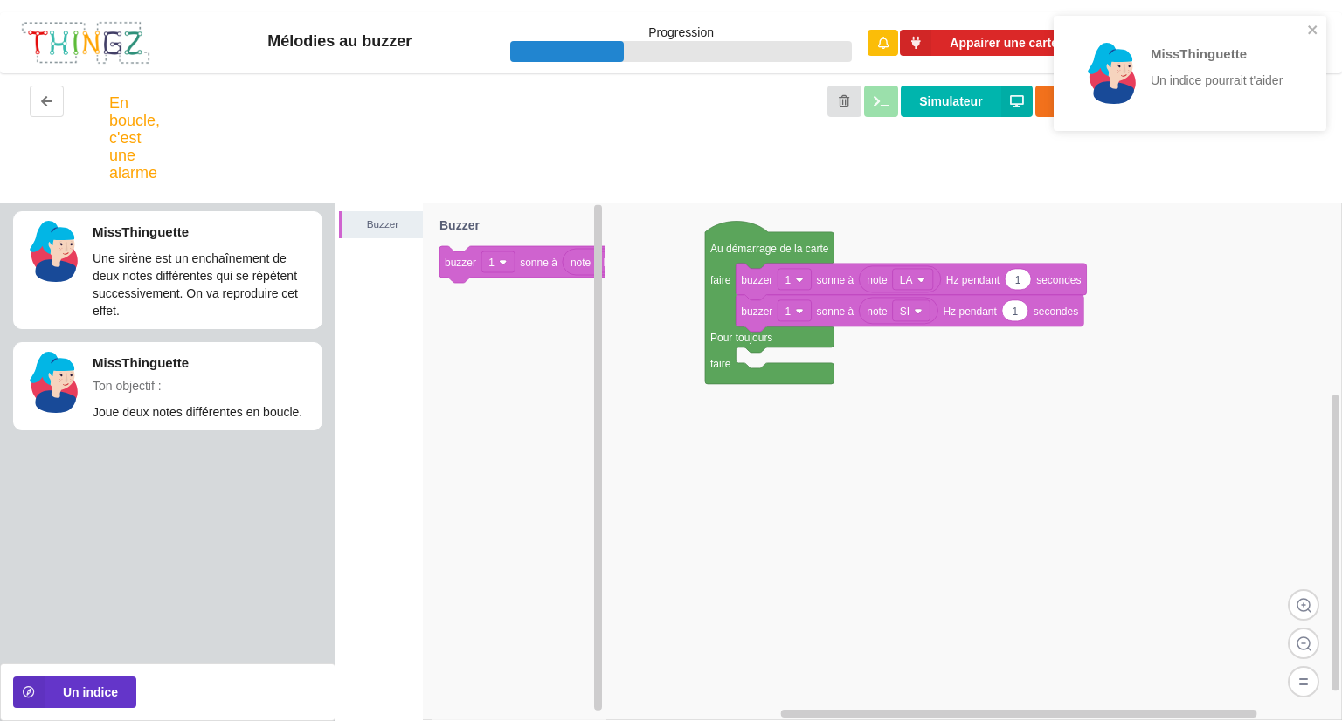
click at [1303, 29] on div "MissThinguette Un indice pourrait t'aider" at bounding box center [1183, 73] width 246 height 101
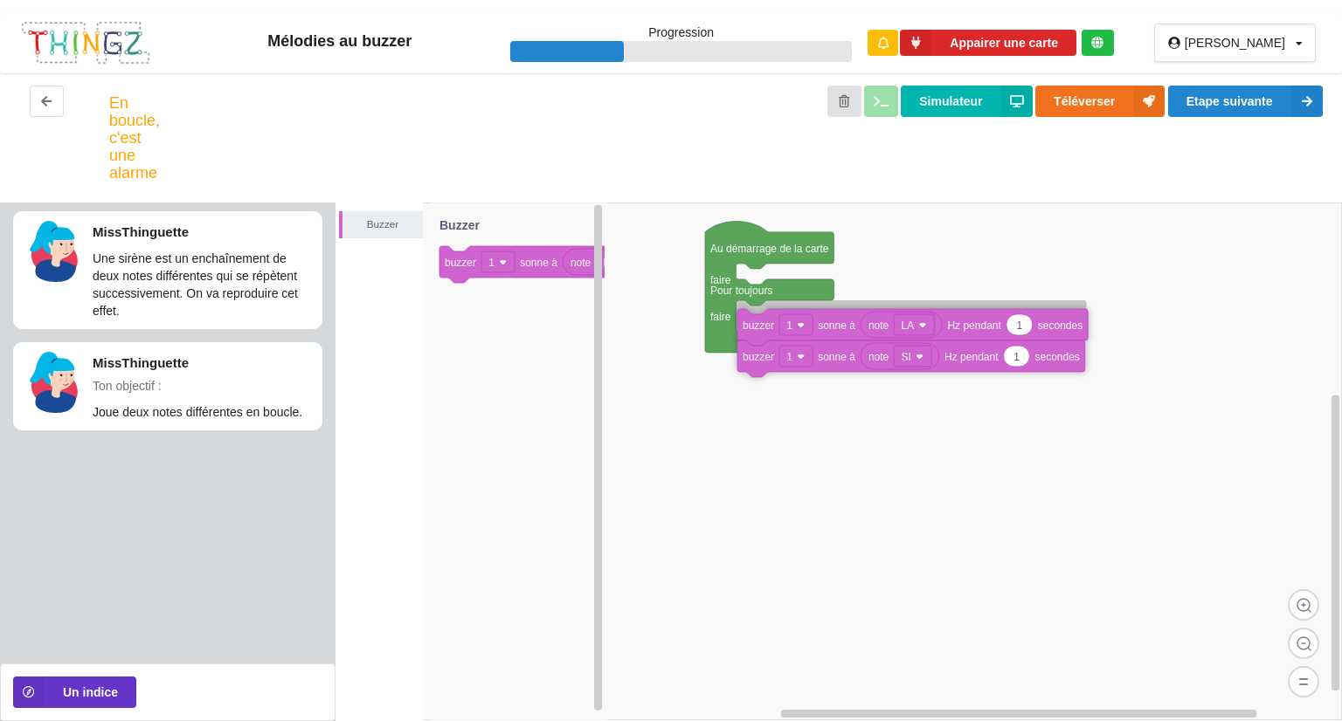
drag, startPoint x: 752, startPoint y: 283, endPoint x: 757, endPoint y: 321, distance: 37.9
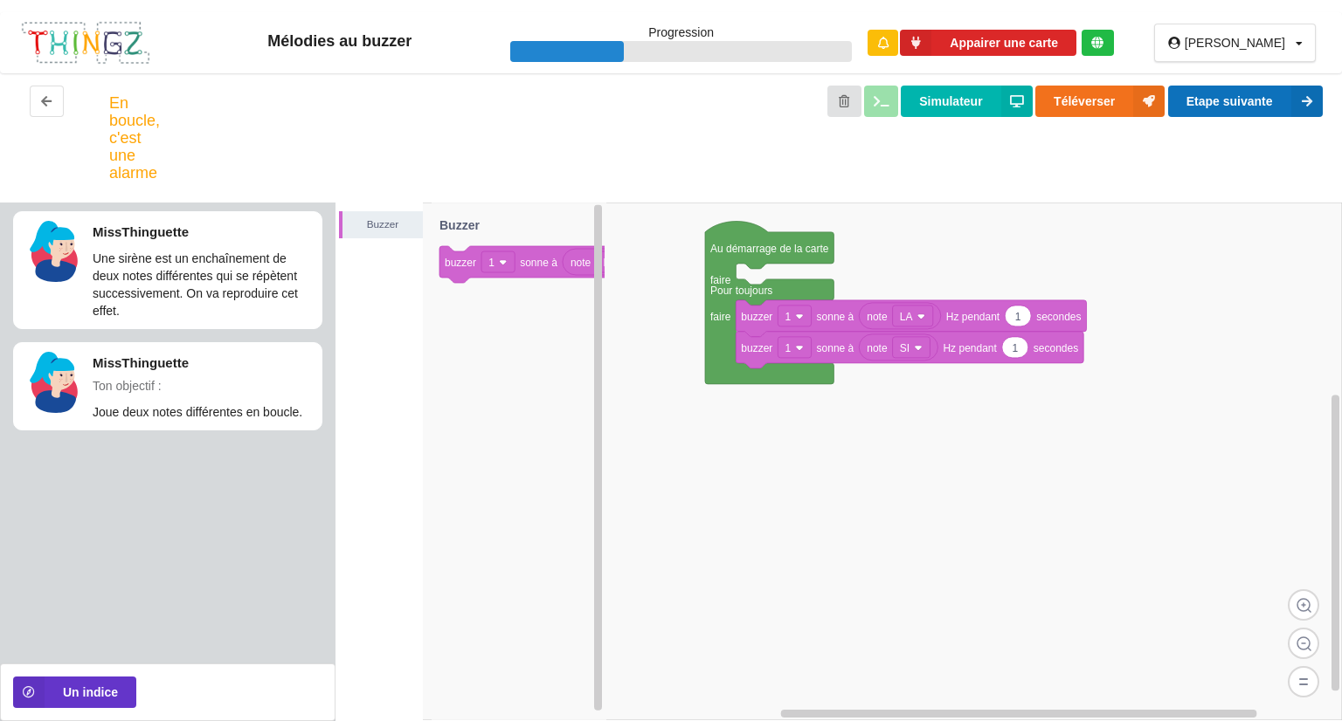
click at [1223, 100] on button "Etape suivante" at bounding box center [1245, 101] width 155 height 31
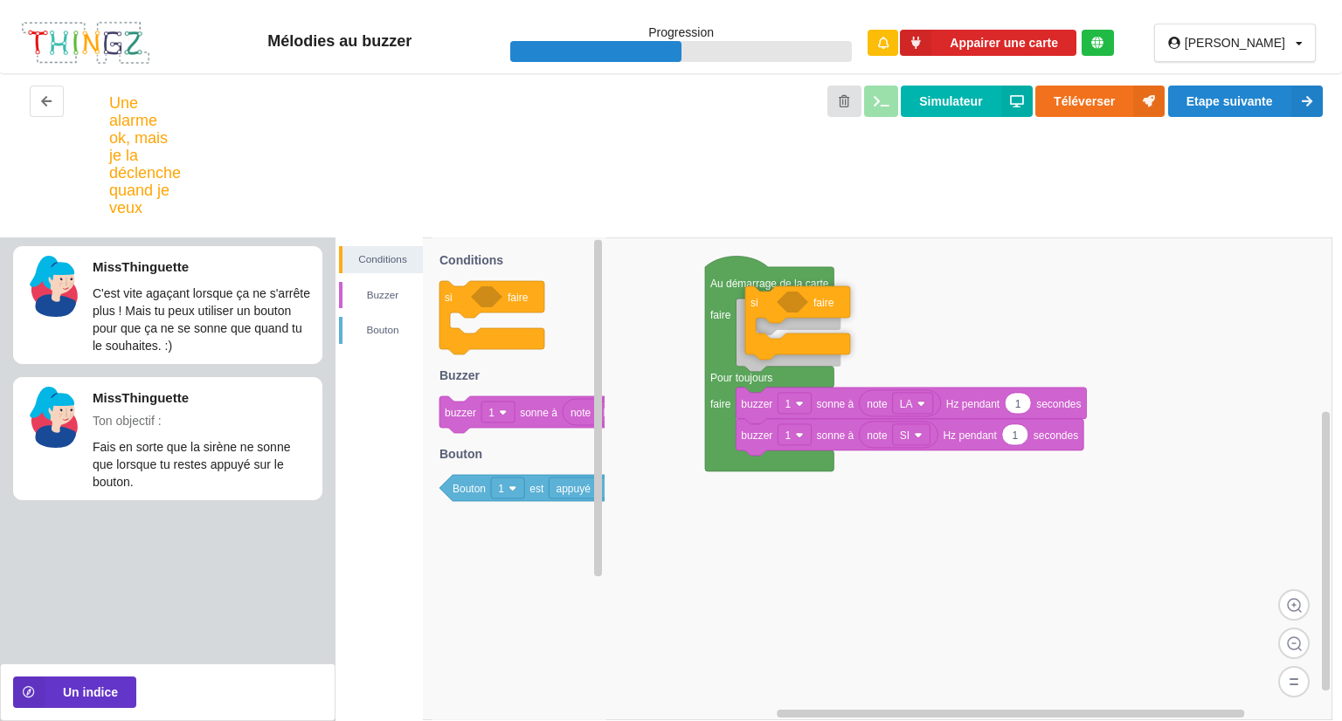
drag, startPoint x: 467, startPoint y: 299, endPoint x: 773, endPoint y: 304, distance: 305.7
click at [773, 304] on div "Conditions [PERSON_NAME] Au démarrage de la carte faire Pour toujours faire 1 b…" at bounding box center [838, 480] width 1006 height 484
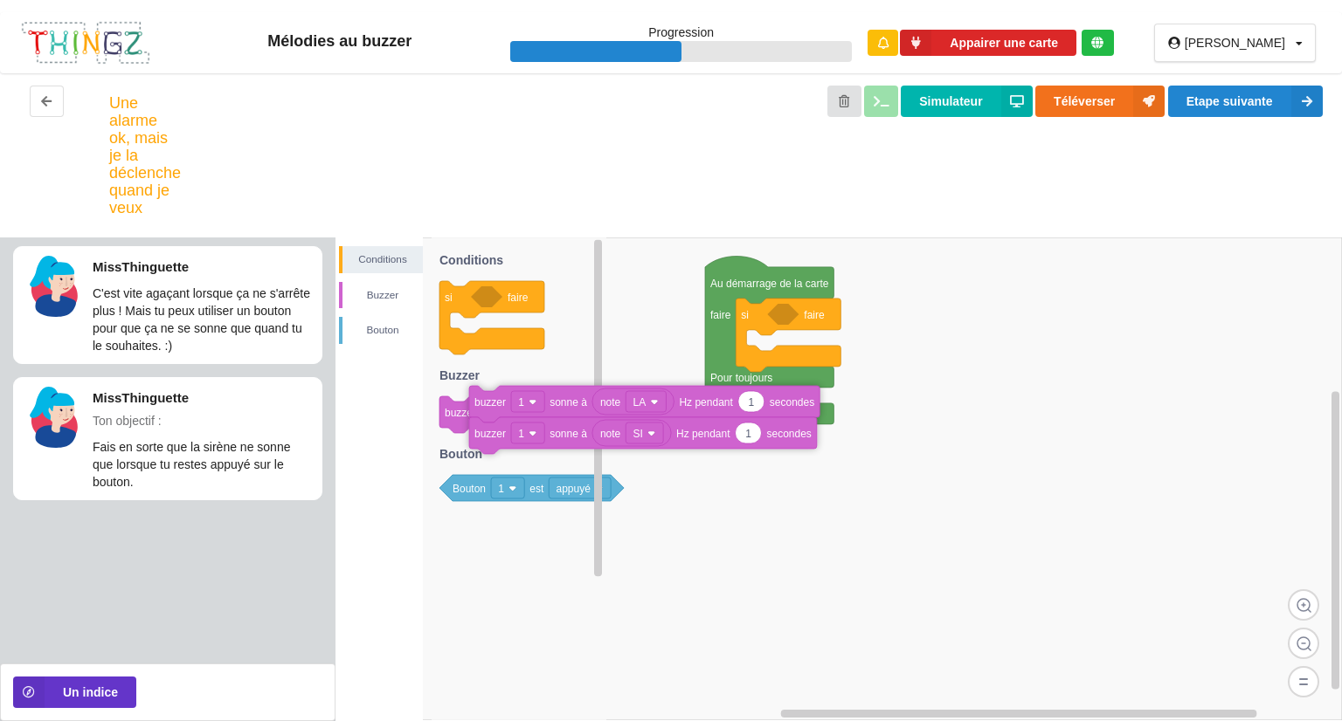
drag, startPoint x: 822, startPoint y: 403, endPoint x: 548, endPoint y: 401, distance: 273.4
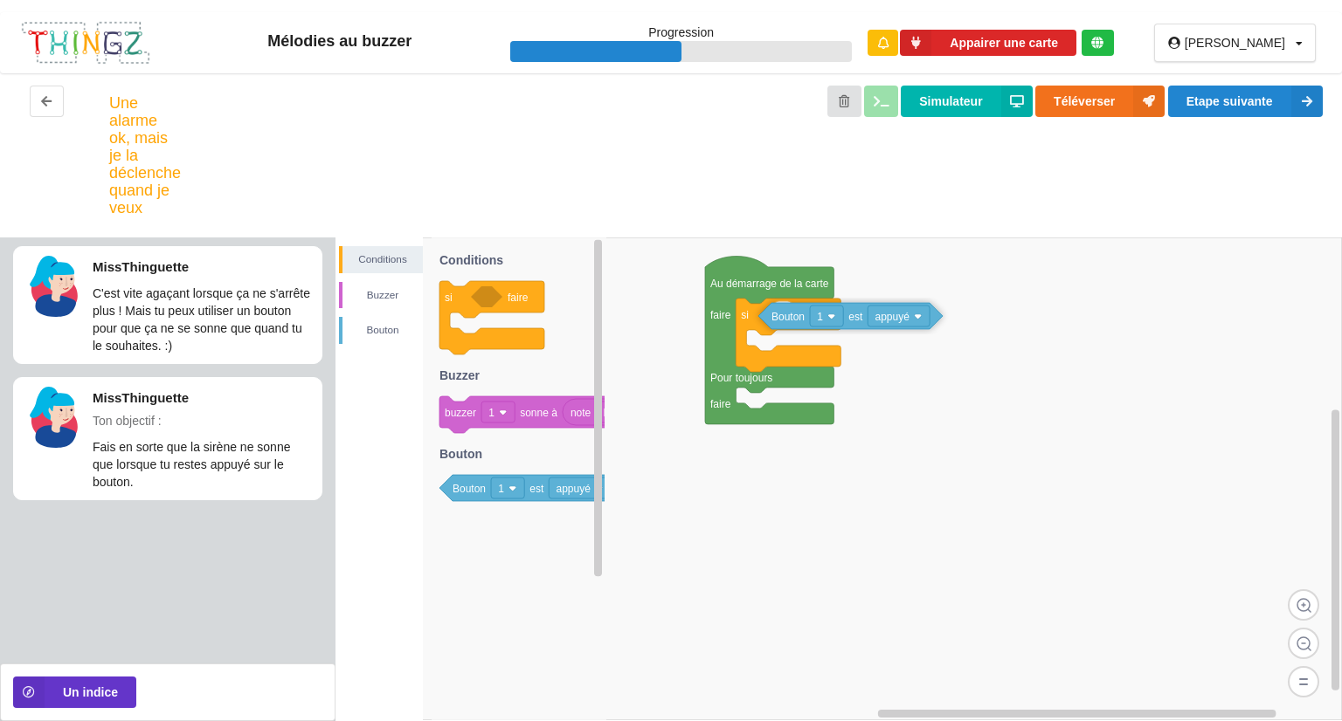
drag, startPoint x: 480, startPoint y: 489, endPoint x: 799, endPoint y: 317, distance: 362.3
click at [799, 317] on div "Conditions [PERSON_NAME] Au démarrage de la carte faire Pour toujours faire si …" at bounding box center [838, 480] width 1006 height 484
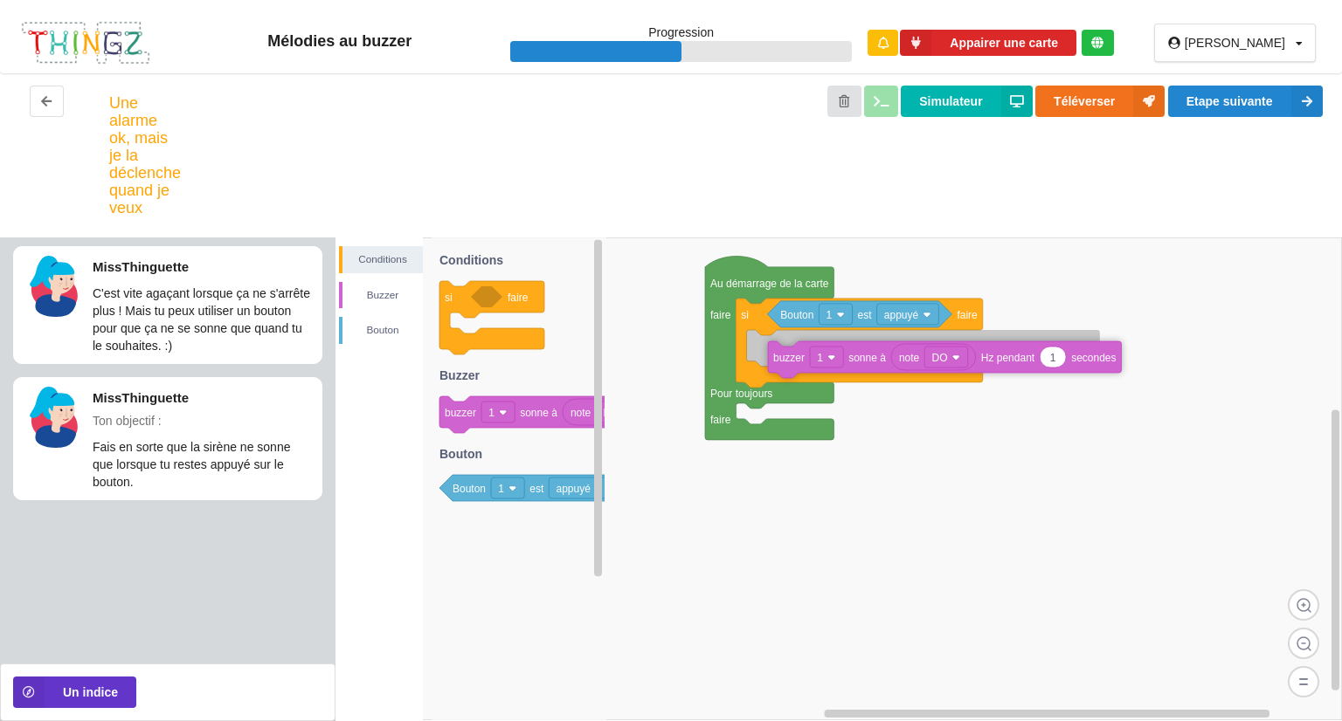
drag, startPoint x: 476, startPoint y: 421, endPoint x: 817, endPoint y: 364, distance: 345.3
click at [804, 365] on div "Conditions [PERSON_NAME] Au démarrage de la carte faire Pour toujours faire si …" at bounding box center [838, 480] width 1006 height 484
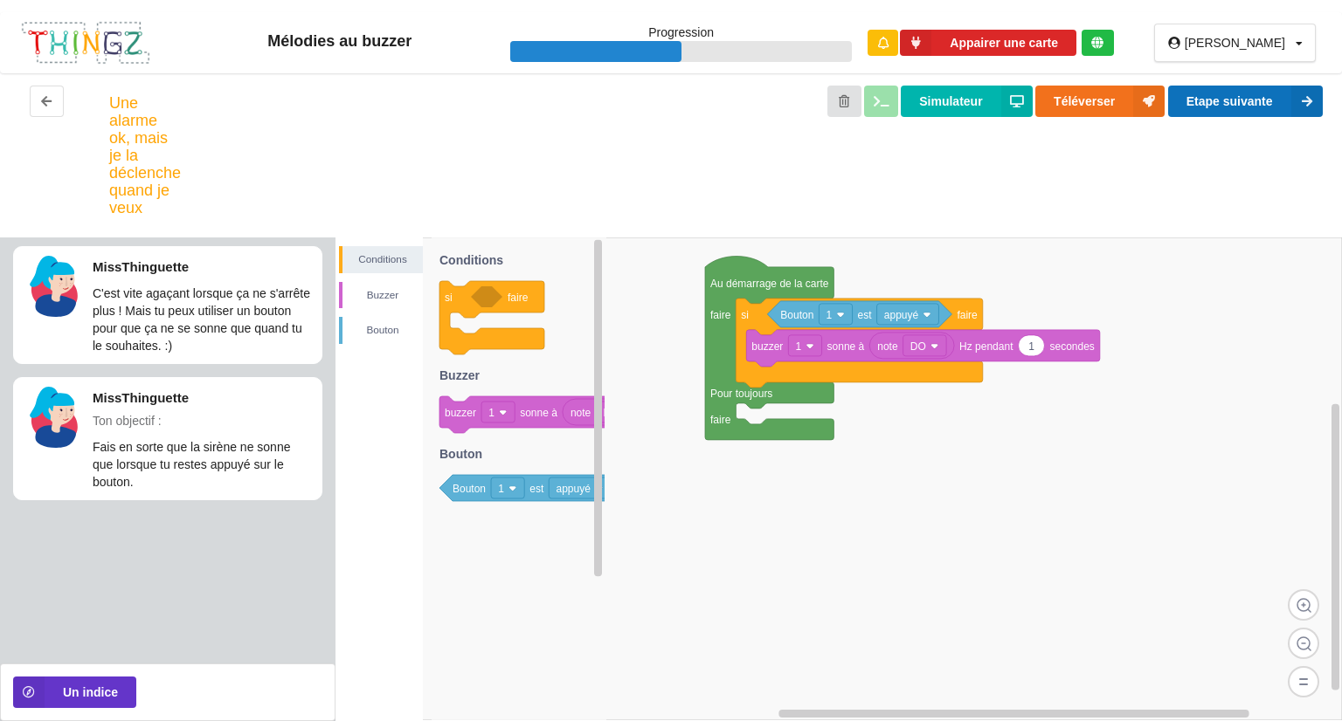
click at [1211, 107] on button "Etape suivante" at bounding box center [1245, 101] width 155 height 31
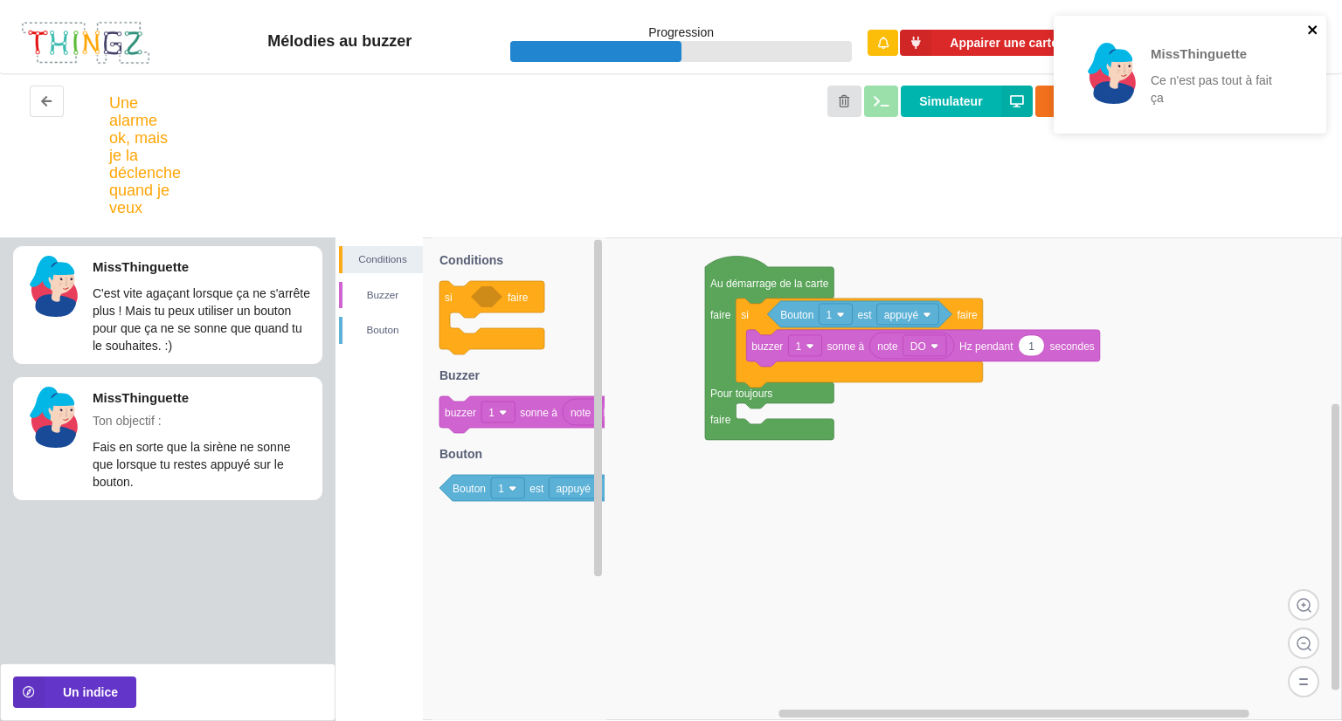
click at [1314, 24] on icon "close" at bounding box center [1313, 30] width 12 height 14
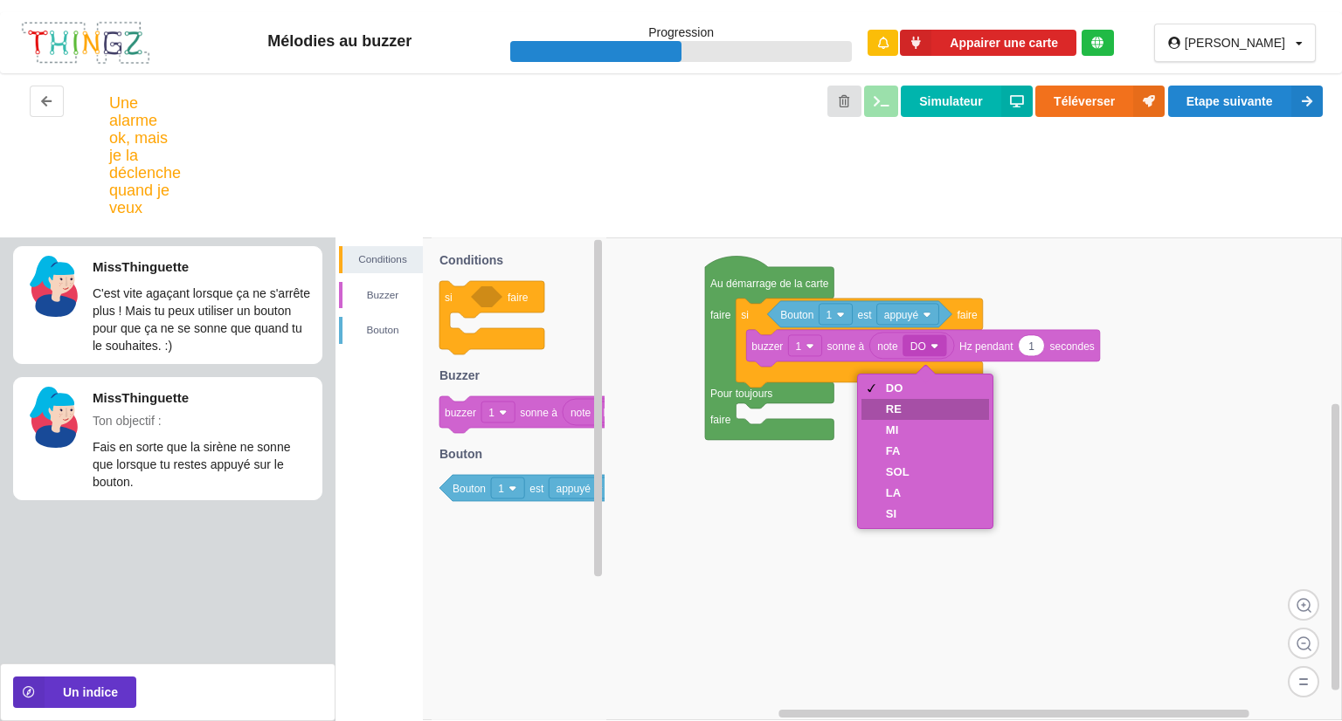
click at [898, 404] on div "RE" at bounding box center [898, 409] width 24 height 13
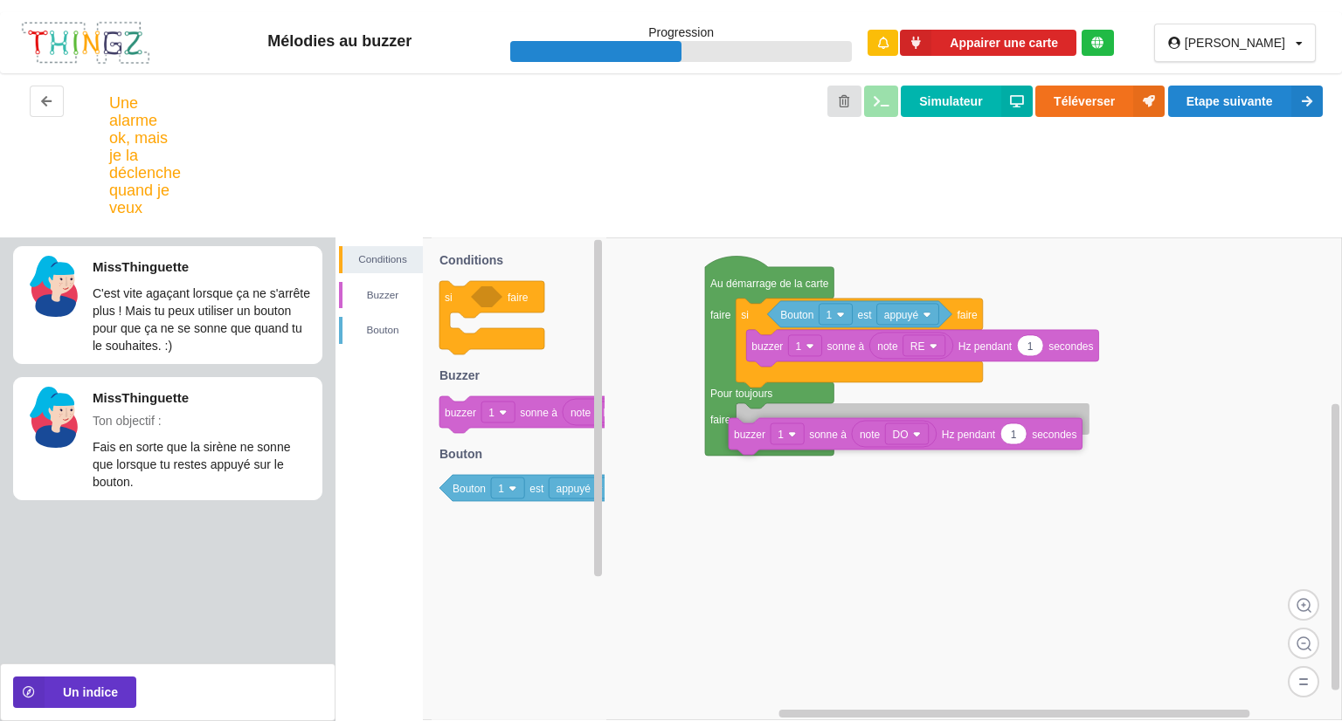
drag, startPoint x: 535, startPoint y: 421, endPoint x: 825, endPoint y: 444, distance: 291.7
click at [824, 444] on div "Conditions [PERSON_NAME] Au démarrage de la carte faire Pour toujours faire si …" at bounding box center [838, 480] width 1006 height 484
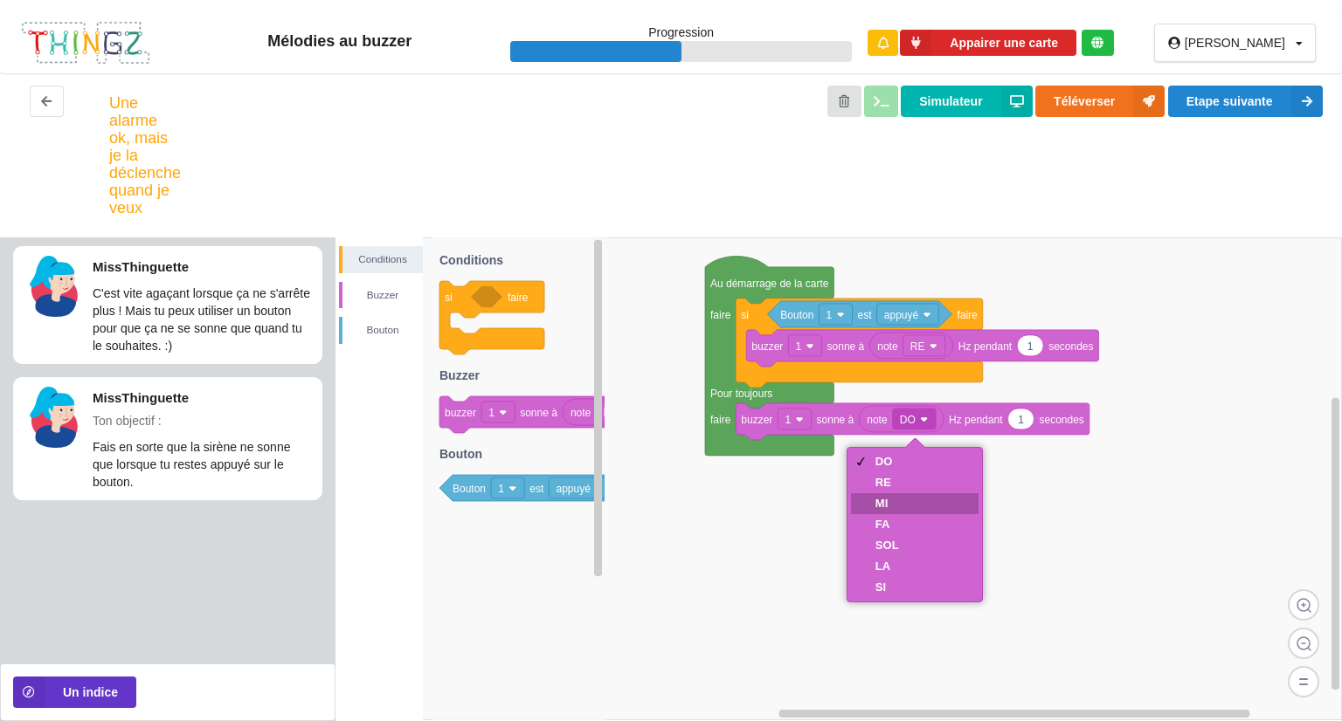
click at [883, 504] on div "MI" at bounding box center [887, 503] width 24 height 13
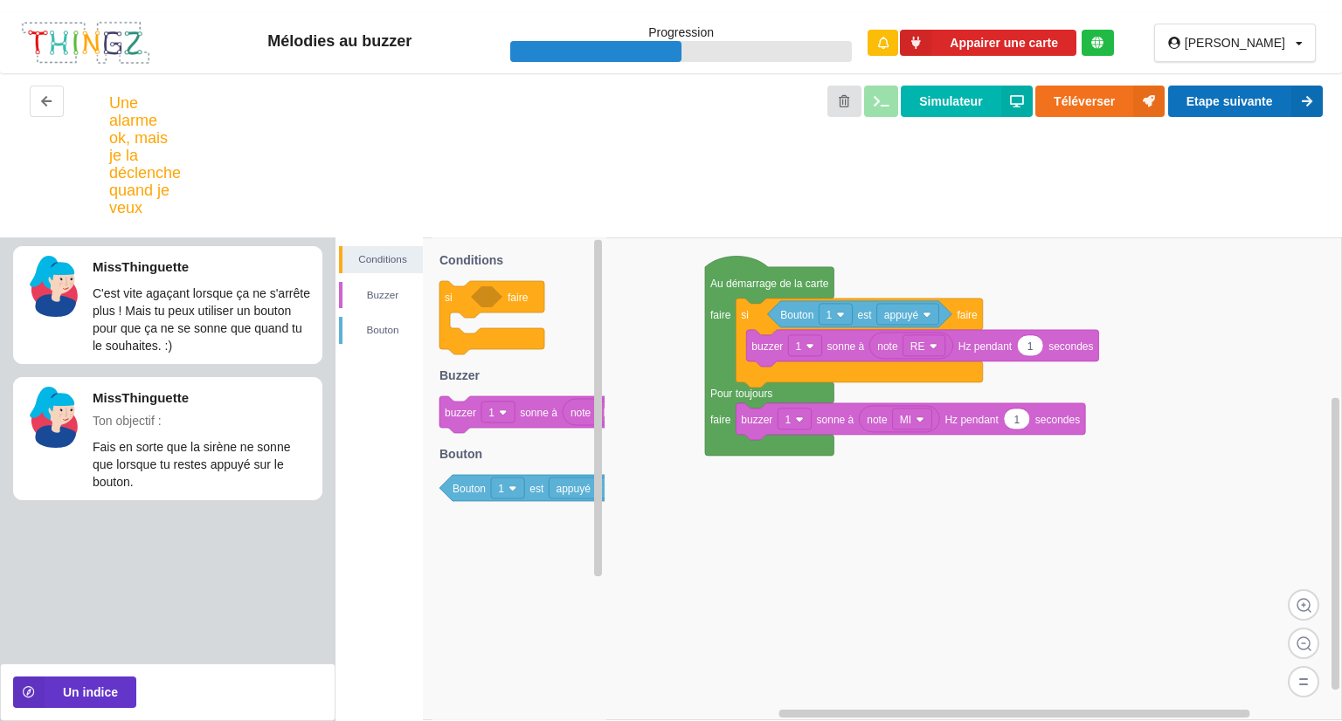
click at [1214, 102] on button "Etape suivante" at bounding box center [1245, 101] width 155 height 31
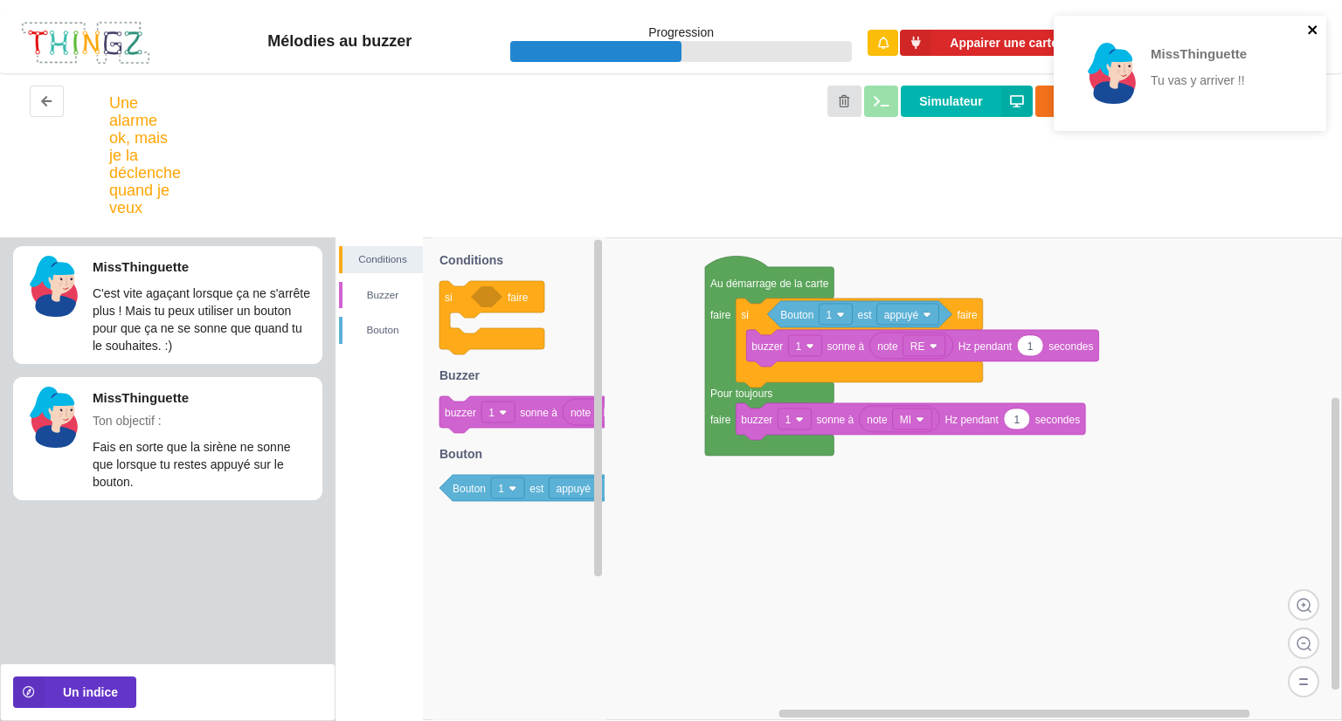
click at [1315, 26] on icon "close" at bounding box center [1311, 29] width 9 height 9
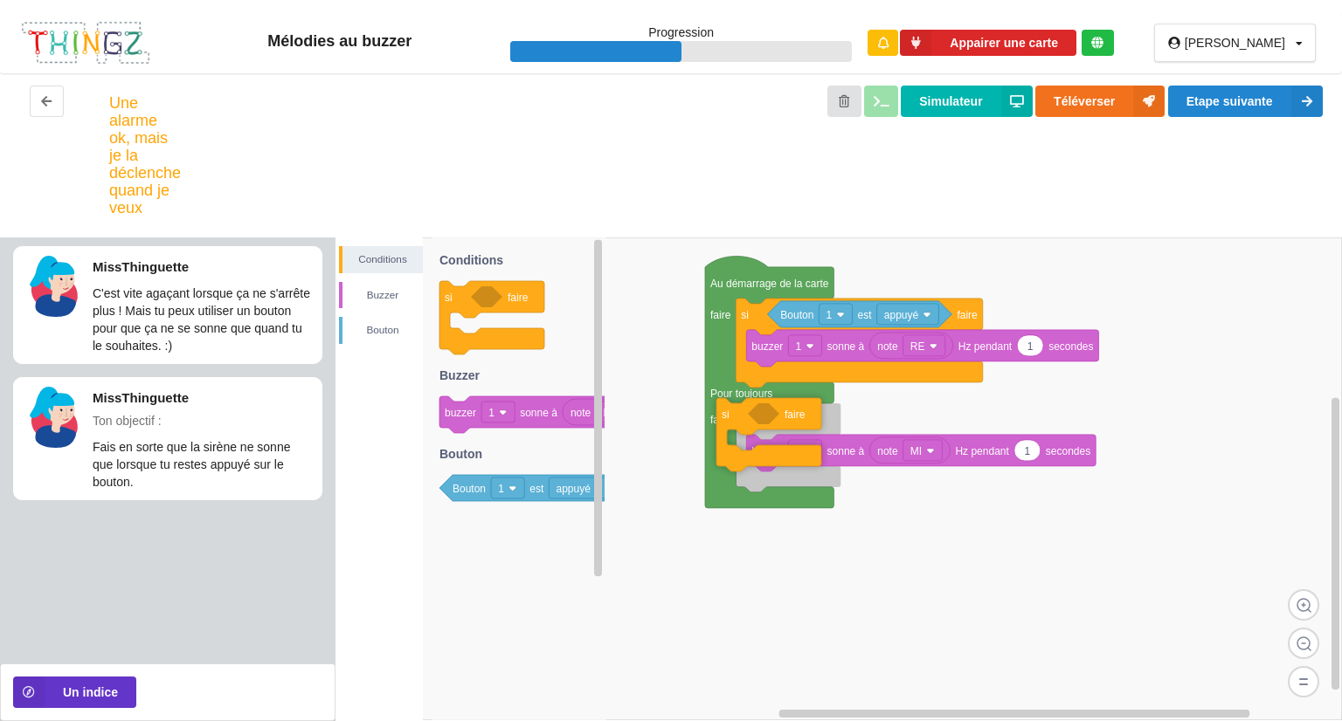
drag, startPoint x: 459, startPoint y: 305, endPoint x: 736, endPoint y: 422, distance: 300.6
click at [736, 422] on div "Conditions [PERSON_NAME] Au démarrage de la carte faire Pour toujours faire si …" at bounding box center [838, 480] width 1006 height 484
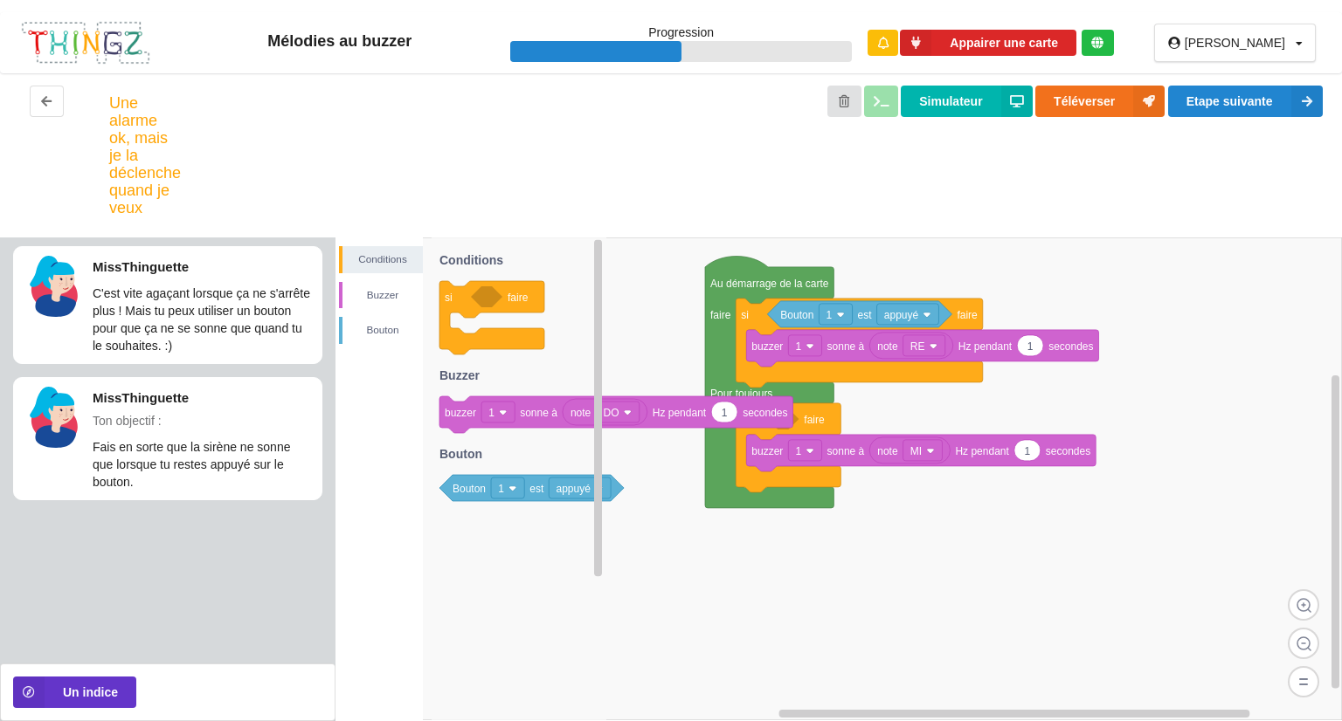
click at [552, 490] on rect at bounding box center [579, 488] width 62 height 21
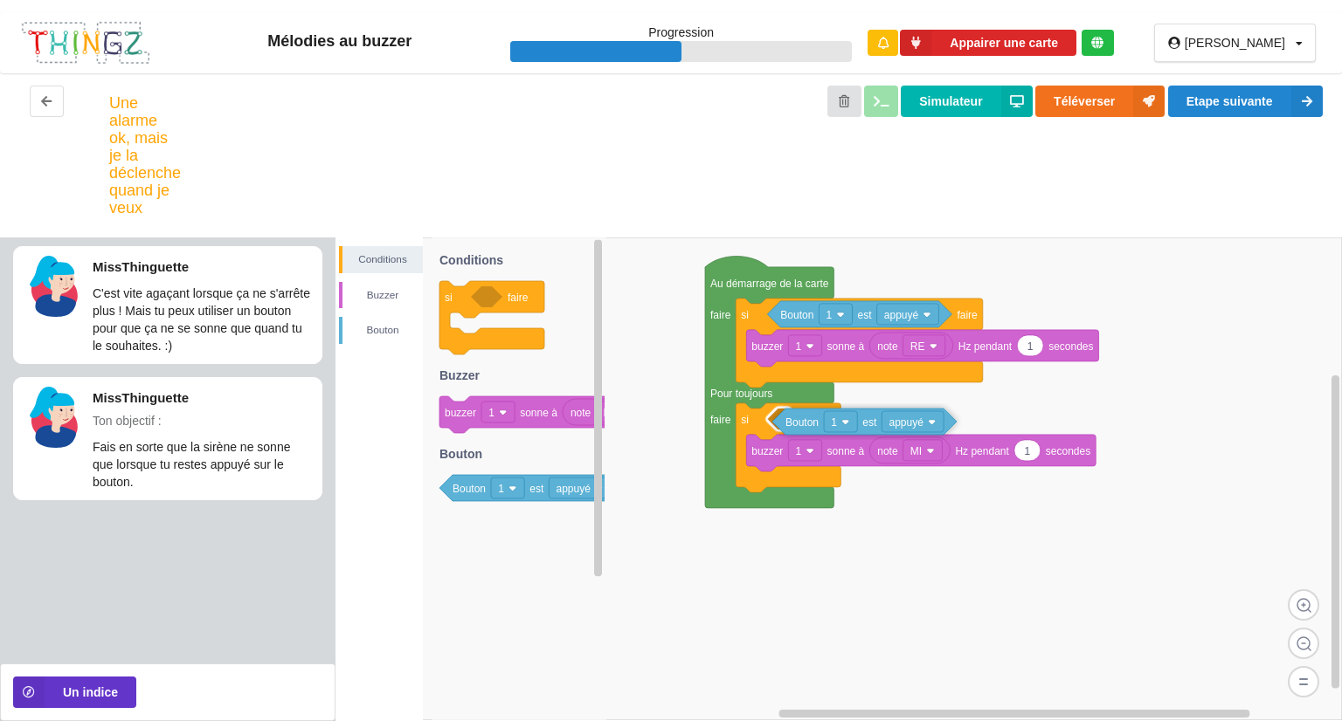
drag, startPoint x: 528, startPoint y: 491, endPoint x: 860, endPoint y: 424, distance: 339.3
click at [860, 424] on div "Conditions [PERSON_NAME] Au démarrage de la carte faire Pour toujours faire si …" at bounding box center [838, 480] width 1006 height 484
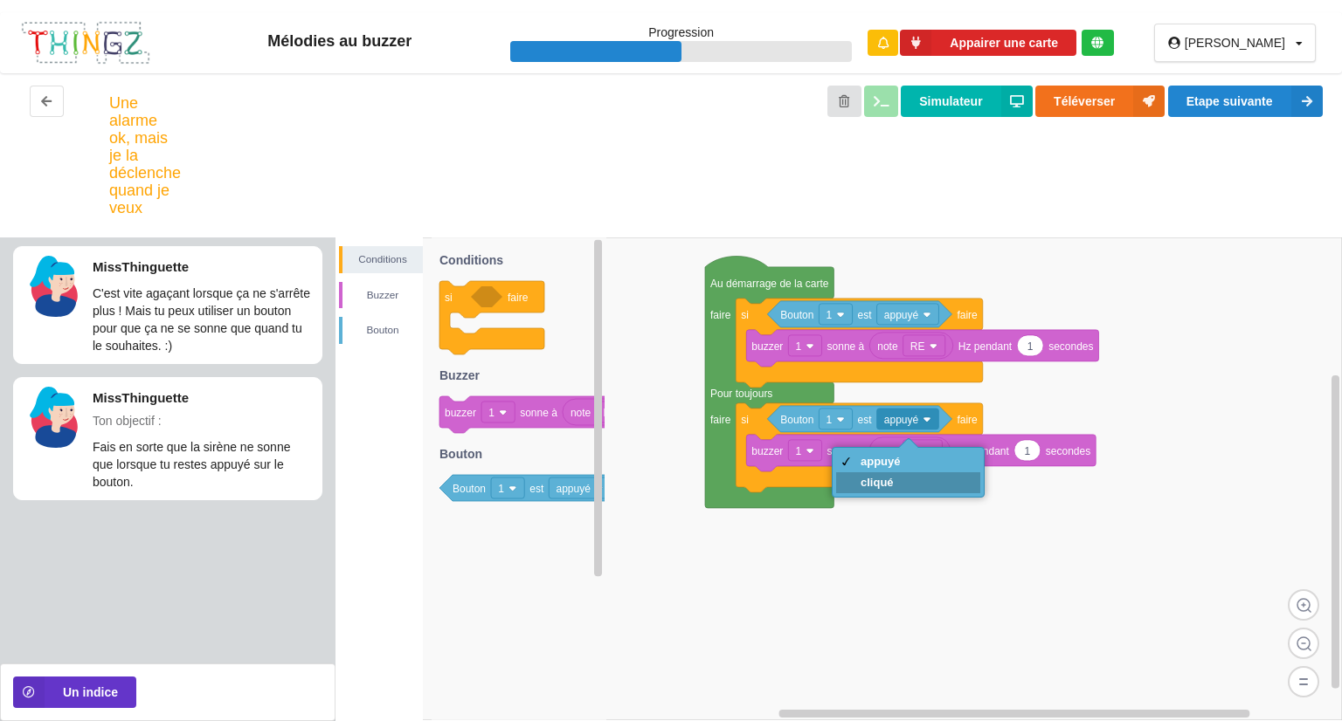
click at [884, 478] on div "cliqué" at bounding box center [880, 482] width 40 height 13
drag, startPoint x: 872, startPoint y: 463, endPoint x: 879, endPoint y: 435, distance: 28.8
click at [872, 462] on div "appuyé" at bounding box center [877, 461] width 40 height 13
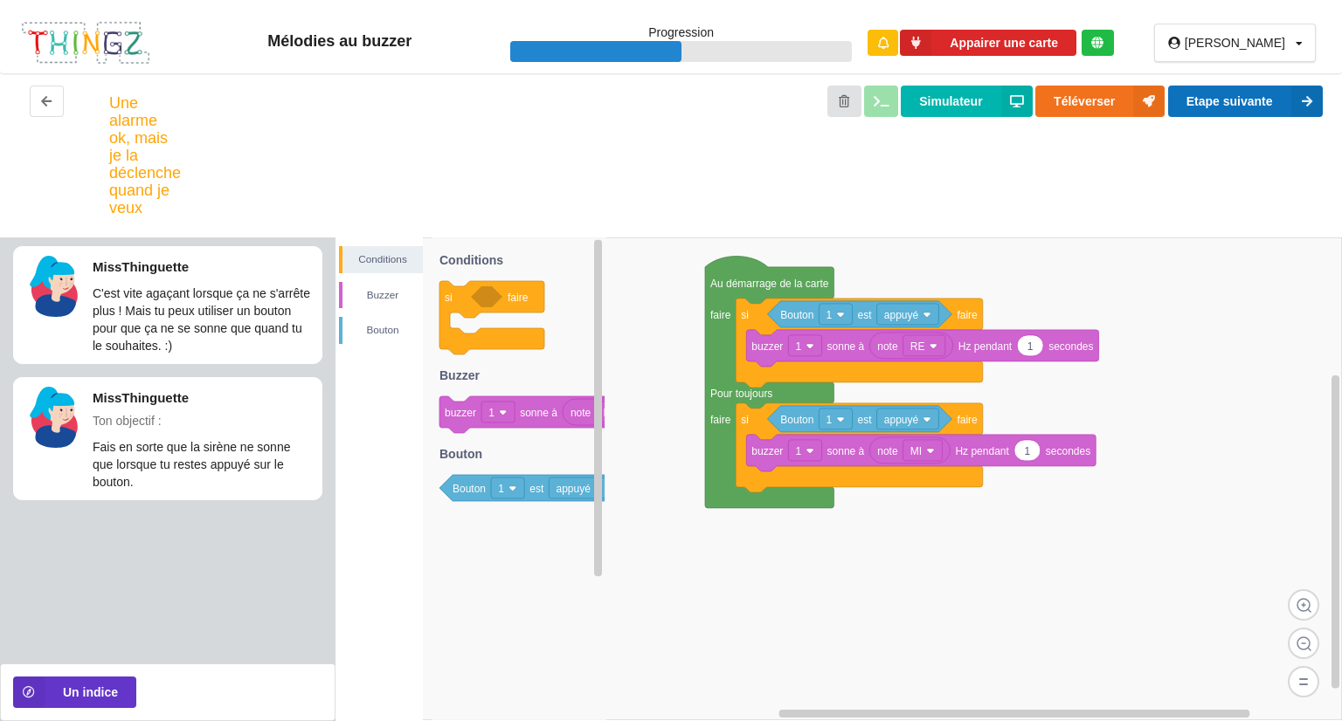
click at [1223, 94] on button "Etape suivante" at bounding box center [1245, 101] width 155 height 31
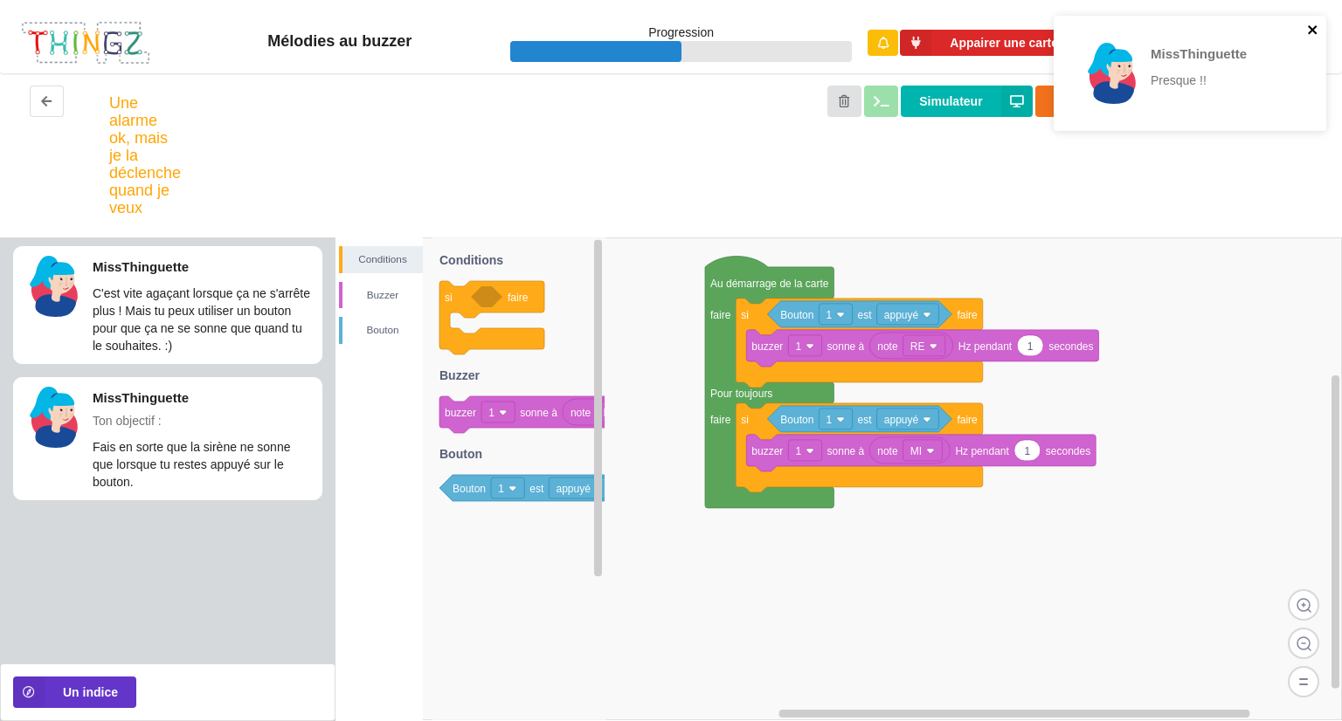
click at [1314, 32] on icon "close" at bounding box center [1313, 30] width 12 height 14
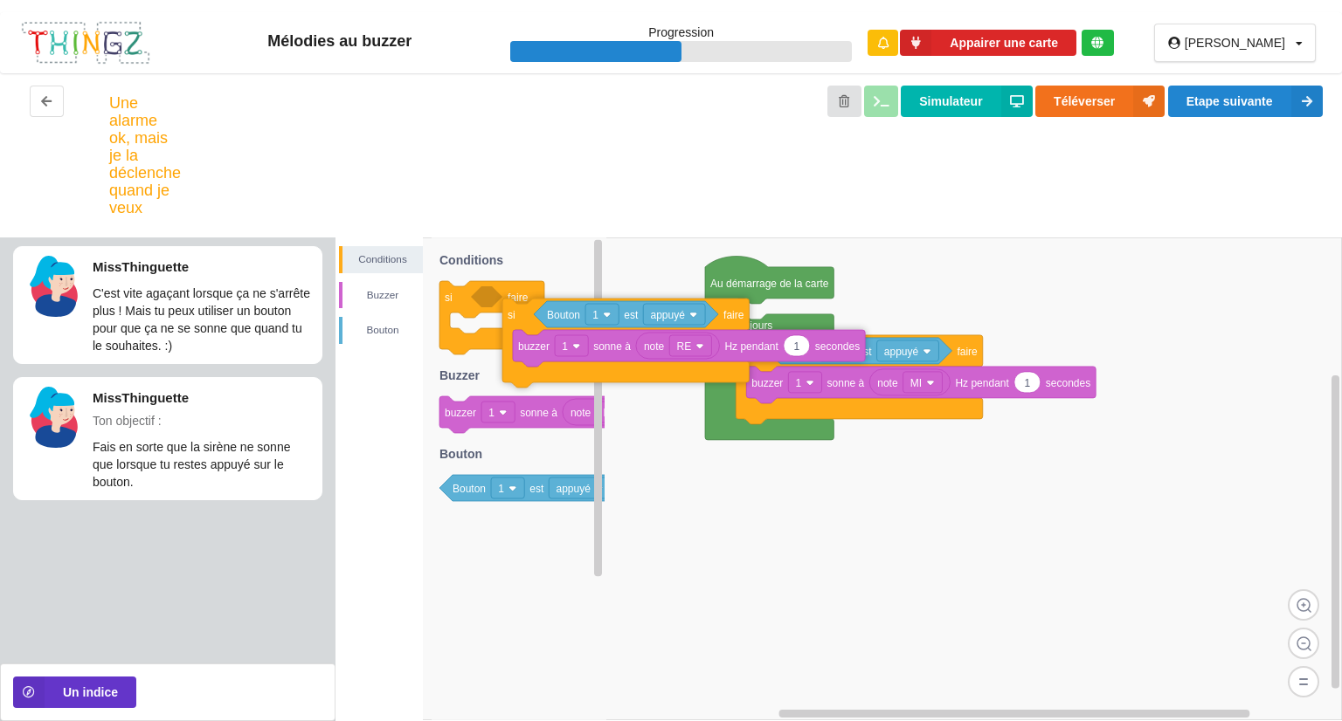
drag, startPoint x: 751, startPoint y: 322, endPoint x: 425, endPoint y: 329, distance: 325.8
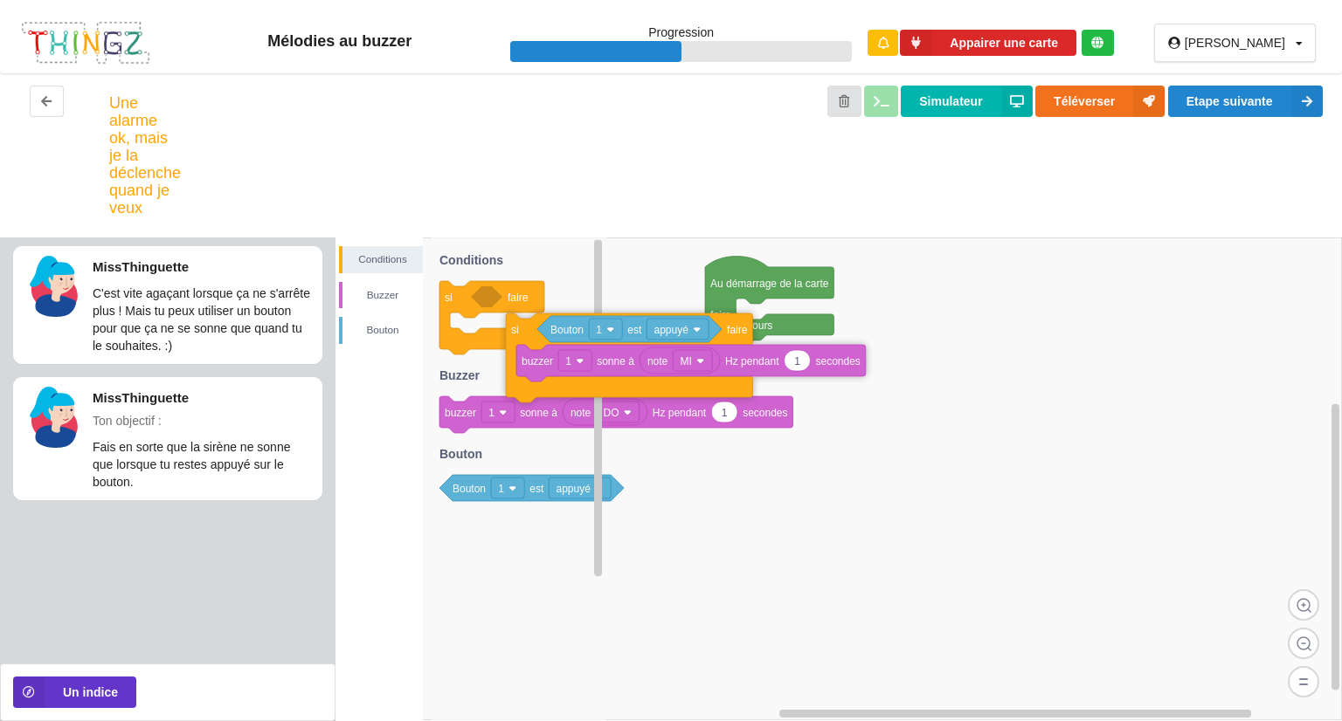
drag, startPoint x: 751, startPoint y: 358, endPoint x: 484, endPoint y: 326, distance: 269.2
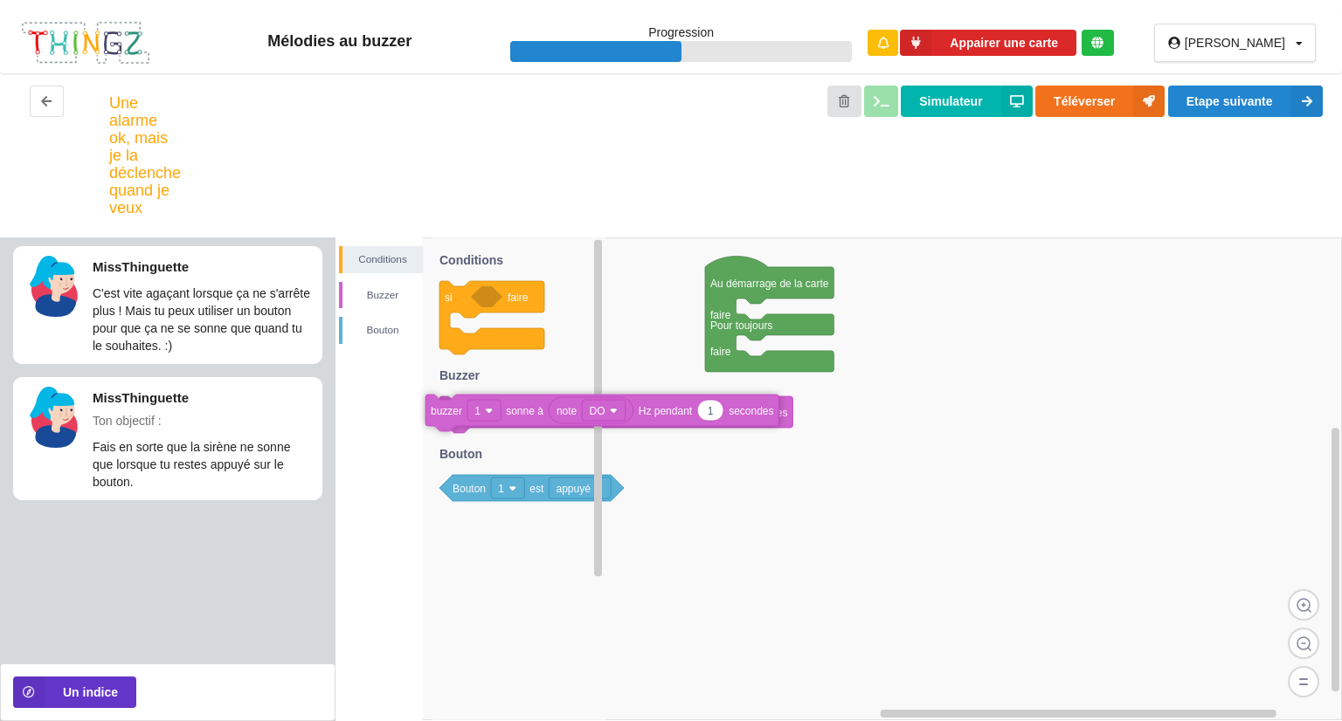
drag, startPoint x: 556, startPoint y: 405, endPoint x: 501, endPoint y: 430, distance: 60.2
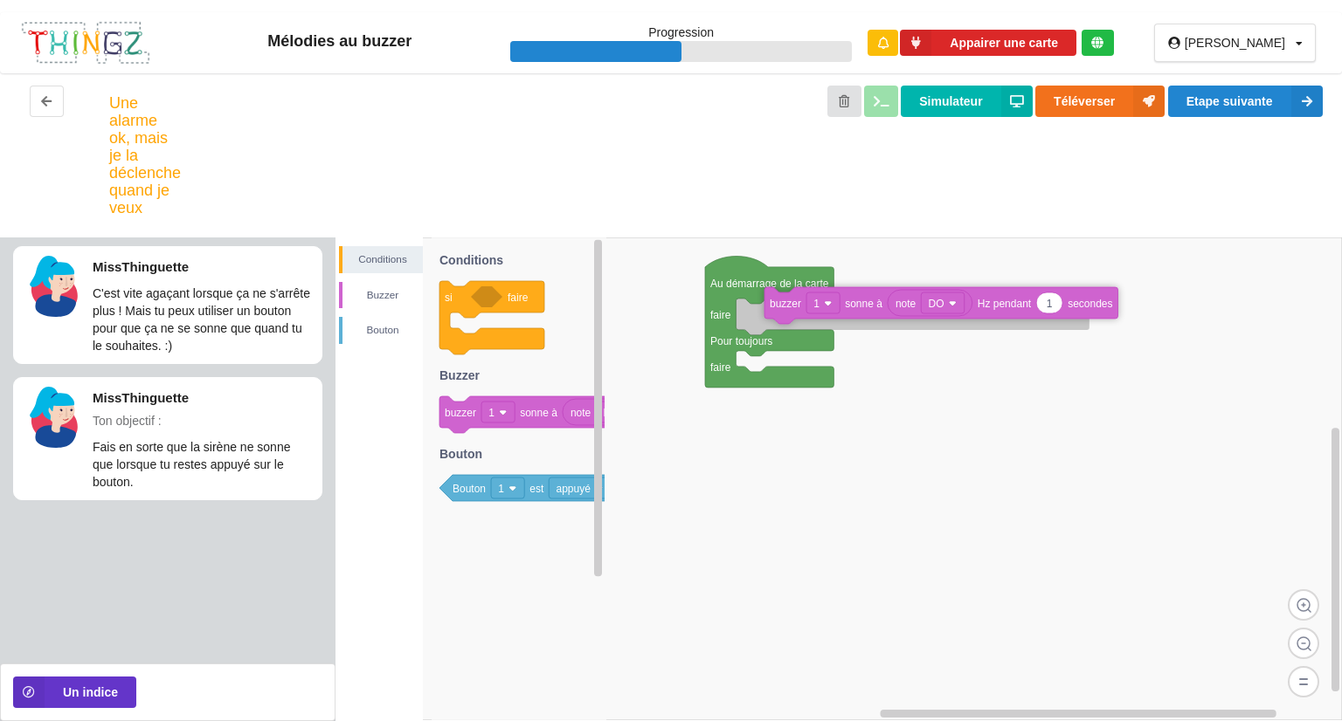
drag, startPoint x: 530, startPoint y: 420, endPoint x: 845, endPoint y: 311, distance: 332.8
click at [845, 311] on div "Conditions [PERSON_NAME] Au démarrage de la carte faire Pour toujours faire si …" at bounding box center [838, 480] width 1006 height 484
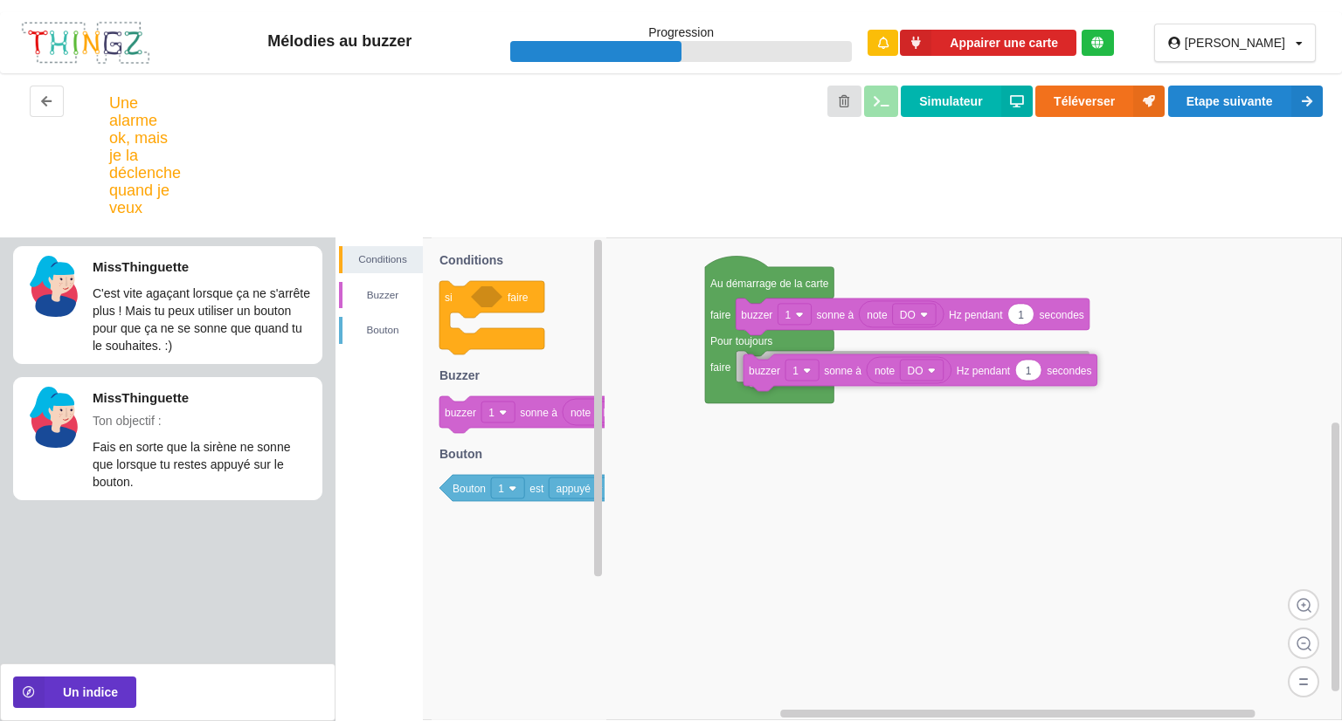
drag, startPoint x: 513, startPoint y: 406, endPoint x: 818, endPoint y: 363, distance: 308.7
click at [818, 363] on div "Conditions [PERSON_NAME] Au démarrage de la carte faire Pour toujours faire not…" at bounding box center [838, 480] width 1006 height 484
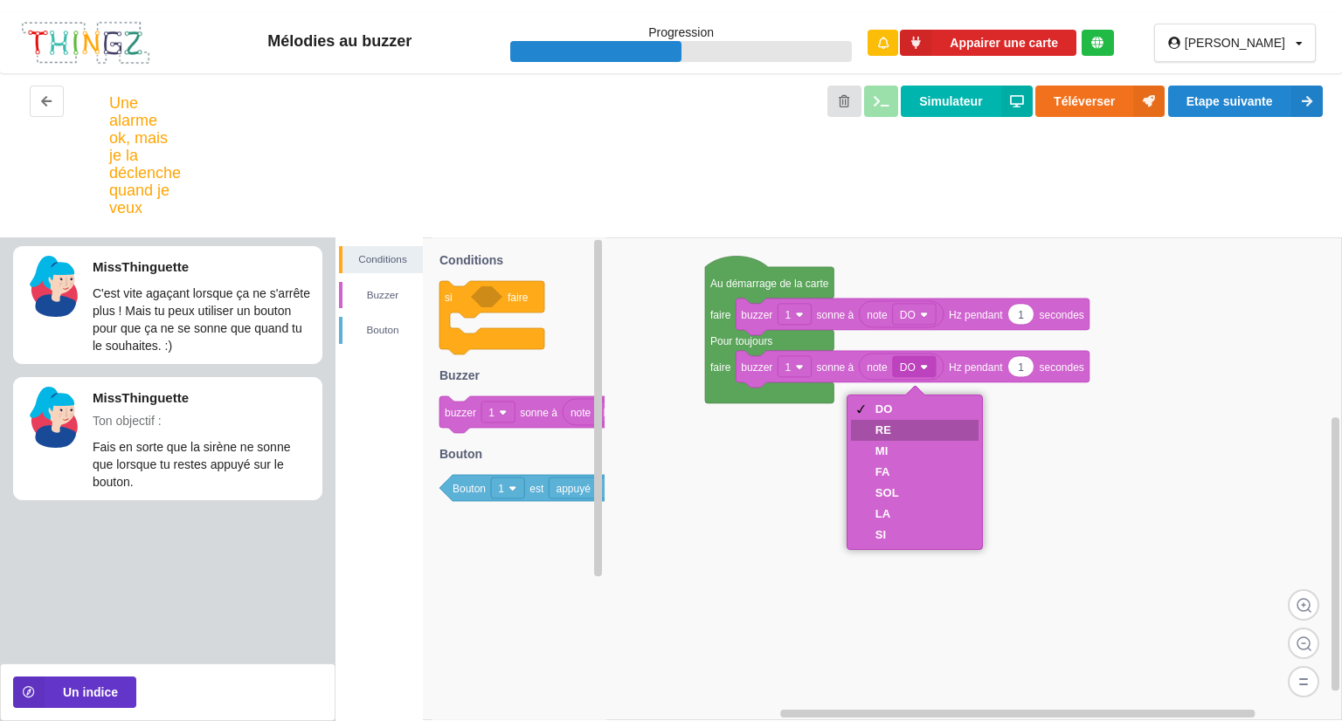
click at [887, 427] on div "RE" at bounding box center [887, 430] width 24 height 13
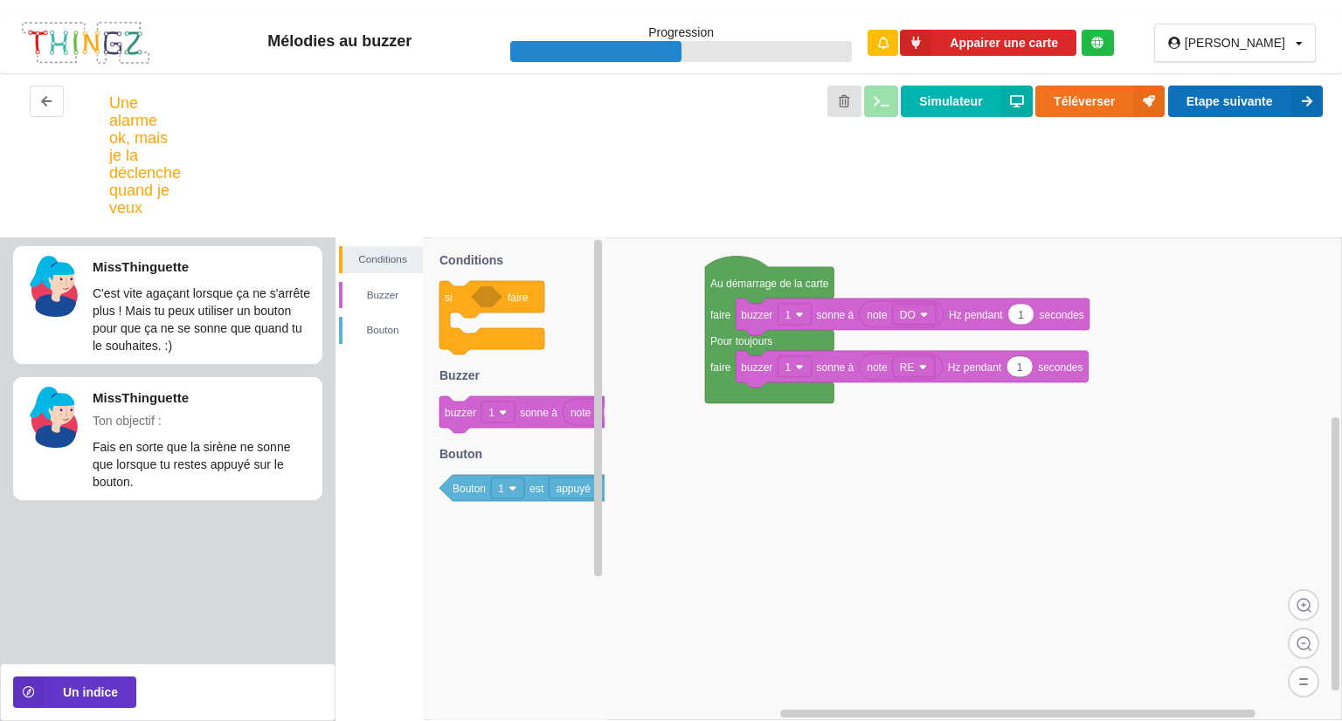
click at [1252, 99] on button "Etape suivante" at bounding box center [1245, 101] width 155 height 31
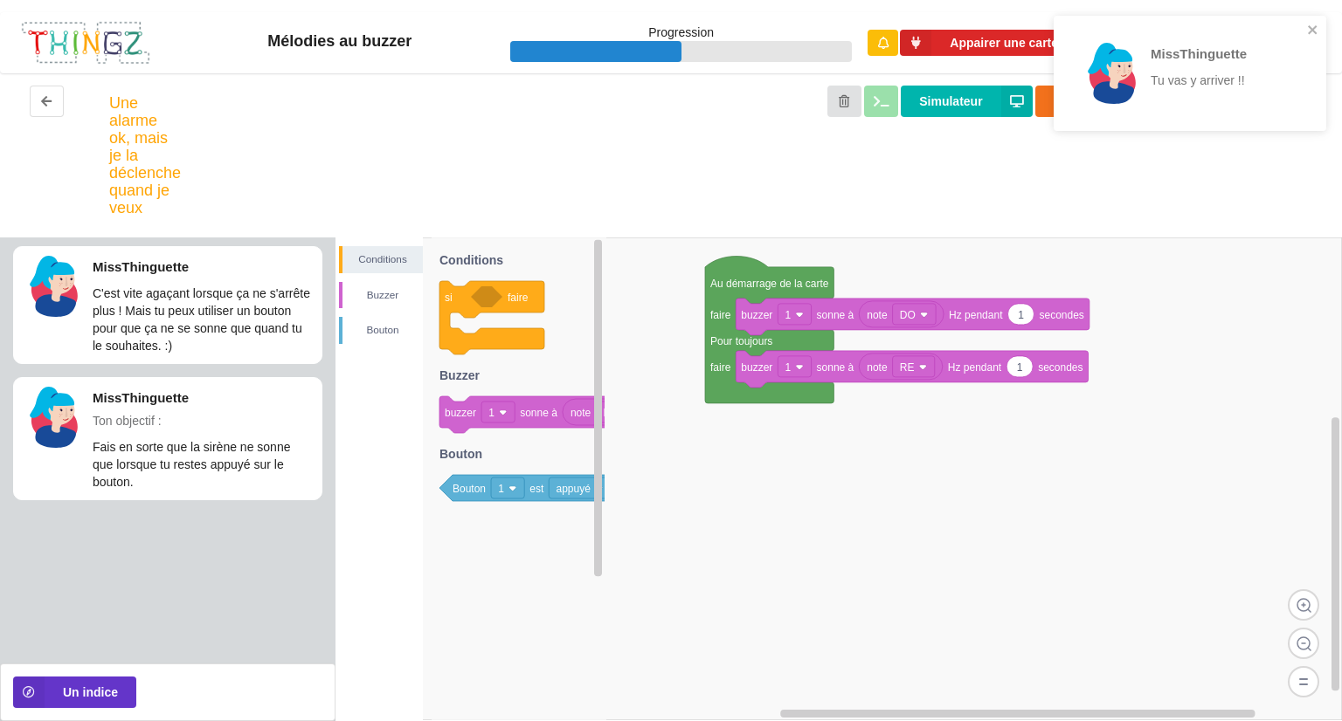
click at [1310, 21] on div "MissThinguette Tu vas y arriver !!" at bounding box center [1189, 73] width 272 height 115
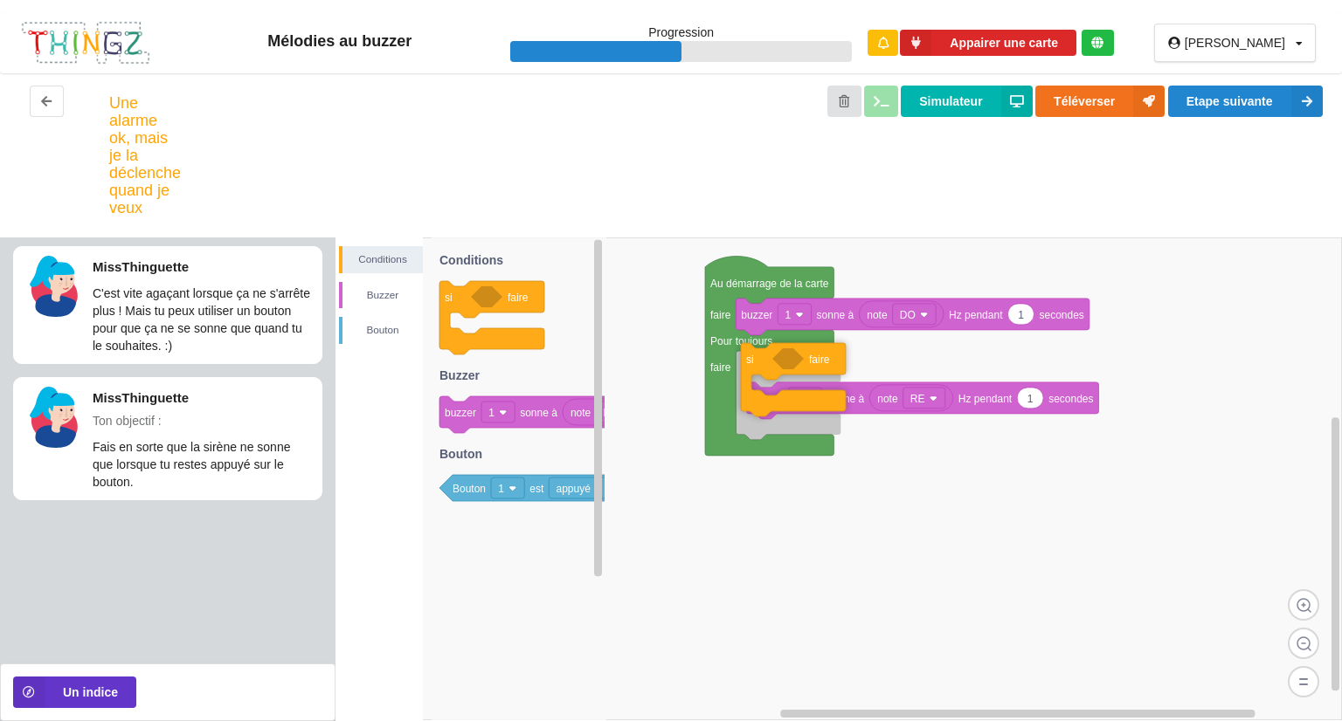
drag, startPoint x: 459, startPoint y: 288, endPoint x: 761, endPoint y: 350, distance: 307.6
click at [761, 350] on div "Conditions [PERSON_NAME] Au démarrage de la carte faire Pour toujours faire not…" at bounding box center [838, 480] width 1006 height 484
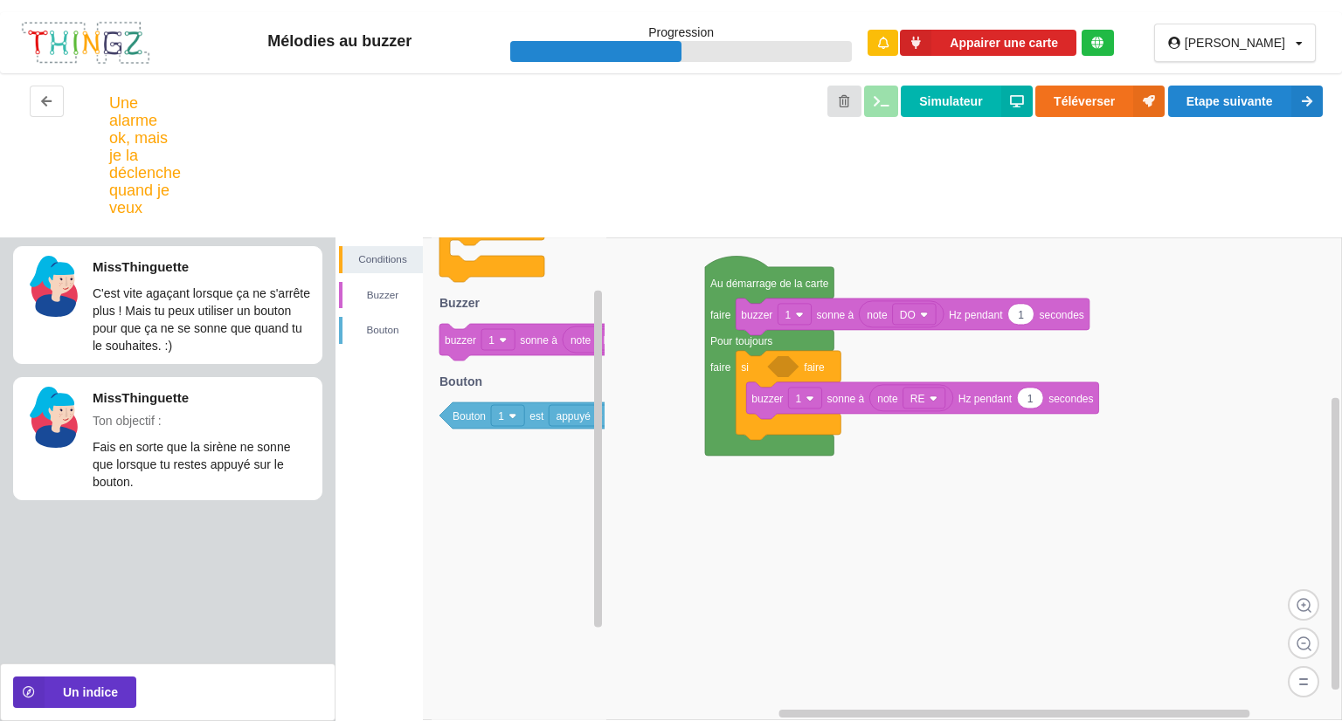
drag, startPoint x: 541, startPoint y: 502, endPoint x: 783, endPoint y: 419, distance: 256.6
click at [788, 419] on div "Conditions [PERSON_NAME] Au démarrage de la carte faire Pour toujours faire not…" at bounding box center [838, 480] width 1006 height 484
drag, startPoint x: 544, startPoint y: 417, endPoint x: 876, endPoint y: 374, distance: 334.6
click at [876, 374] on div "Conditions [PERSON_NAME] Au démarrage de la carte faire Pour toujours faire not…" at bounding box center [838, 480] width 1006 height 484
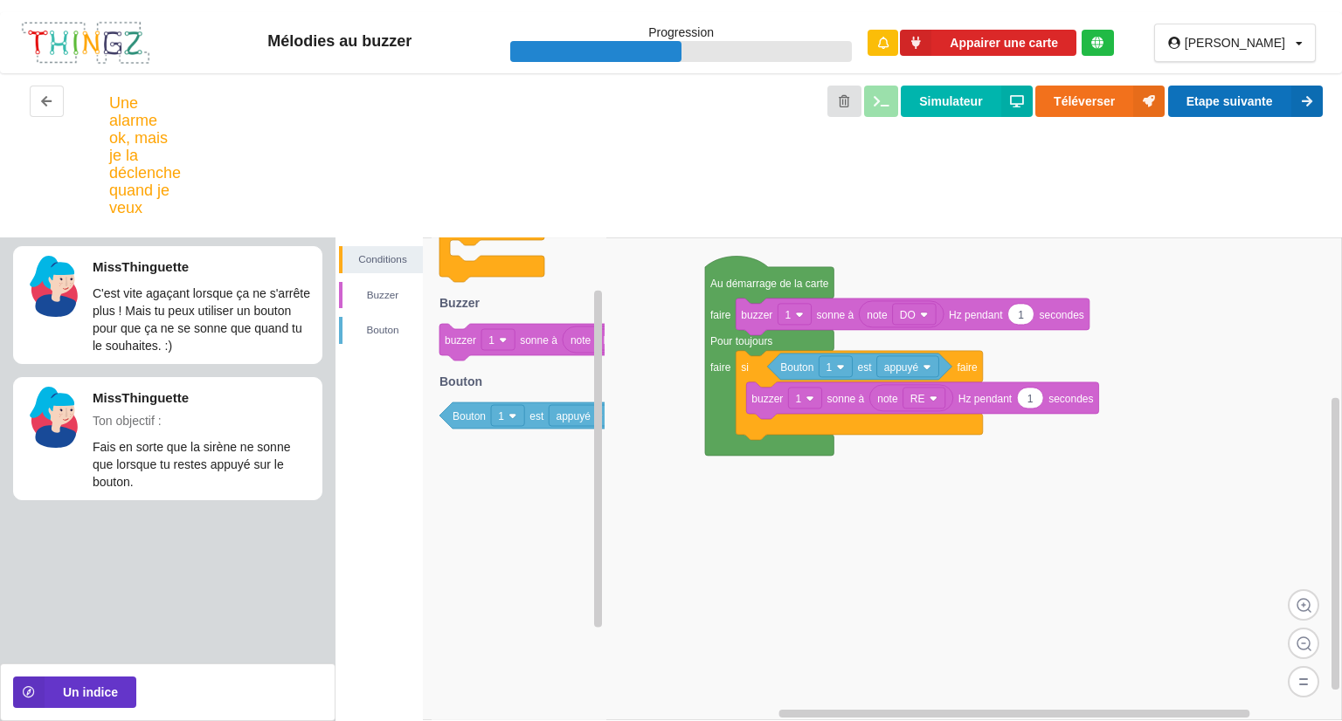
click at [1273, 102] on button "Etape suivante" at bounding box center [1245, 101] width 155 height 31
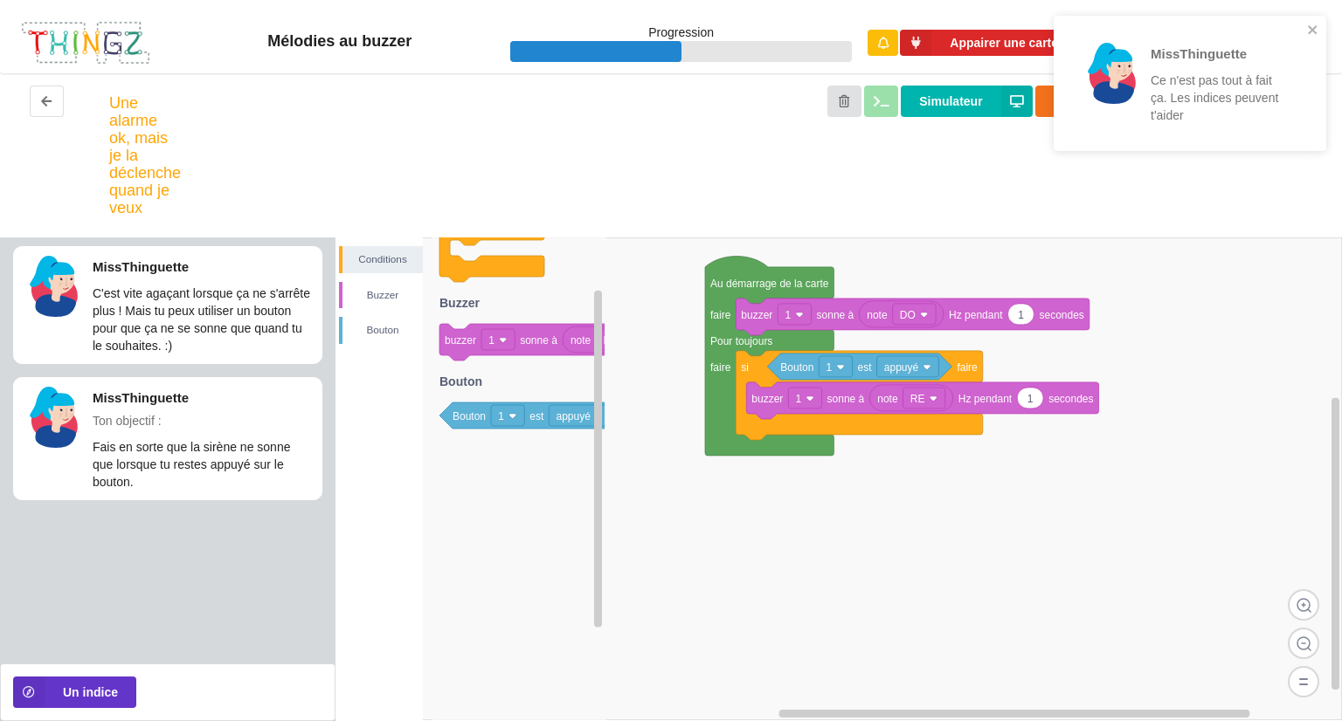
click at [1314, 14] on div "MissThinguette Ce n'est pas tout à fait ça. Les indices peuvent t'aider" at bounding box center [1189, 89] width 279 height 155
click at [1307, 27] on icon "close" at bounding box center [1313, 30] width 12 height 14
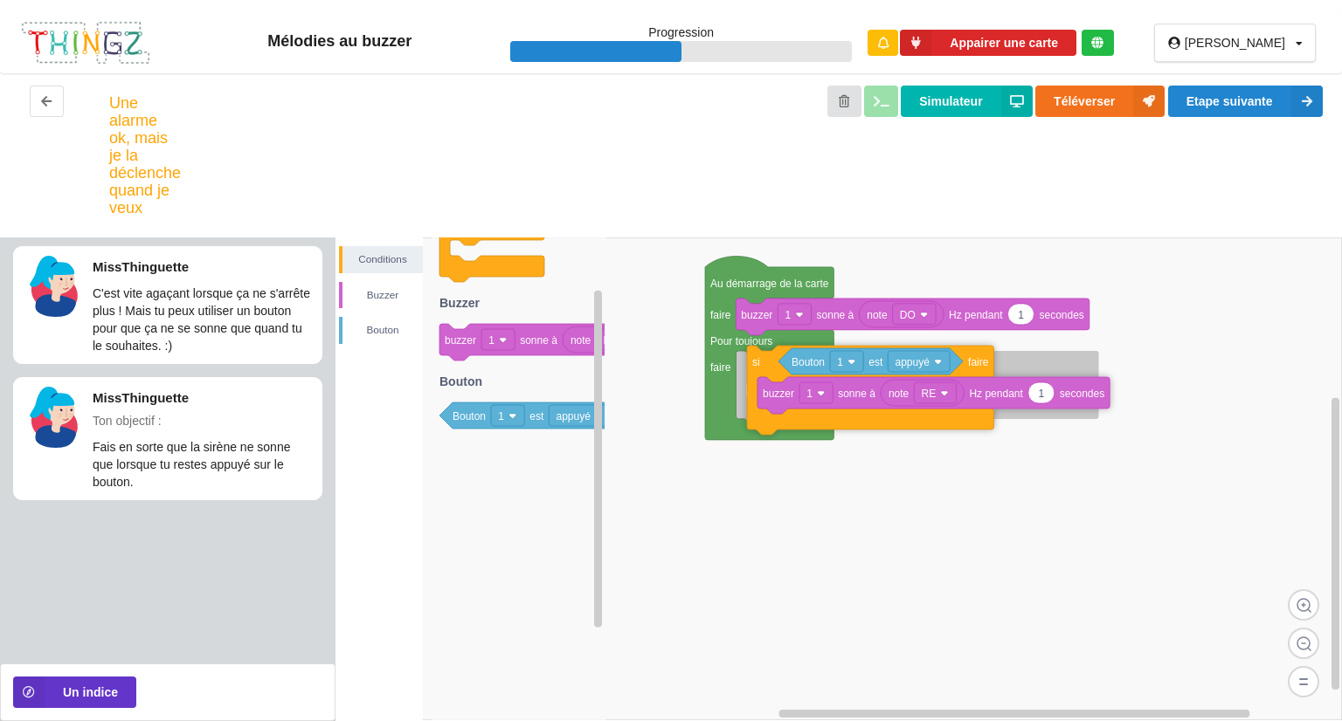
drag, startPoint x: 760, startPoint y: 373, endPoint x: 772, endPoint y: 368, distance: 13.3
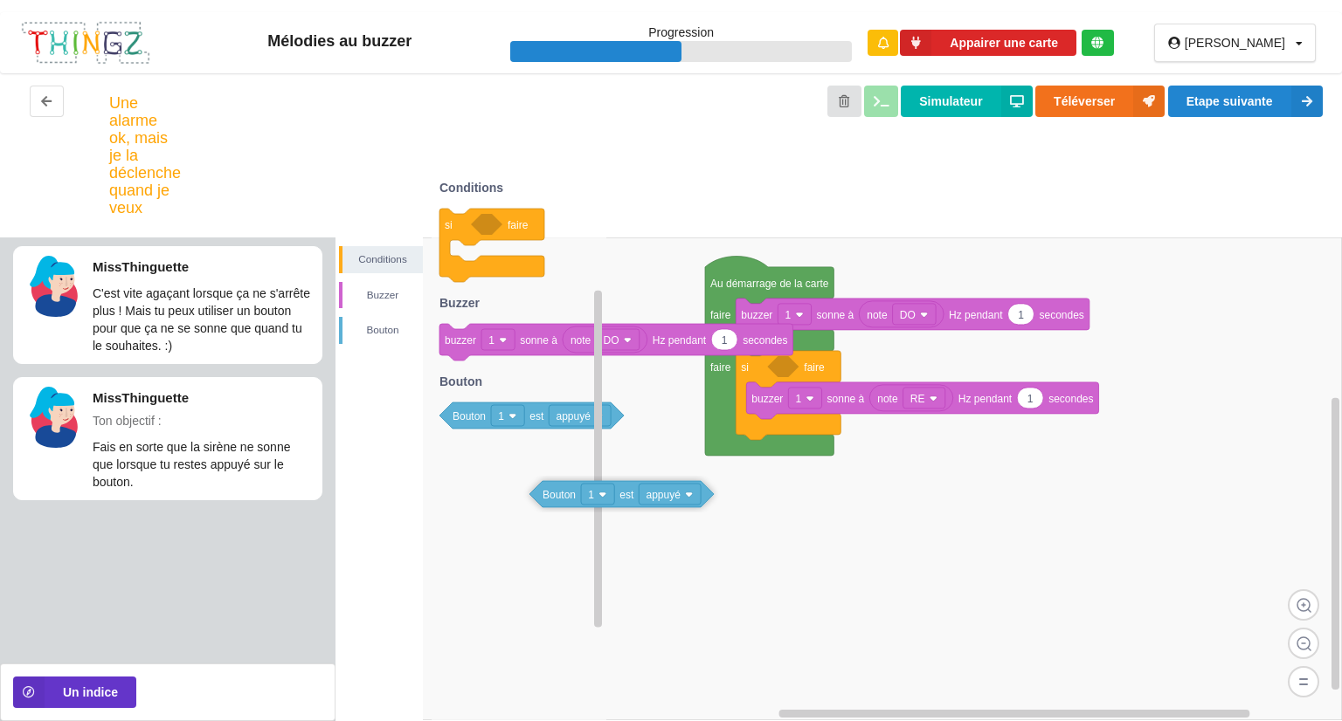
drag, startPoint x: 797, startPoint y: 366, endPoint x: 562, endPoint y: 462, distance: 253.8
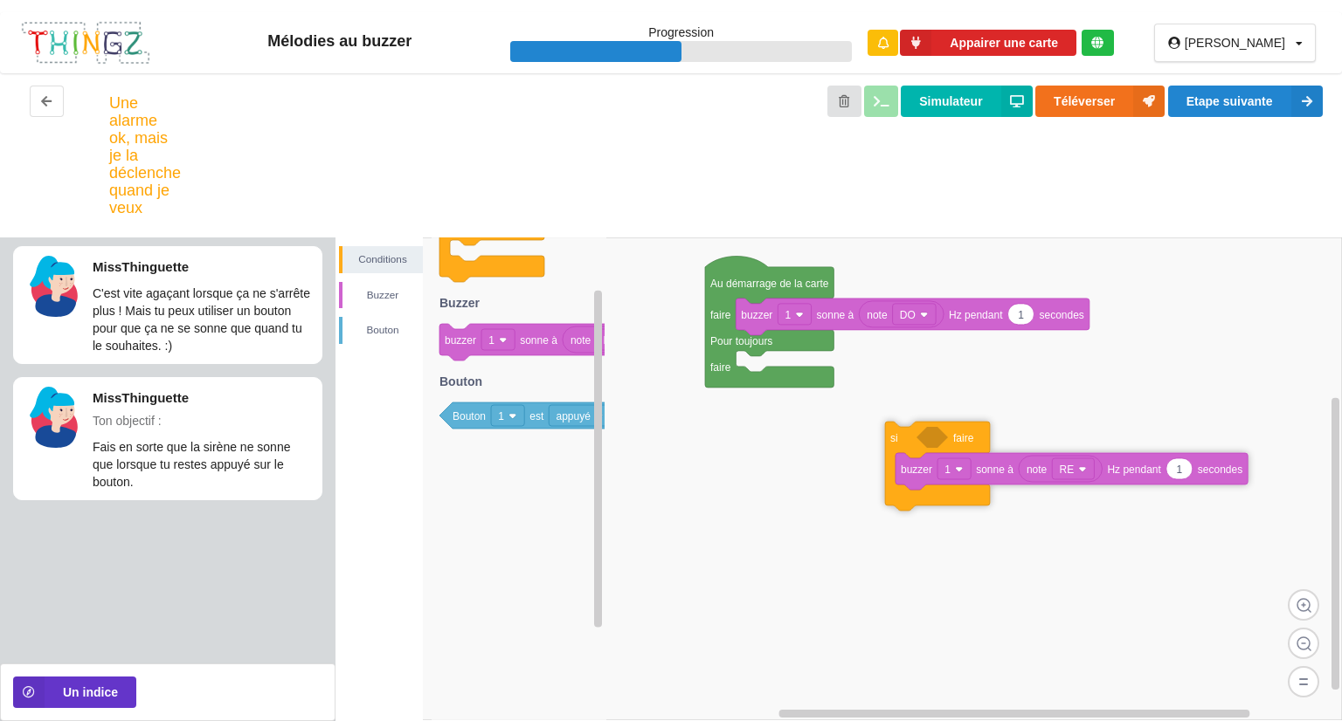
drag, startPoint x: 748, startPoint y: 371, endPoint x: 896, endPoint y: 450, distance: 168.0
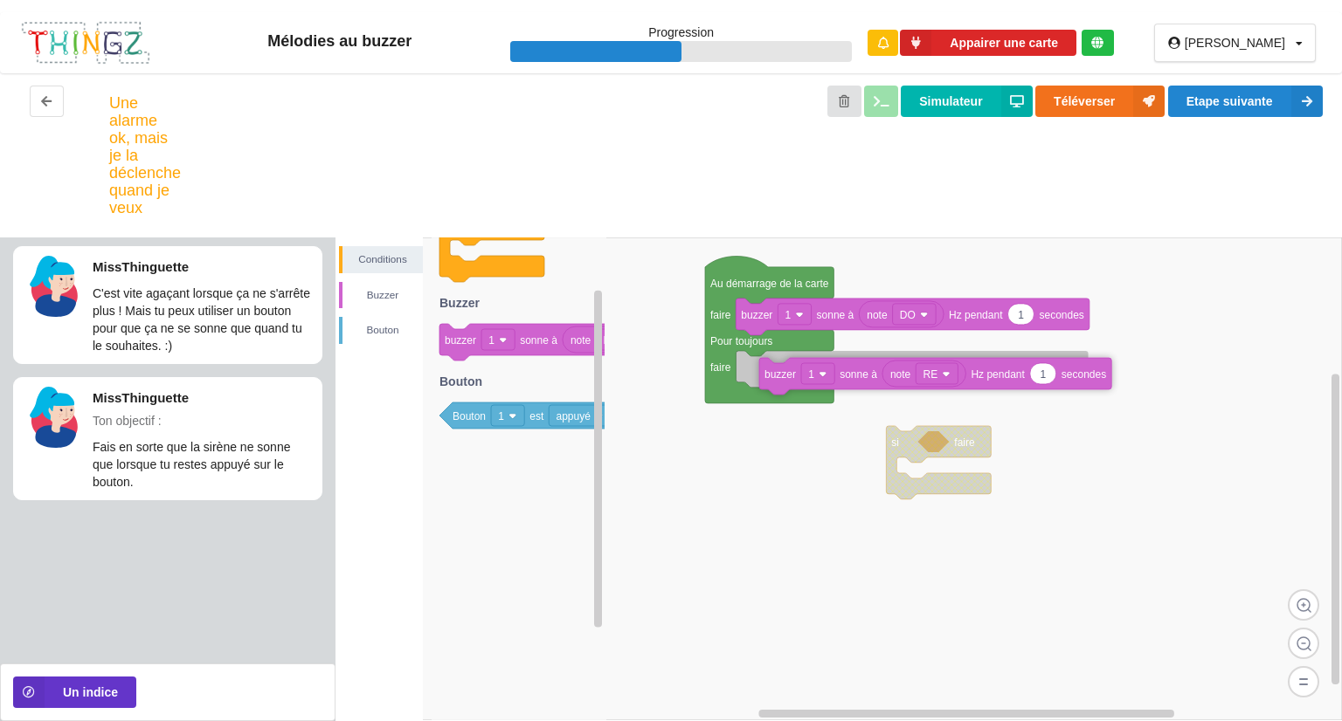
drag, startPoint x: 950, startPoint y: 486, endPoint x: 794, endPoint y: 371, distance: 193.7
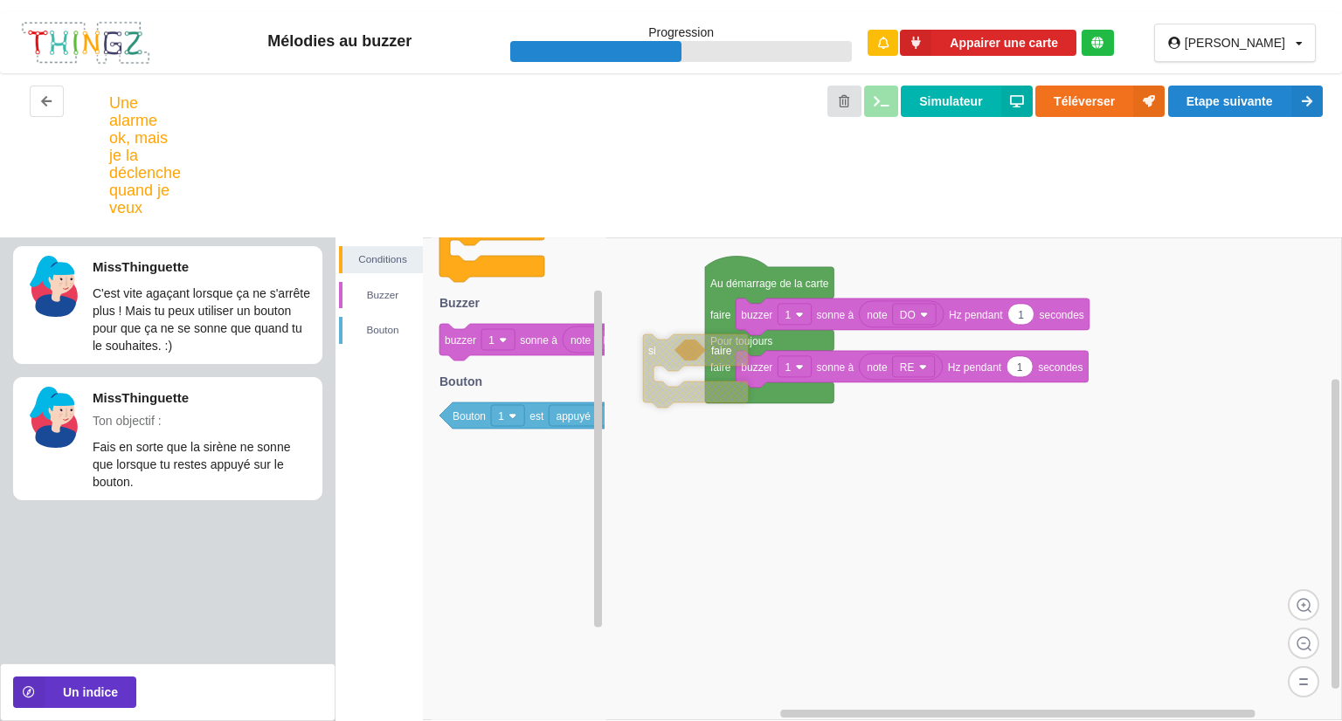
drag, startPoint x: 893, startPoint y: 448, endPoint x: 586, endPoint y: 354, distance: 321.6
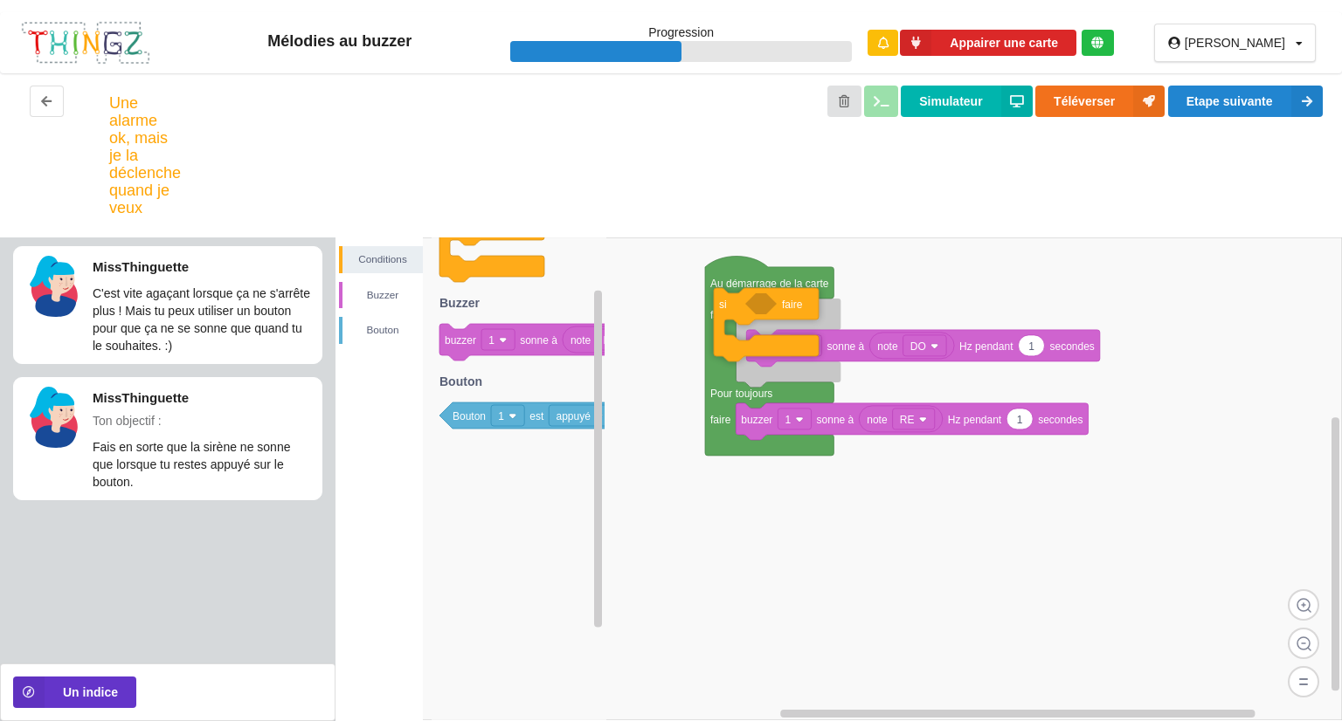
drag, startPoint x: 515, startPoint y: 268, endPoint x: 790, endPoint y: 348, distance: 285.5
click at [790, 348] on div "Conditions [PERSON_NAME] Au démarrage de la carte faire Pour toujours faire 1 b…" at bounding box center [838, 480] width 1006 height 484
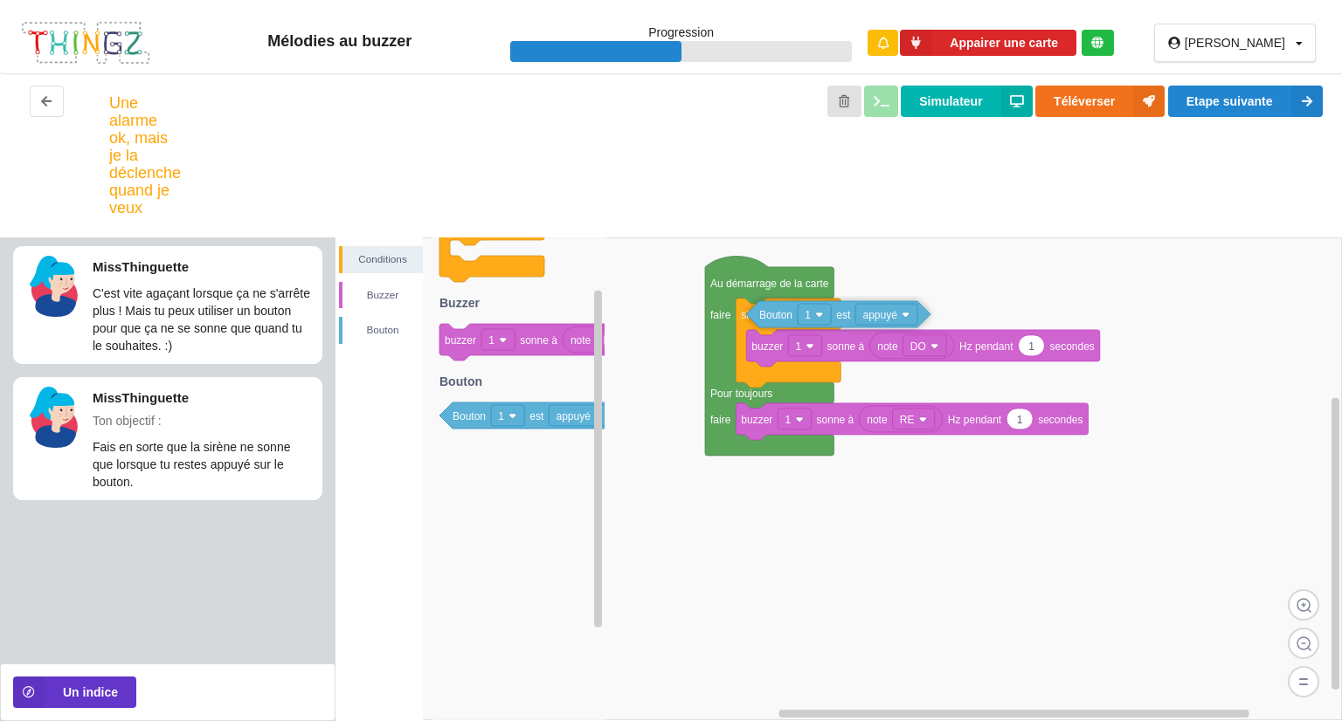
drag, startPoint x: 530, startPoint y: 406, endPoint x: 859, endPoint y: 297, distance: 346.9
click at [841, 298] on div "Conditions [PERSON_NAME] Au démarrage de la carte faire Pour toujours faire 1 b…" at bounding box center [838, 480] width 1006 height 484
click at [1228, 85] on div "Une alarme ok, mais je la déclenche quand je veux Simulateur Téléverser Etape s…" at bounding box center [671, 155] width 1342 height 164
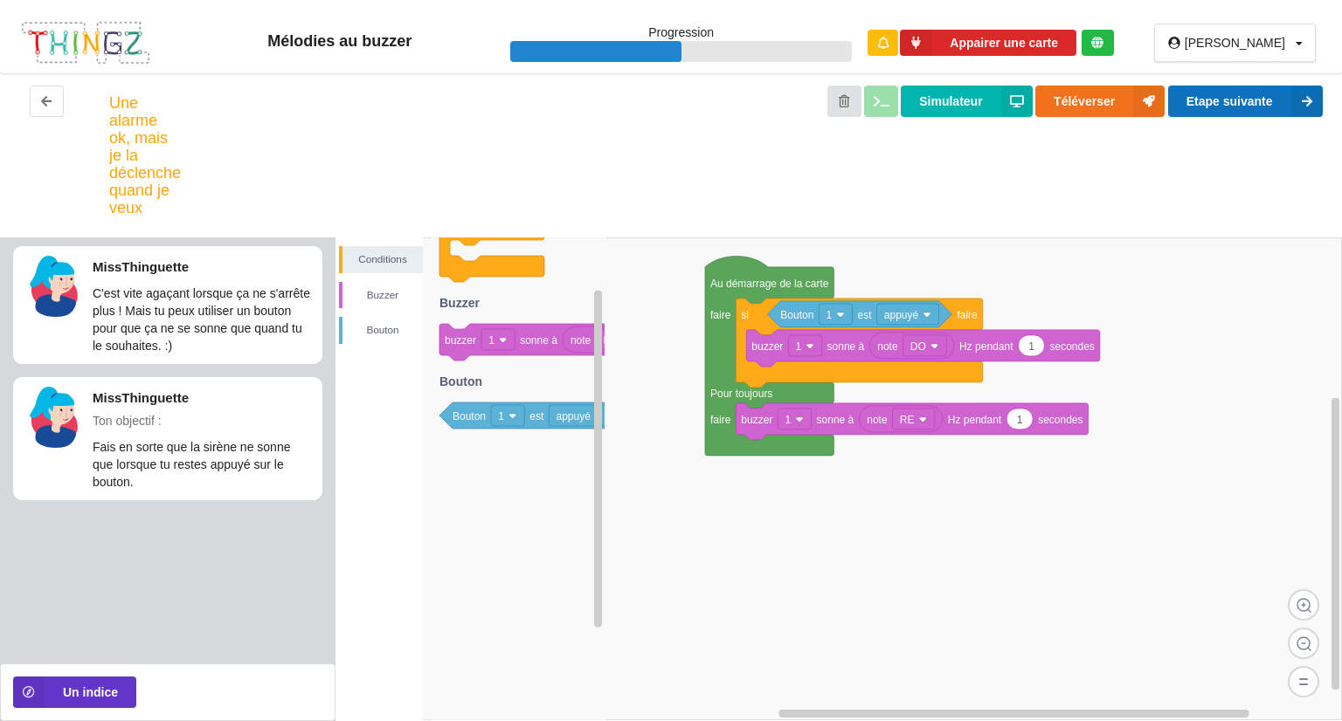
click at [1226, 101] on button "Etape suivante" at bounding box center [1245, 101] width 155 height 31
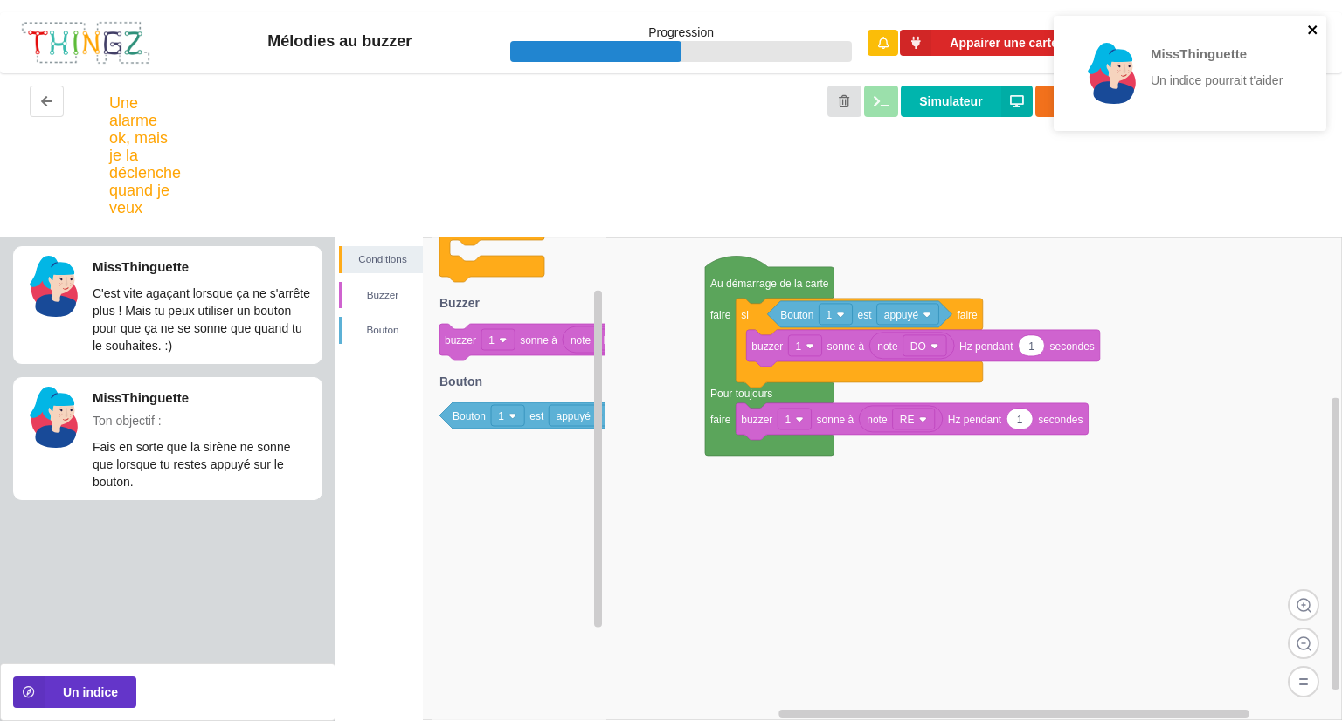
click at [1313, 25] on icon "close" at bounding box center [1313, 30] width 12 height 14
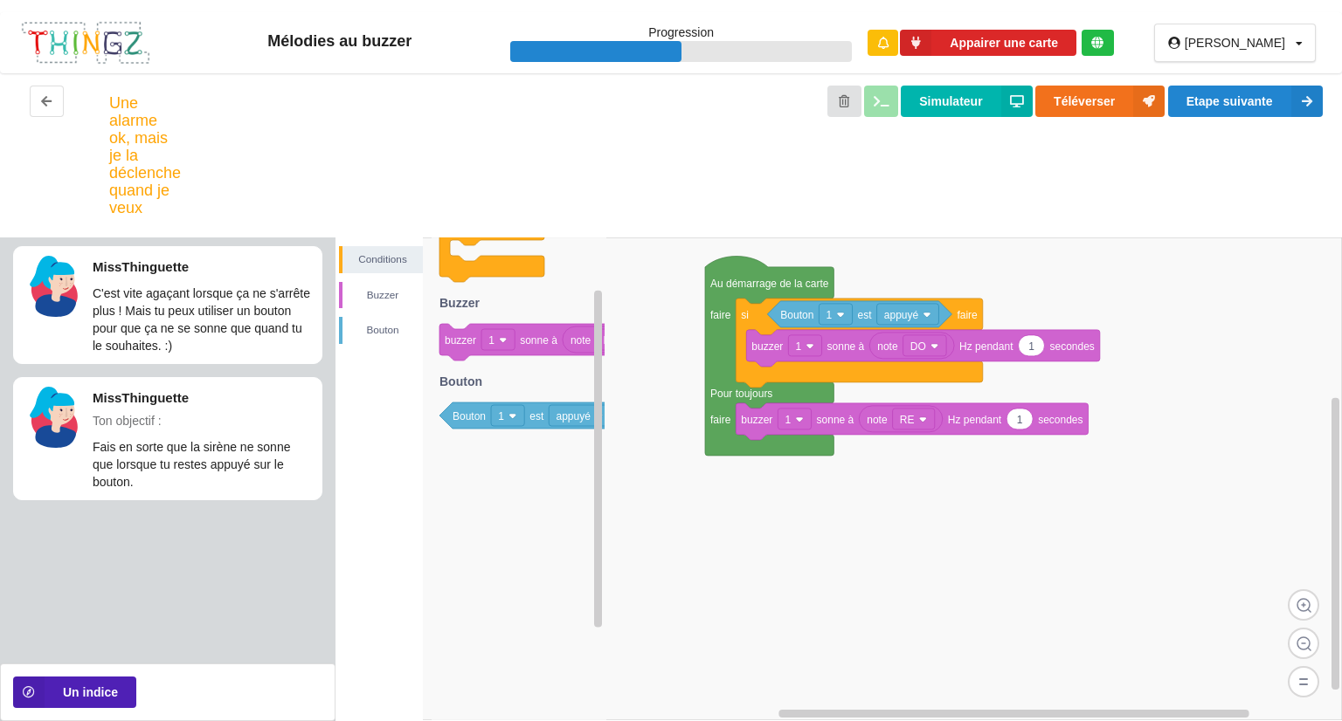
click at [100, 695] on button "Un indice" at bounding box center [74, 692] width 123 height 31
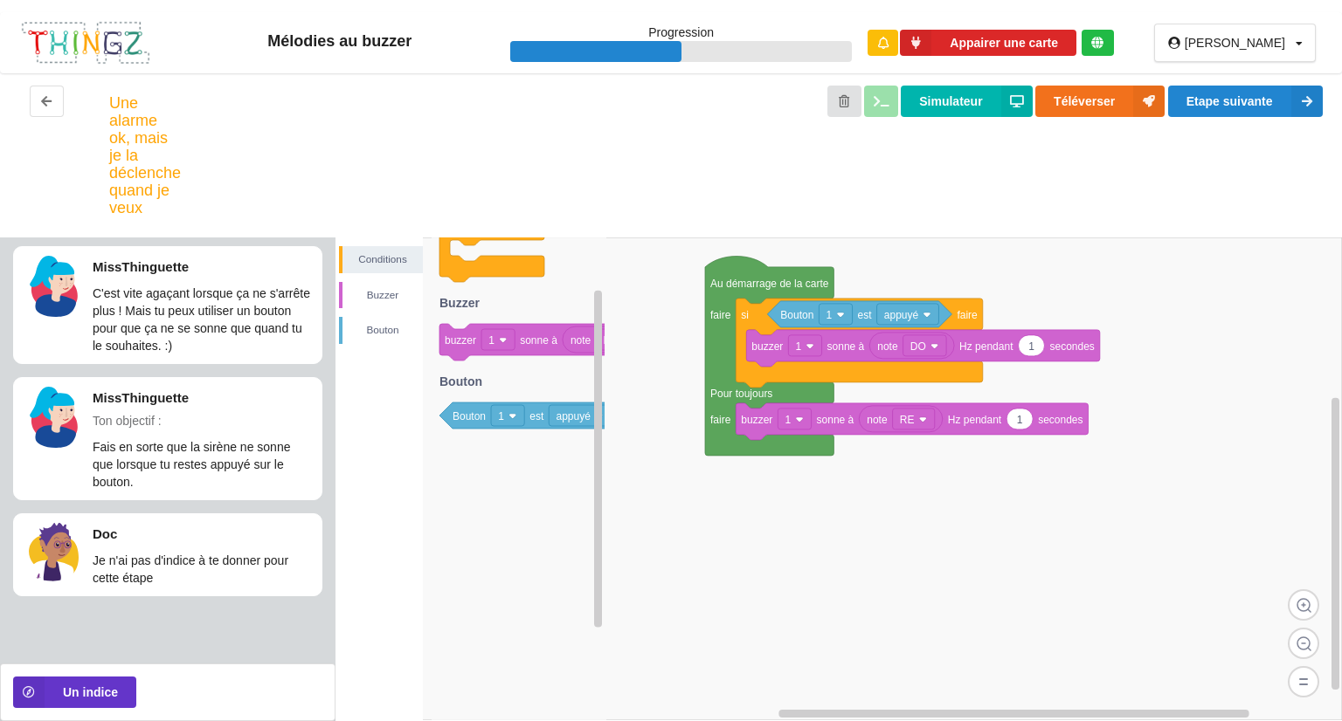
click at [1223, 263] on rect at bounding box center [838, 479] width 1006 height 483
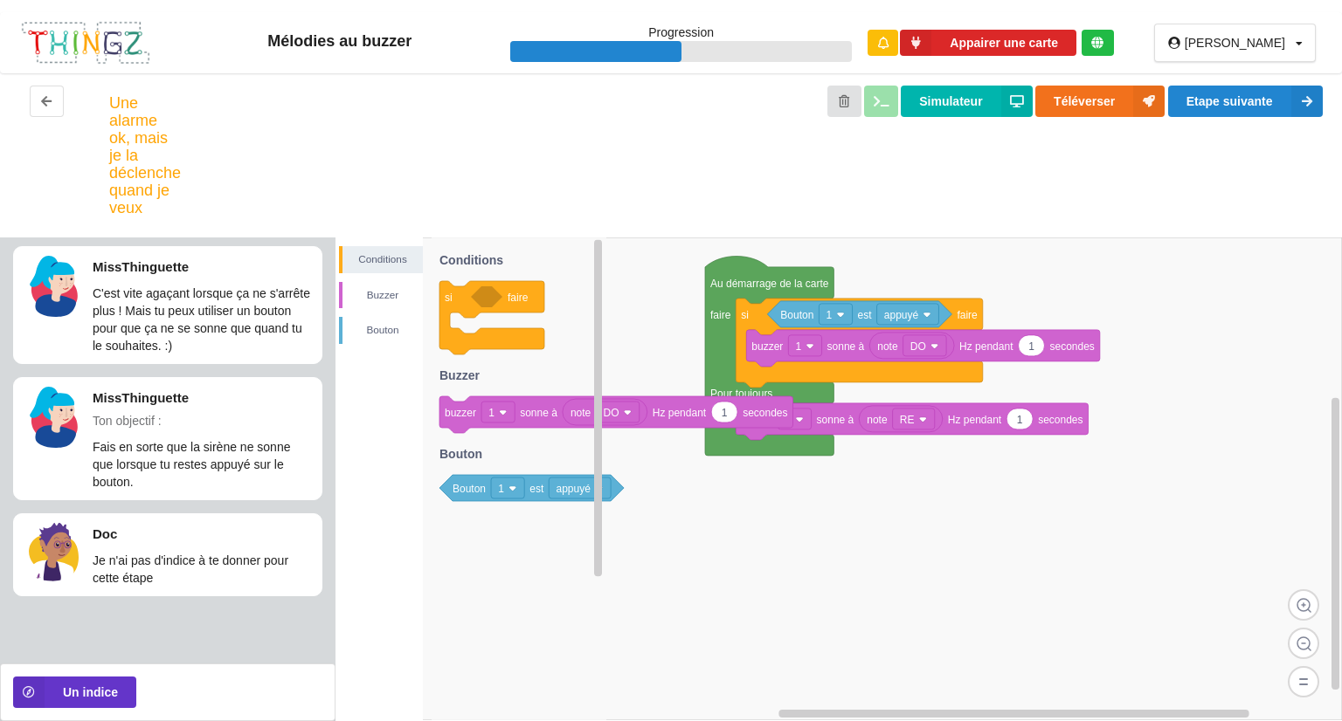
drag, startPoint x: 470, startPoint y: 293, endPoint x: 534, endPoint y: 394, distance: 119.0
click at [542, 412] on g "si faire note DO 1 buzzer 1 sonne à Hz pendant secondes Bouton 1 est appuyé Con…" at bounding box center [616, 374] width 354 height 254
drag, startPoint x: 521, startPoint y: 409, endPoint x: 534, endPoint y: 370, distance: 40.3
click at [538, 397] on g "note DO 1 buzzer 1 sonne à Hz pendant secondes" at bounding box center [616, 415] width 354 height 37
drag, startPoint x: 519, startPoint y: 327, endPoint x: 503, endPoint y: 314, distance: 19.9
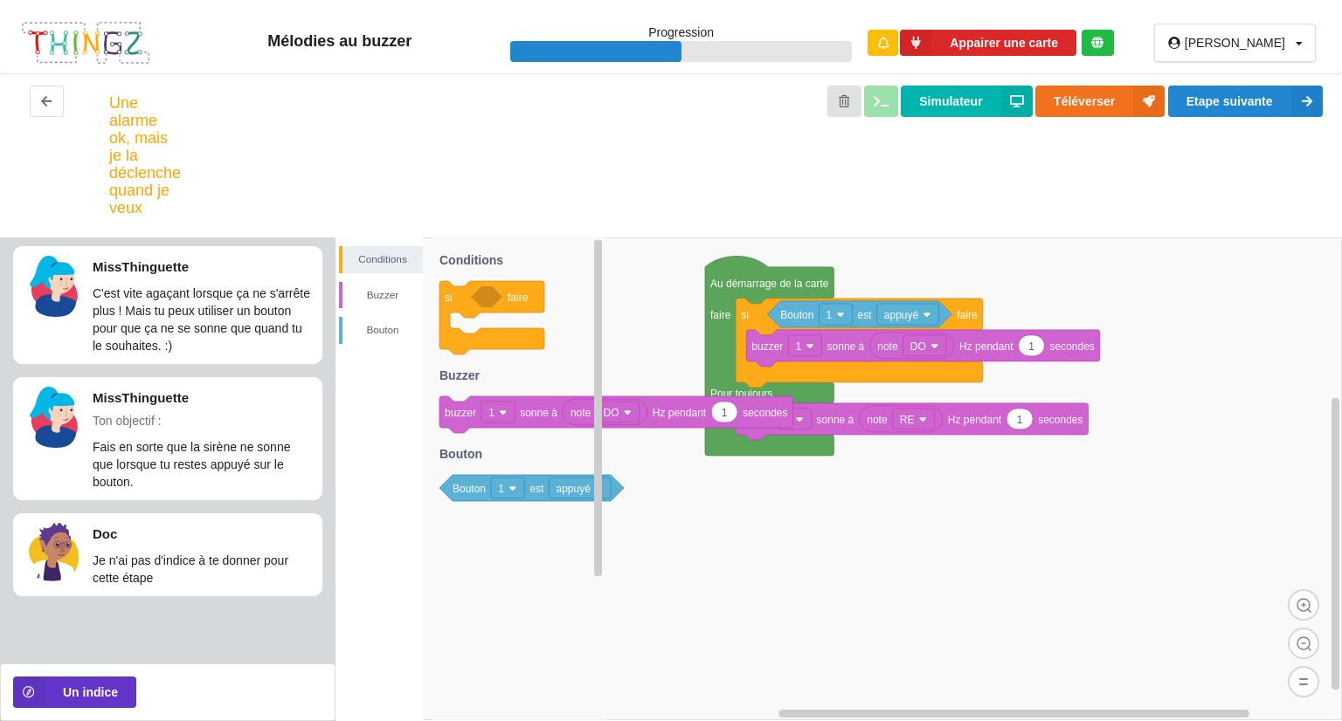
click at [505, 317] on g "si faire note DO 1 buzzer 1 sonne à Hz pendant secondes Bouton 1 est appuyé Con…" at bounding box center [616, 374] width 354 height 254
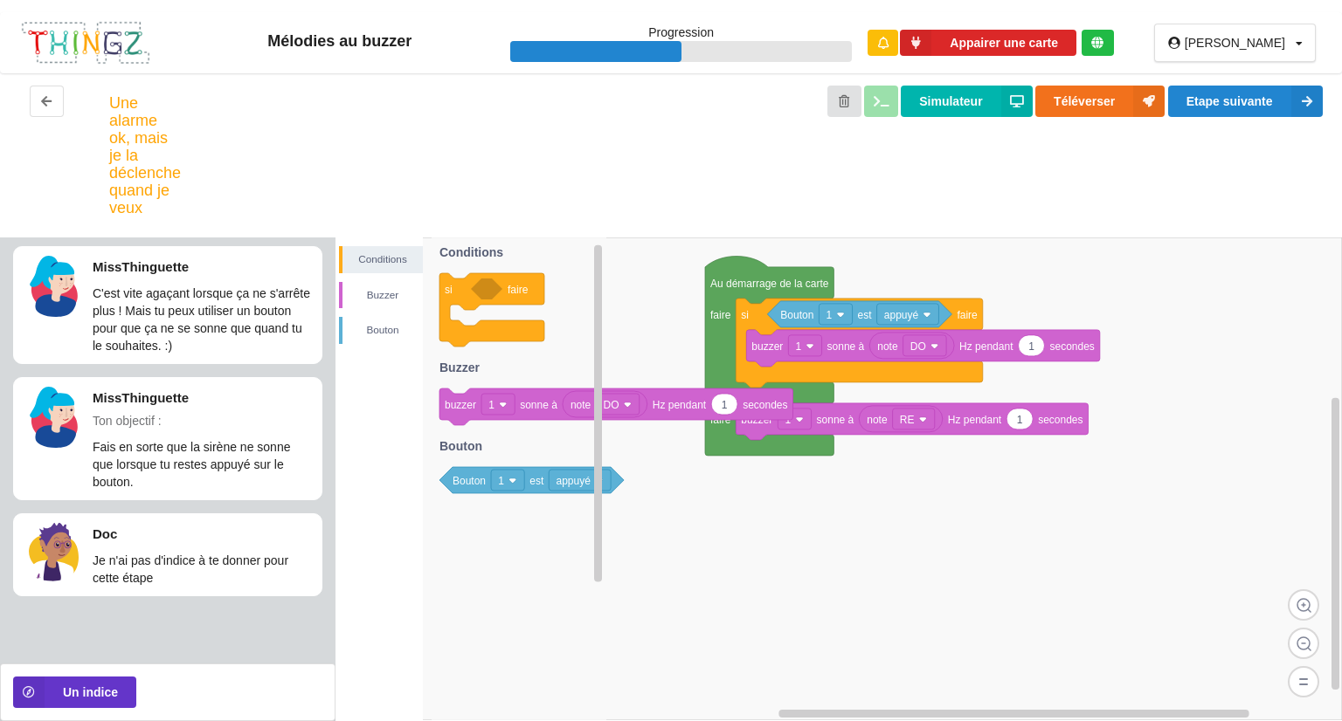
drag, startPoint x: 502, startPoint y: 312, endPoint x: 494, endPoint y: 285, distance: 28.2
click at [496, 286] on g "si faire note DO 1 buzzer 1 sonne à Hz pendant secondes Bouton 1 est appuyé Con…" at bounding box center [616, 366] width 354 height 254
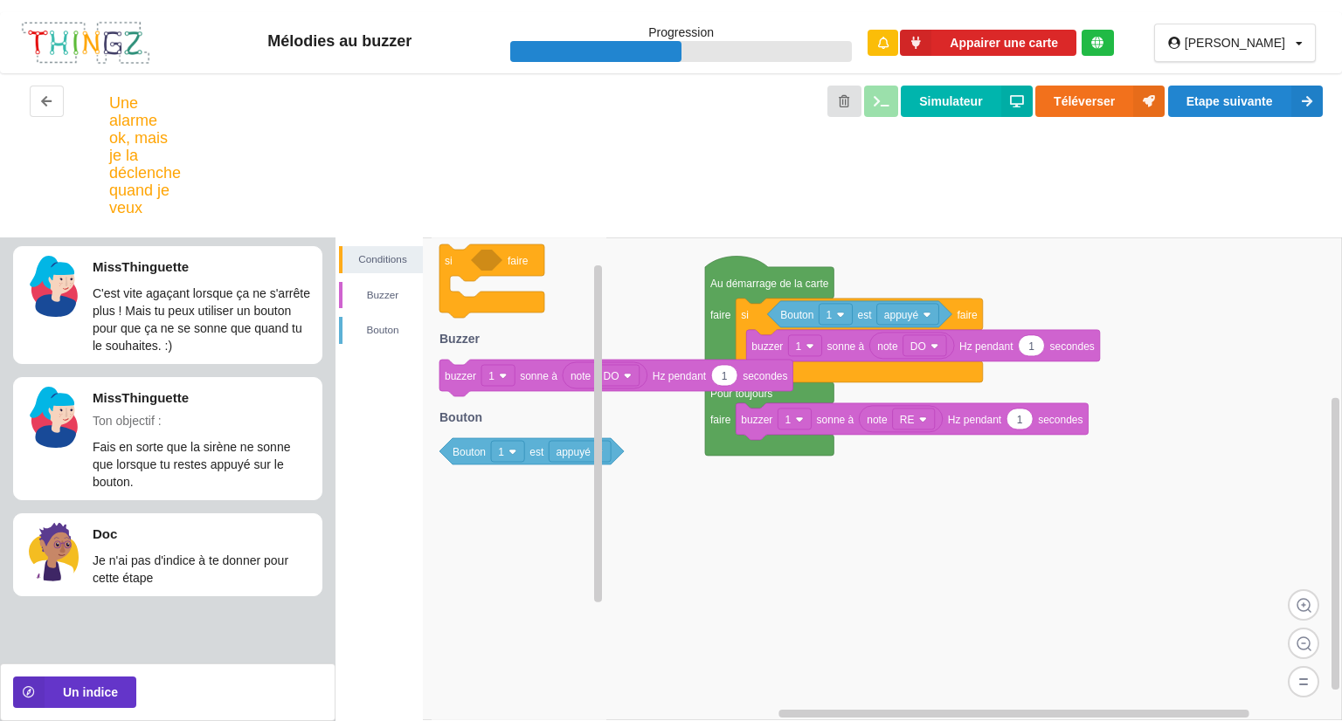
drag, startPoint x: 522, startPoint y: 389, endPoint x: 522, endPoint y: 365, distance: 23.6
click at [522, 365] on g "note DO 1 buzzer 1 sonne à Hz pendant secondes" at bounding box center [616, 378] width 354 height 37
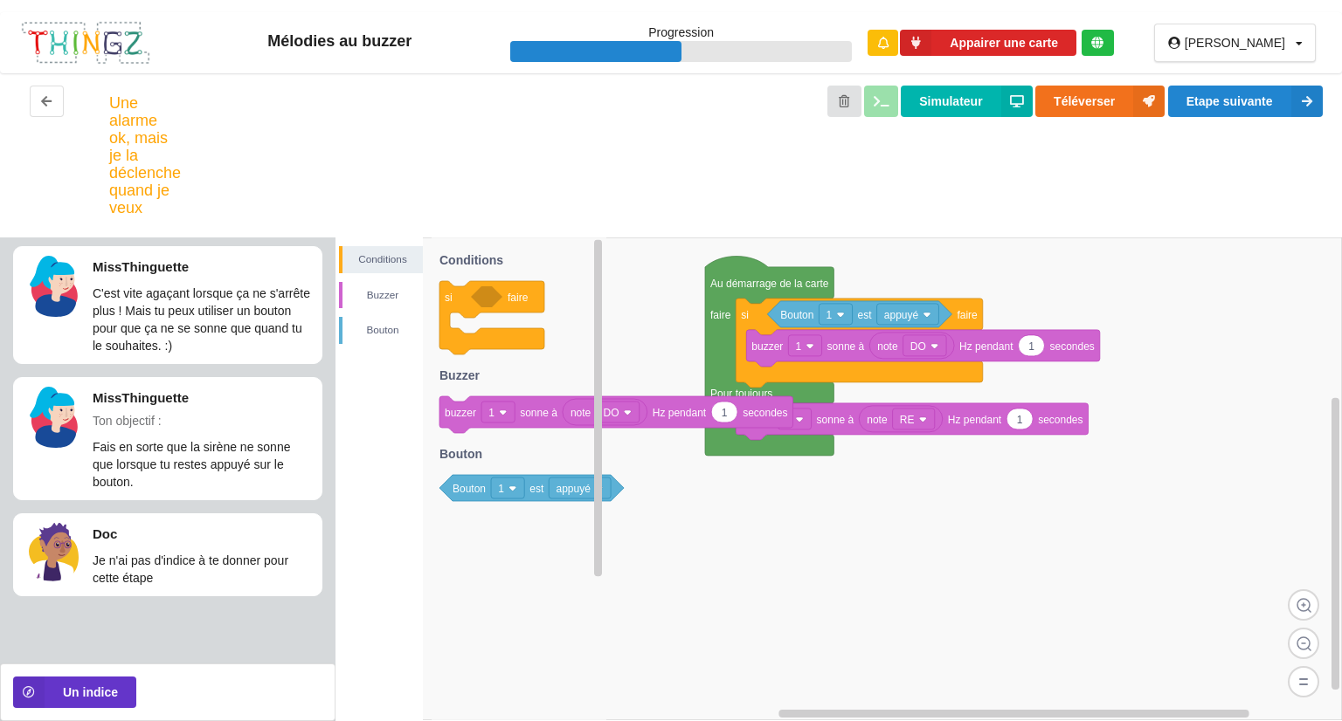
drag, startPoint x: 538, startPoint y: 455, endPoint x: 548, endPoint y: 577, distance: 122.7
click at [548, 577] on icon "si faire note DO 1 buzzer 1 sonne à Hz pendant secondes Bouton 1 est appuyé Con…" at bounding box center [518, 479] width 175 height 483
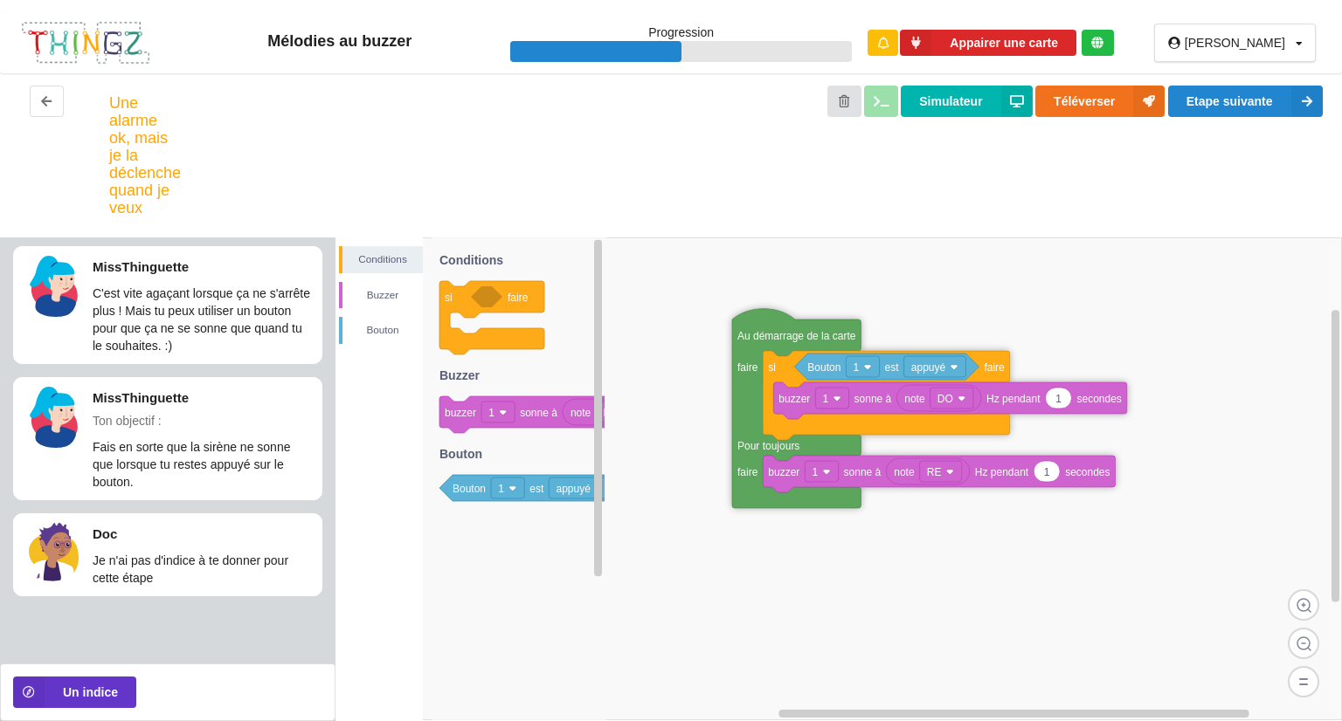
drag, startPoint x: 745, startPoint y: 423, endPoint x: 779, endPoint y: 312, distance: 116.0
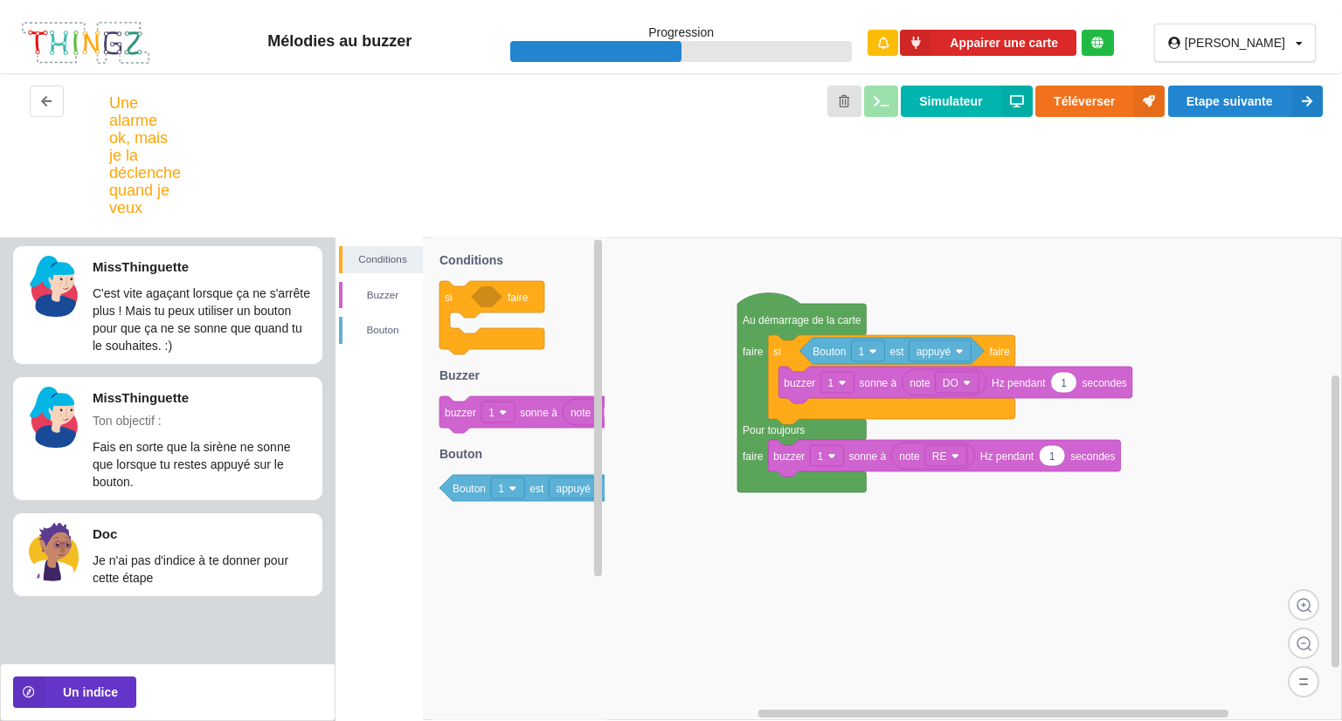
drag, startPoint x: 1293, startPoint y: 287, endPoint x: 1314, endPoint y: 311, distance: 31.6
click at [1312, 309] on rect at bounding box center [838, 479] width 1006 height 483
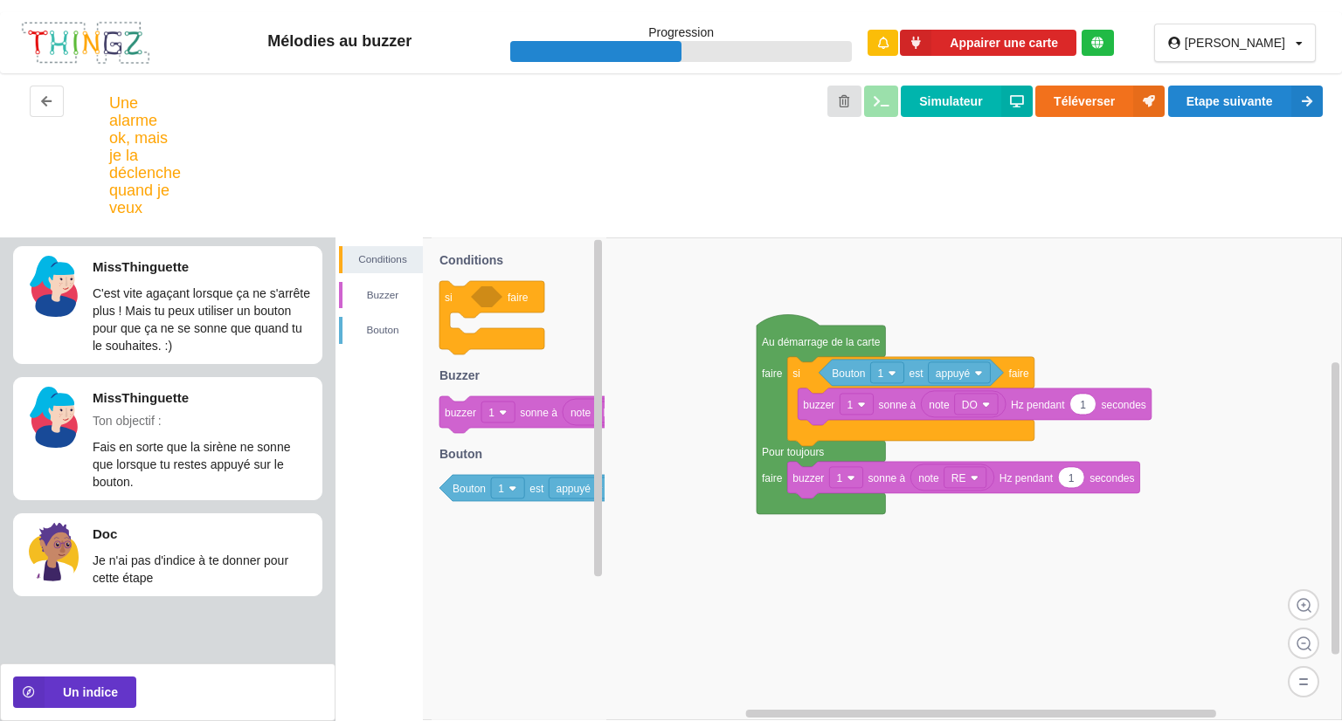
click at [1255, 239] on rect at bounding box center [838, 479] width 1006 height 483
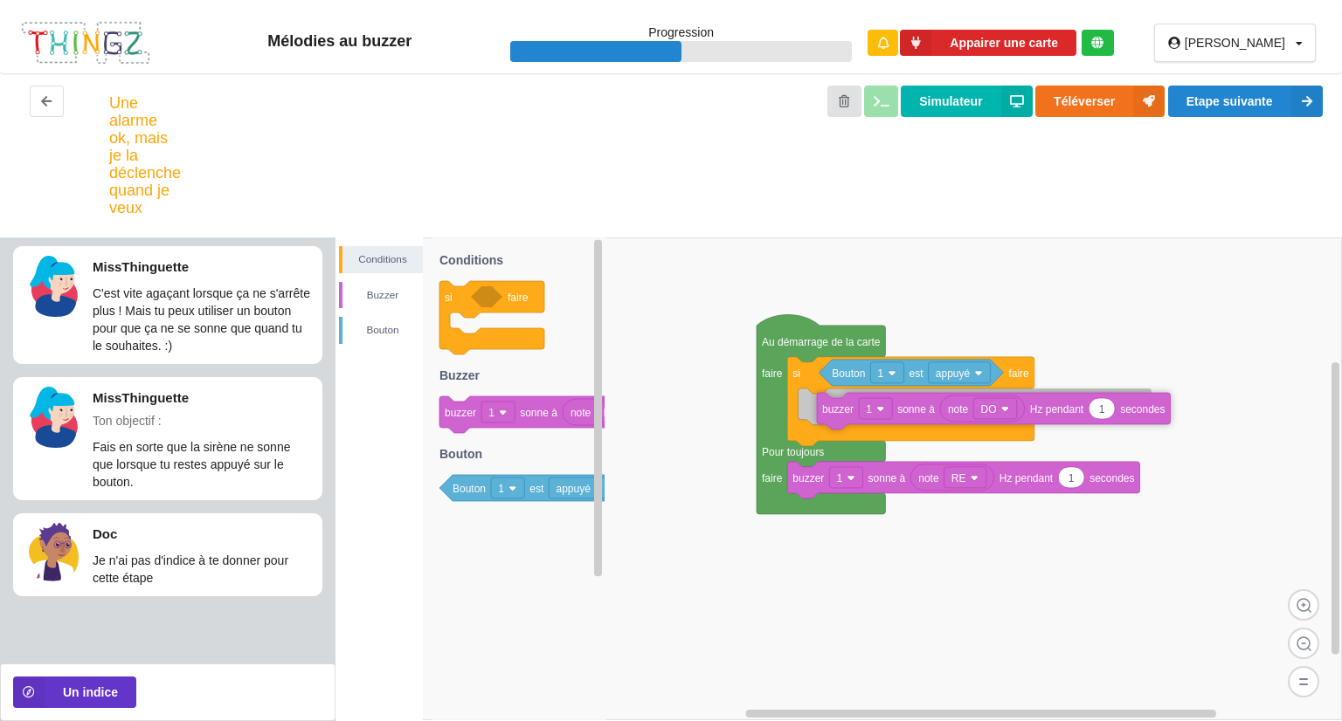
drag, startPoint x: 806, startPoint y: 392, endPoint x: 820, endPoint y: 403, distance: 17.5
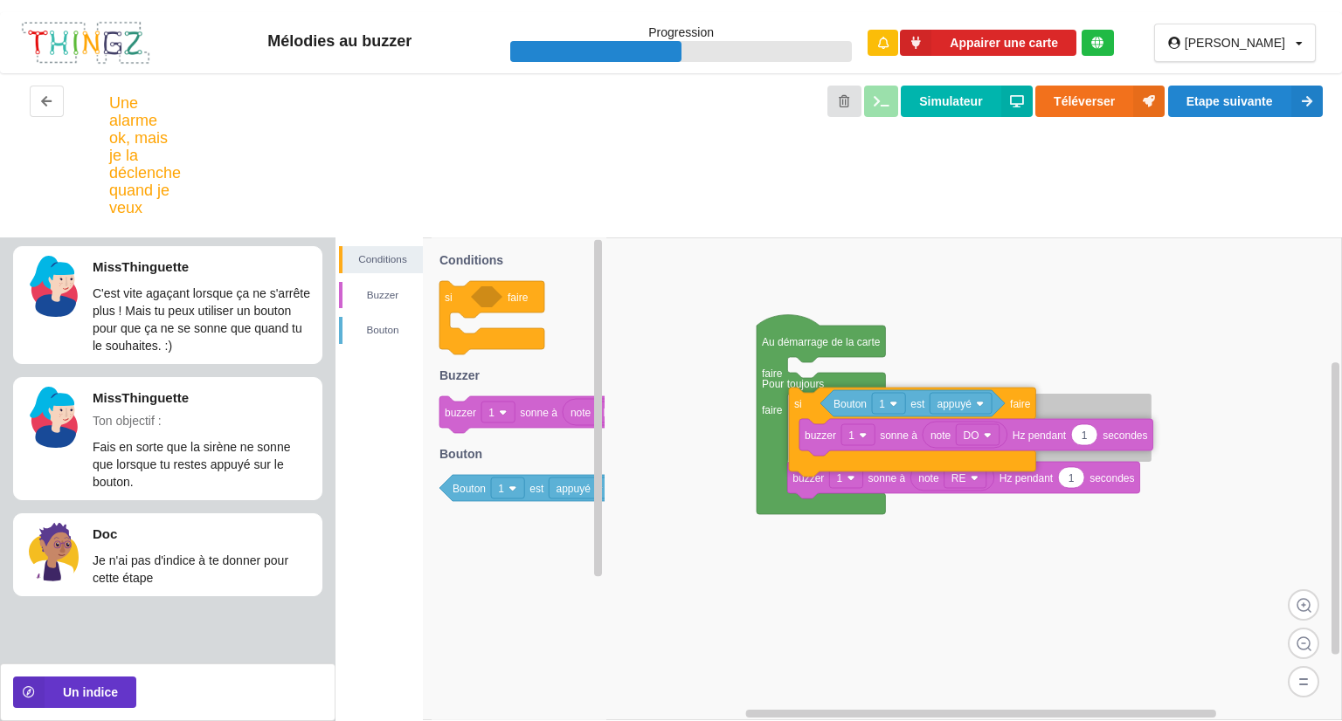
drag, startPoint x: 816, startPoint y: 379, endPoint x: 817, endPoint y: 410, distance: 30.6
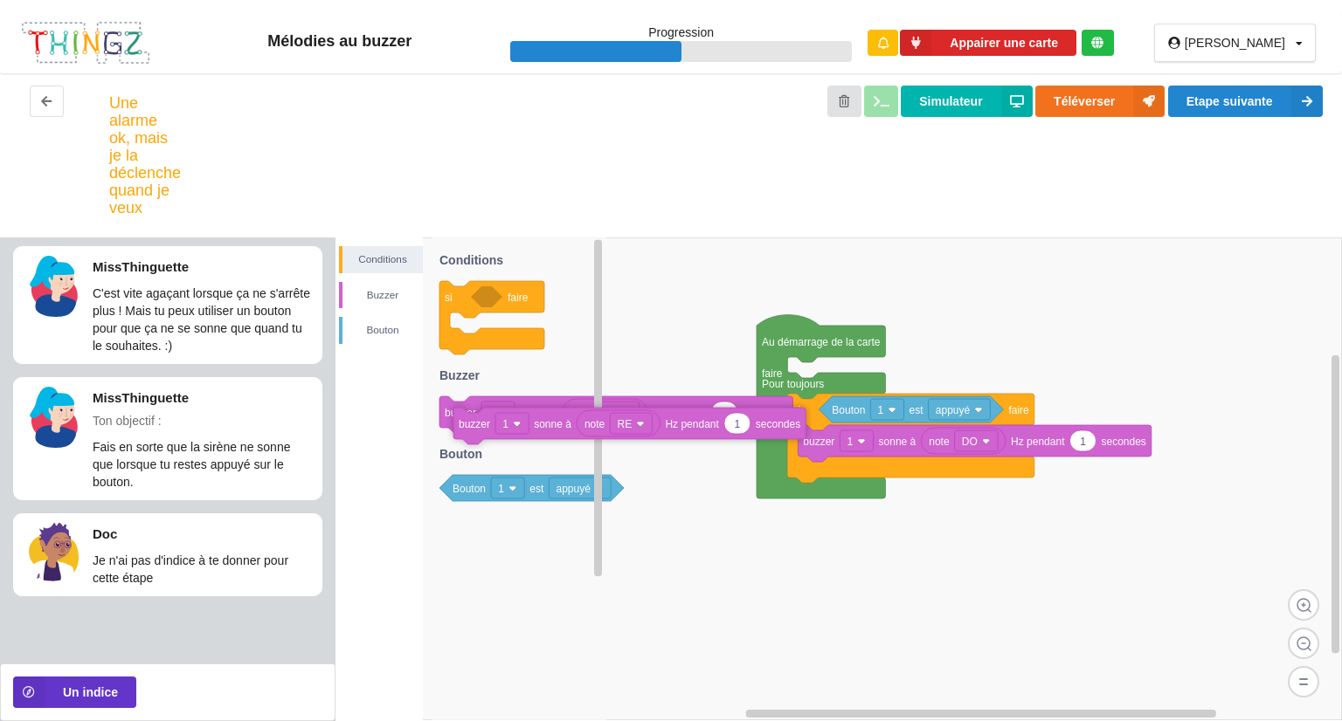
drag, startPoint x: 804, startPoint y: 500, endPoint x: 472, endPoint y: 431, distance: 340.0
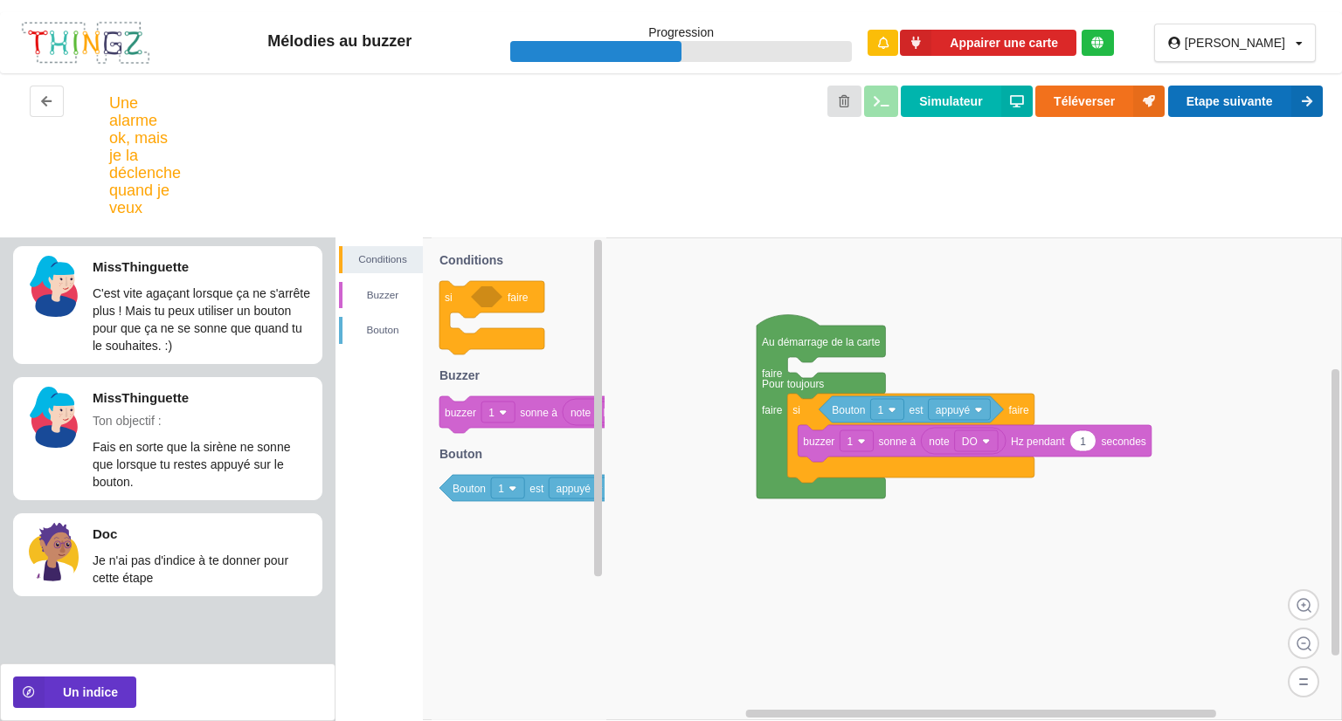
click at [1278, 94] on button "Etape suivante" at bounding box center [1245, 101] width 155 height 31
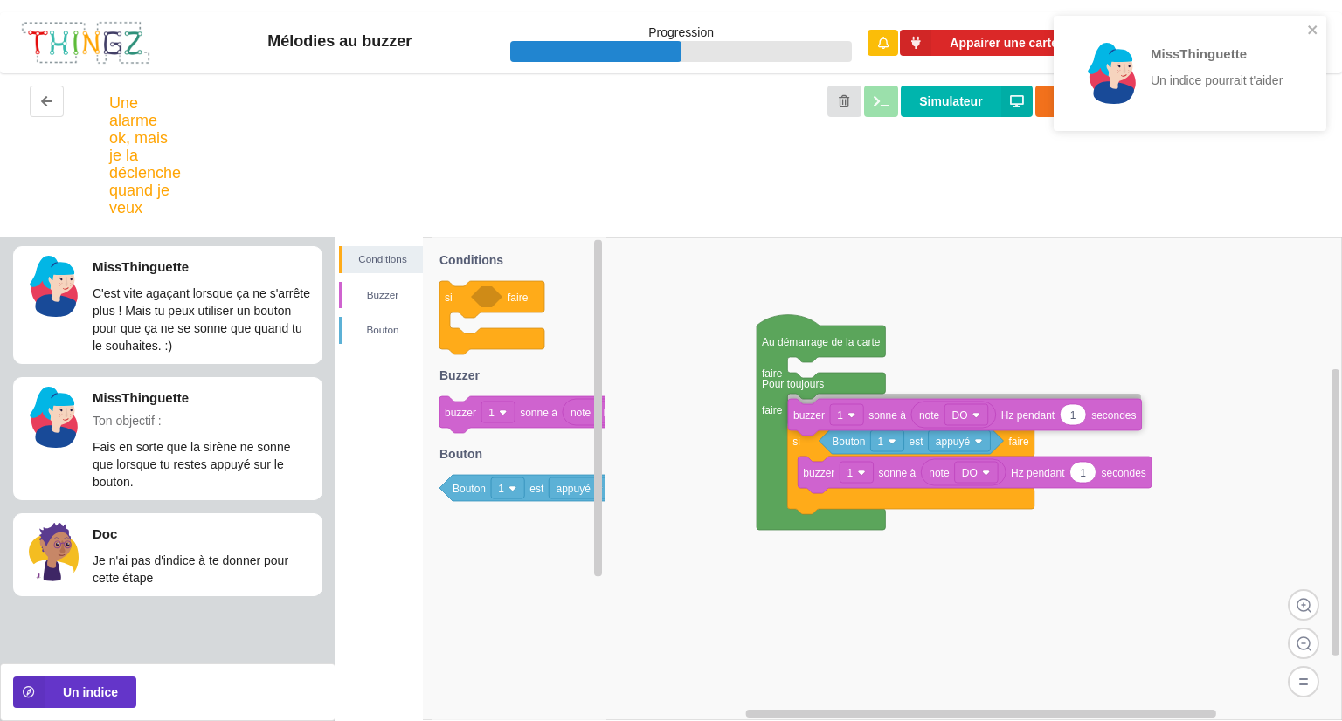
drag, startPoint x: 463, startPoint y: 427, endPoint x: 811, endPoint y: 430, distance: 348.5
click at [811, 430] on div "Conditions [PERSON_NAME] Au démarrage de la carte faire Pour toujours faire si …" at bounding box center [838, 480] width 1006 height 484
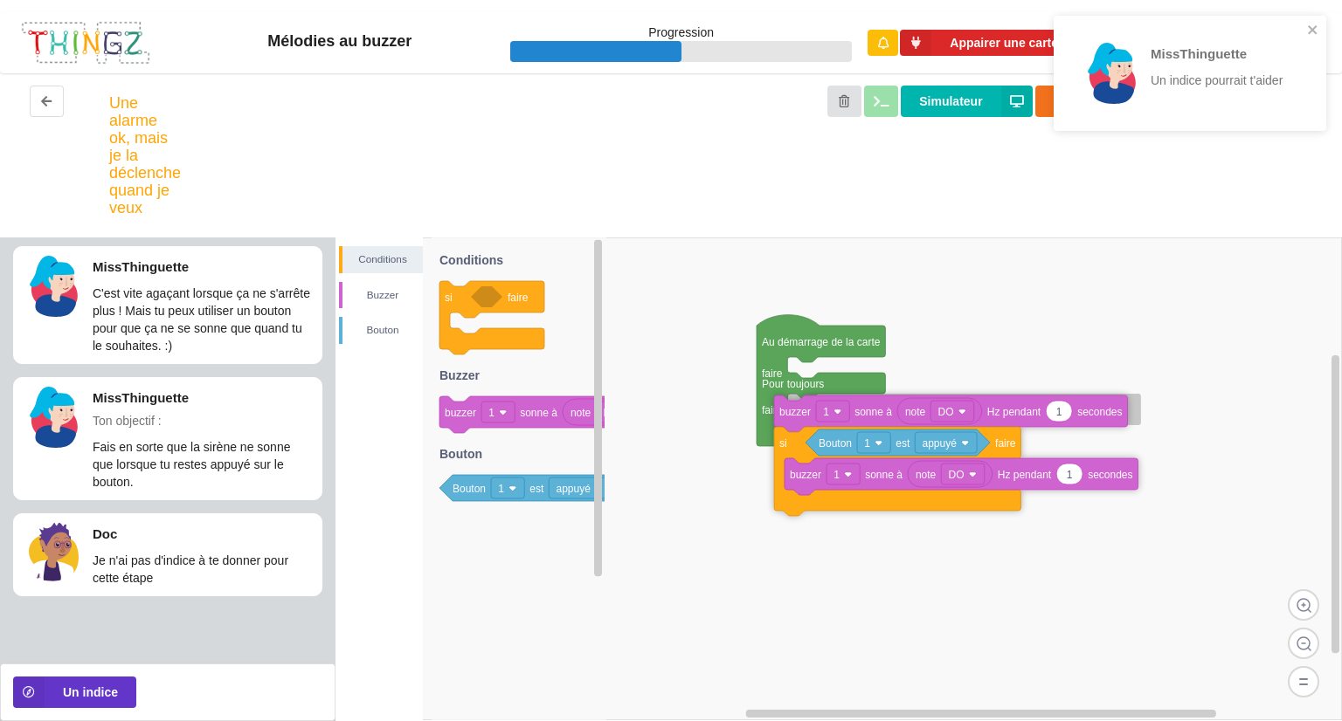
drag, startPoint x: 968, startPoint y: 424, endPoint x: 955, endPoint y: 425, distance: 13.2
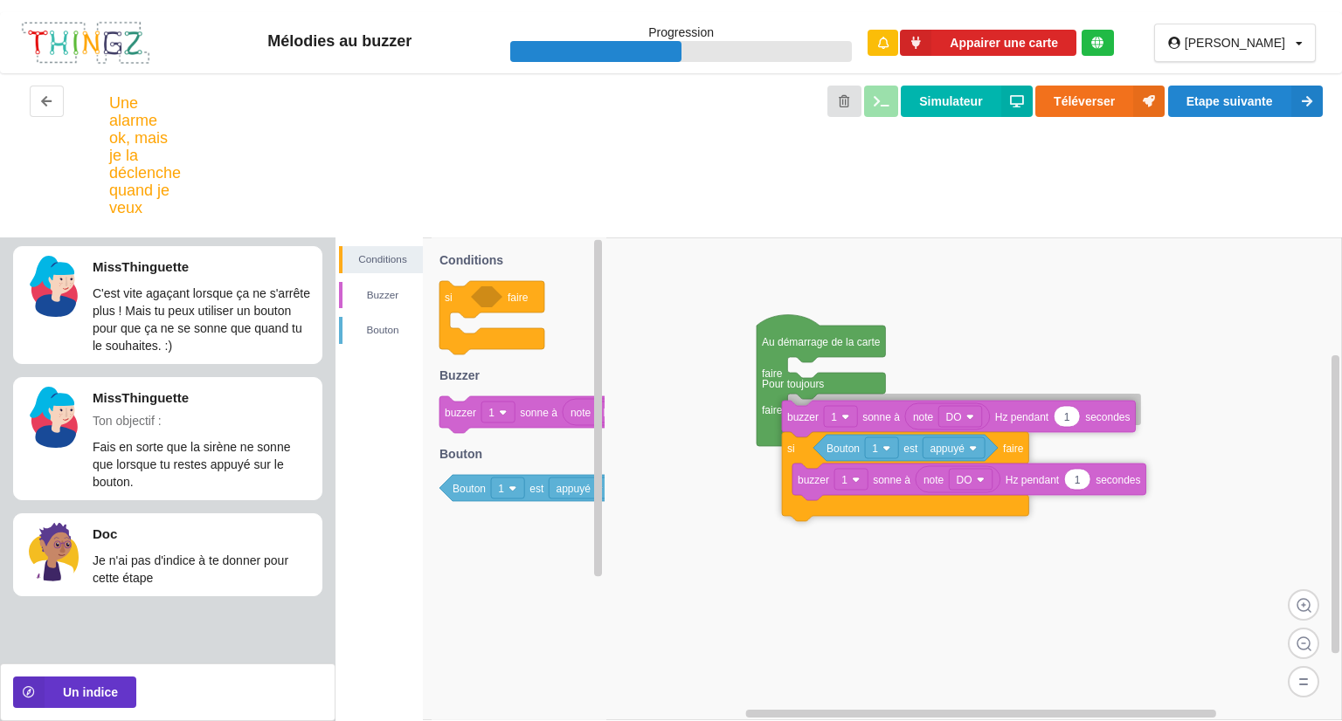
drag, startPoint x: 821, startPoint y: 421, endPoint x: 776, endPoint y: 422, distance: 45.4
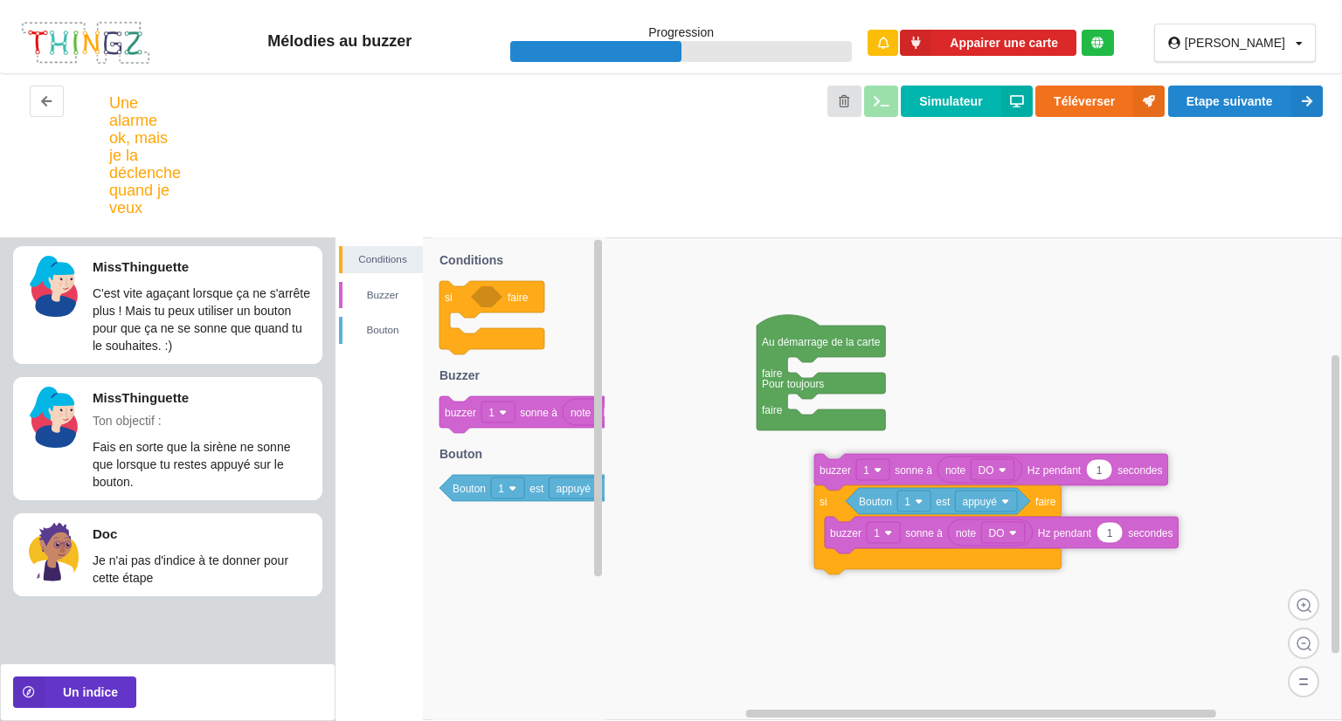
drag, startPoint x: 818, startPoint y: 423, endPoint x: 859, endPoint y: 504, distance: 90.6
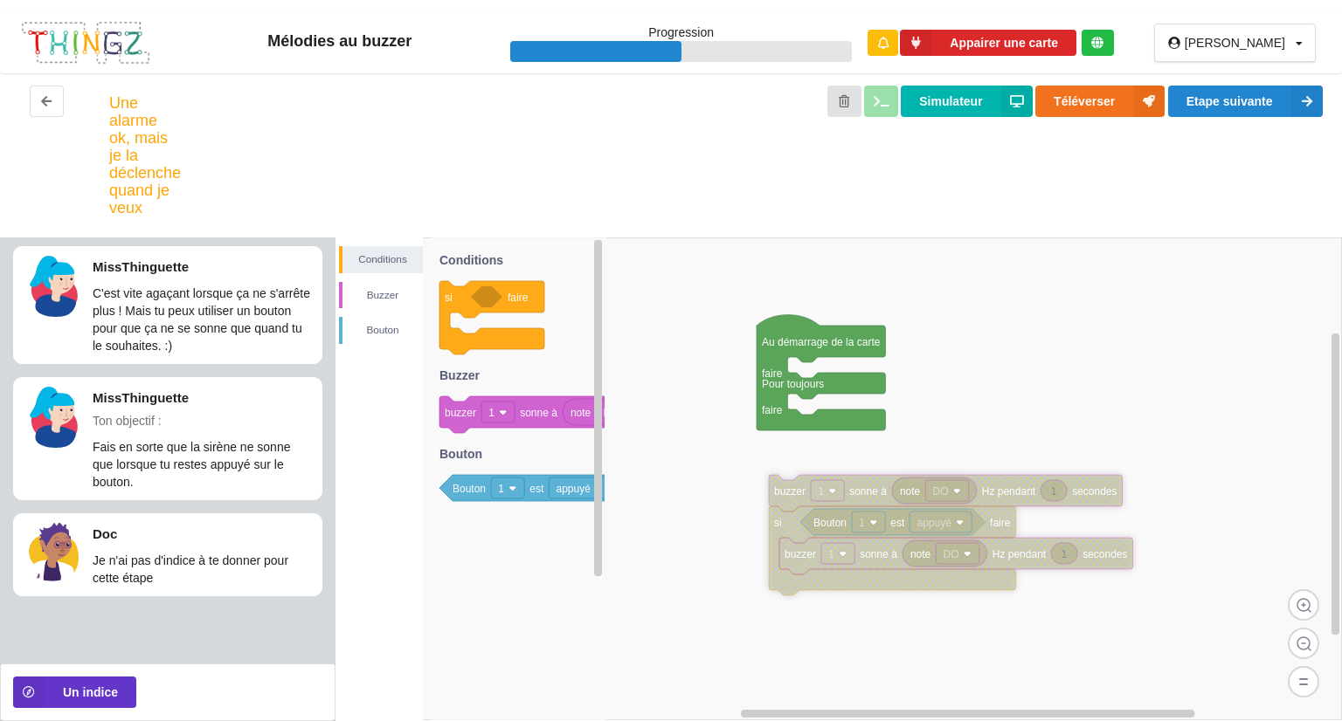
drag, startPoint x: 852, startPoint y: 497, endPoint x: 793, endPoint y: 497, distance: 59.4
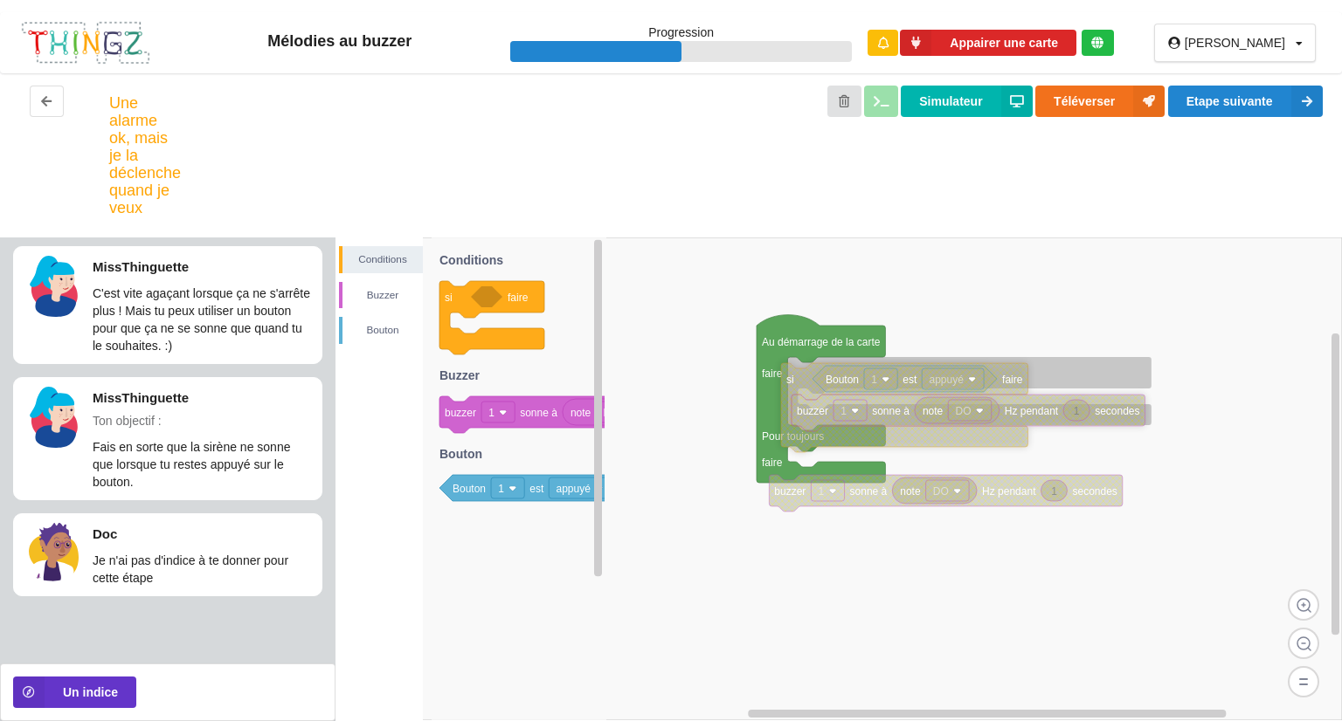
drag, startPoint x: 793, startPoint y: 540, endPoint x: 804, endPoint y: 382, distance: 158.4
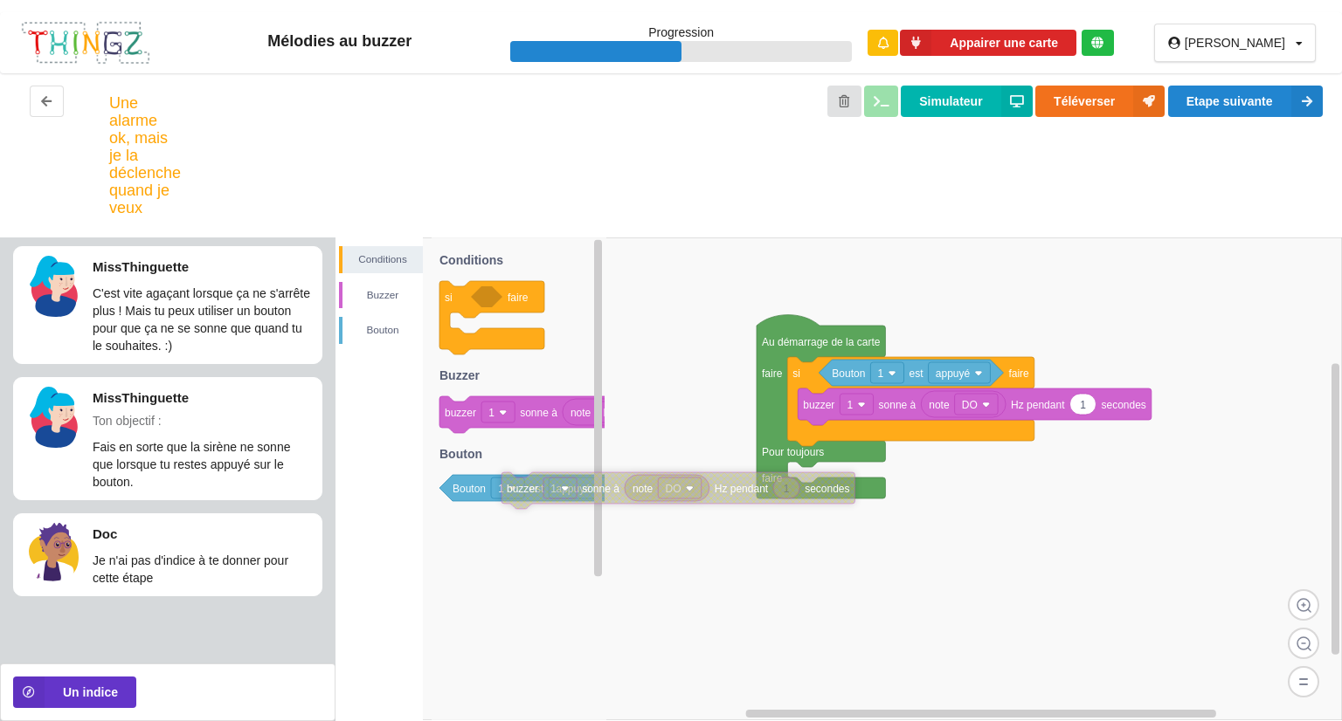
drag, startPoint x: 795, startPoint y: 507, endPoint x: 430, endPoint y: 410, distance: 378.0
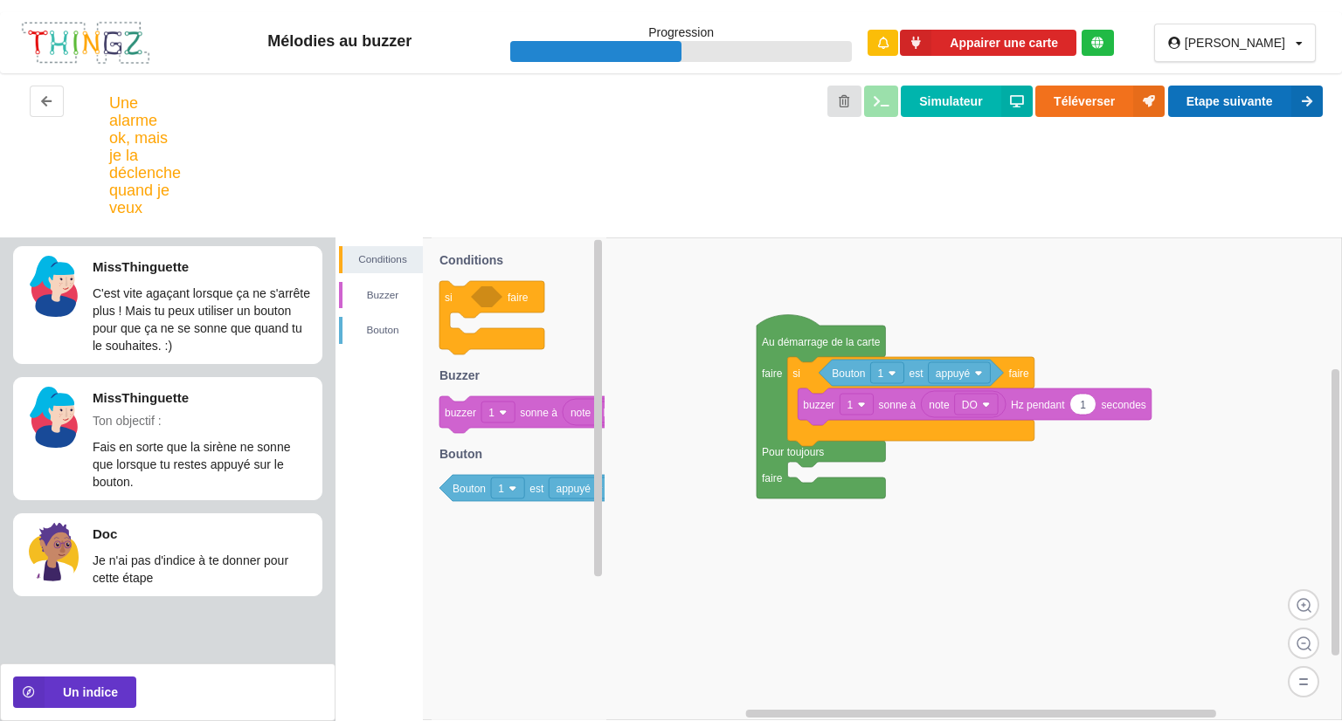
click at [1267, 100] on button "Etape suivante" at bounding box center [1245, 101] width 155 height 31
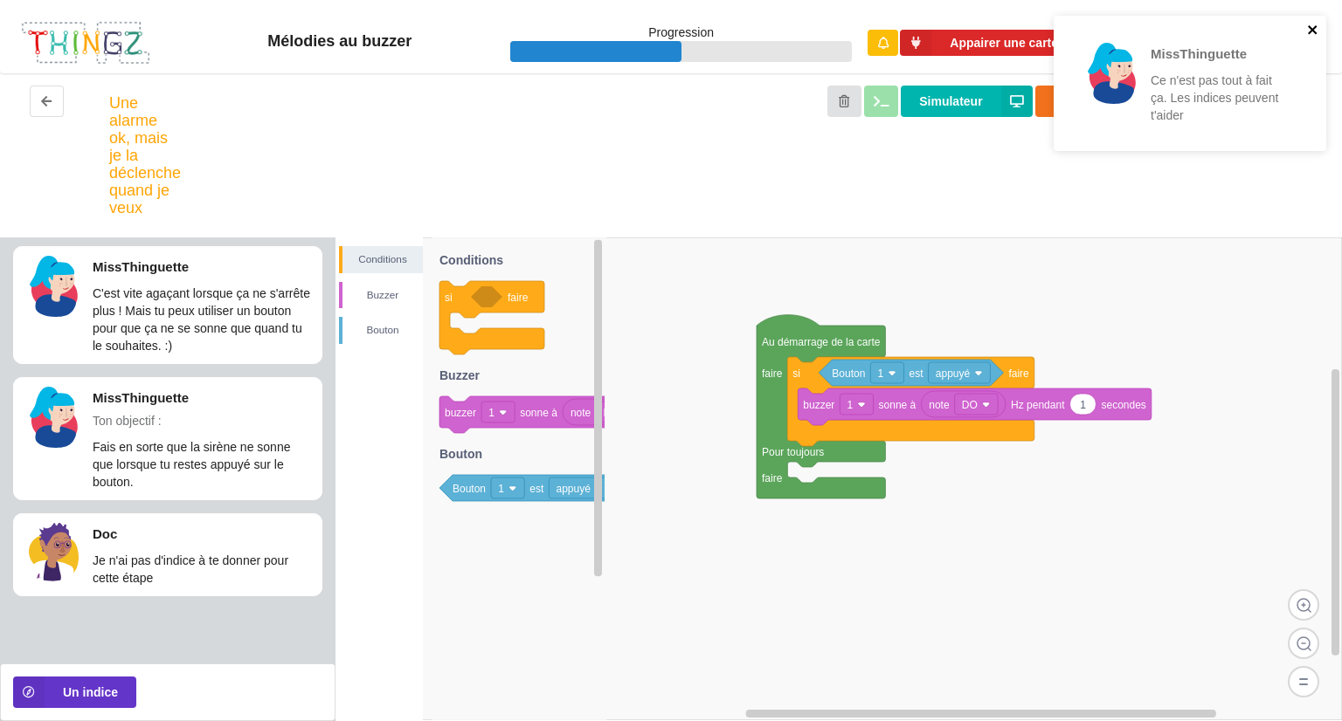
click at [1314, 23] on icon "close" at bounding box center [1313, 30] width 12 height 14
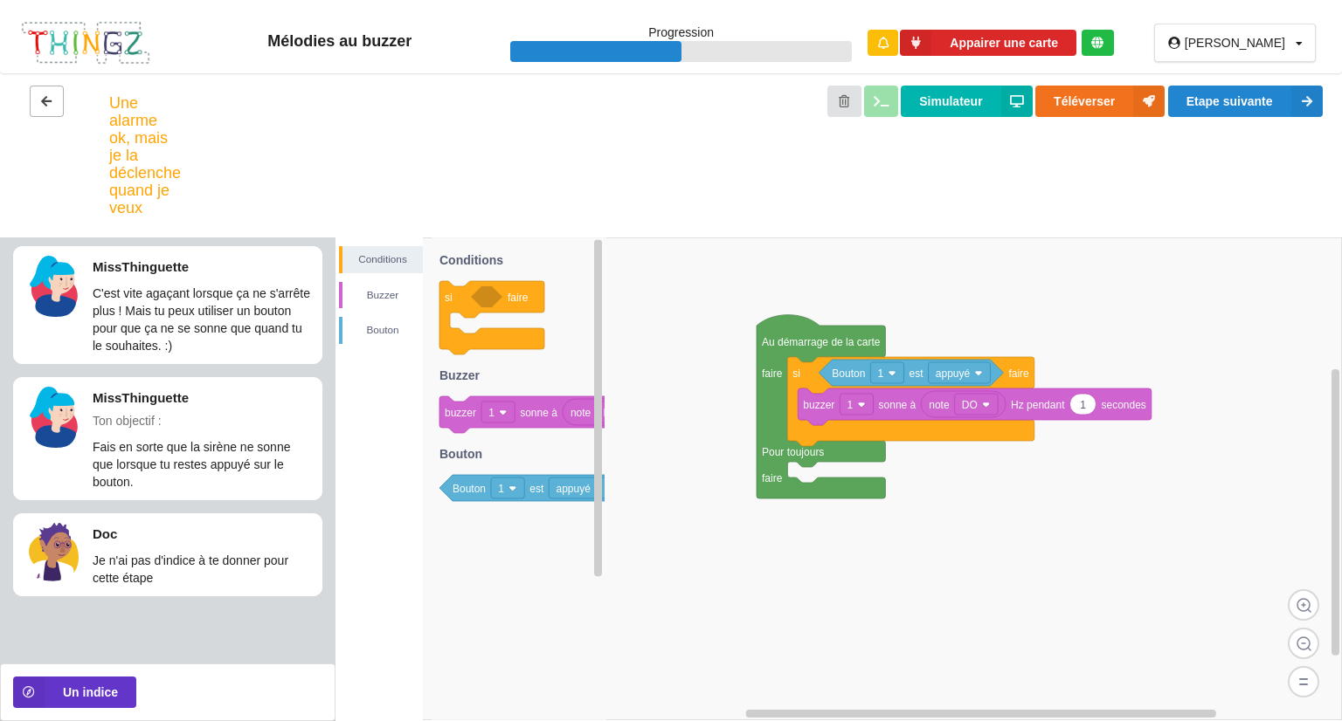
click at [49, 93] on button at bounding box center [47, 101] width 34 height 31
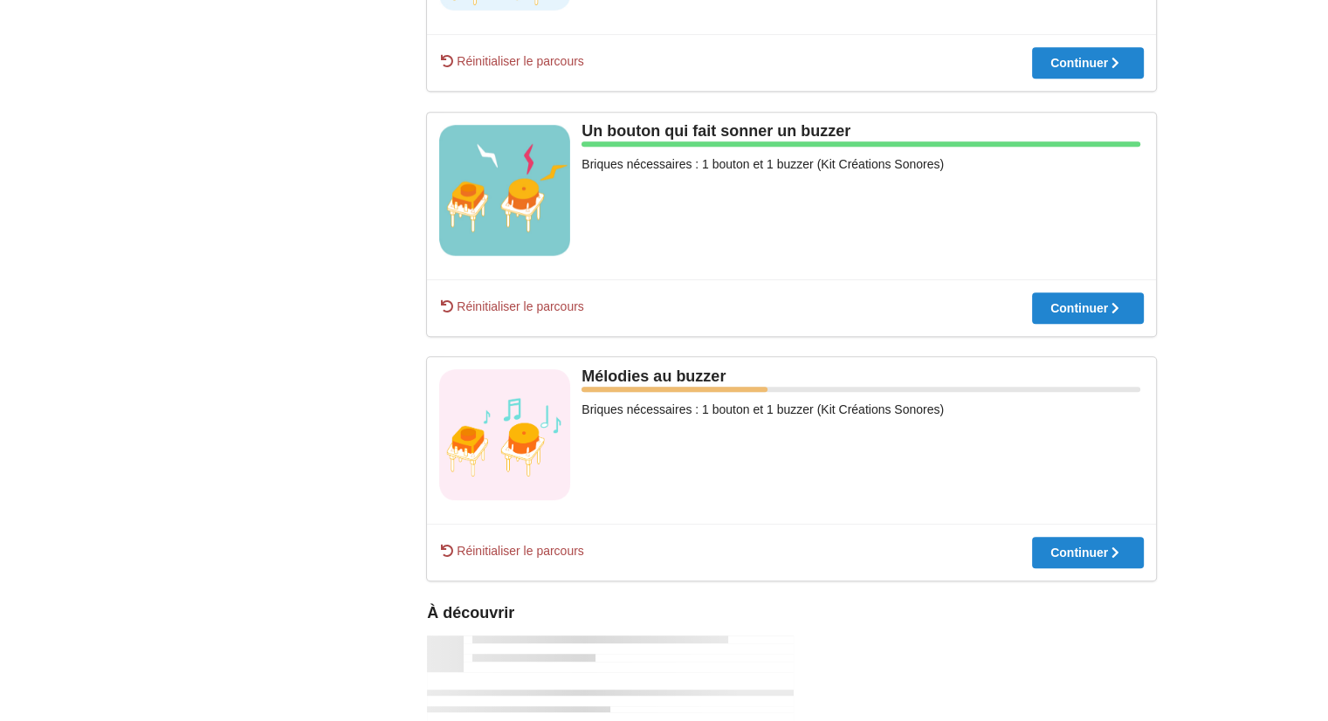
scroll to position [954, 0]
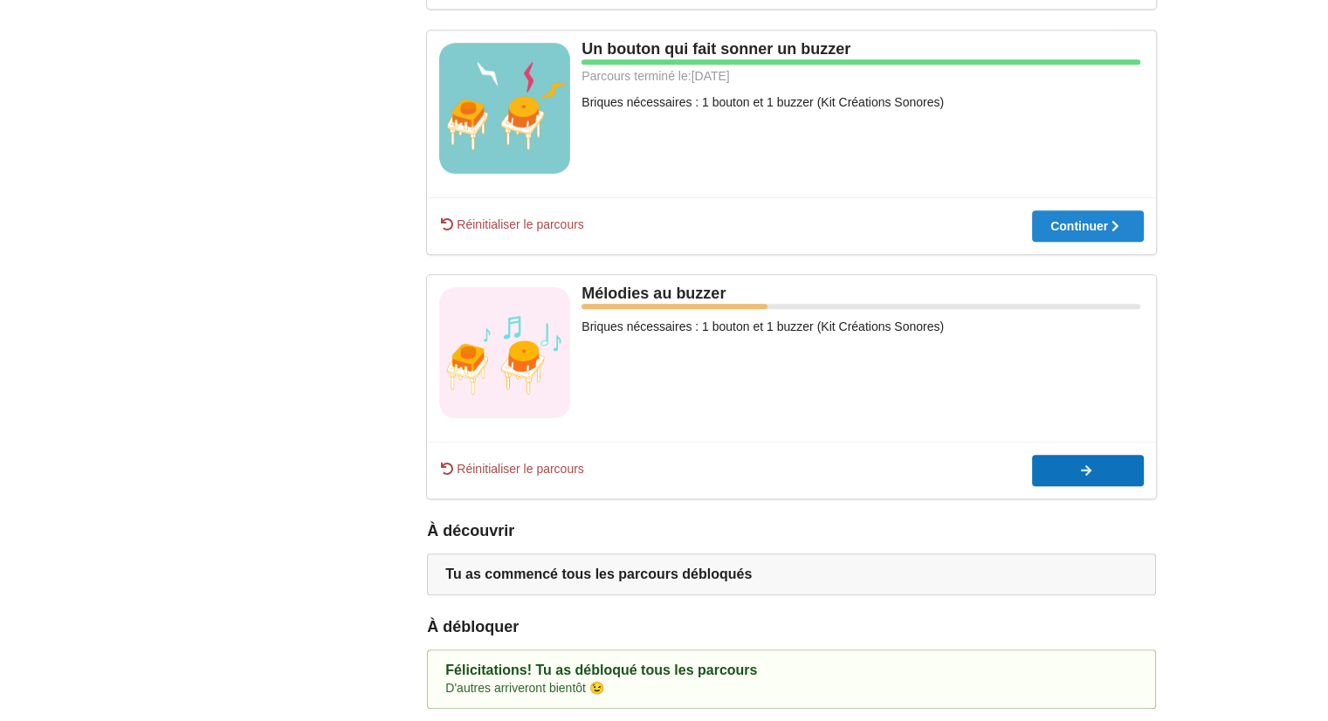
click at [1115, 479] on button "Continuer" at bounding box center [1088, 470] width 112 height 31
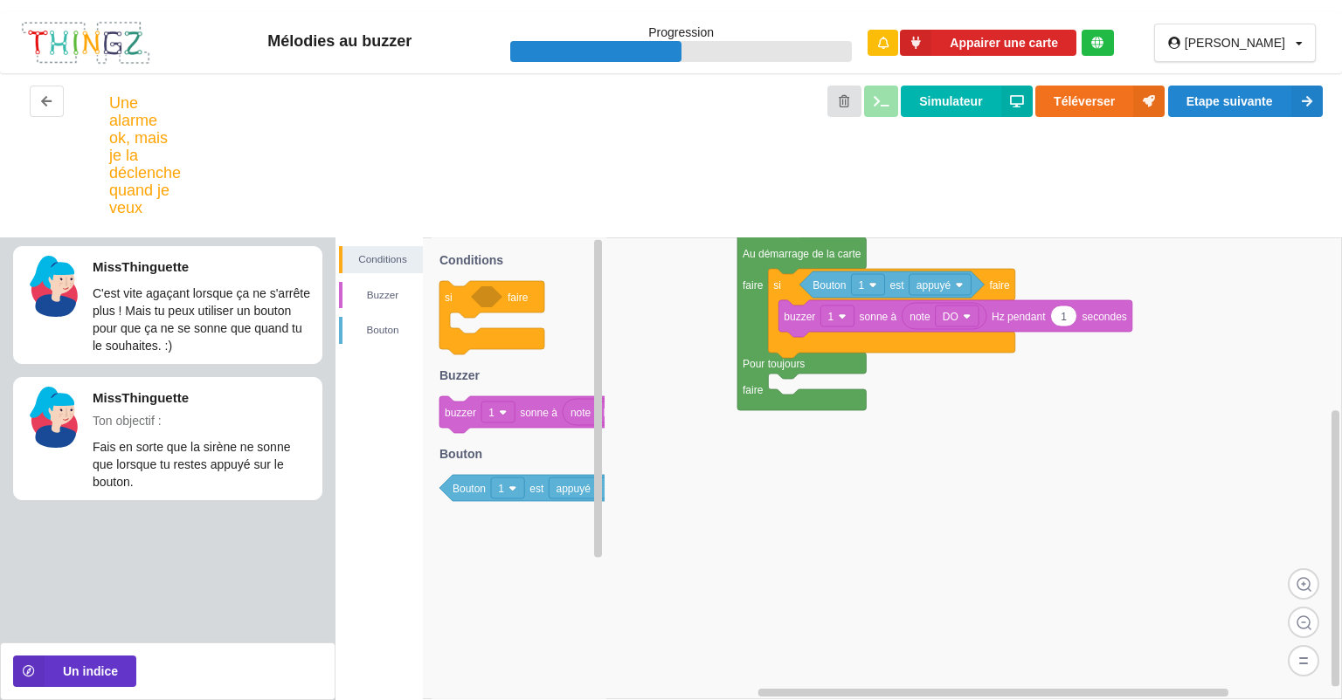
click at [206, 224] on div "Simulateur Téléverser Etape suivante" at bounding box center [752, 156] width 1169 height 140
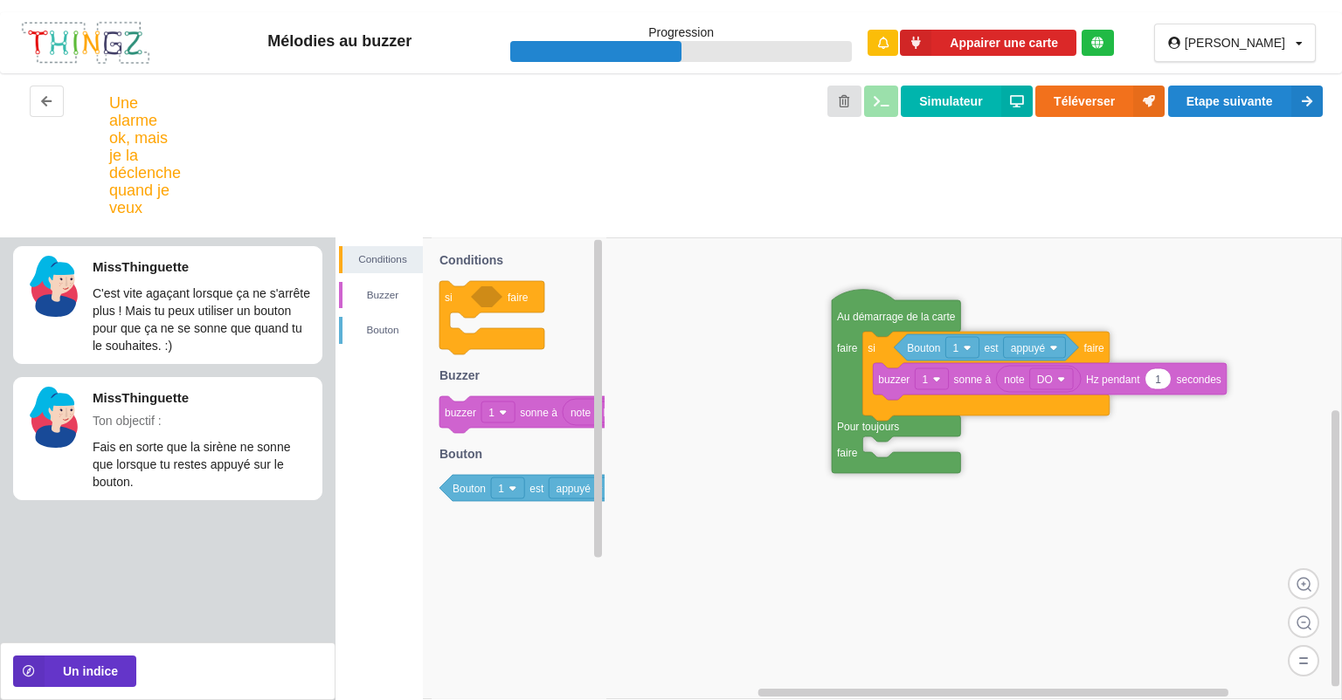
drag, startPoint x: 757, startPoint y: 263, endPoint x: 728, endPoint y: 360, distance: 101.4
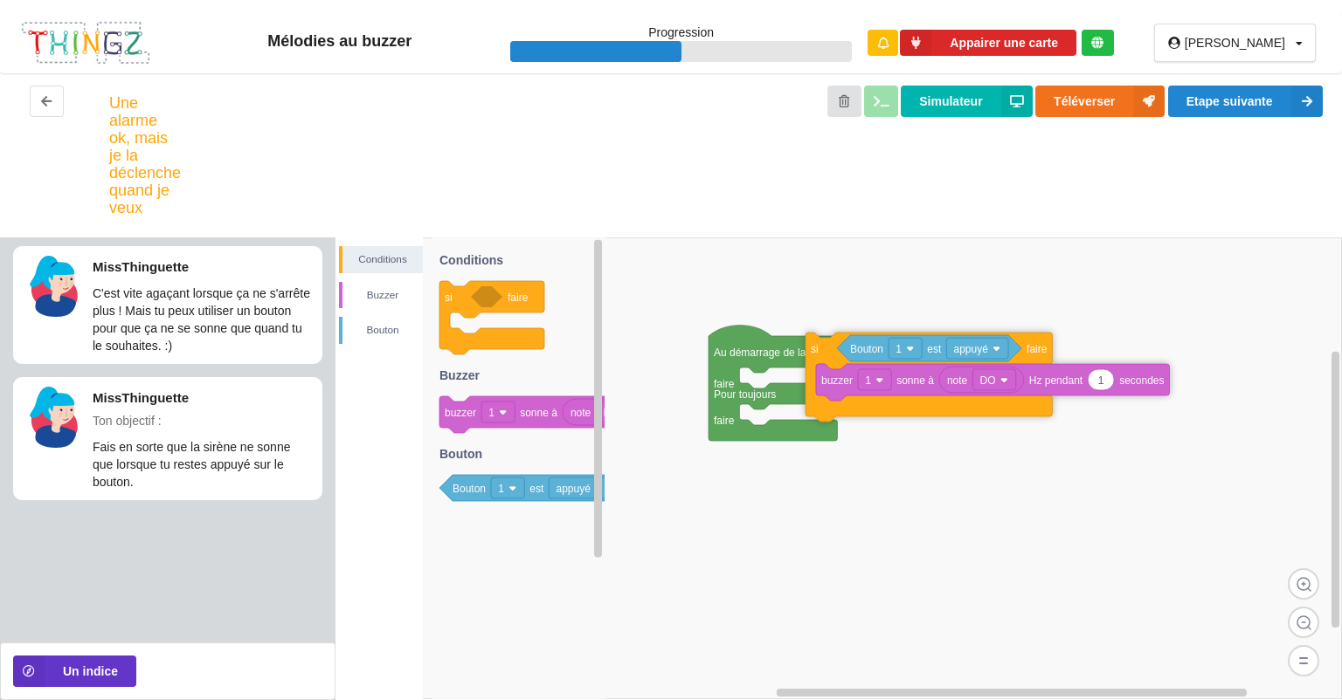
drag, startPoint x: 755, startPoint y: 383, endPoint x: 979, endPoint y: 335, distance: 229.5
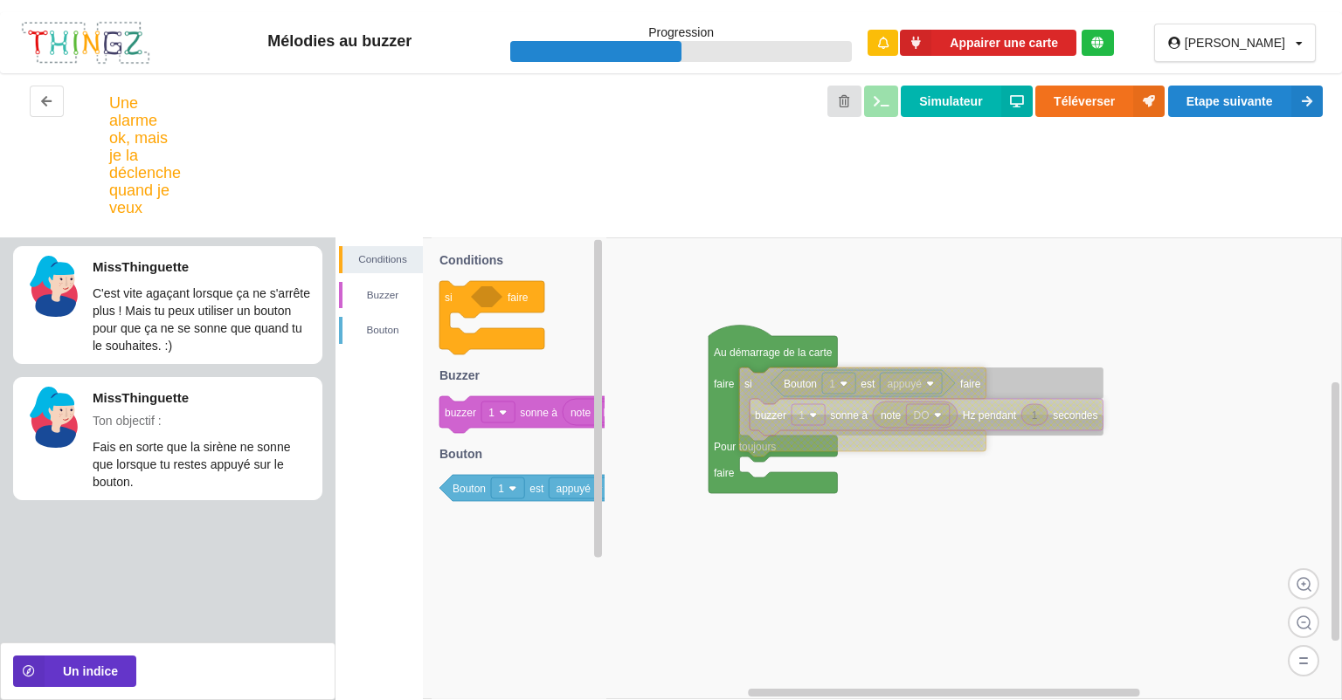
drag, startPoint x: 968, startPoint y: 343, endPoint x: 734, endPoint y: 364, distance: 235.0
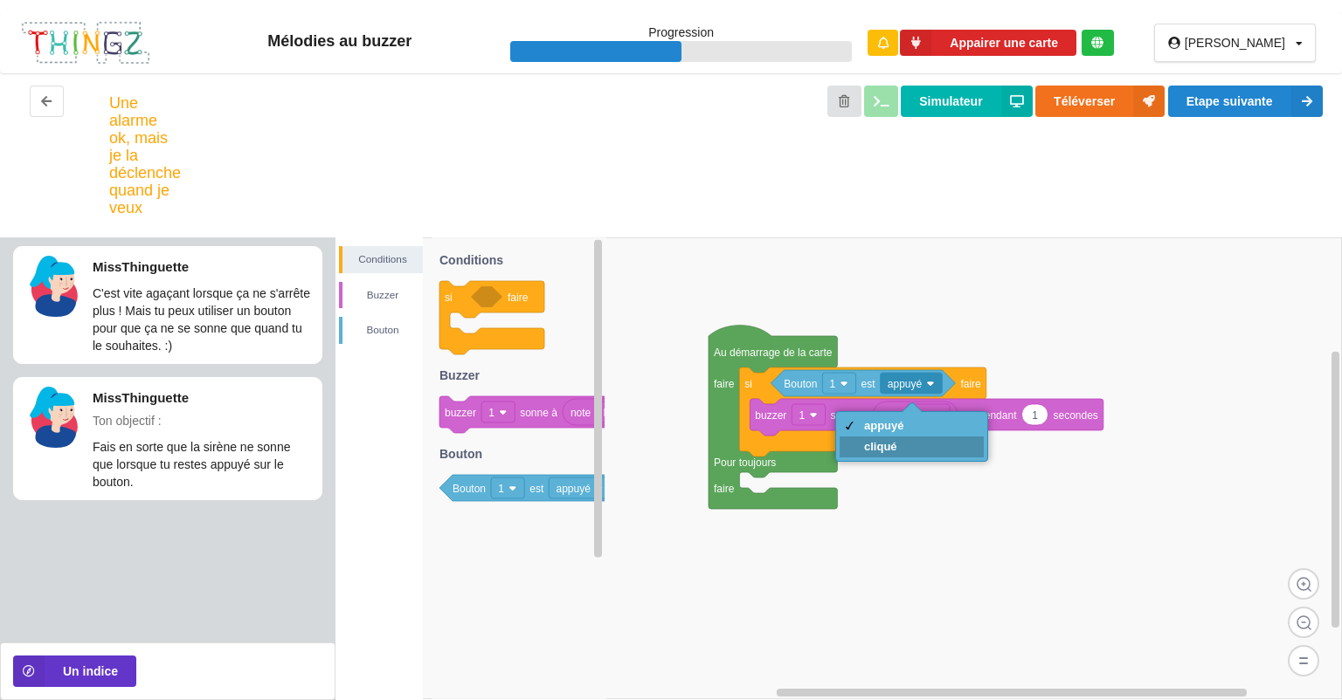
click at [891, 447] on div "cliqué" at bounding box center [884, 446] width 40 height 13
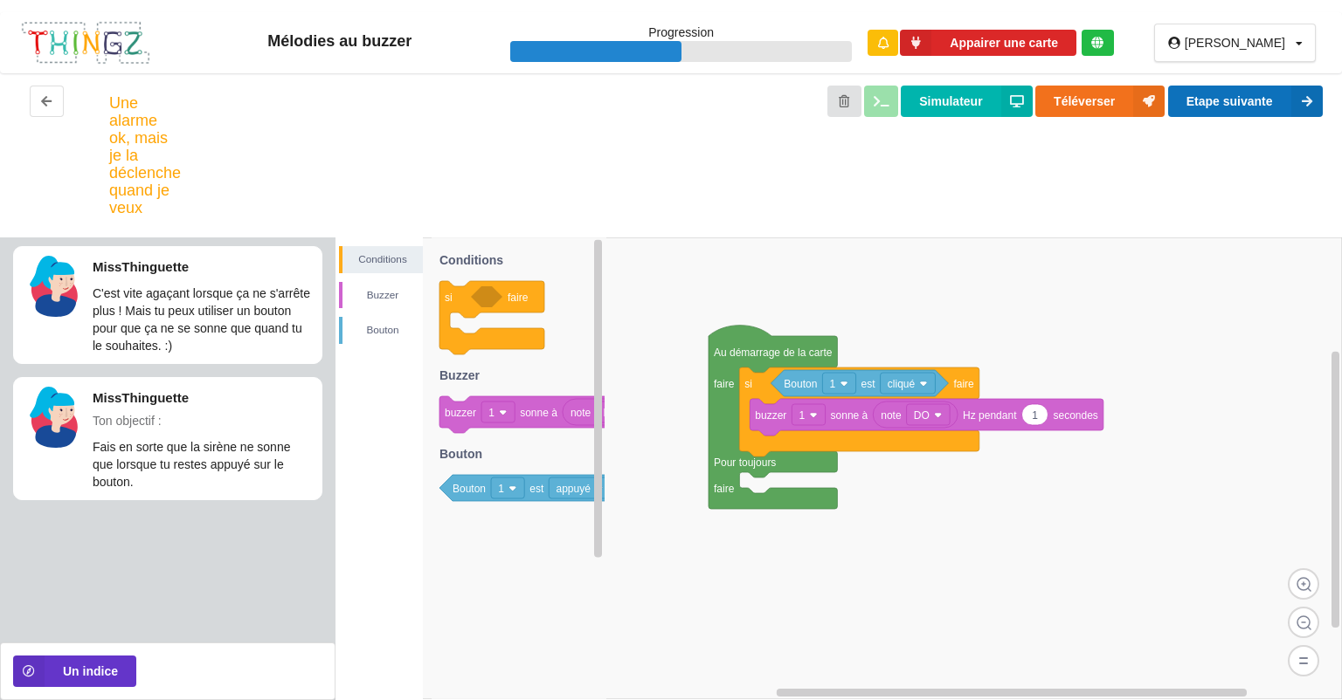
click at [1255, 106] on button "Etape suivante" at bounding box center [1245, 101] width 155 height 31
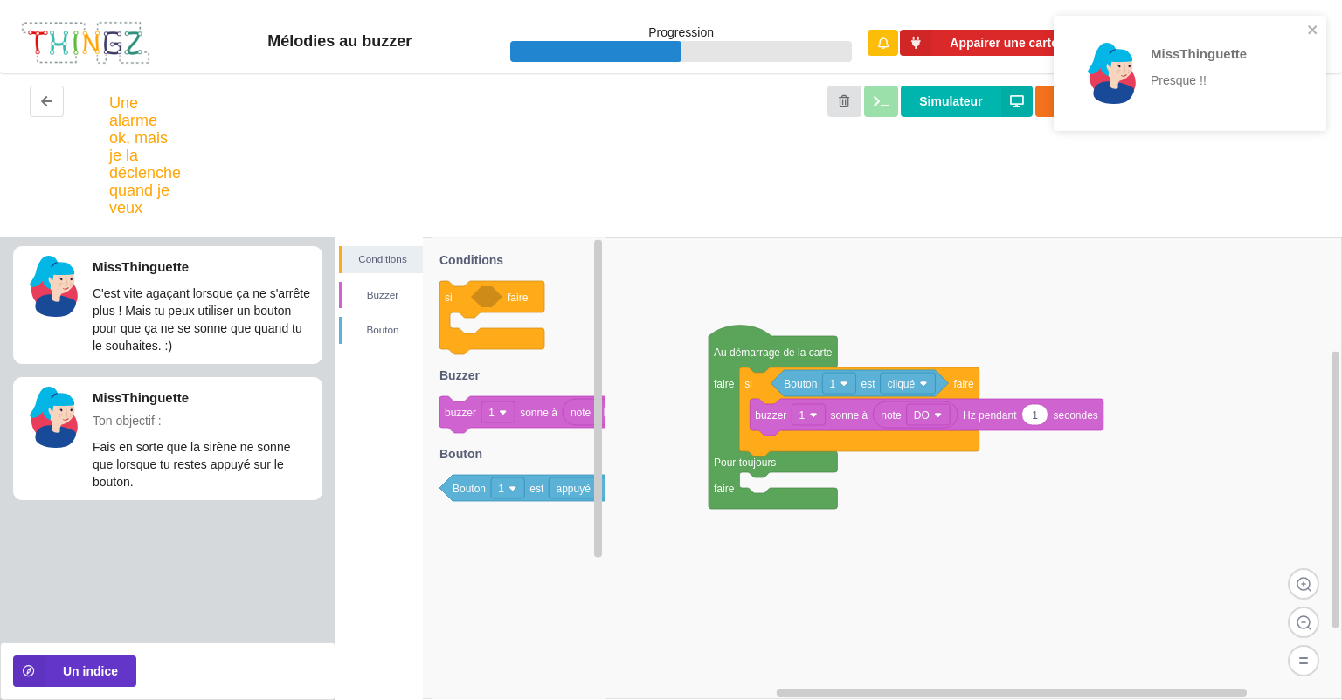
click at [1321, 37] on div "MissThinguette Presque !!" at bounding box center [1189, 73] width 272 height 115
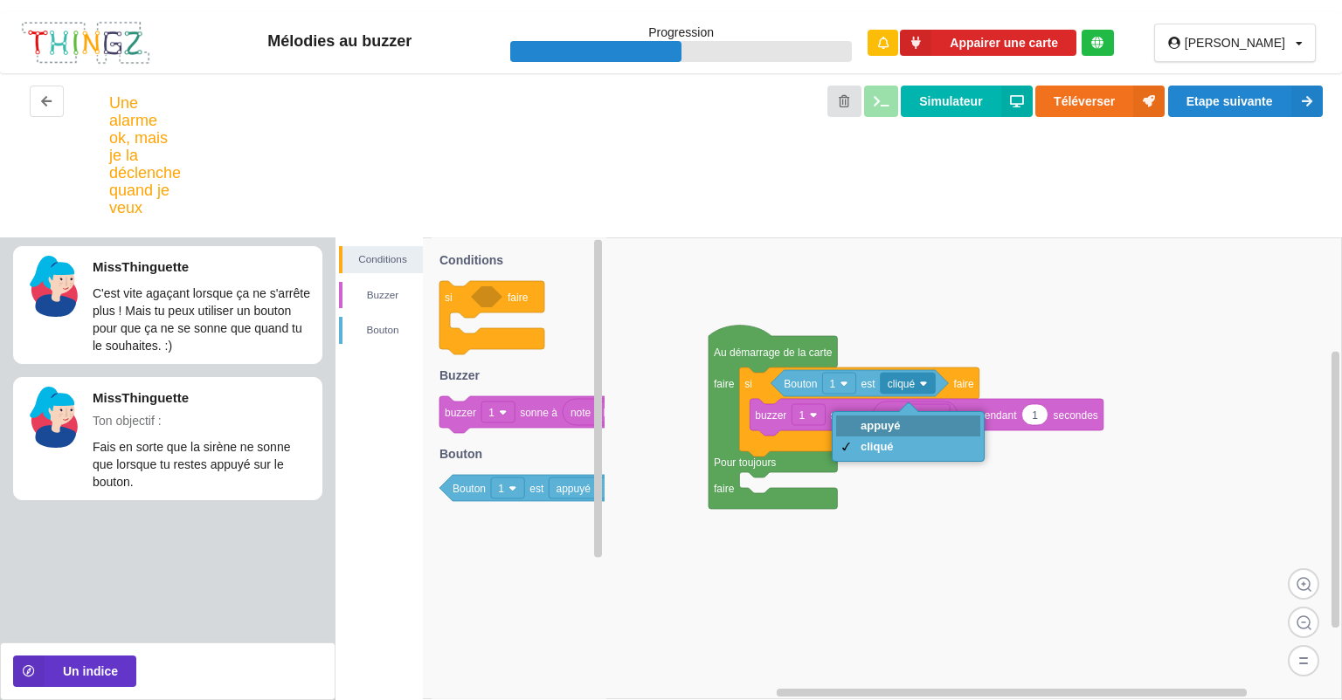
click at [905, 429] on div "appuyé" at bounding box center [908, 426] width 144 height 21
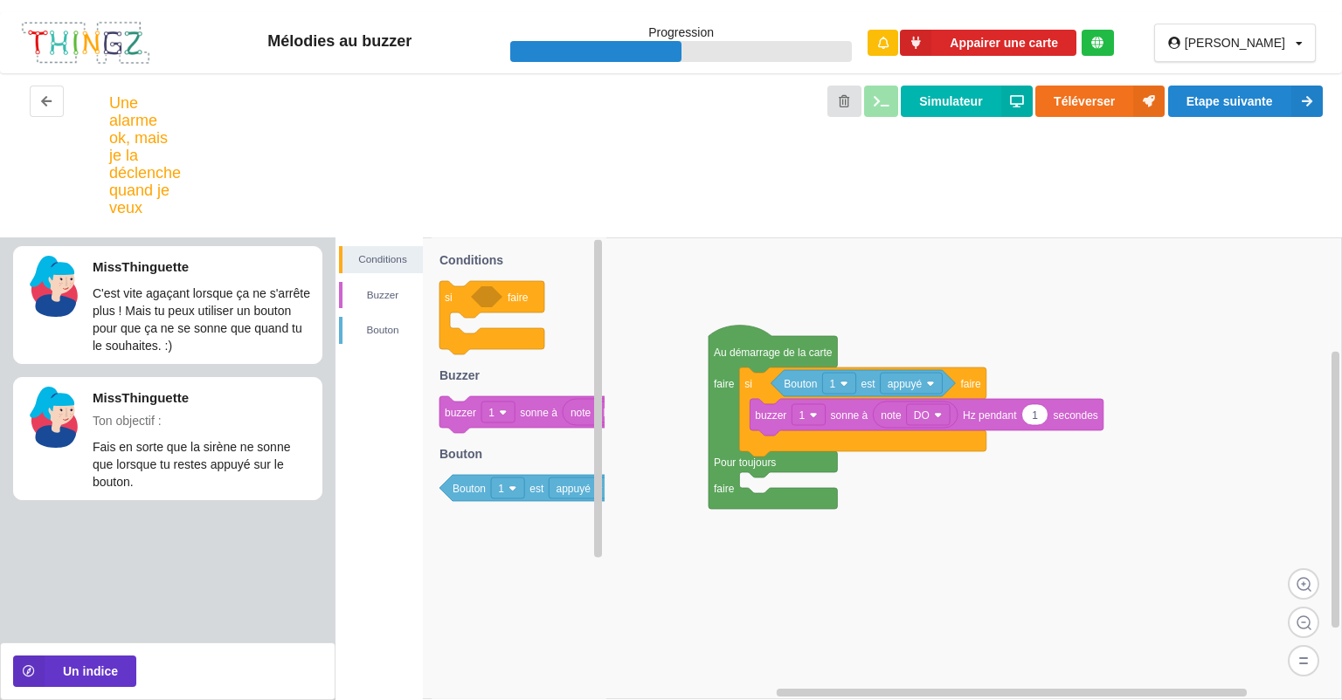
drag, startPoint x: 907, startPoint y: 427, endPoint x: 912, endPoint y: 416, distance: 12.5
